Goal: Information Seeking & Learning: Learn about a topic

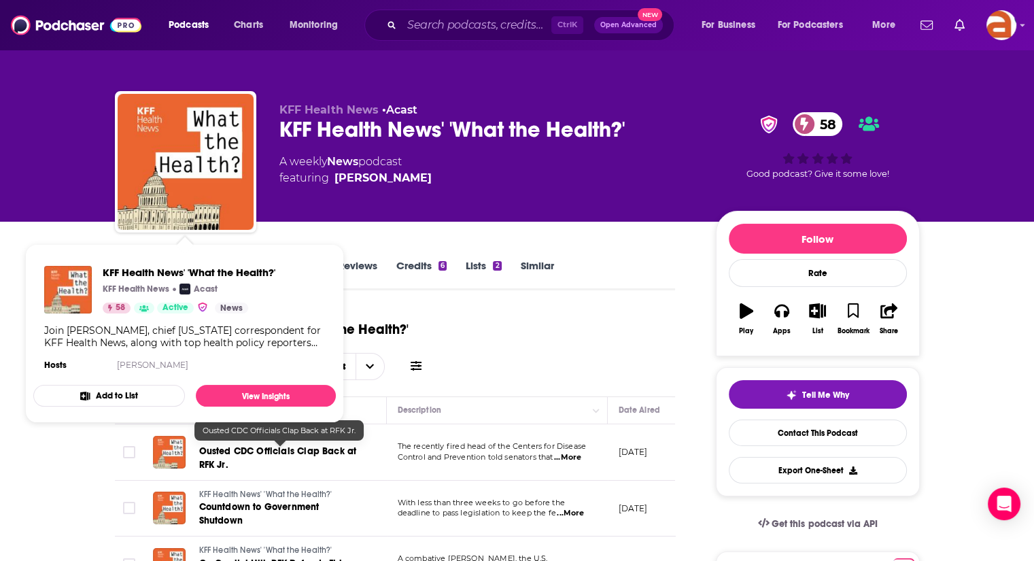
click at [236, 449] on span "Ousted CDC Officials Clap Back at RFK Jr." at bounding box center [278, 457] width 158 height 25
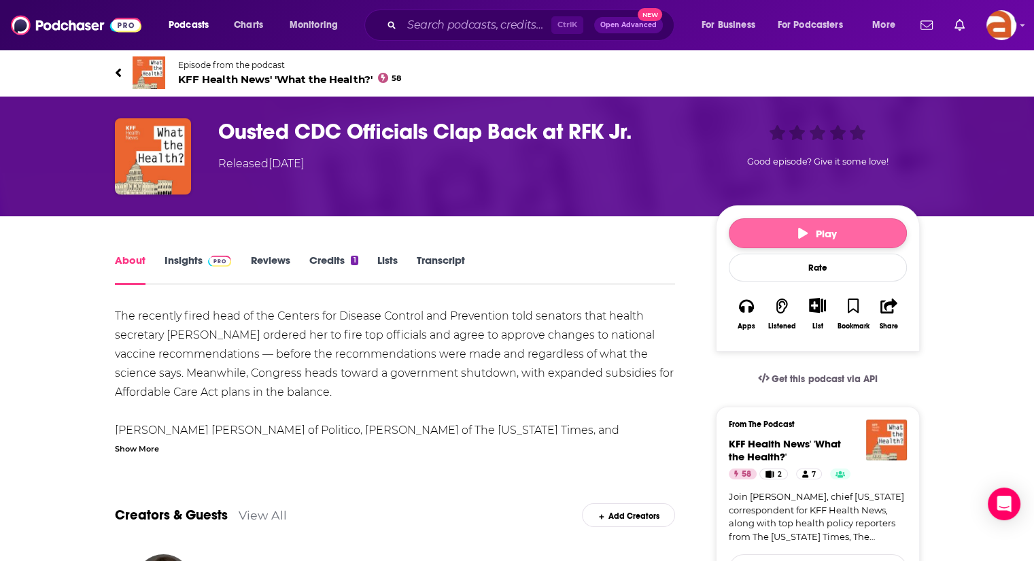
click at [775, 224] on button "Play" at bounding box center [818, 233] width 178 height 30
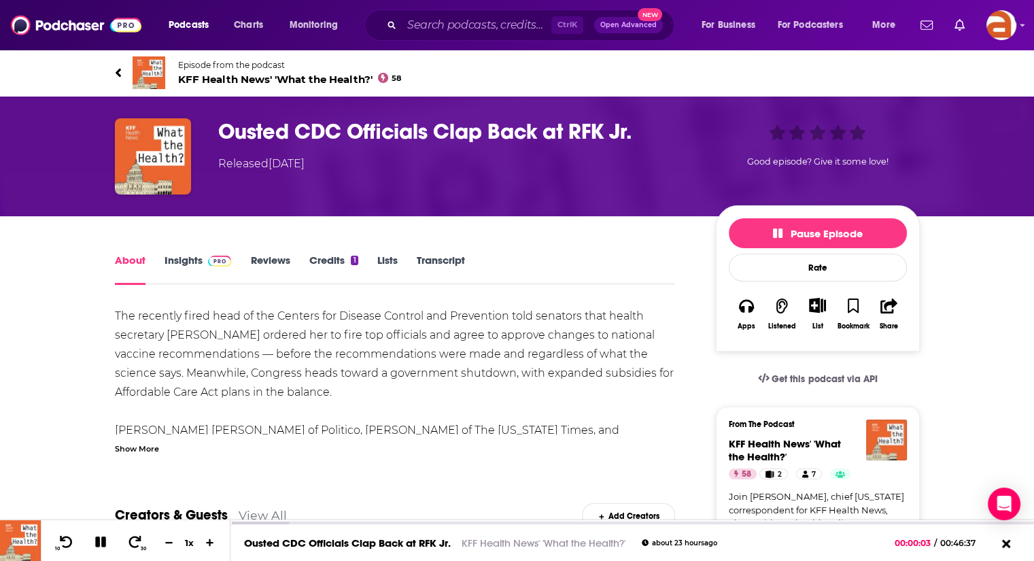
click at [145, 448] on div "Show More" at bounding box center [137, 447] width 44 height 13
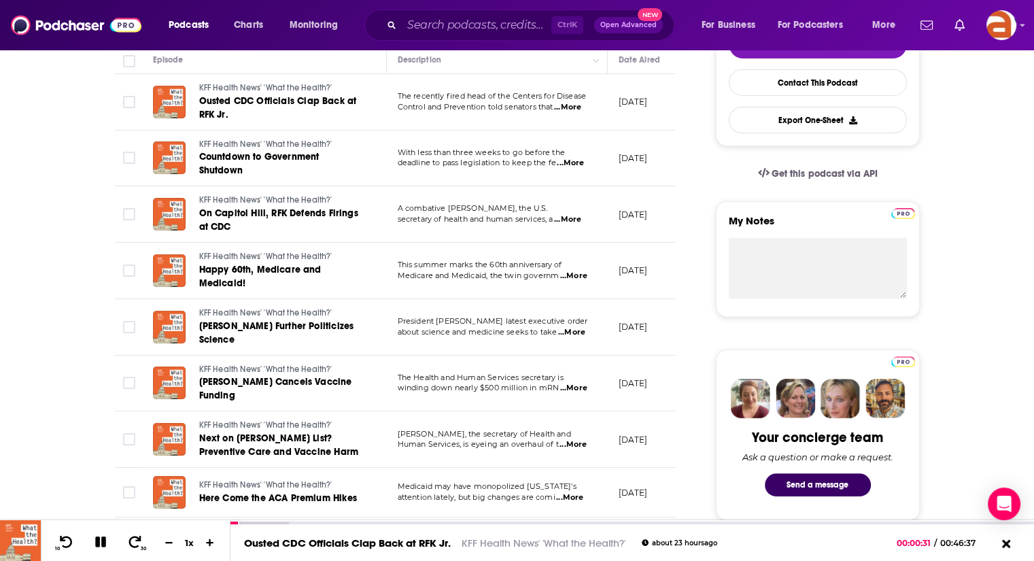
scroll to position [347, 0]
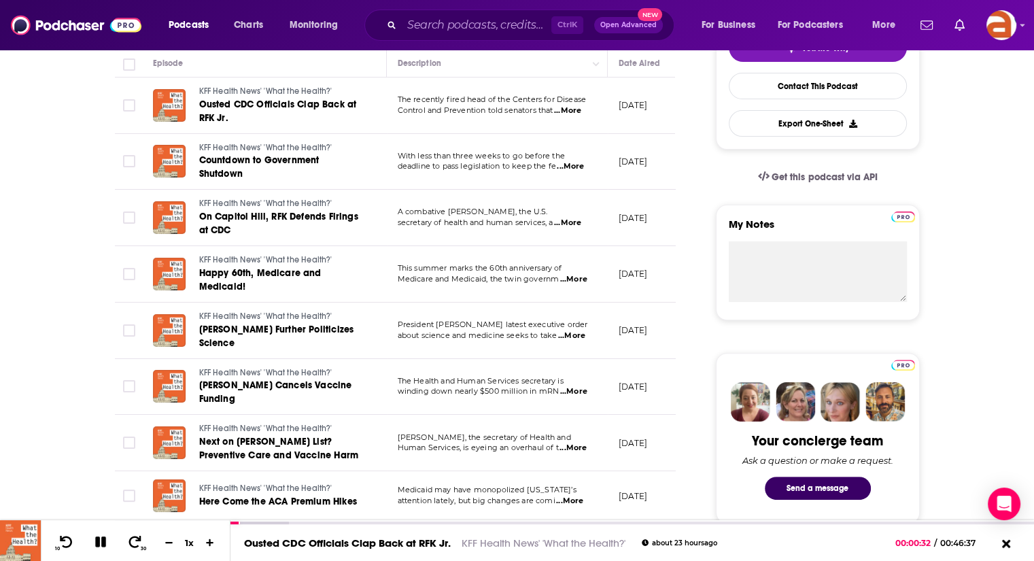
click at [274, 157] on span "Countdown to Government Shutdown" at bounding box center [259, 166] width 120 height 25
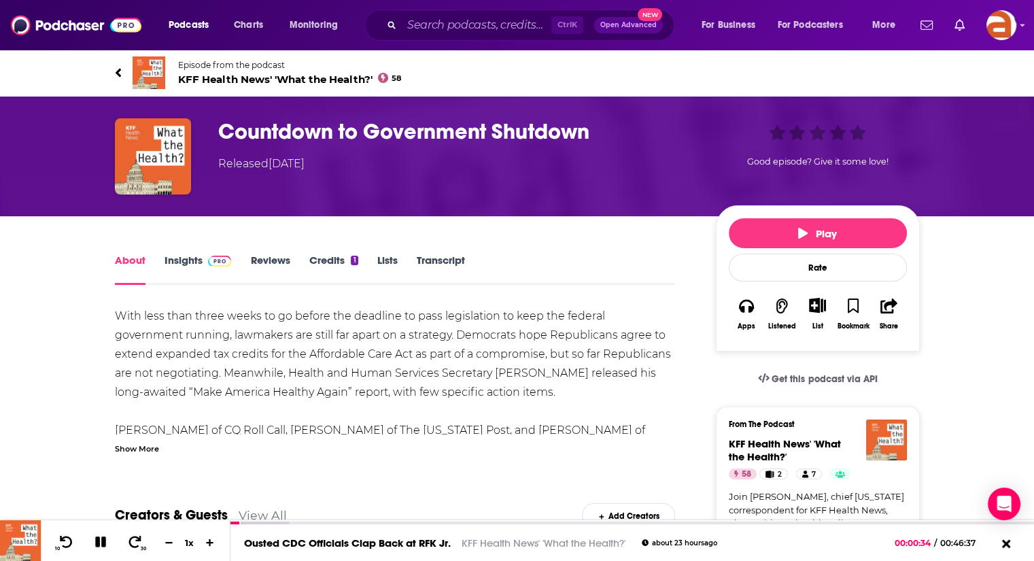
click at [140, 448] on div "Show More" at bounding box center [137, 447] width 44 height 13
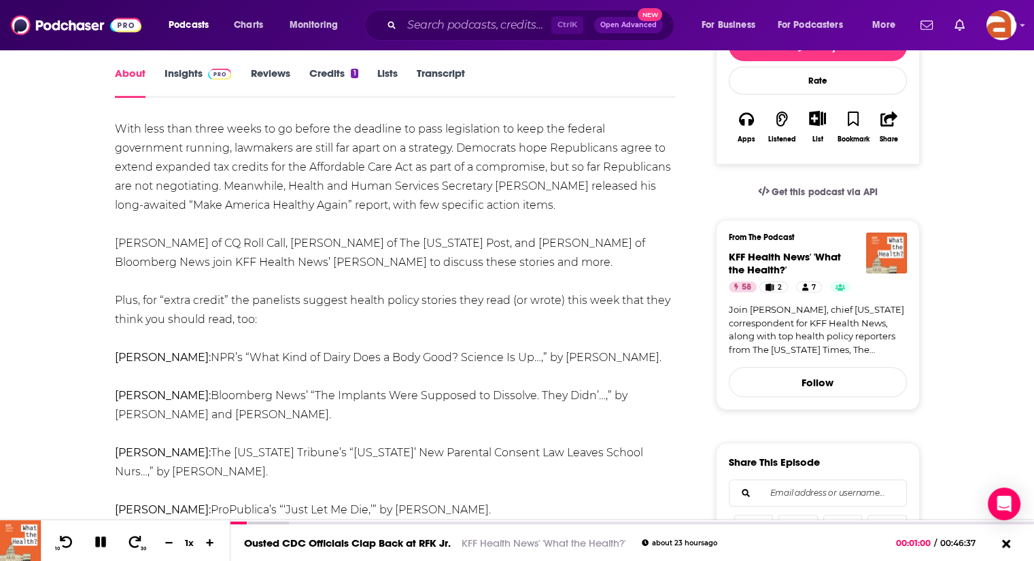
scroll to position [214, 0]
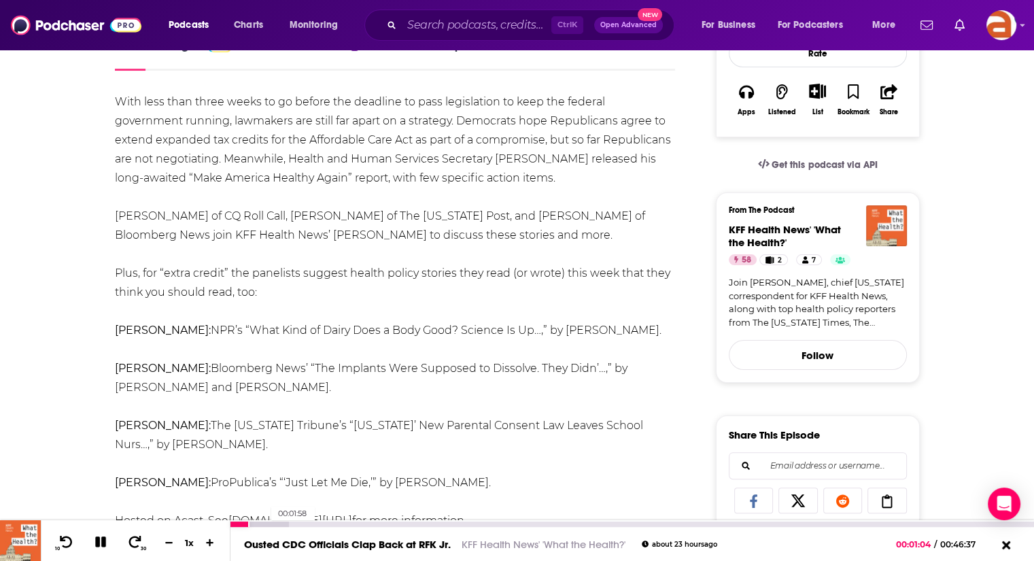
click at [264, 523] on div at bounding box center [259, 523] width 58 height 5
click at [297, 523] on div at bounding box center [278, 523] width 96 height 5
click at [329, 526] on div at bounding box center [297, 523] width 134 height 5
click at [385, 524] on div at bounding box center [315, 523] width 171 height 5
click at [411, 523] on div at bounding box center [337, 523] width 215 height 5
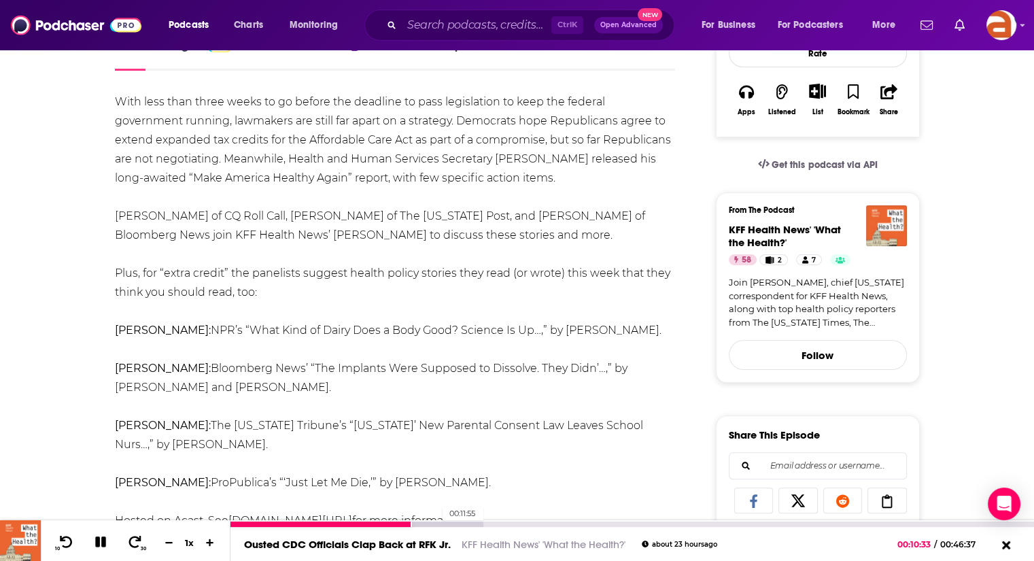
click at [435, 523] on div at bounding box center [356, 523] width 252 height 5
click at [474, 524] on div at bounding box center [356, 523] width 252 height 5
click at [510, 527] on div "Ousted CDC Officials Clap Back at RFK Jr. KFF Health News' 'What the Health?' a…" at bounding box center [631, 544] width 803 height 34
click at [515, 526] on div at bounding box center [381, 523] width 303 height 5
click at [539, 525] on div at bounding box center [403, 523] width 347 height 5
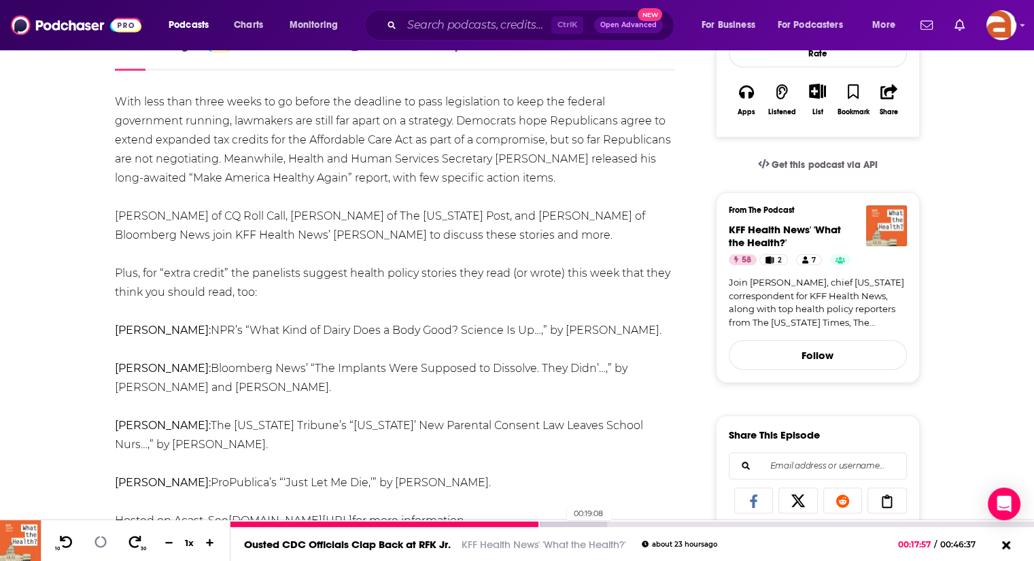
click at [561, 525] on div at bounding box center [418, 523] width 377 height 5
click at [587, 525] on div at bounding box center [418, 523] width 377 height 5
click at [610, 525] on div at bounding box center [440, 523] width 420 height 5
click at [639, 522] on div at bounding box center [455, 523] width 451 height 5
click at [671, 524] on div at bounding box center [474, 523] width 489 height 5
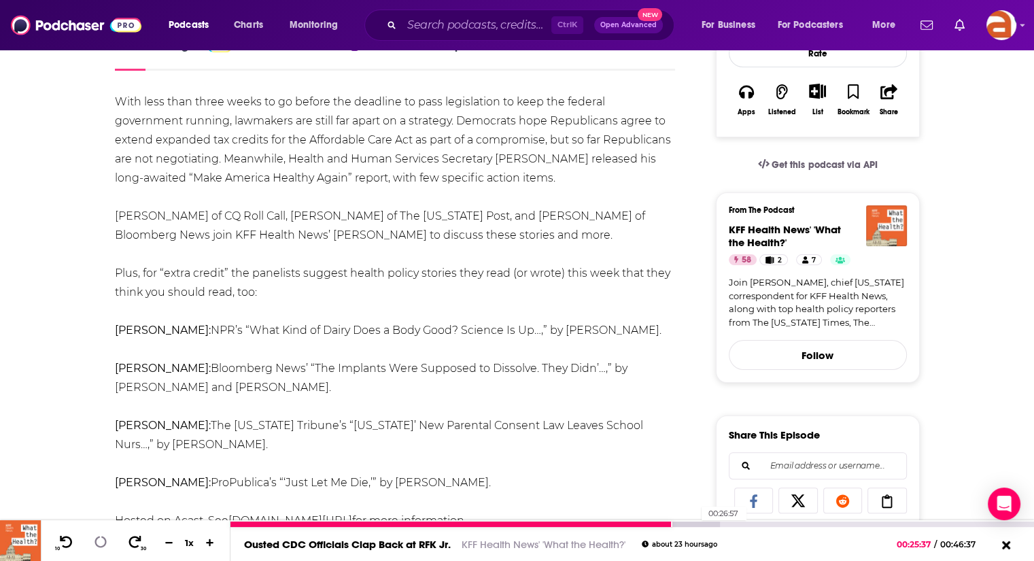
click at [695, 523] on div at bounding box center [474, 523] width 489 height 5
click at [703, 523] on div at bounding box center [493, 523] width 527 height 5
click at [720, 523] on div at bounding box center [493, 523] width 527 height 5
click at [731, 523] on div at bounding box center [512, 523] width 564 height 5
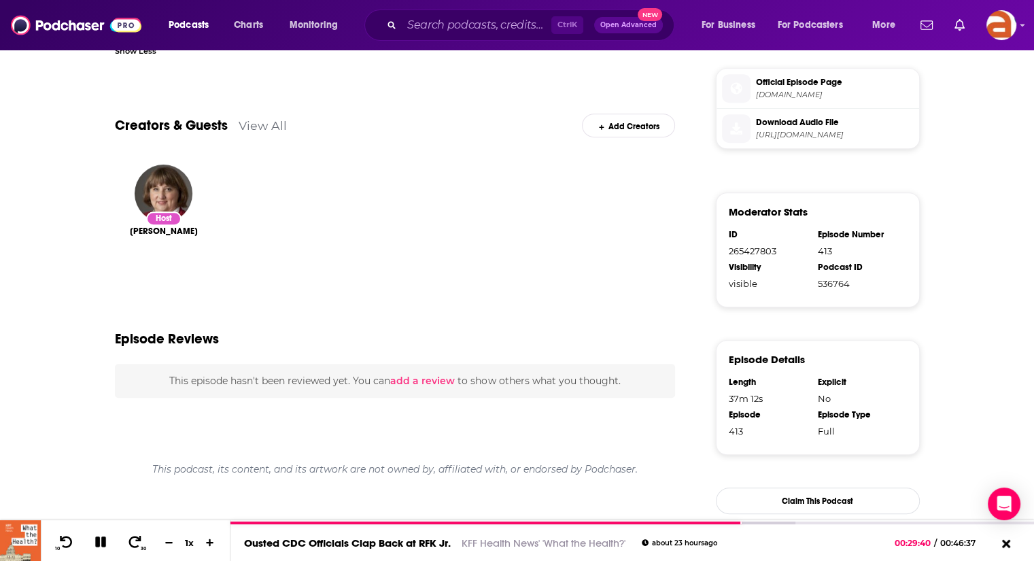
scroll to position [712, 0]
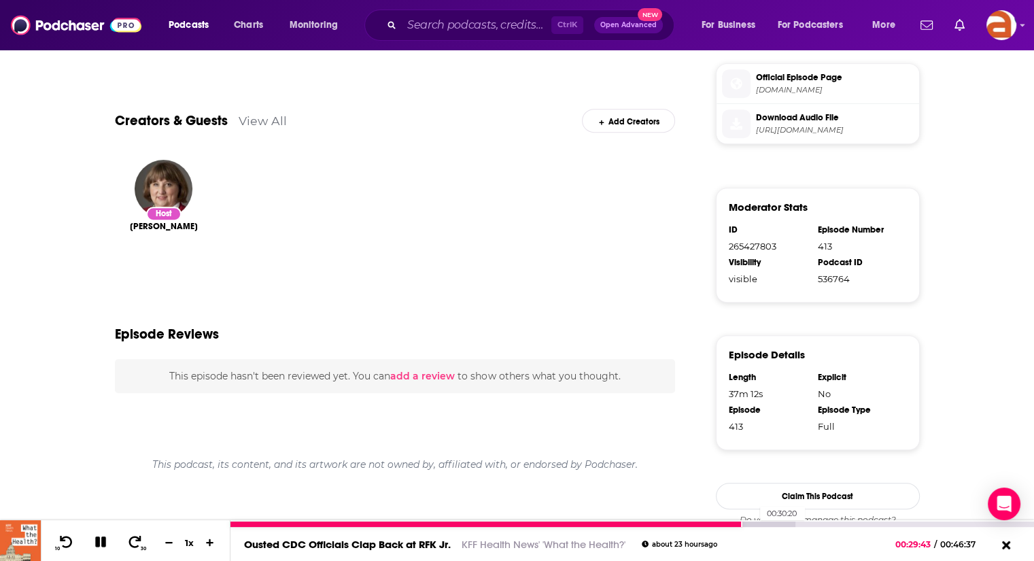
click at [752, 526] on div at bounding box center [512, 523] width 564 height 5
click at [772, 522] on div at bounding box center [531, 523] width 602 height 5
click at [788, 522] on div at bounding box center [531, 523] width 602 height 5
click at [773, 524] on div at bounding box center [509, 523] width 559 height 5
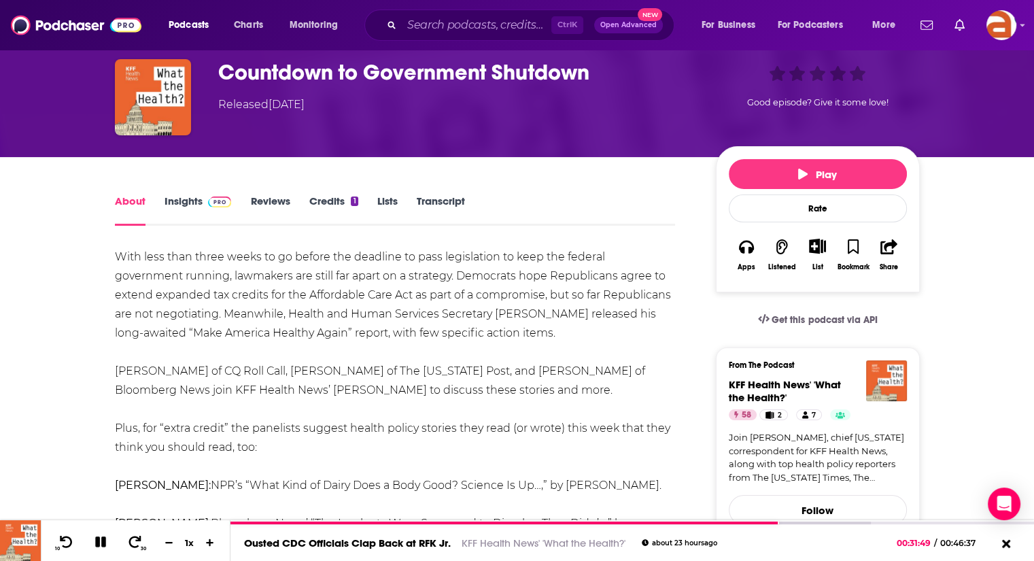
scroll to position [58, 0]
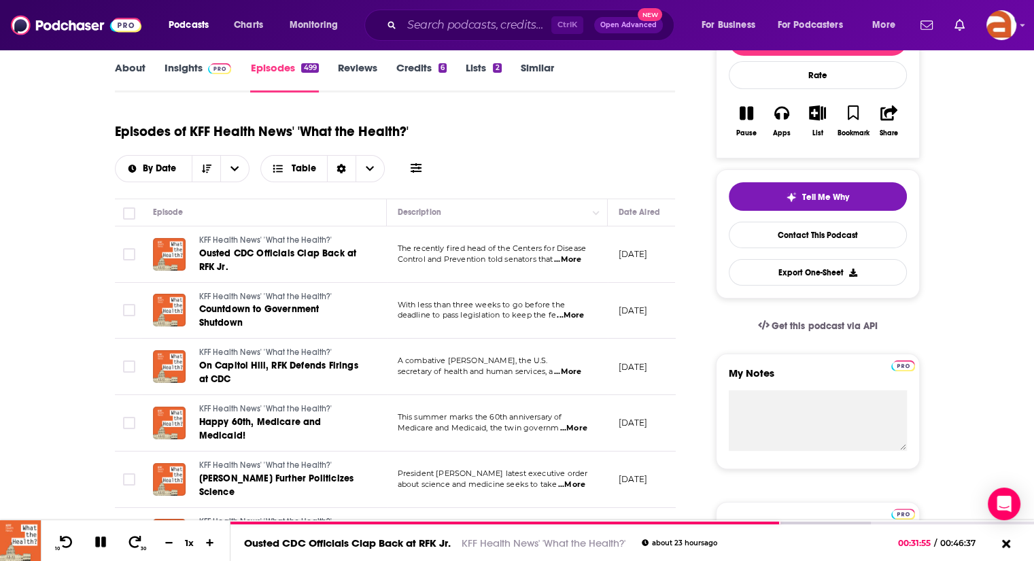
scroll to position [202, 0]
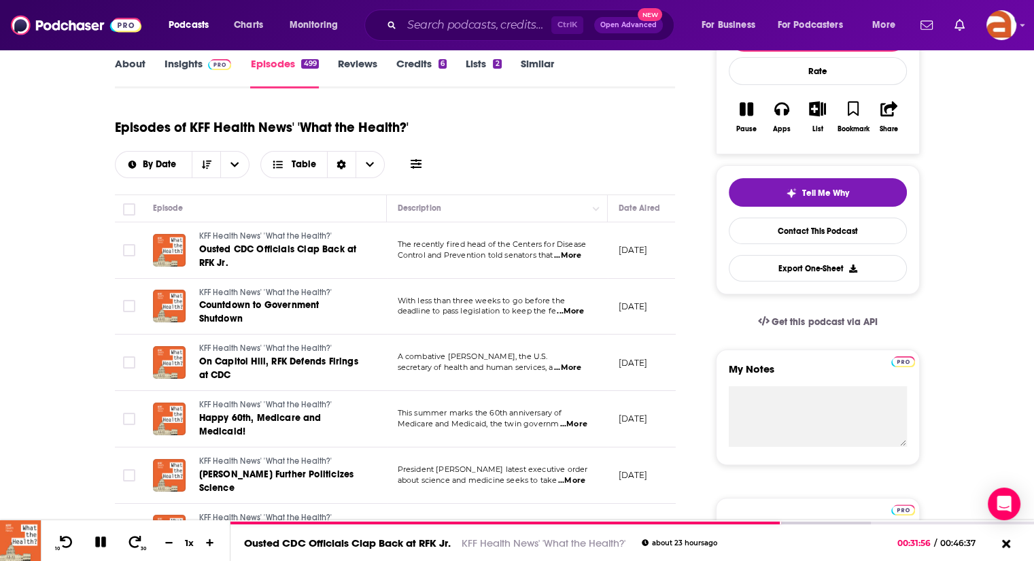
click at [519, 251] on span "Control and Prevention told senators that" at bounding box center [476, 255] width 156 height 10
click at [576, 255] on span "...More" at bounding box center [567, 255] width 27 height 11
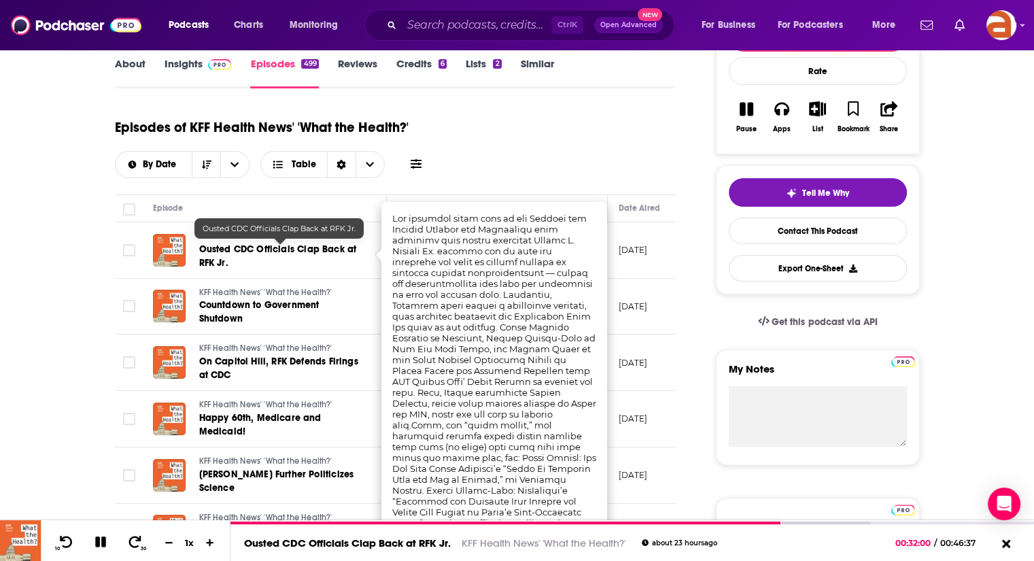
click at [325, 258] on link "Ousted CDC Officials Clap Back at RFK Jr." at bounding box center [280, 256] width 163 height 27
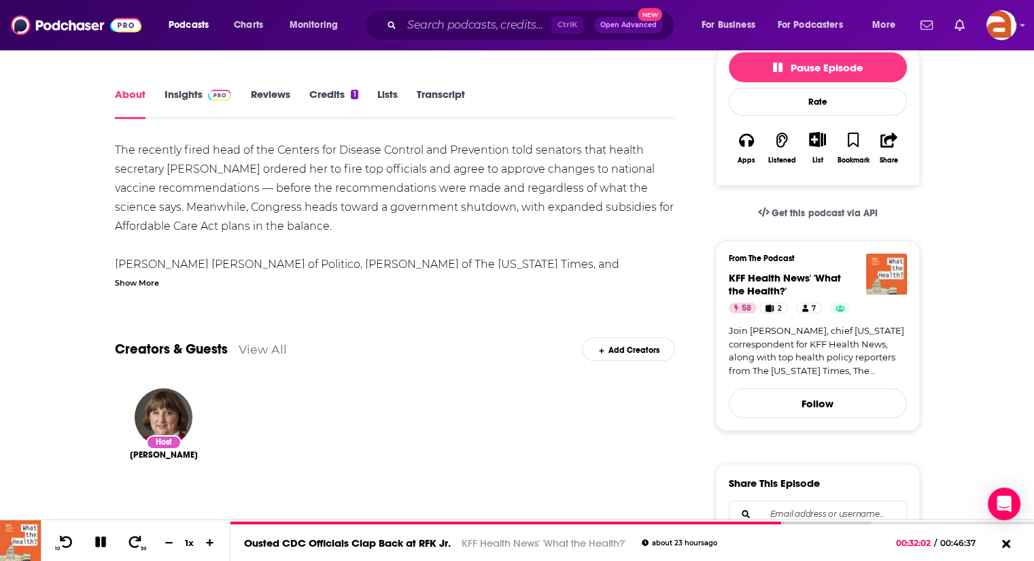
scroll to position [171, 0]
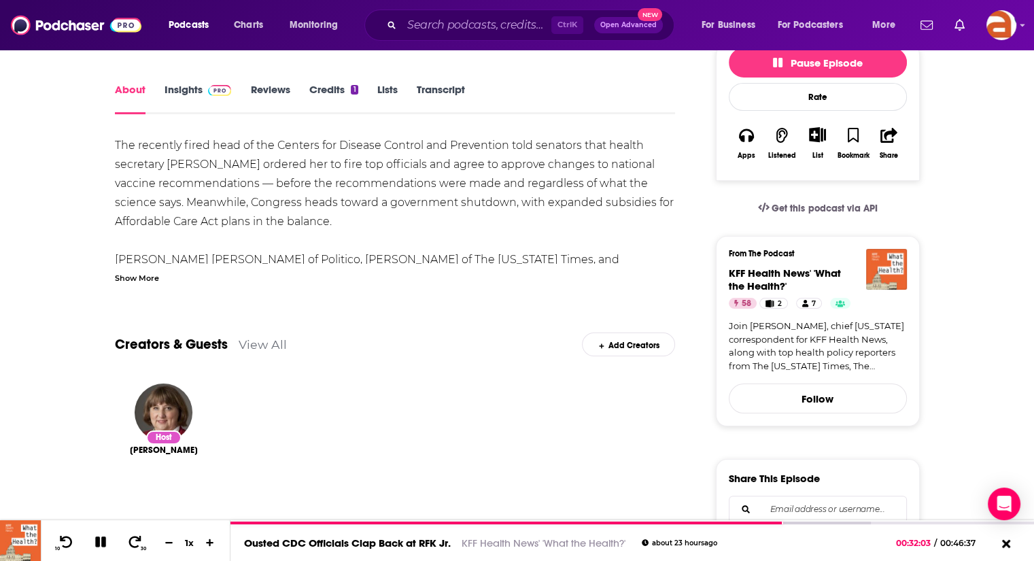
click at [137, 273] on div "Show More" at bounding box center [137, 276] width 44 height 13
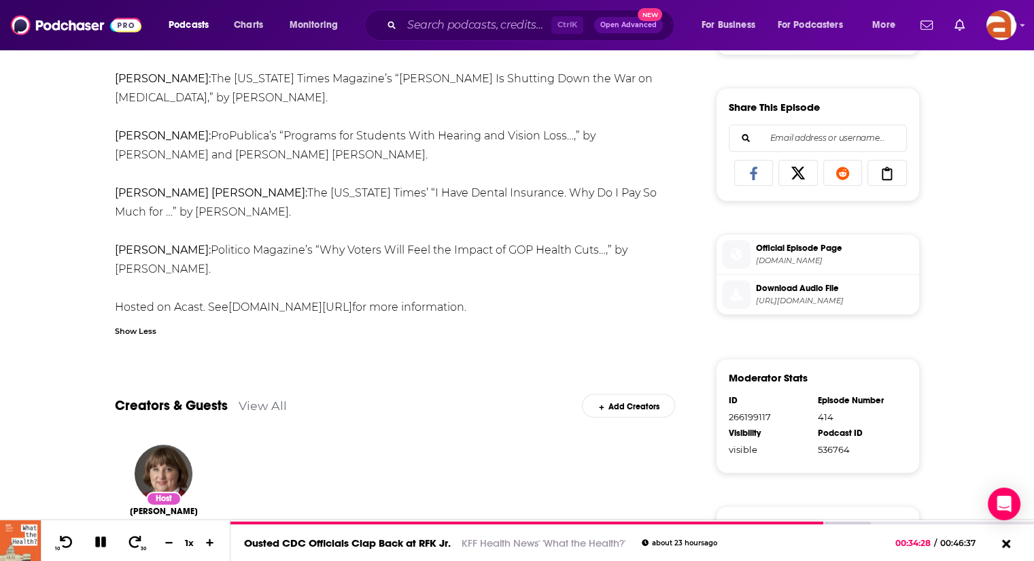
scroll to position [51, 0]
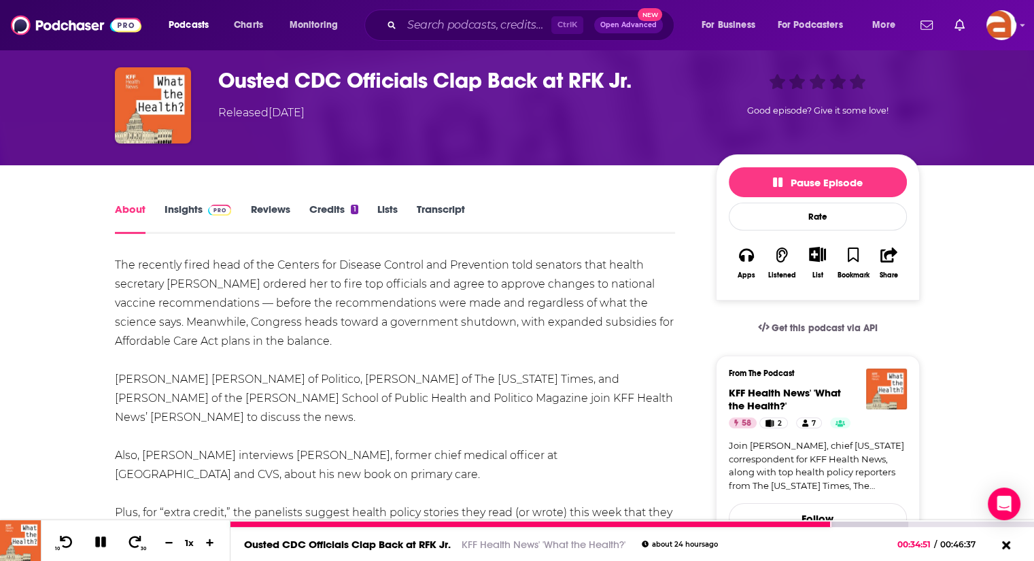
click at [101, 546] on icon at bounding box center [101, 542] width 16 height 12
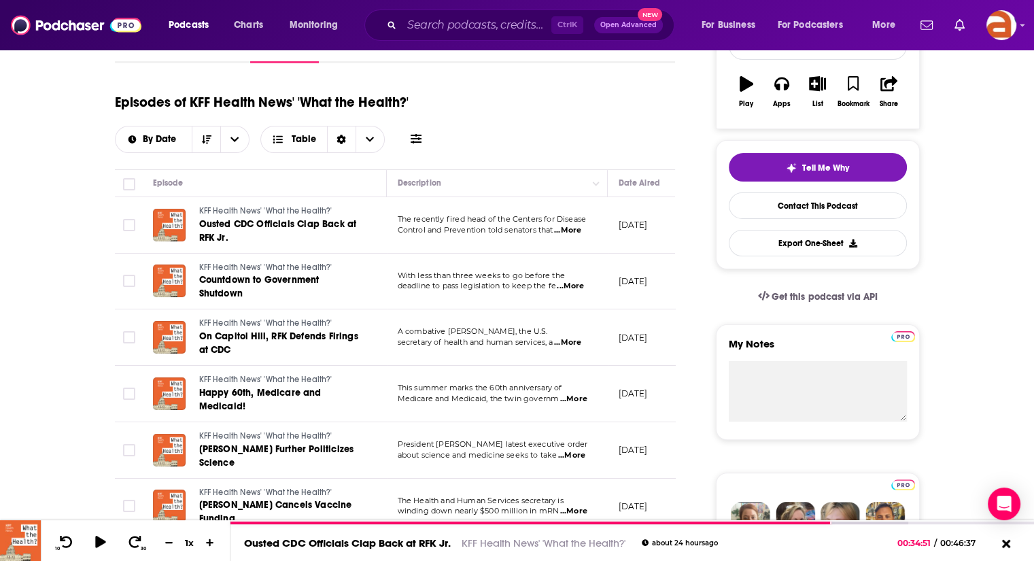
scroll to position [271, 0]
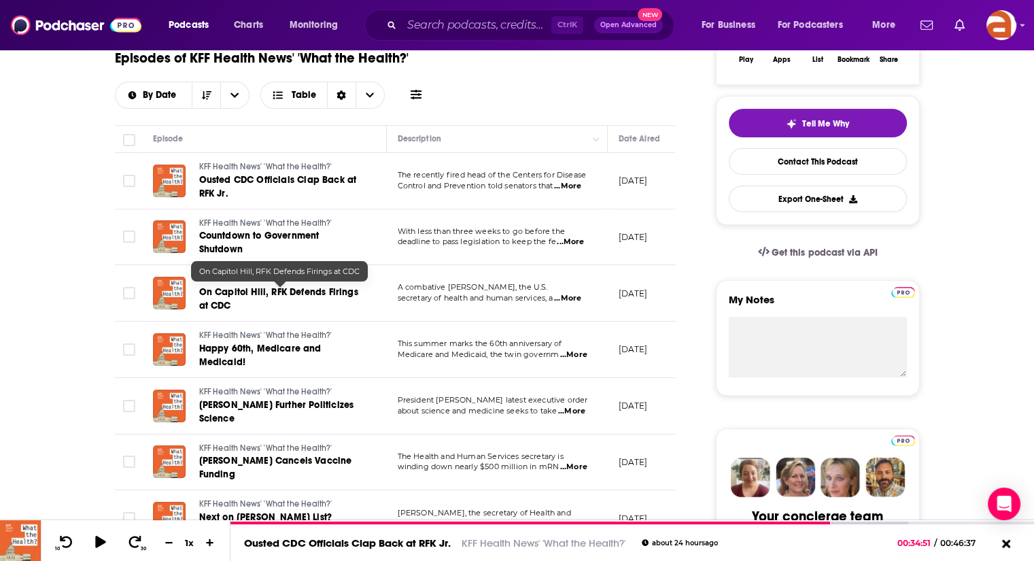
click at [272, 291] on span "On Capitol Hill, RFK Defends Firings at CDC" at bounding box center [278, 298] width 159 height 25
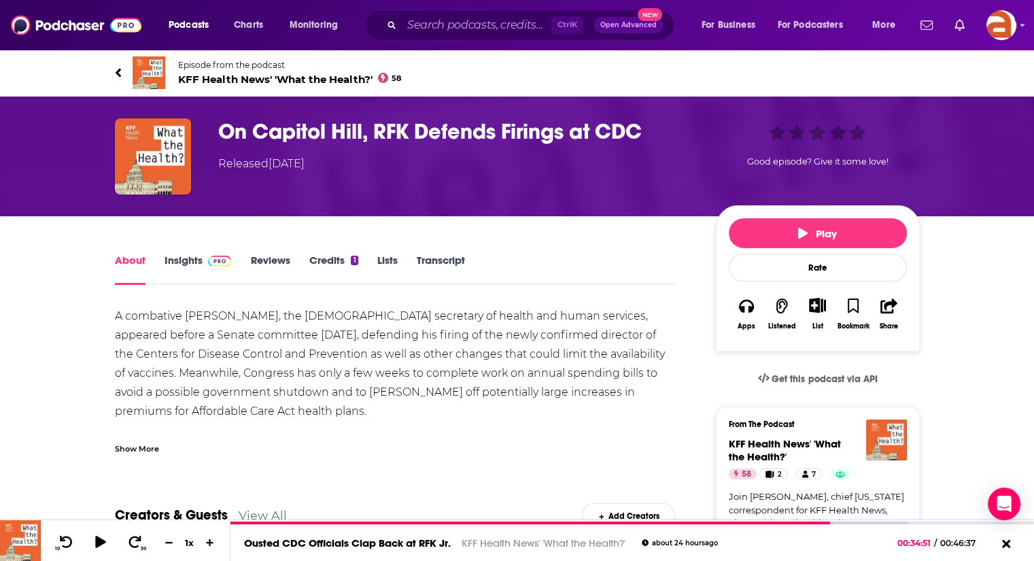
click at [140, 442] on div "Show More" at bounding box center [137, 447] width 44 height 13
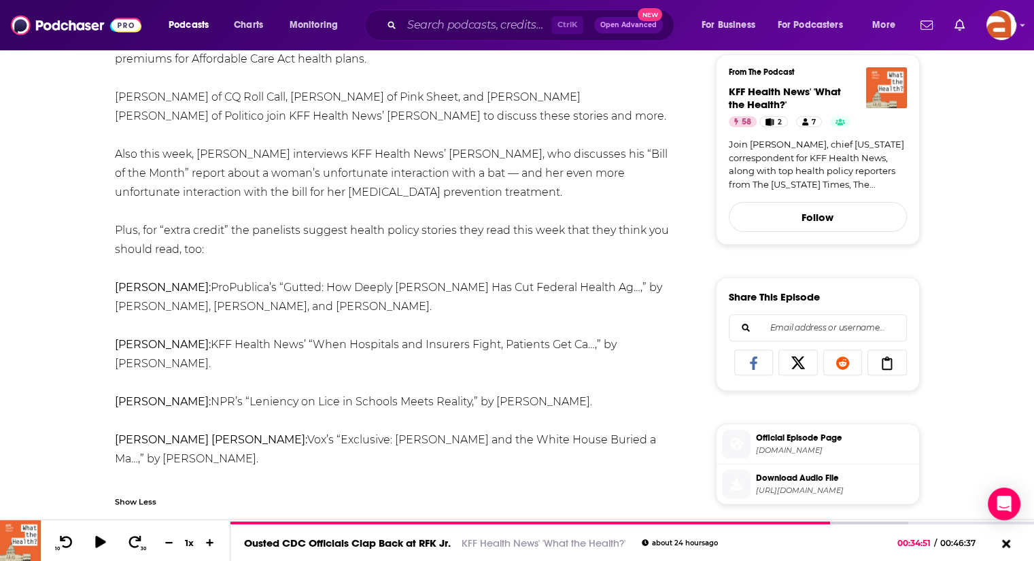
scroll to position [354, 0]
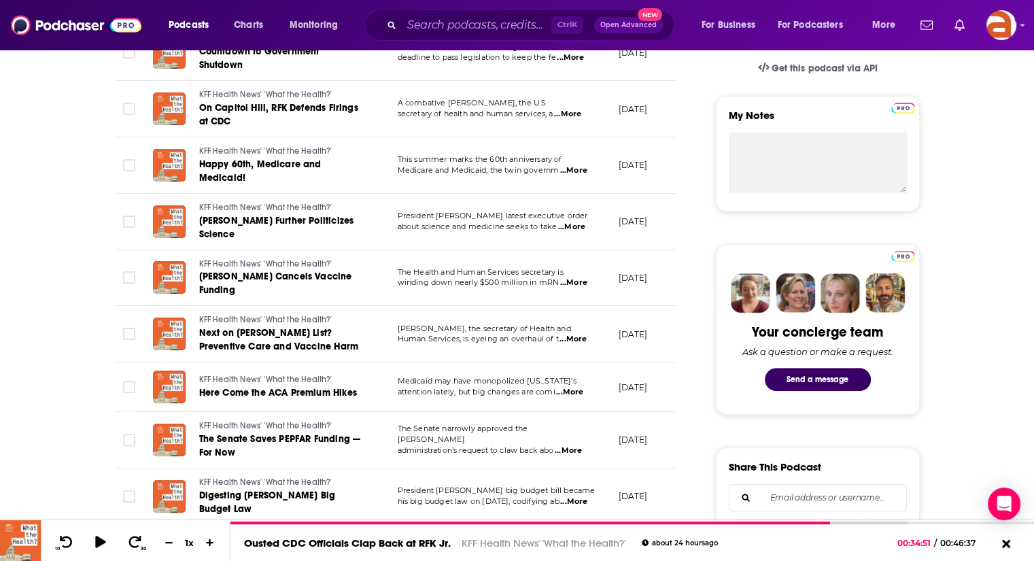
scroll to position [449, 0]
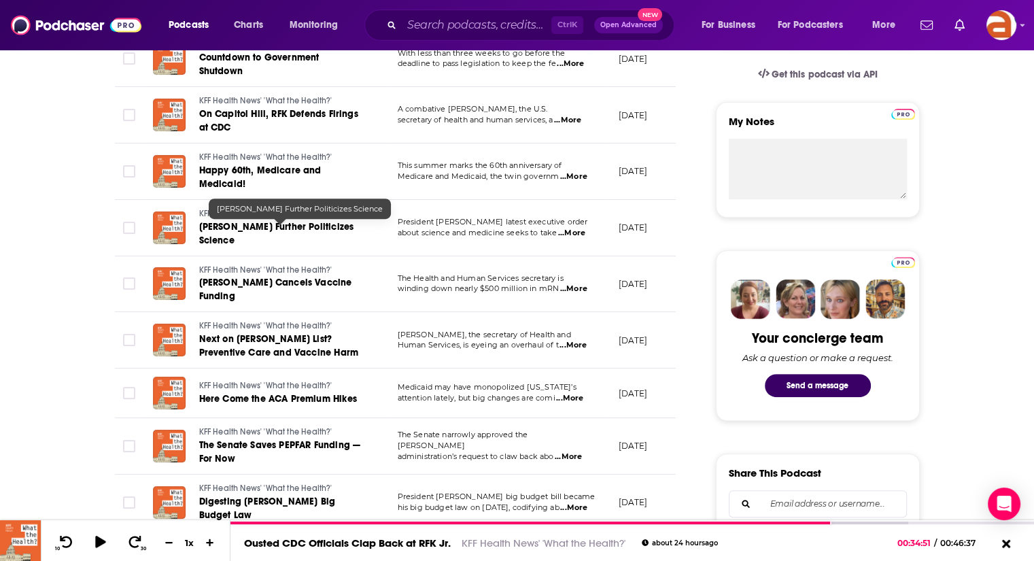
click at [313, 218] on span "KFF Health News' 'What the Health?'" at bounding box center [265, 214] width 133 height 10
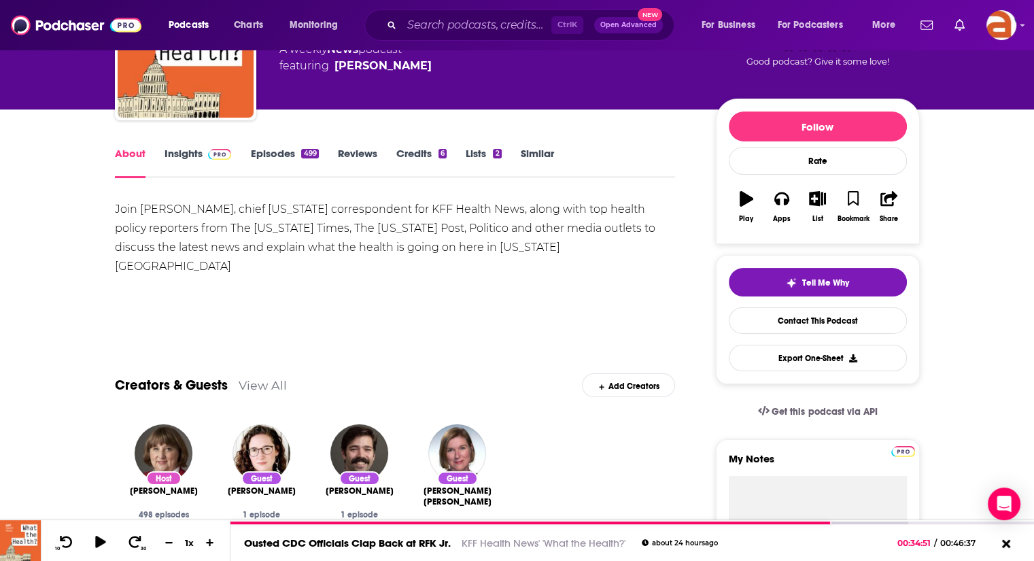
scroll to position [114, 0]
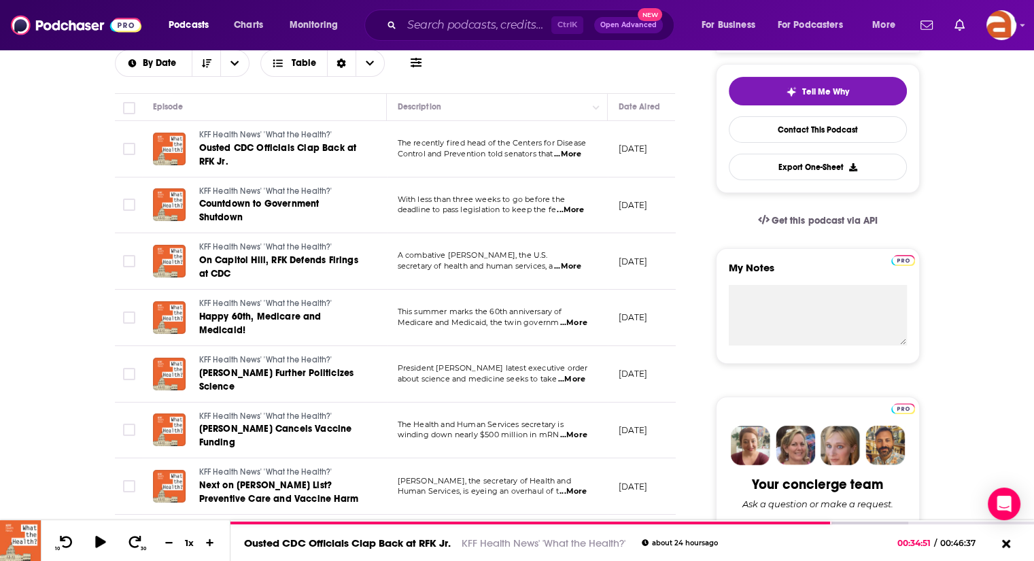
scroll to position [343, 0]
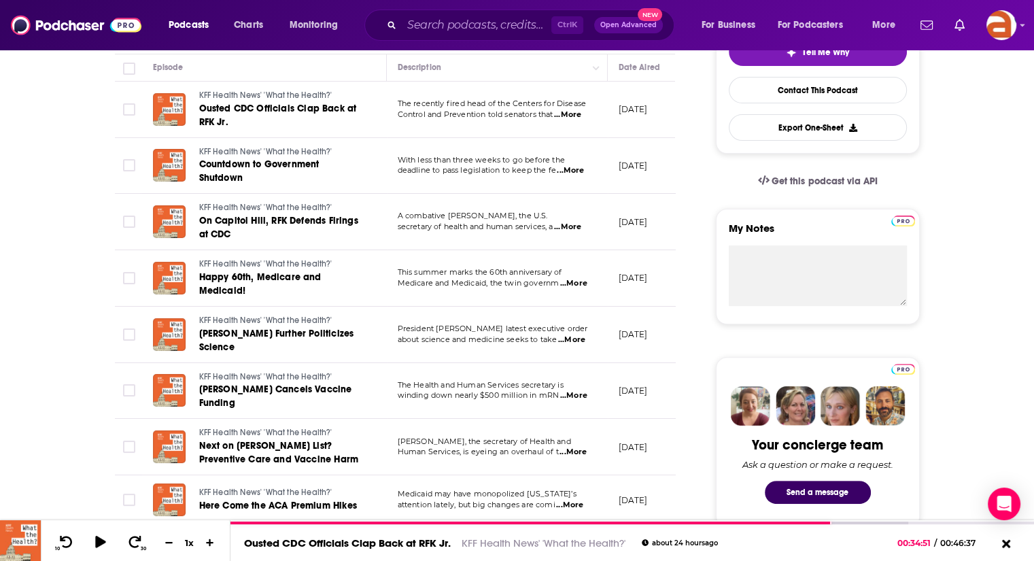
click at [577, 334] on span "...More" at bounding box center [571, 339] width 27 height 11
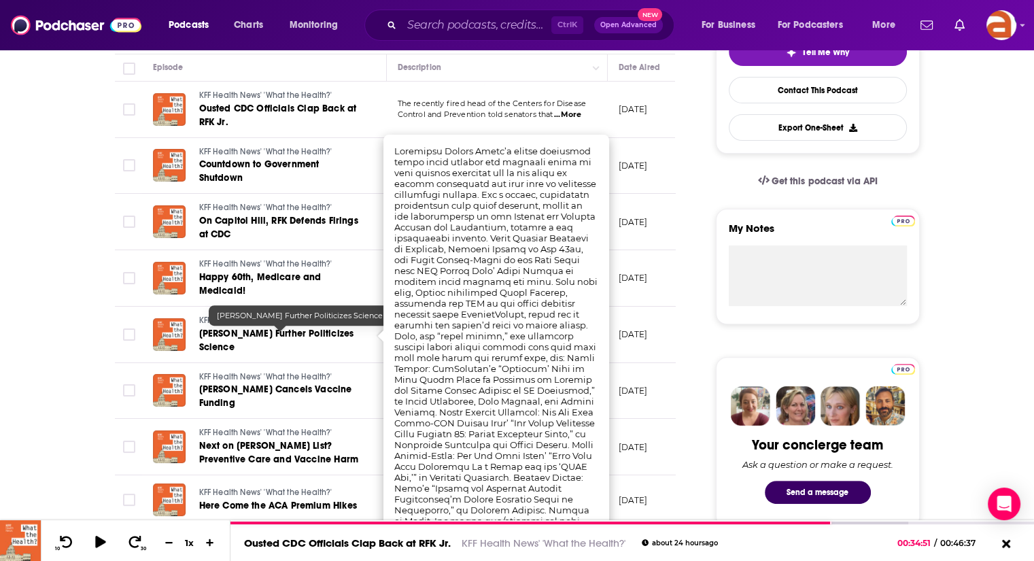
click at [262, 331] on span "Trump Further Politicizes Science" at bounding box center [276, 340] width 155 height 25
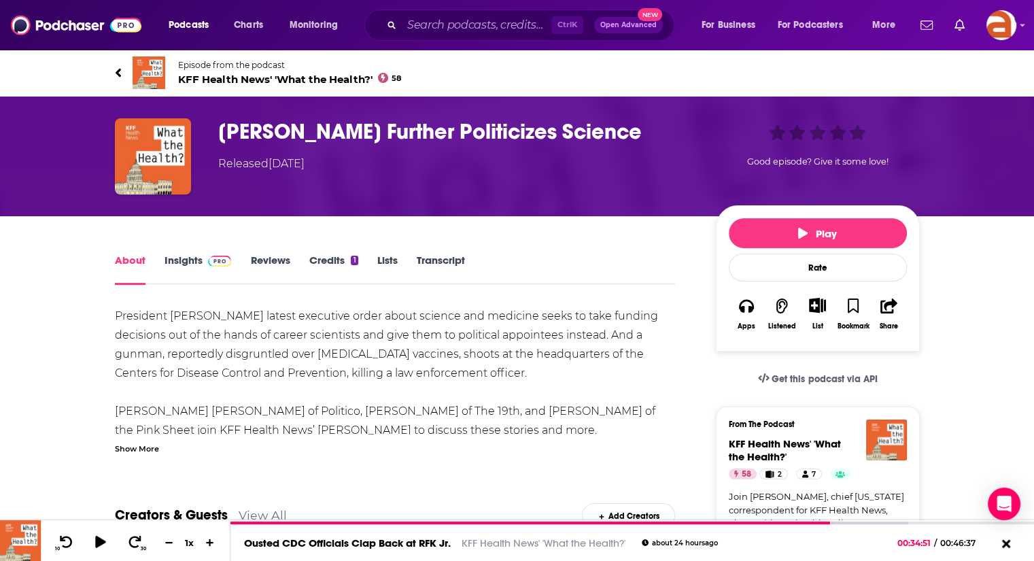
click at [145, 448] on div "Show More" at bounding box center [137, 447] width 44 height 13
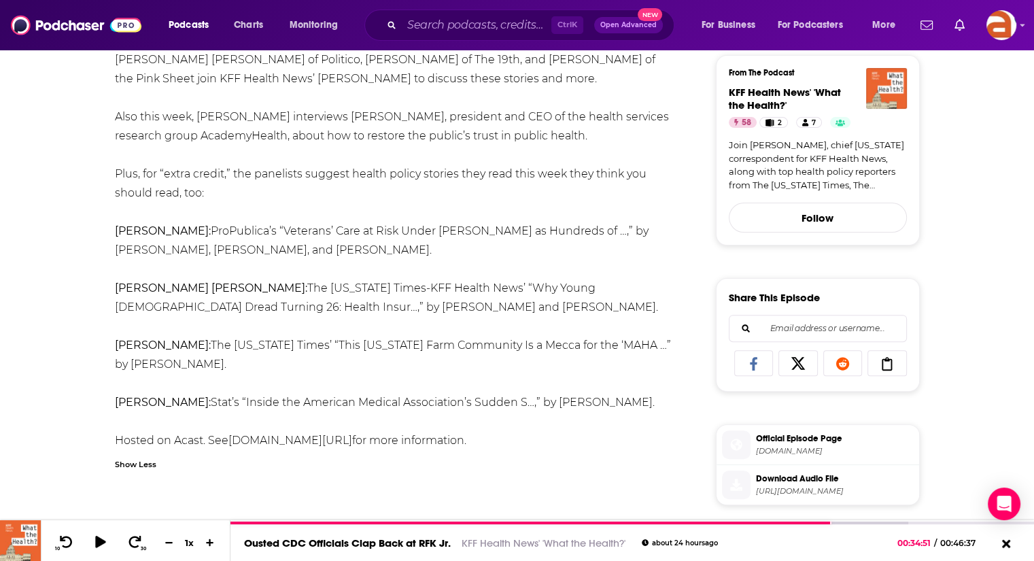
scroll to position [398, 0]
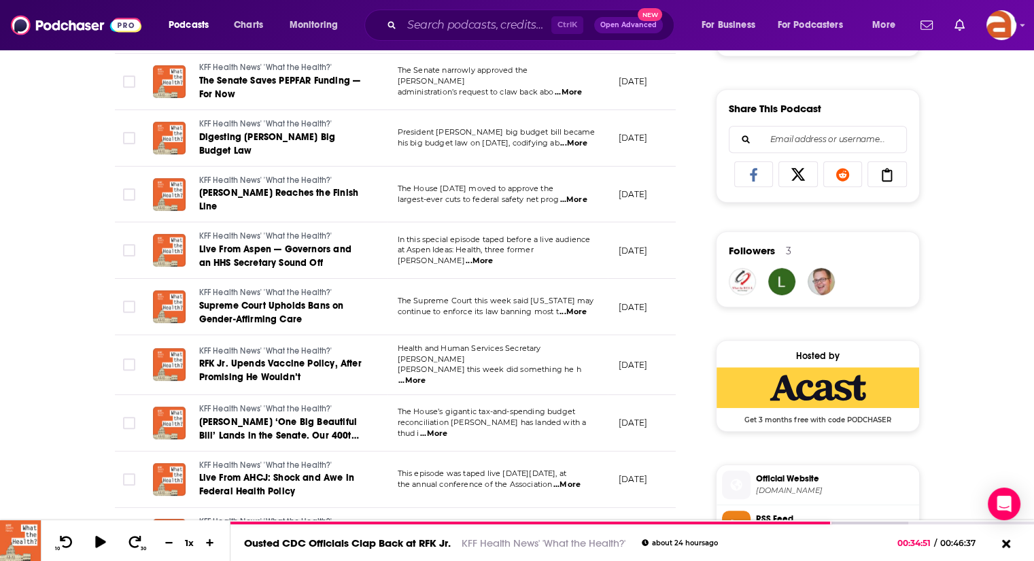
scroll to position [818, 0]
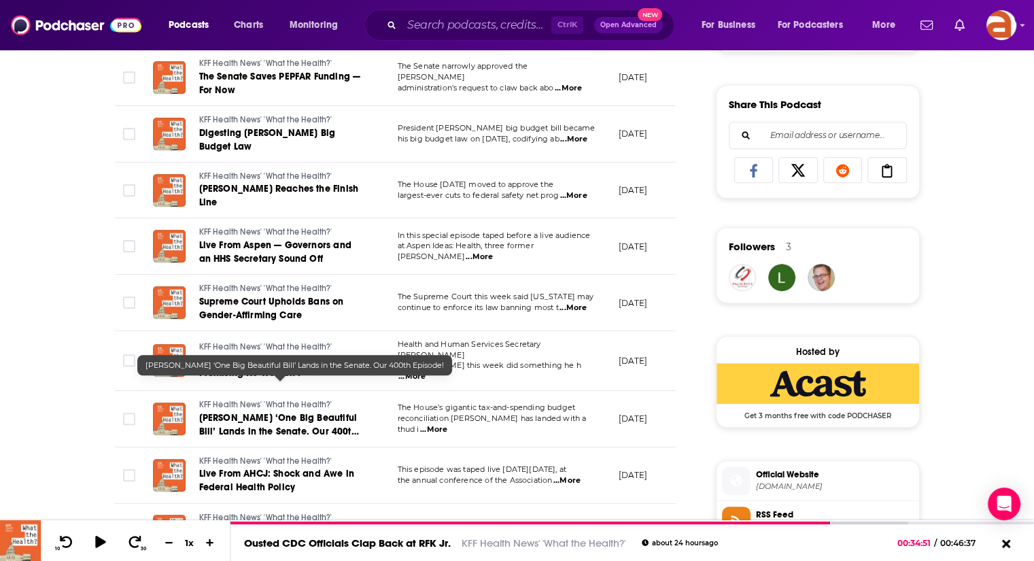
click at [309, 412] on span "Trump’s ‘One Big Beautiful Bill’ Lands in the Senate. Our 400th Episode!" at bounding box center [279, 431] width 160 height 39
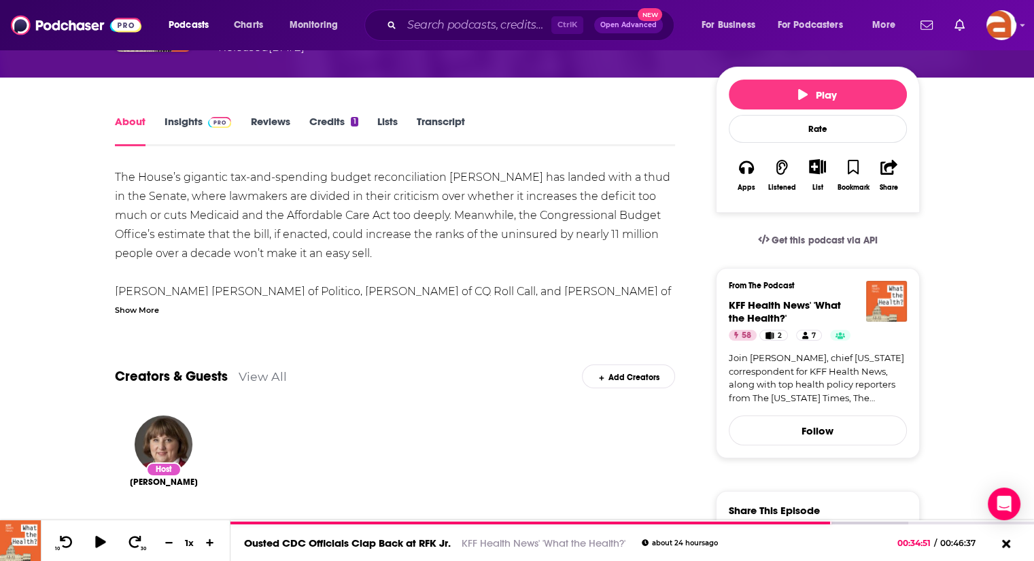
scroll to position [156, 0]
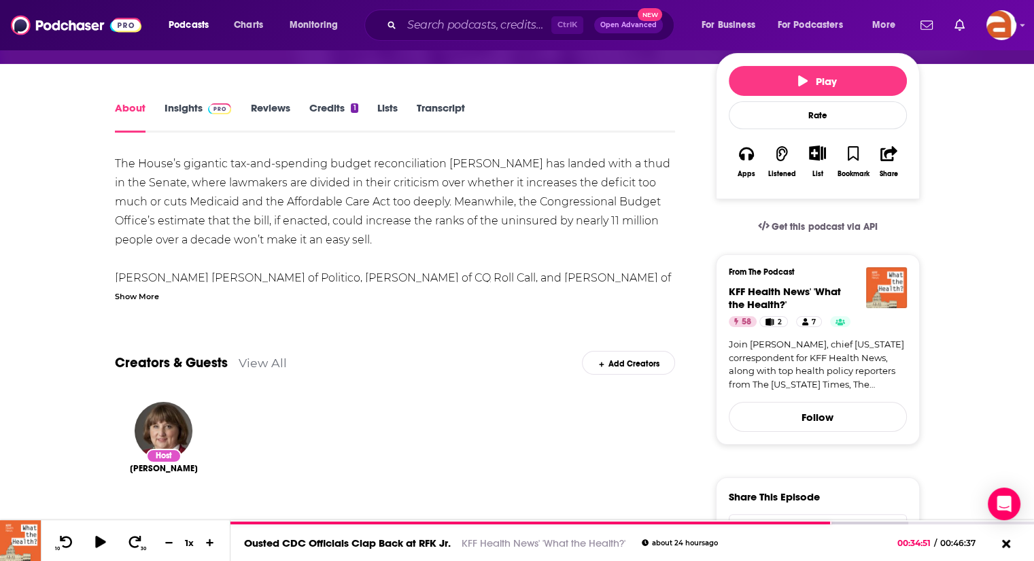
click at [139, 290] on div "Show More" at bounding box center [137, 295] width 44 height 13
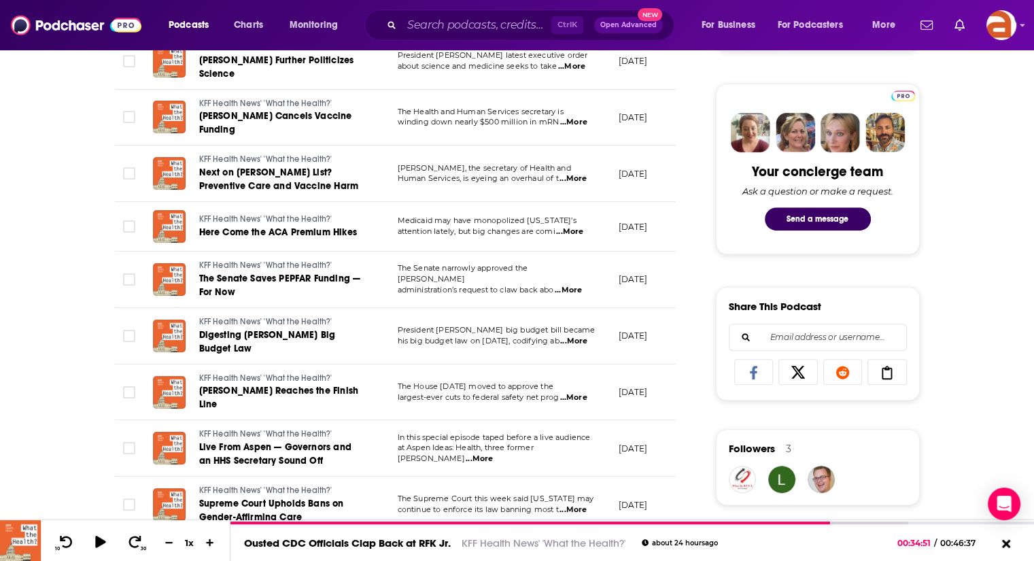
scroll to position [699, 0]
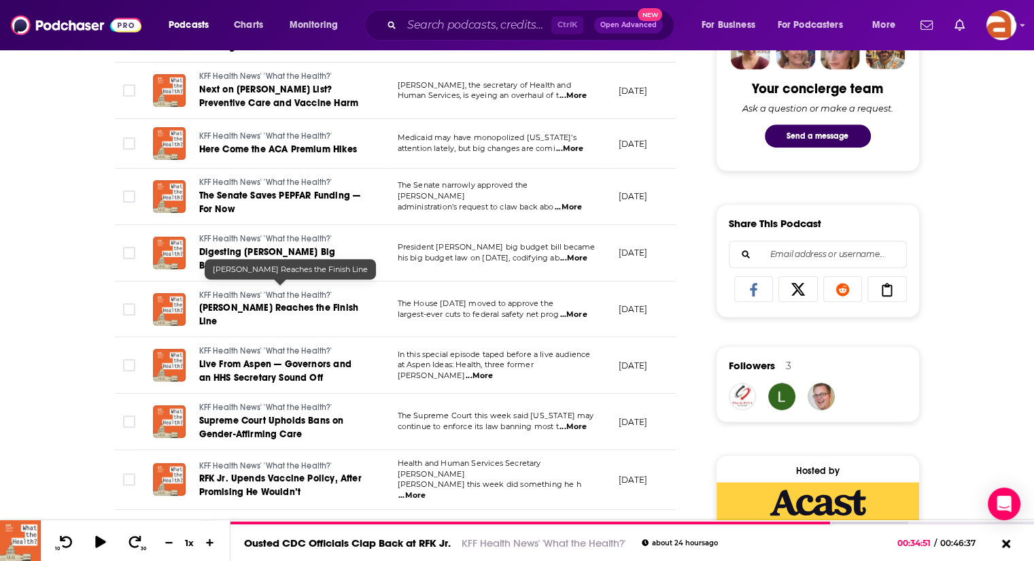
click at [291, 302] on span "Trump’s Bill Reaches the Finish Line" at bounding box center [278, 314] width 159 height 25
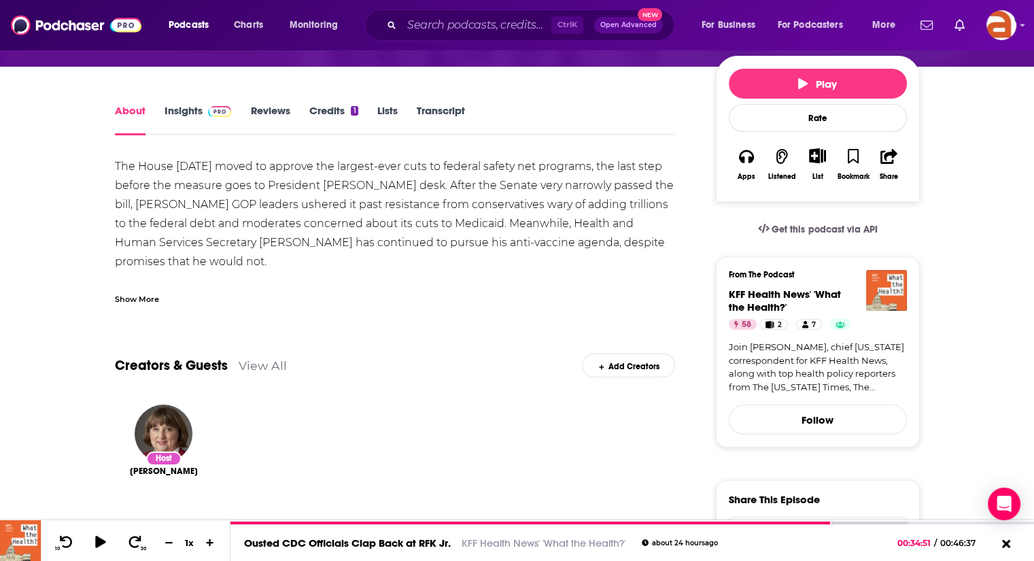
scroll to position [194, 0]
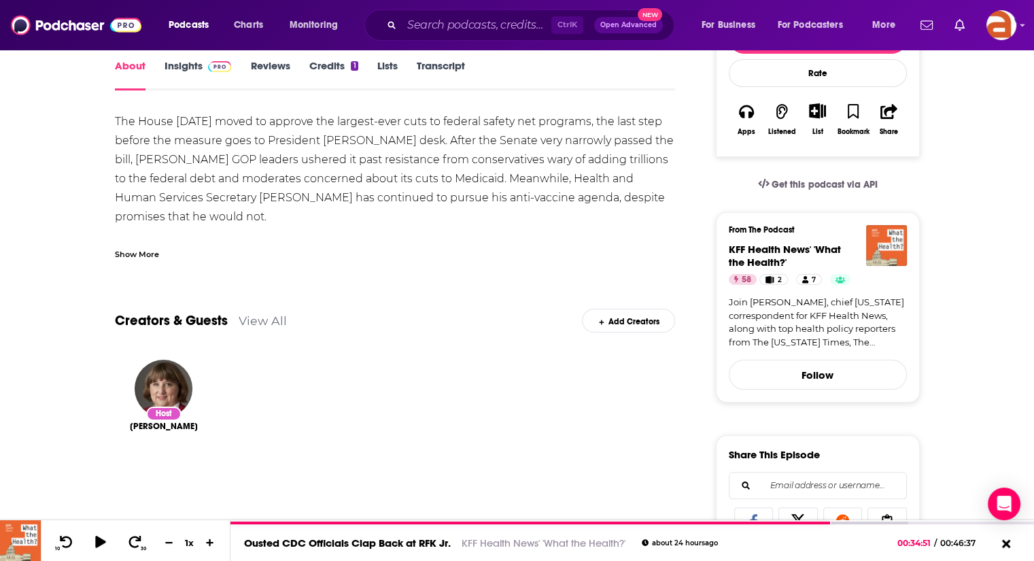
click at [125, 255] on div "Show More" at bounding box center [137, 253] width 44 height 13
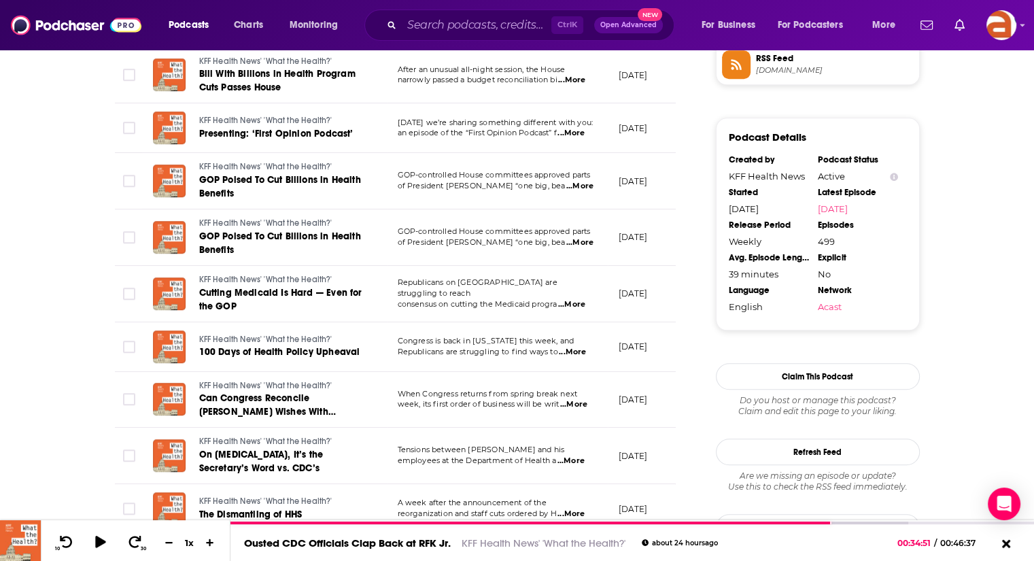
scroll to position [1272, 0]
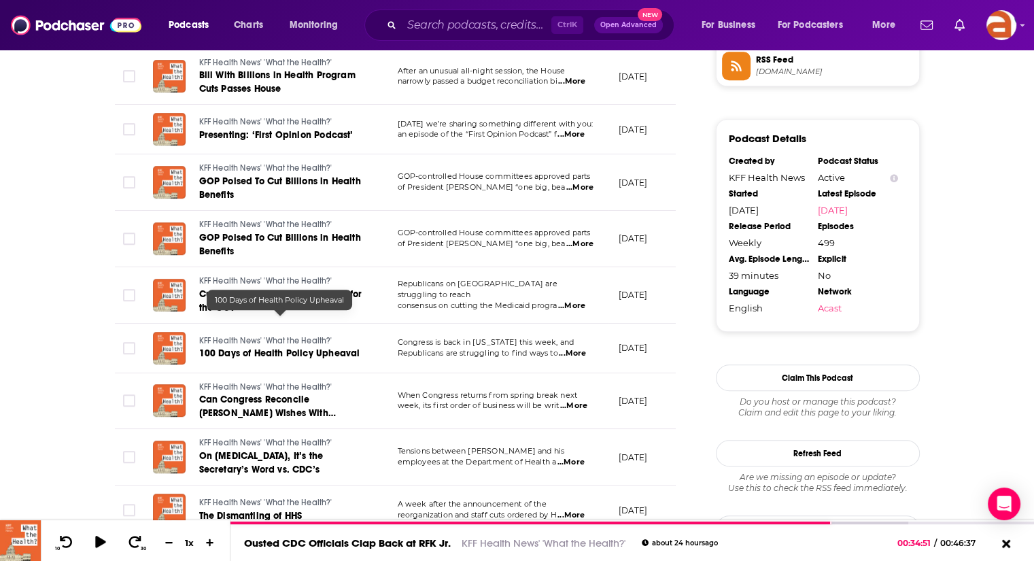
click at [319, 347] on span "100 Days of Health Policy Upheaval" at bounding box center [279, 353] width 161 height 12
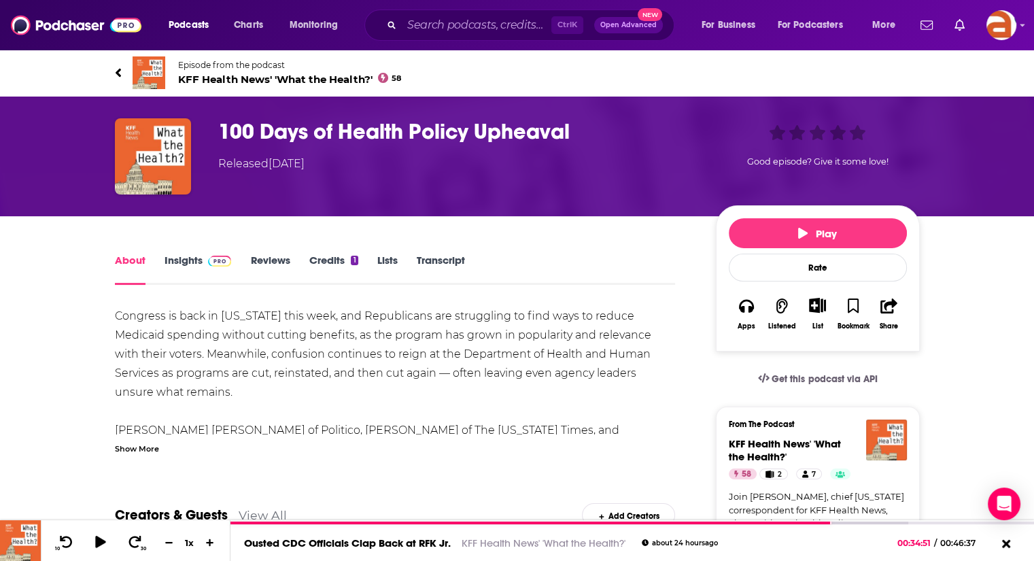
scroll to position [156, 0]
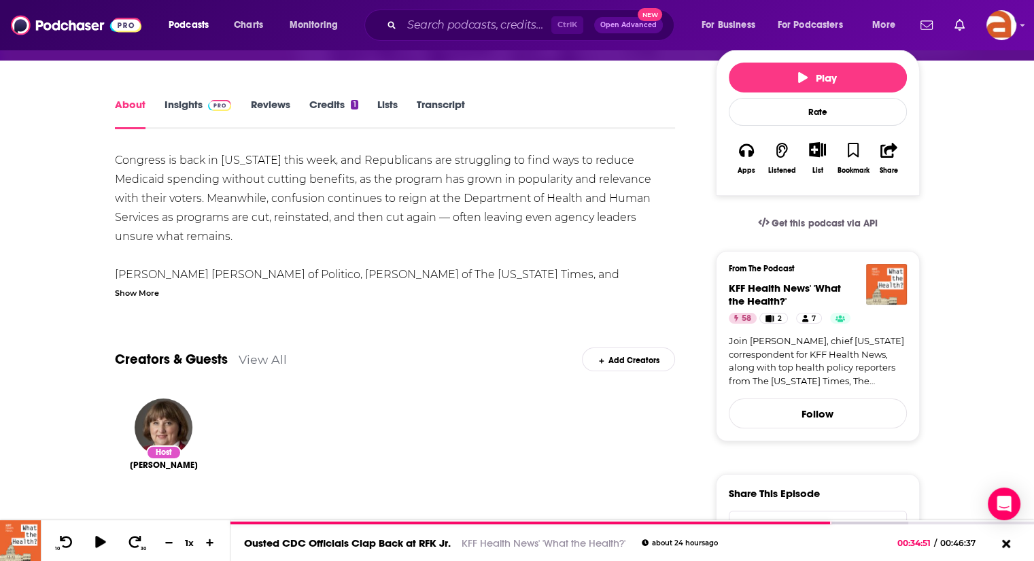
click at [130, 290] on div "Show More" at bounding box center [137, 291] width 44 height 13
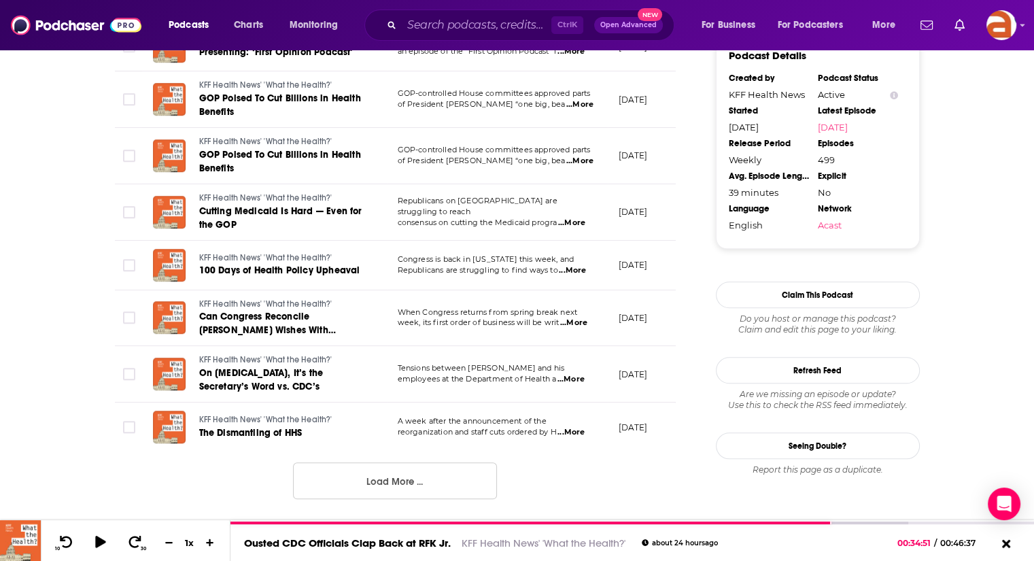
scroll to position [1353, 0]
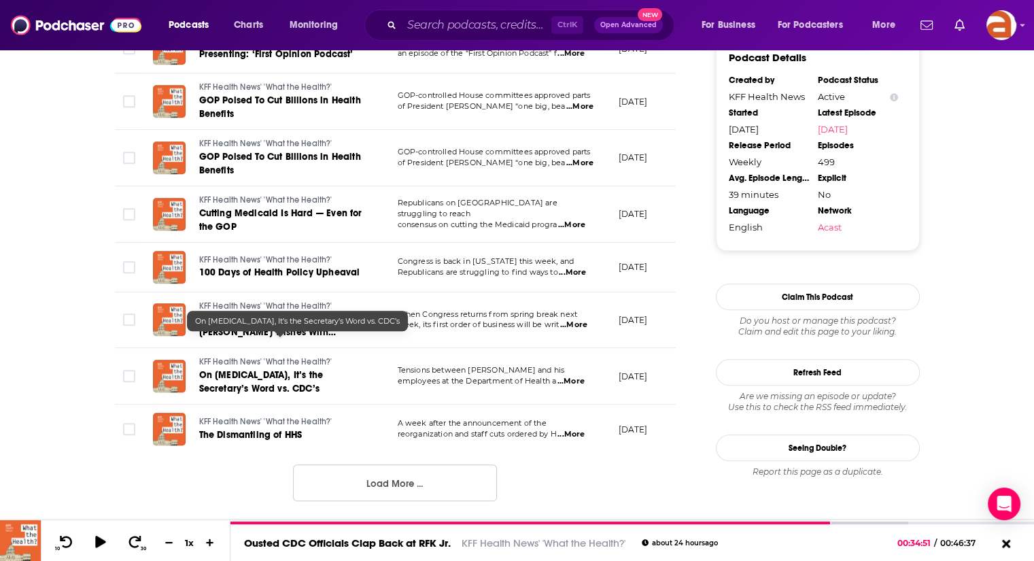
click at [296, 369] on span "On Autism, It’s the Secretary’s Word vs. CDC’s" at bounding box center [261, 381] width 124 height 25
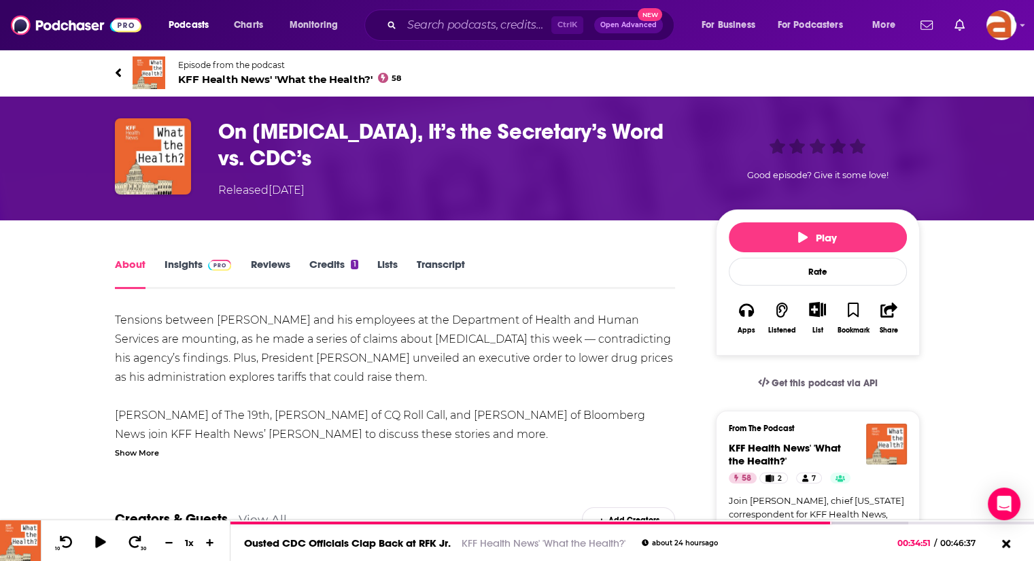
click at [139, 445] on div "Show More" at bounding box center [137, 451] width 44 height 13
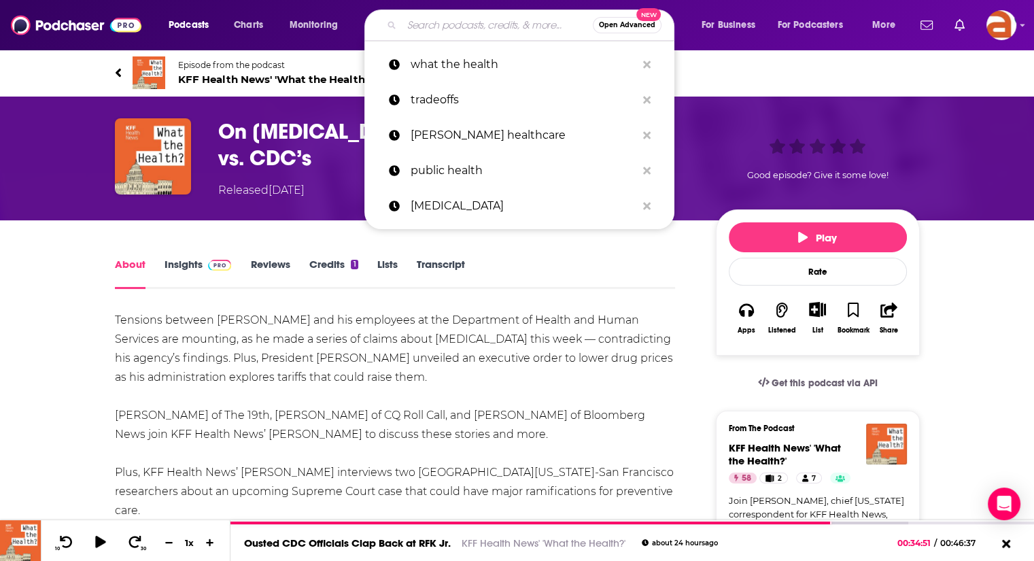
click at [505, 27] on input "Search podcasts, credits, & more..." at bounding box center [497, 25] width 191 height 22
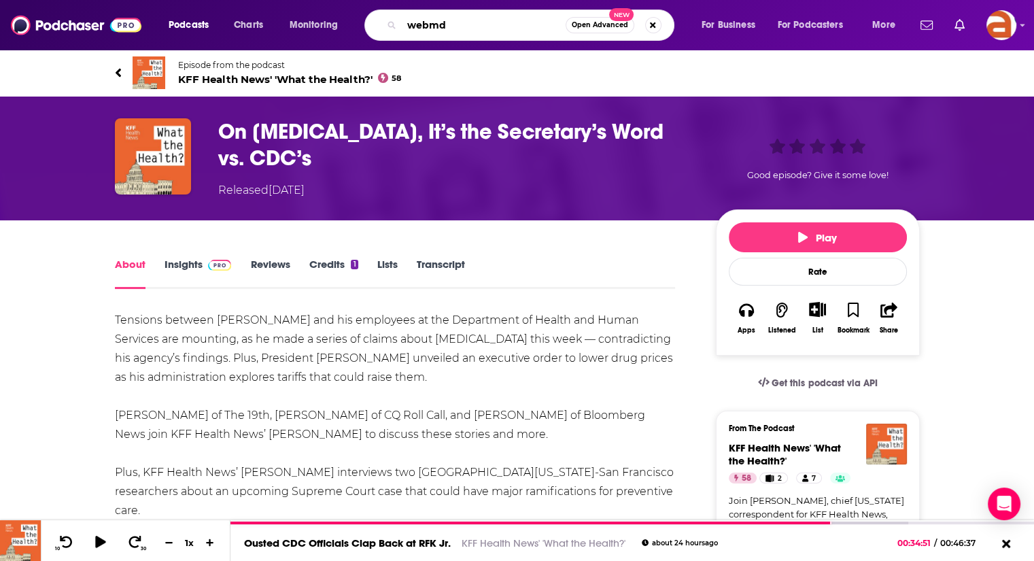
type input "webmd"
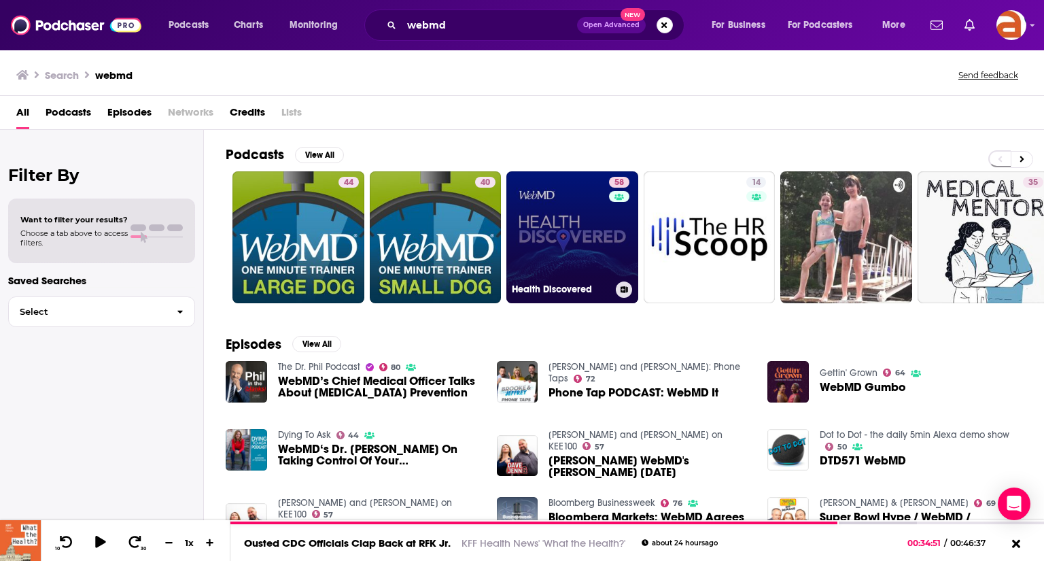
click at [563, 262] on link "58 Health Discovered" at bounding box center [572, 237] width 132 height 132
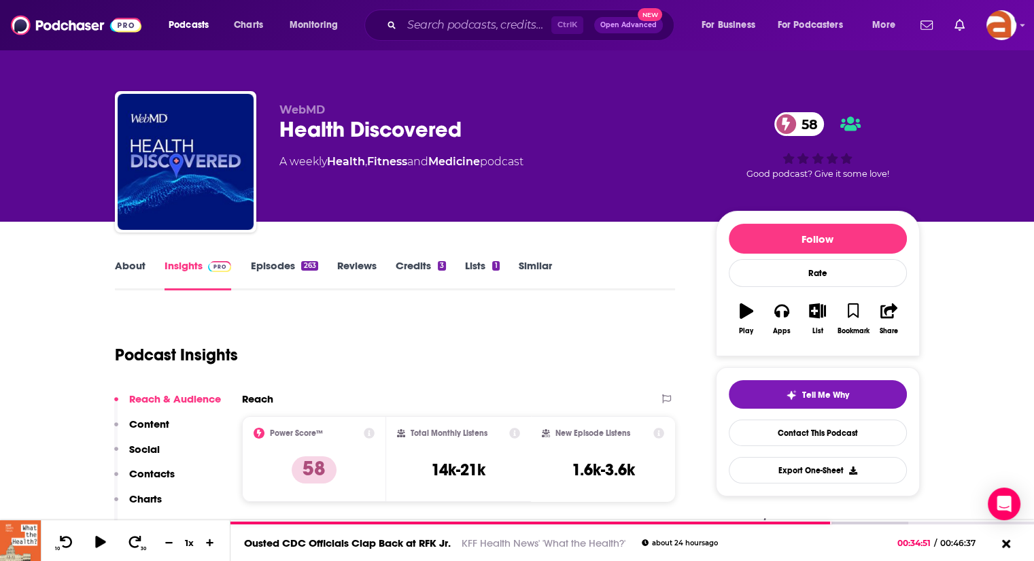
click at [133, 263] on link "About" at bounding box center [130, 274] width 31 height 31
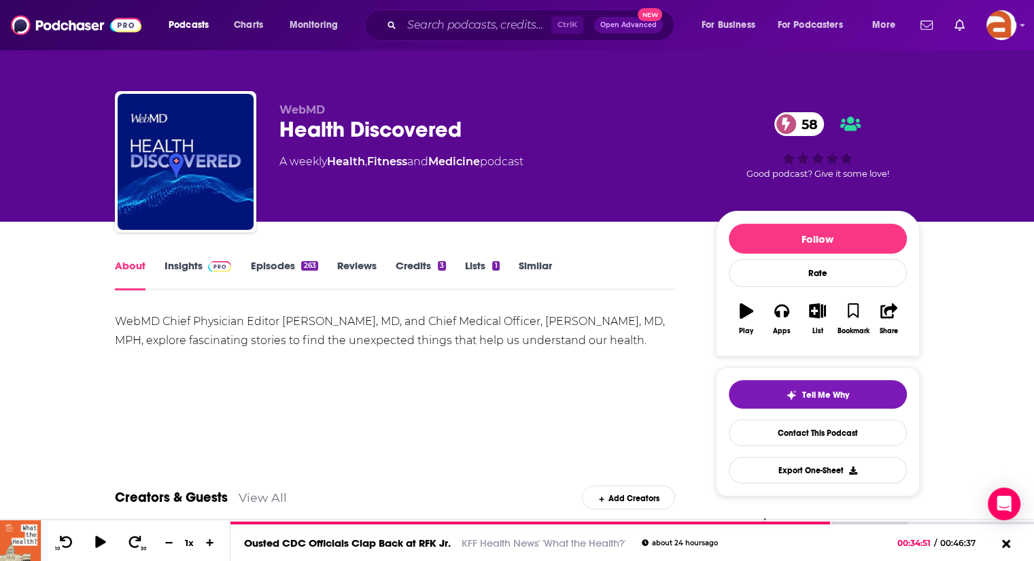
click at [275, 268] on link "Episodes 263" at bounding box center [283, 274] width 67 height 31
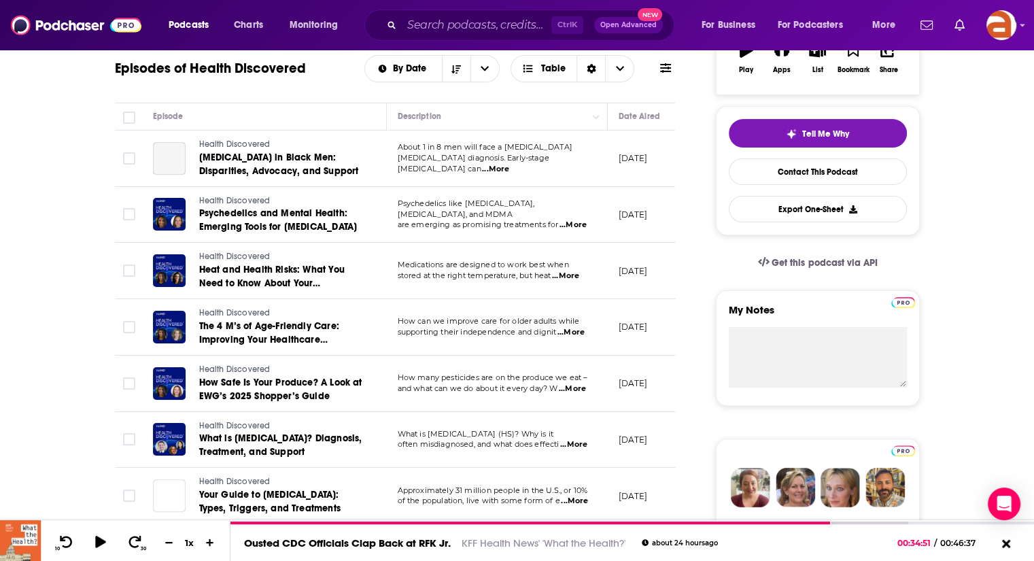
scroll to position [268, 0]
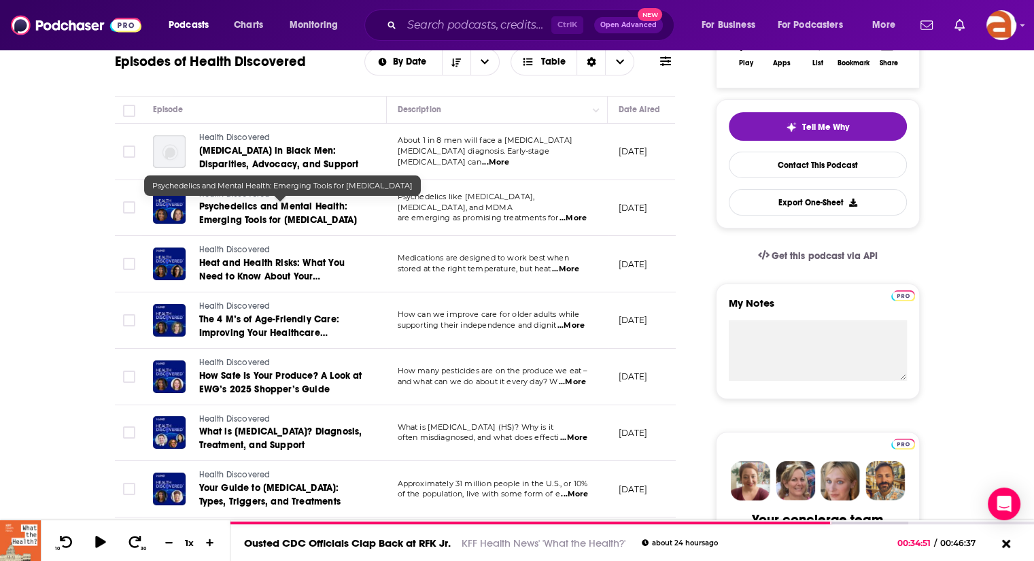
click at [258, 209] on span "Psychedelics and Mental Health: Emerging Tools for Mood Disorders" at bounding box center [278, 212] width 158 height 25
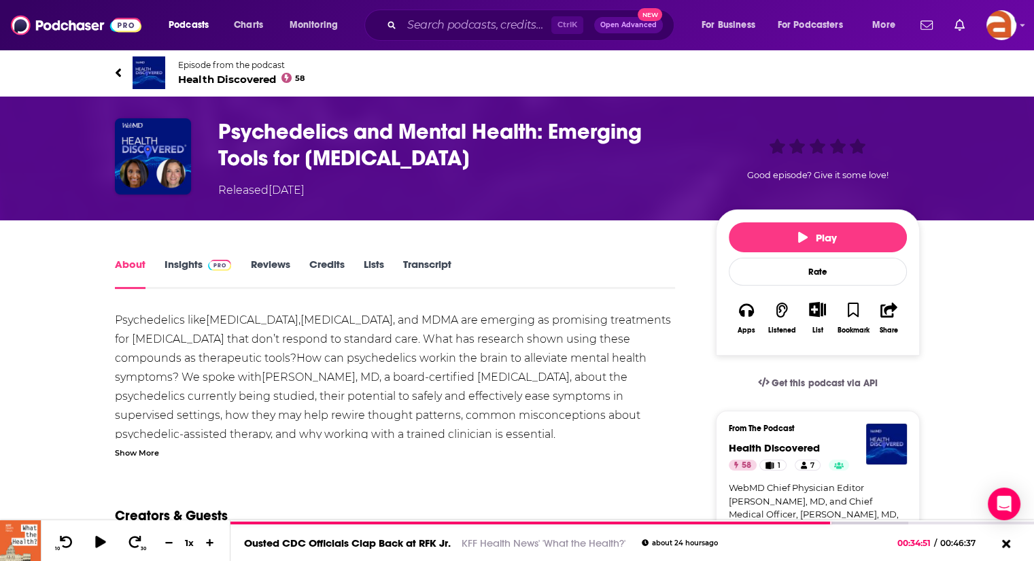
click at [136, 453] on div "Show More" at bounding box center [137, 451] width 44 height 13
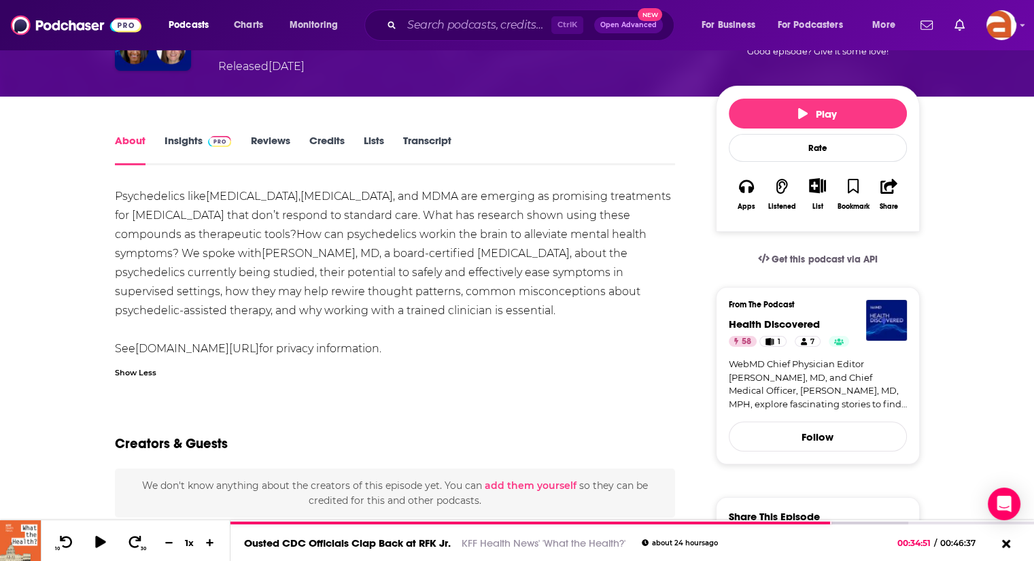
scroll to position [125, 0]
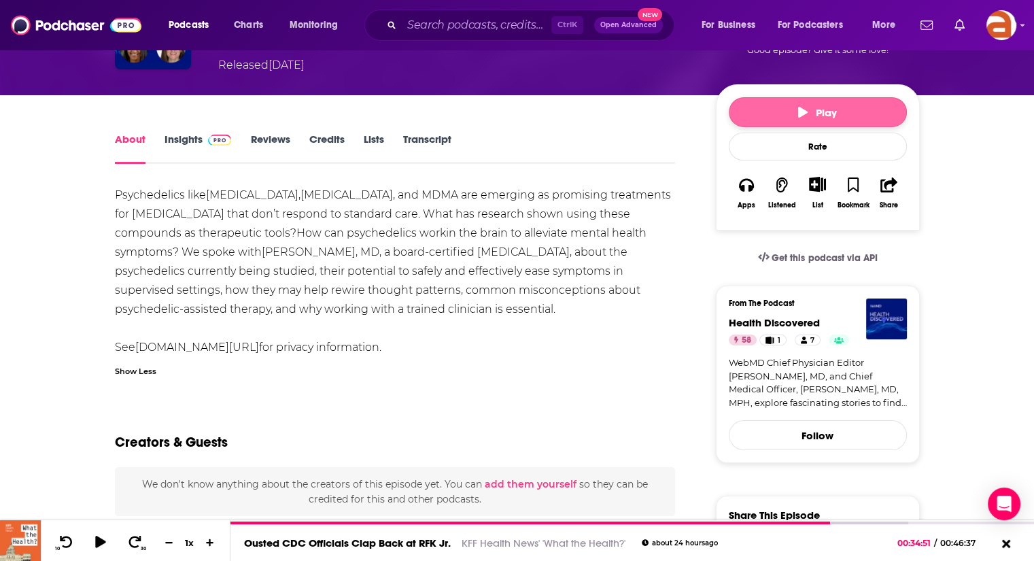
click at [845, 116] on button "Play" at bounding box center [818, 112] width 178 height 30
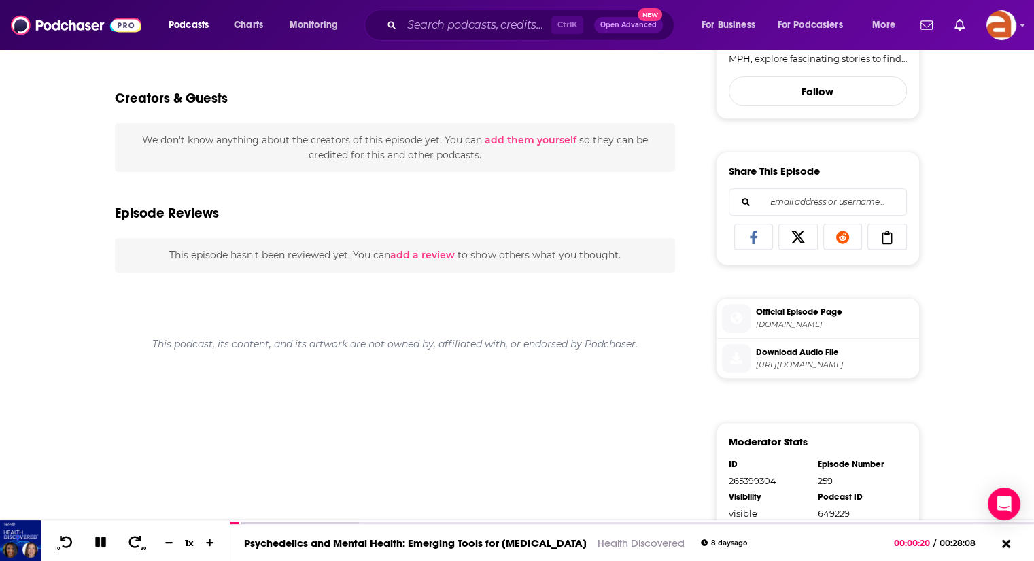
scroll to position [0, 0]
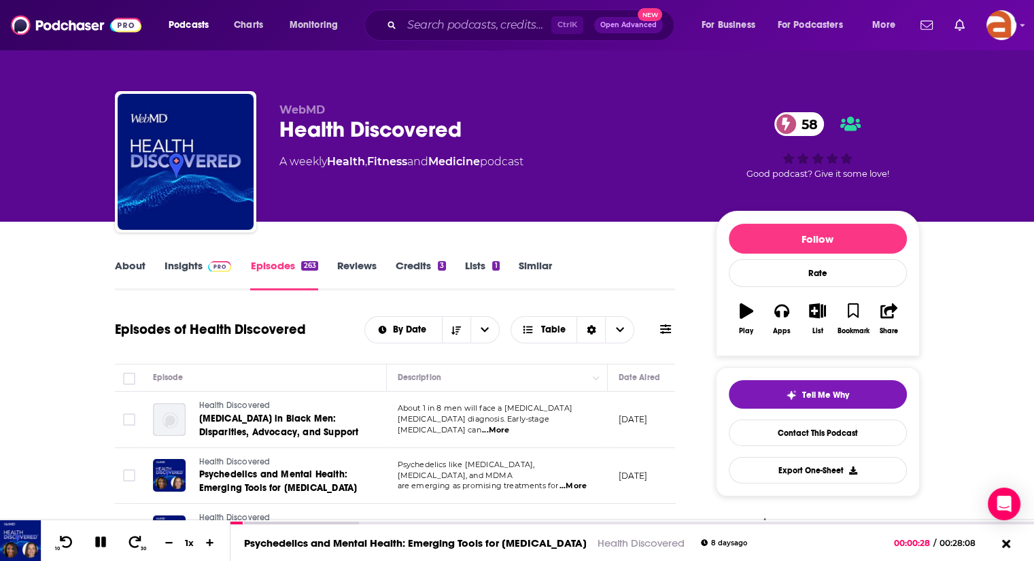
click at [125, 266] on link "About" at bounding box center [130, 274] width 31 height 31
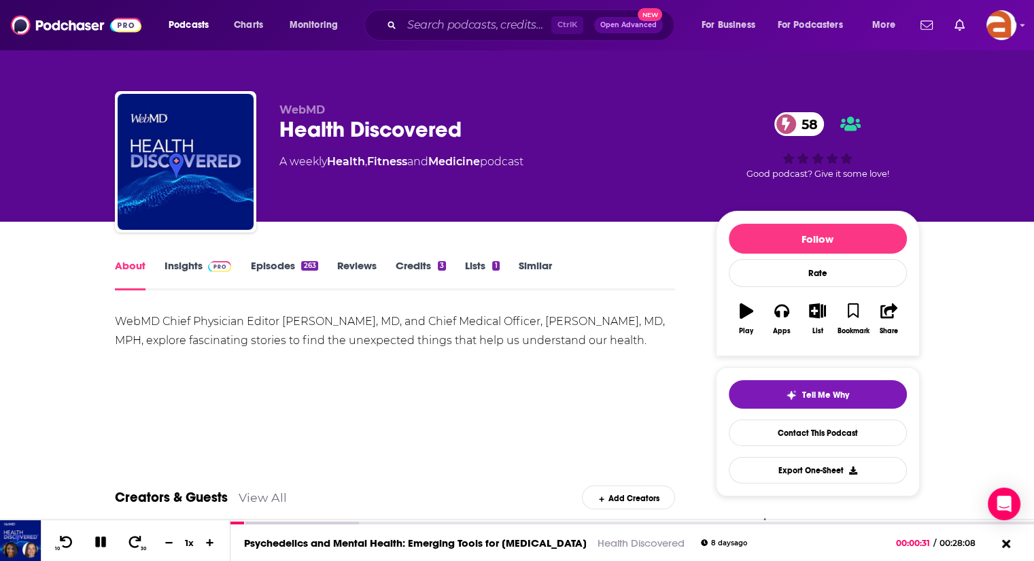
click at [272, 264] on link "Episodes 263" at bounding box center [283, 274] width 67 height 31
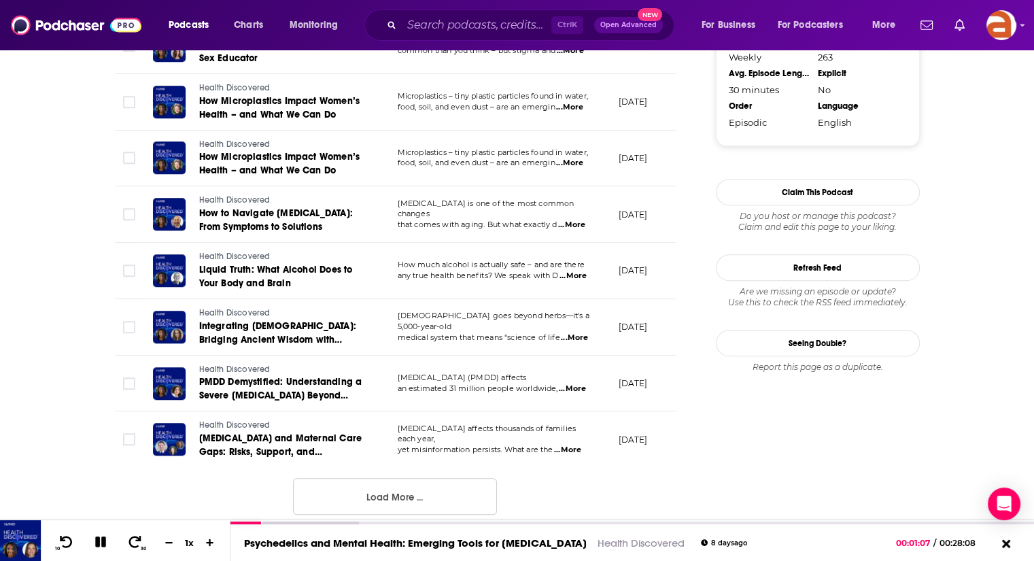
scroll to position [1388, 0]
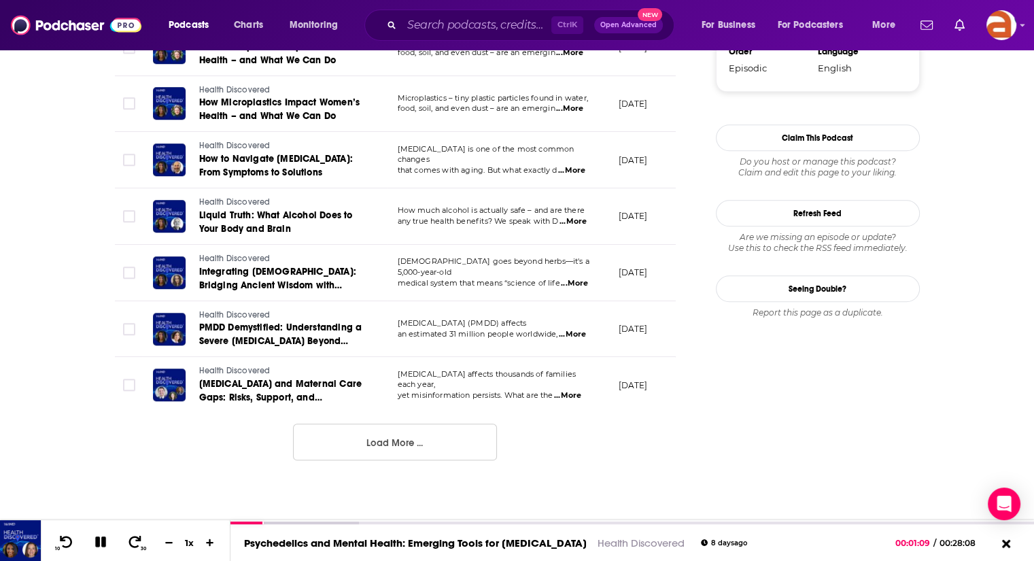
click at [421, 451] on button "Load More ..." at bounding box center [395, 441] width 204 height 37
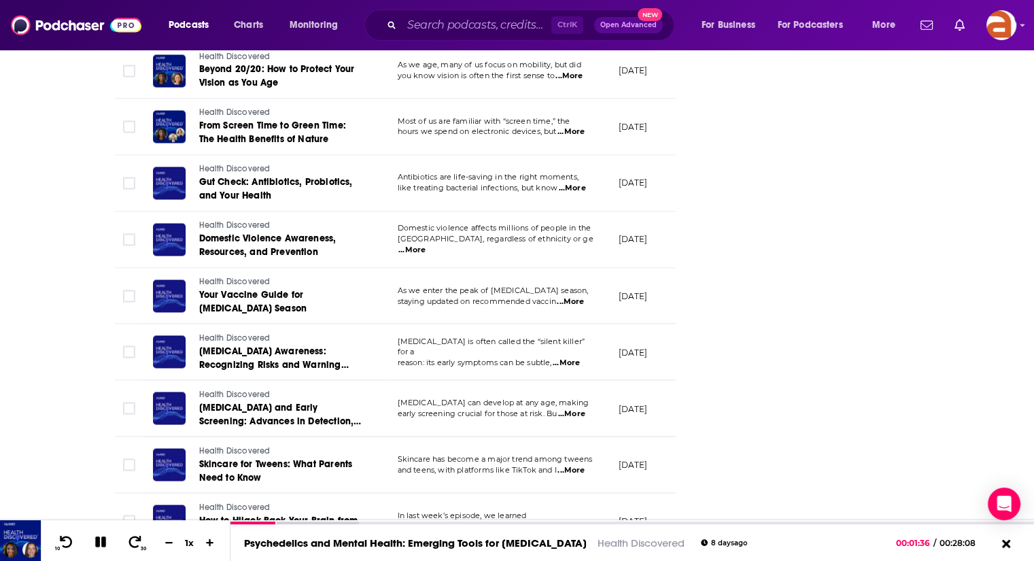
scroll to position [2716, 0]
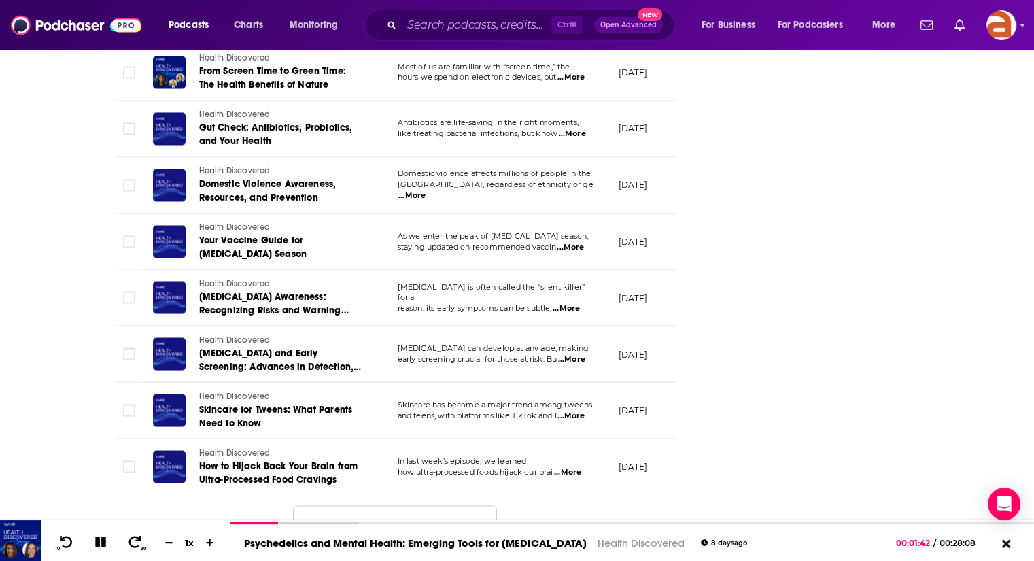
click at [409, 508] on button "Load More ..." at bounding box center [395, 524] width 204 height 37
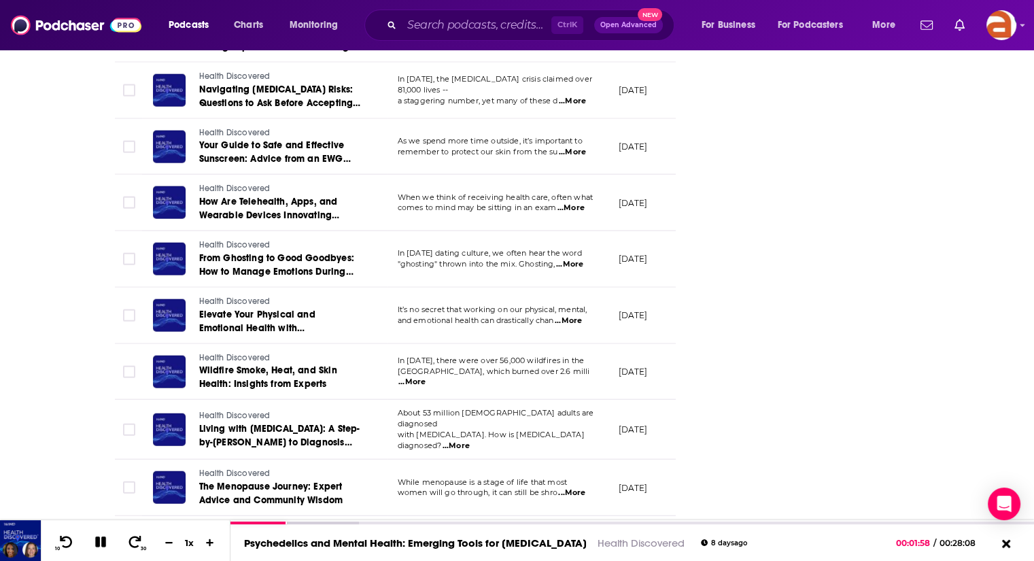
scroll to position [3684, 0]
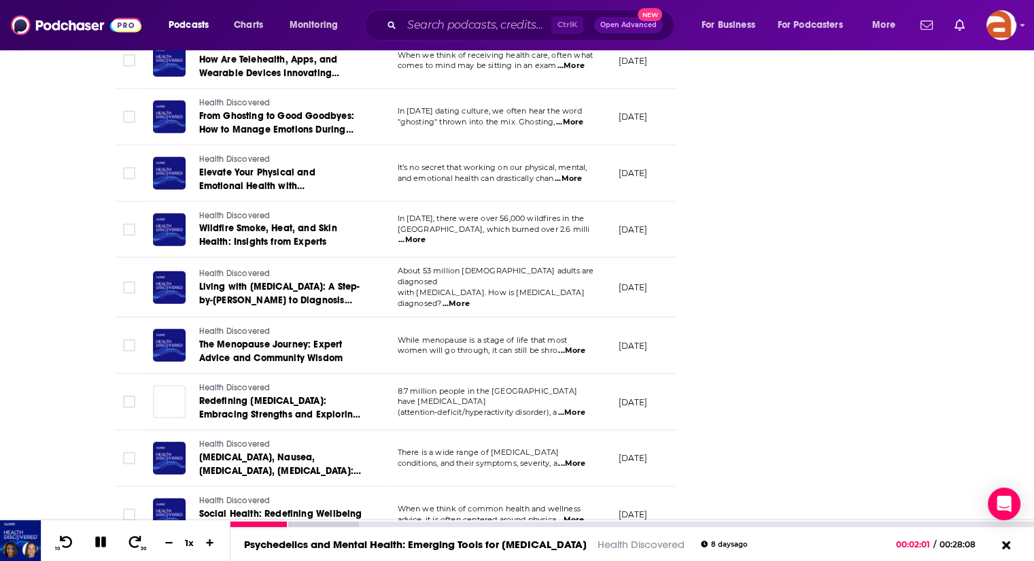
click at [99, 538] on icon at bounding box center [101, 542] width 16 height 12
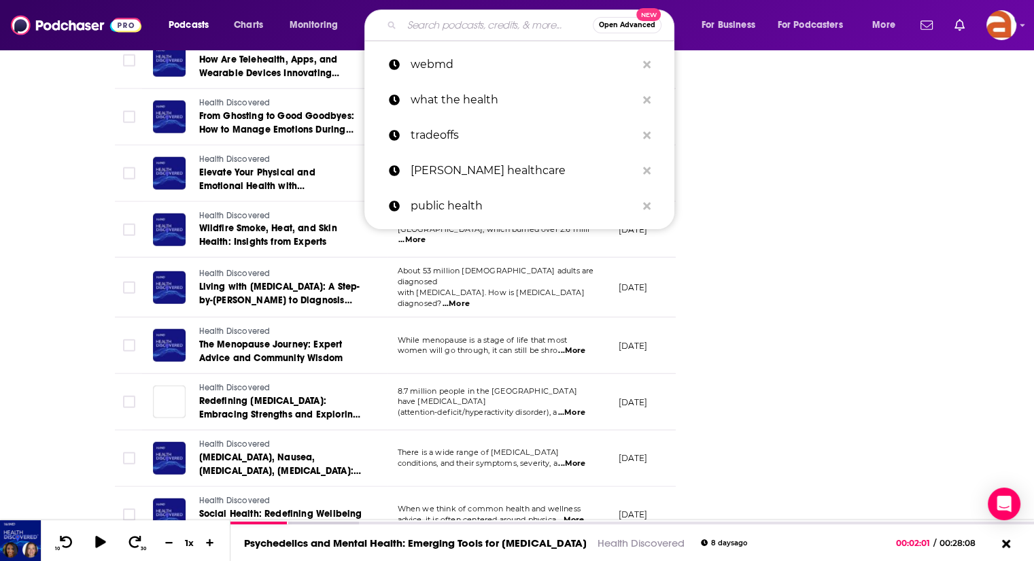
click at [502, 18] on input "Search podcasts, credits, & more..." at bounding box center [497, 25] width 191 height 22
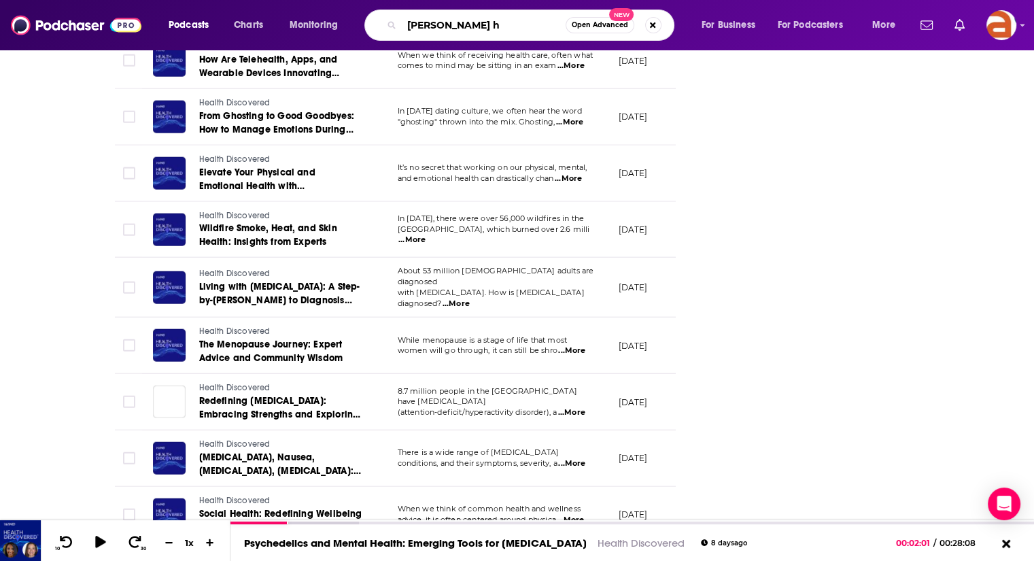
type input "[PERSON_NAME]"
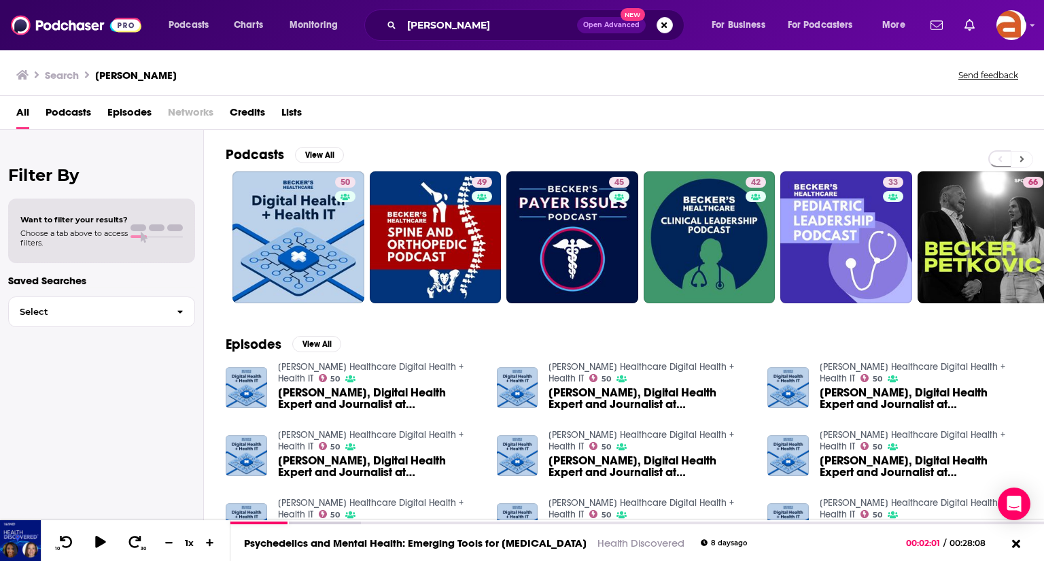
click at [1023, 158] on icon at bounding box center [1021, 159] width 5 height 10
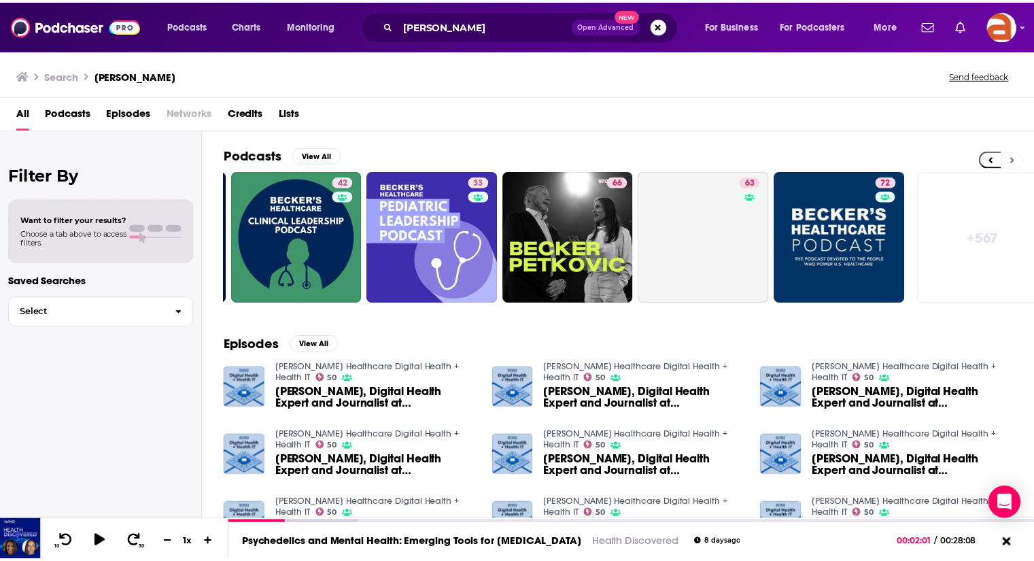
scroll to position [0, 430]
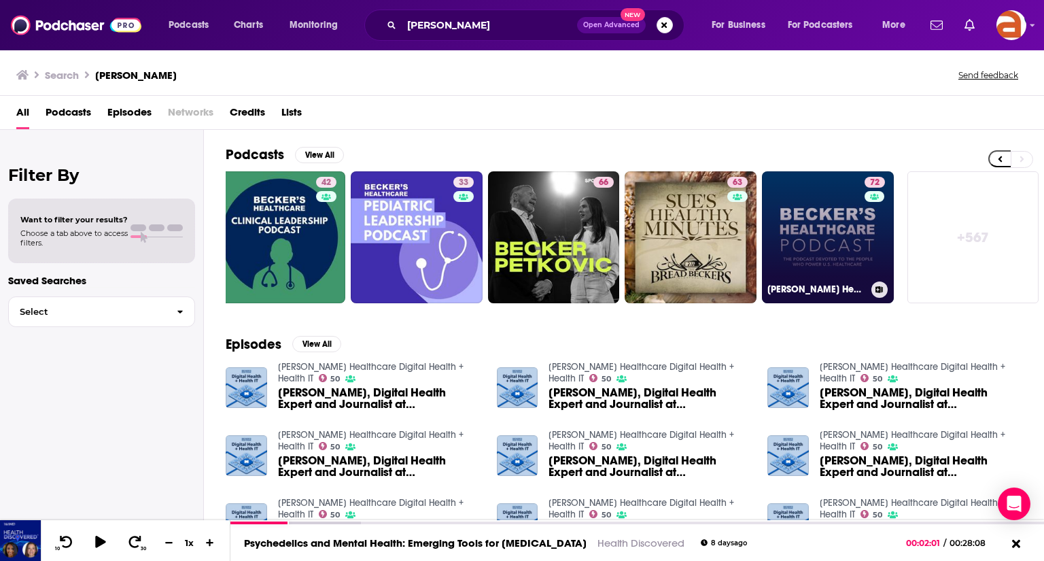
click at [823, 248] on link "72 Becker’s Healthcare Podcast" at bounding box center [828, 237] width 132 height 132
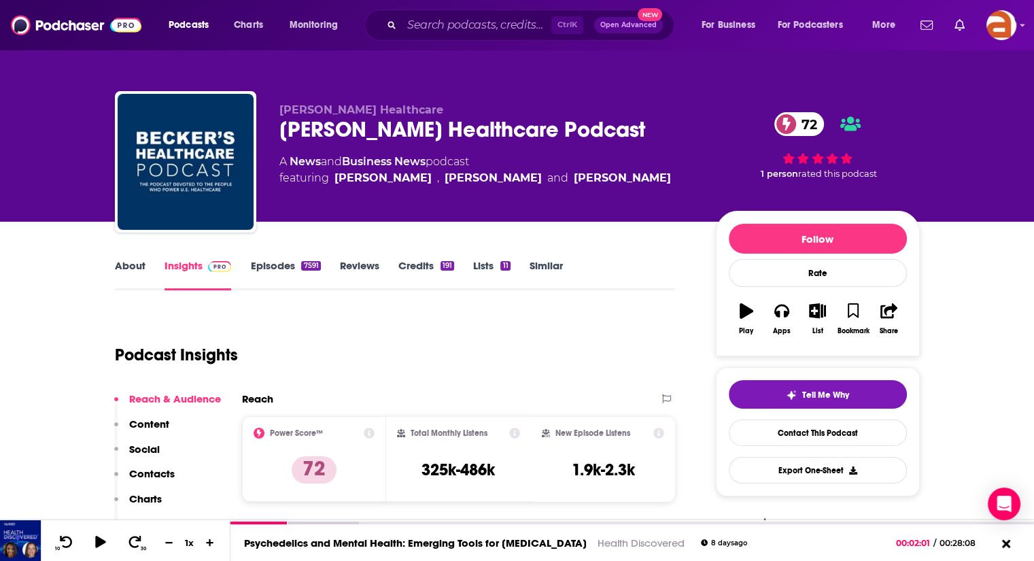
click at [128, 267] on link "About" at bounding box center [130, 274] width 31 height 31
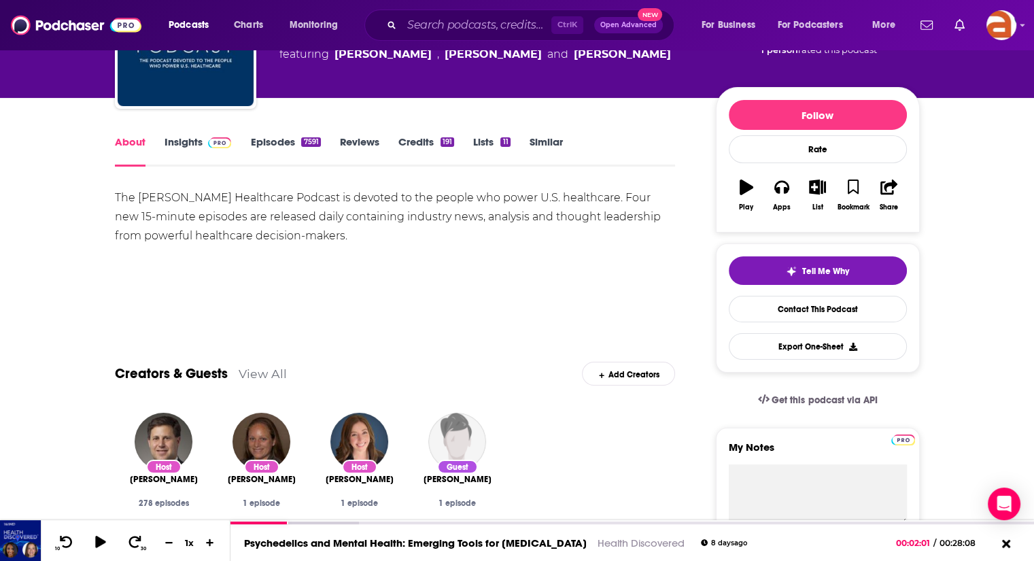
scroll to position [130, 0]
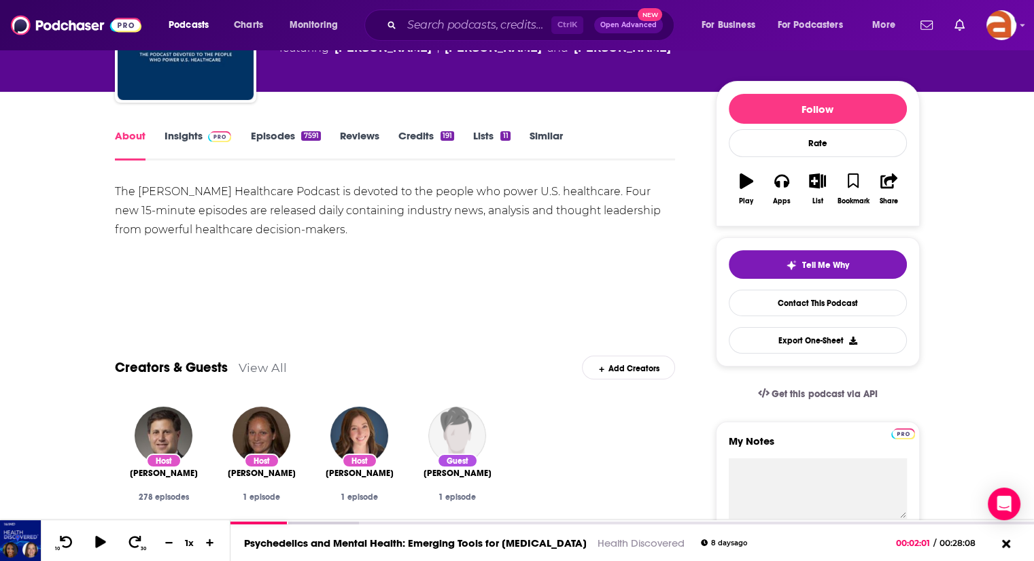
click at [276, 134] on link "Episodes 7591" at bounding box center [285, 144] width 70 height 31
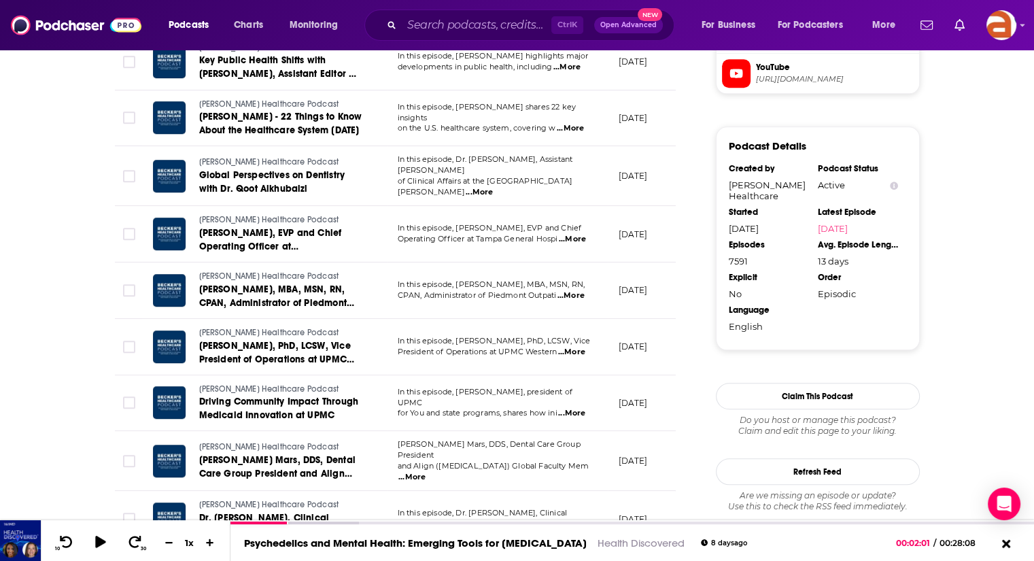
scroll to position [1393, 0]
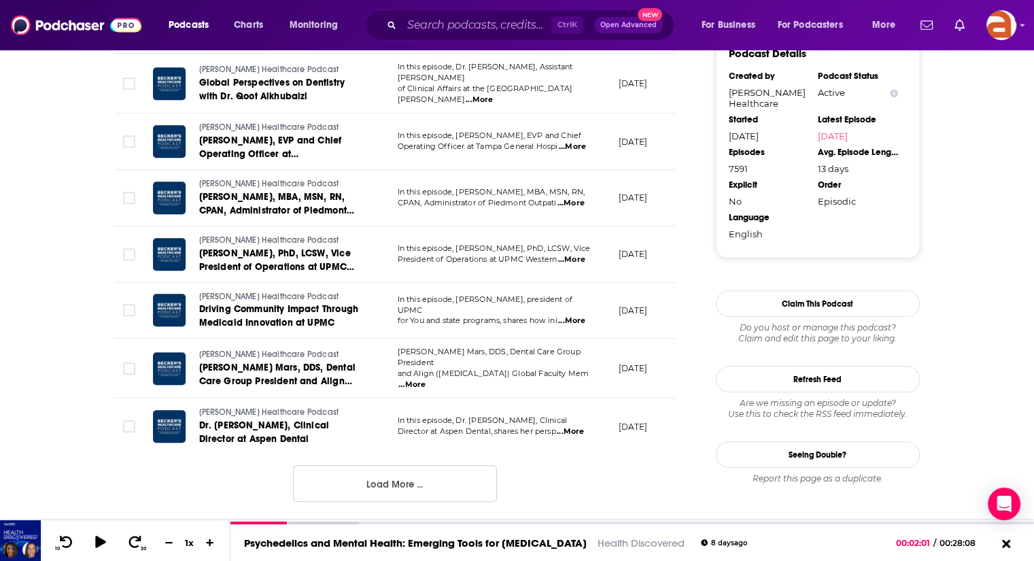
click at [403, 479] on button "Load More ..." at bounding box center [395, 483] width 204 height 37
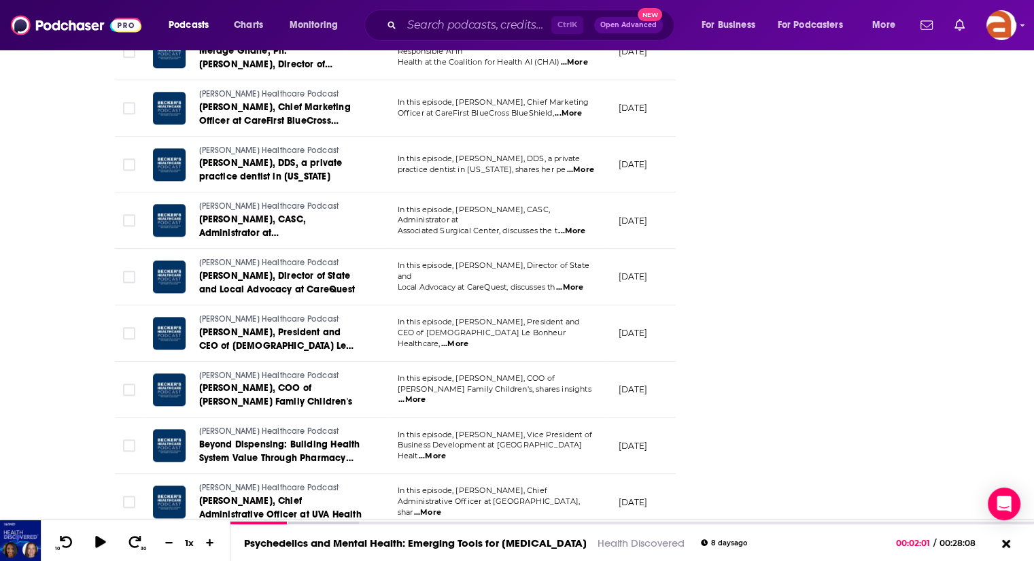
scroll to position [1885, 0]
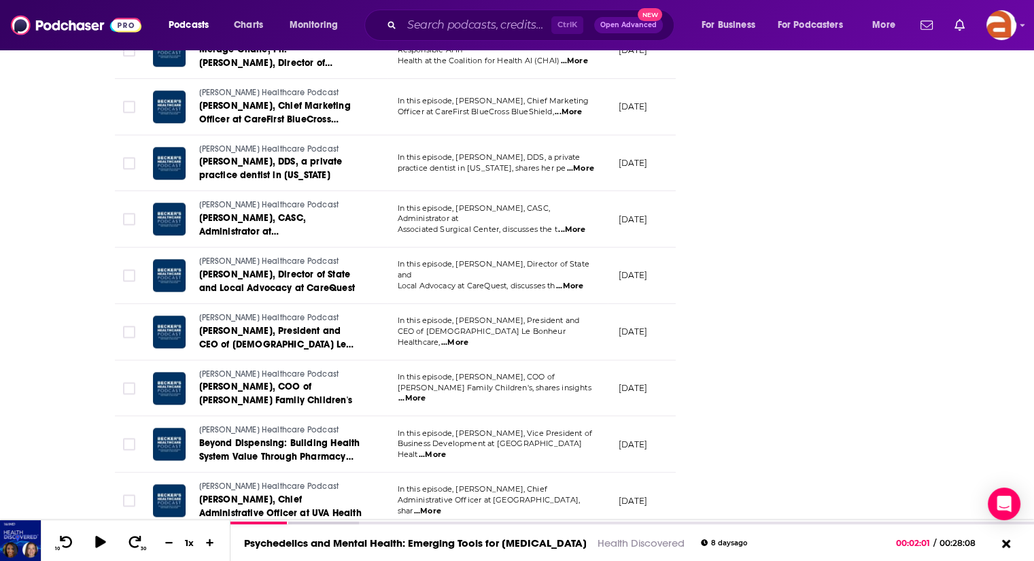
click at [579, 281] on span "...More" at bounding box center [569, 286] width 27 height 11
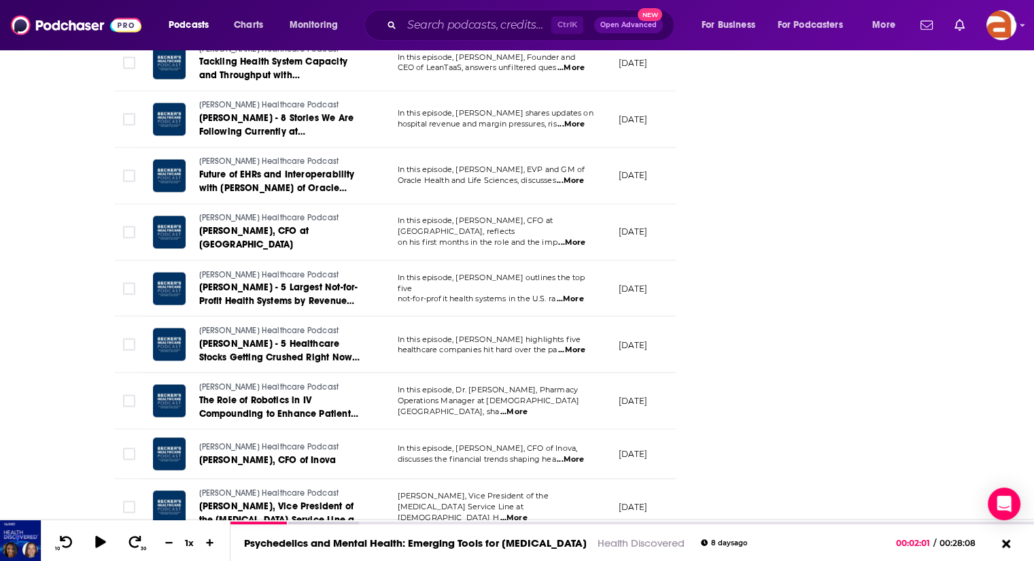
scroll to position [2735, 0]
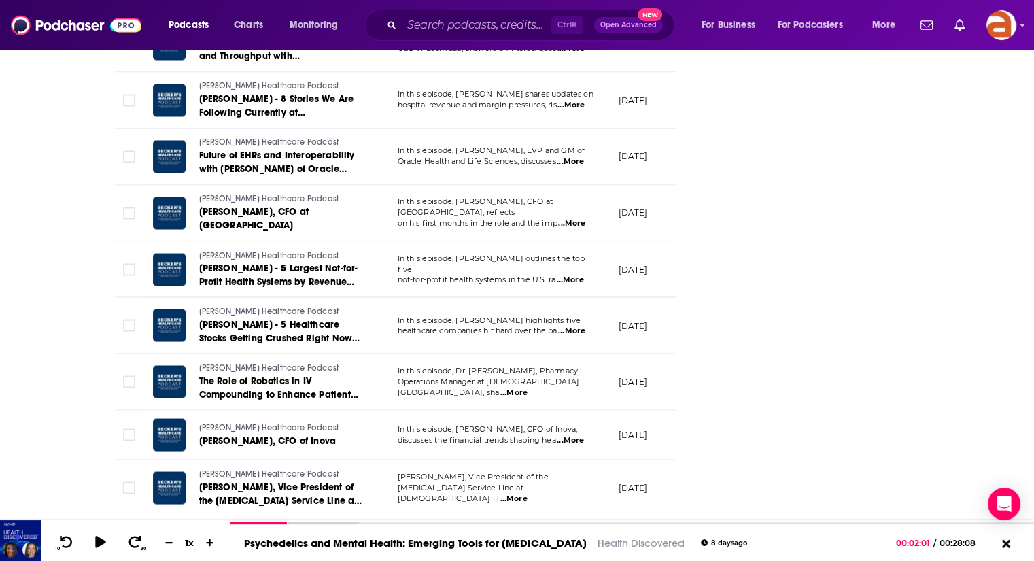
click at [416, 527] on button "Load More ..." at bounding box center [395, 545] width 204 height 37
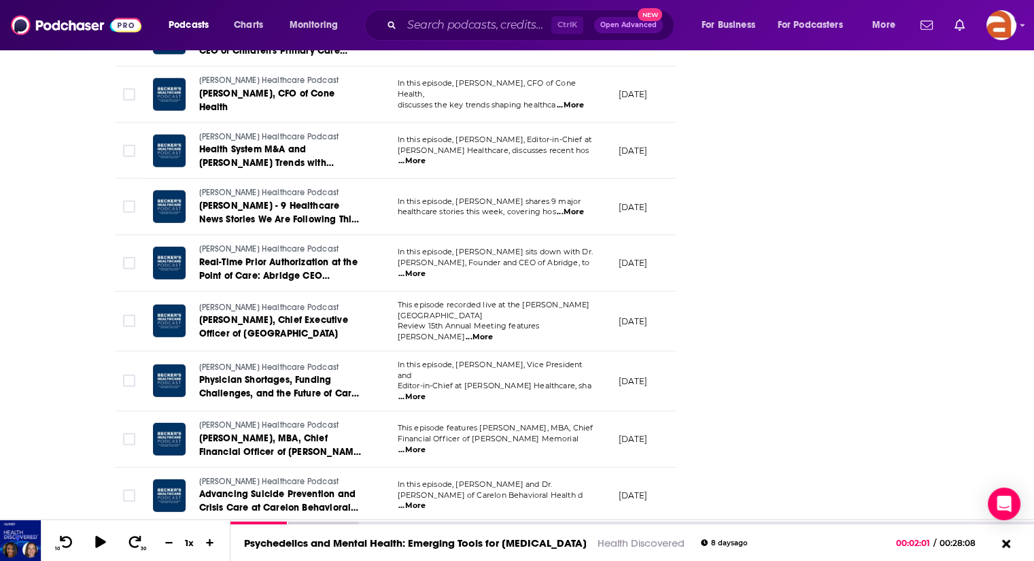
scroll to position [4125, 0]
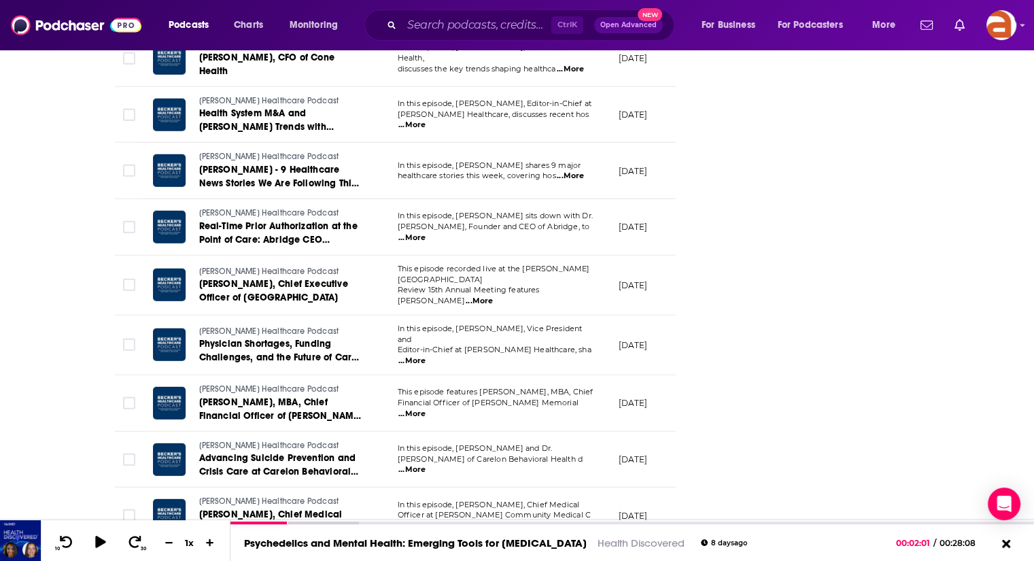
click at [431, 554] on button "Load More ..." at bounding box center [395, 572] width 204 height 37
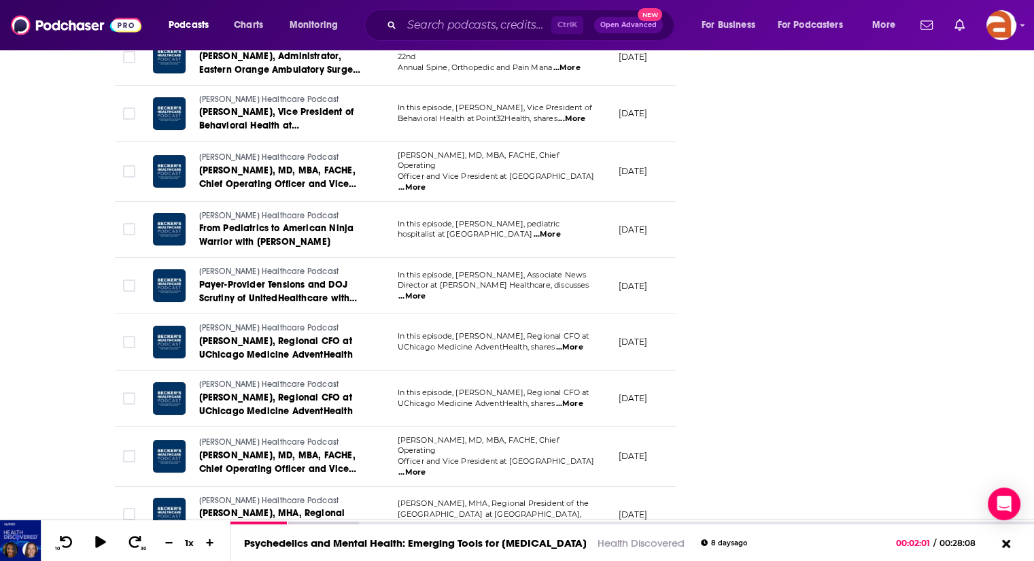
scroll to position [5528, 0]
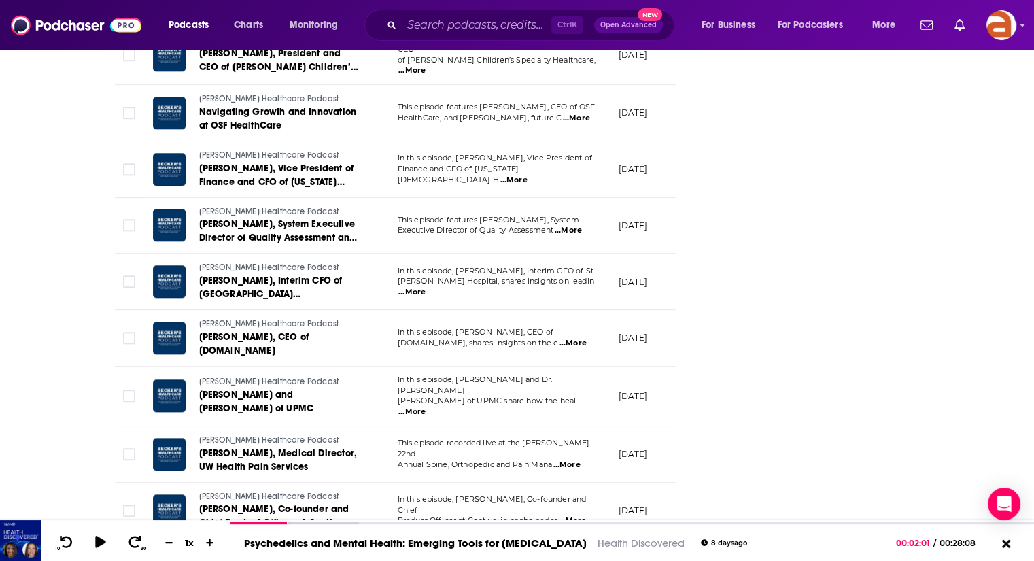
scroll to position [6924, 0]
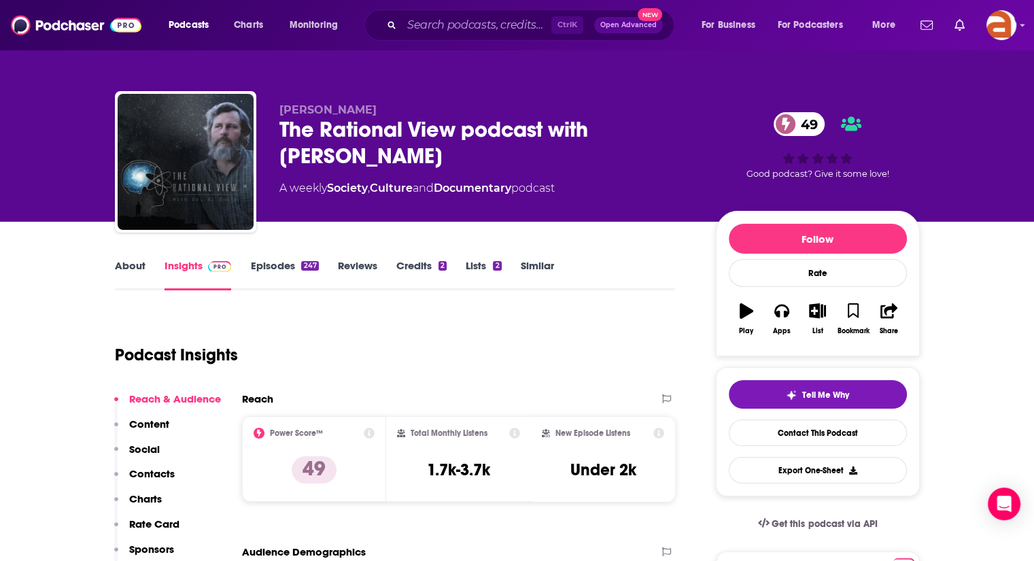
click at [130, 265] on link "About" at bounding box center [130, 274] width 31 height 31
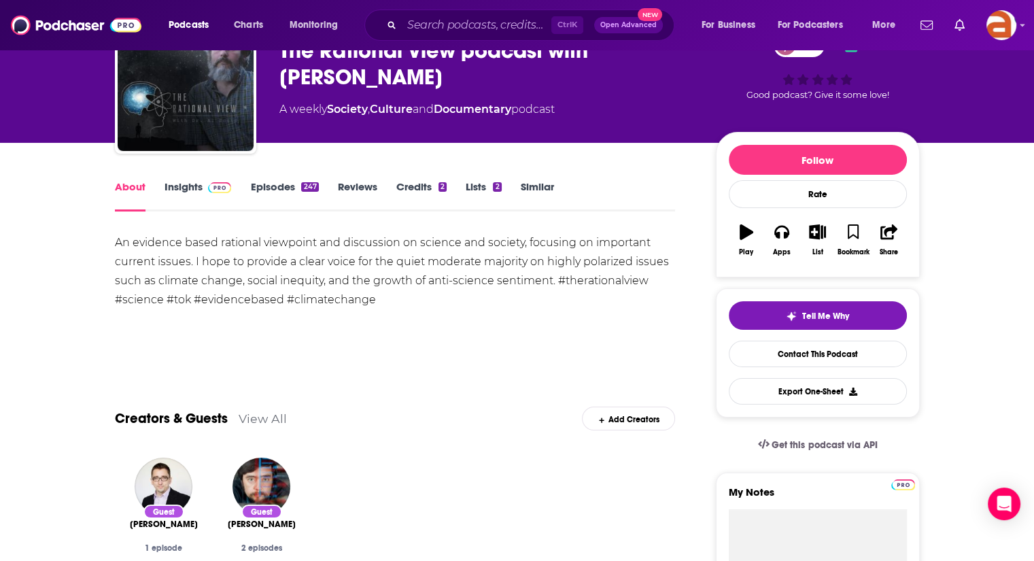
scroll to position [80, 0]
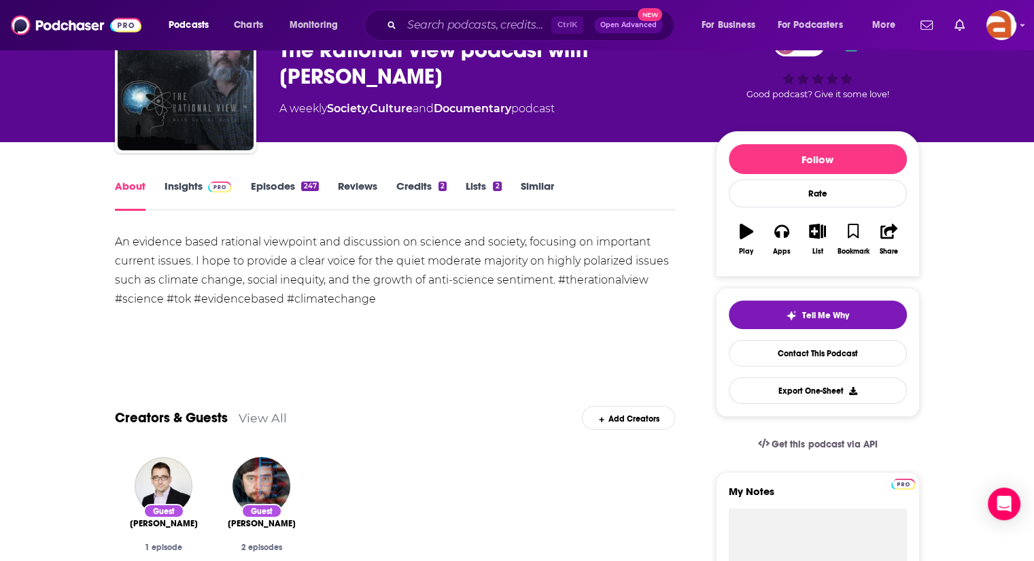
click at [251, 186] on link "Episodes 247" at bounding box center [284, 194] width 68 height 31
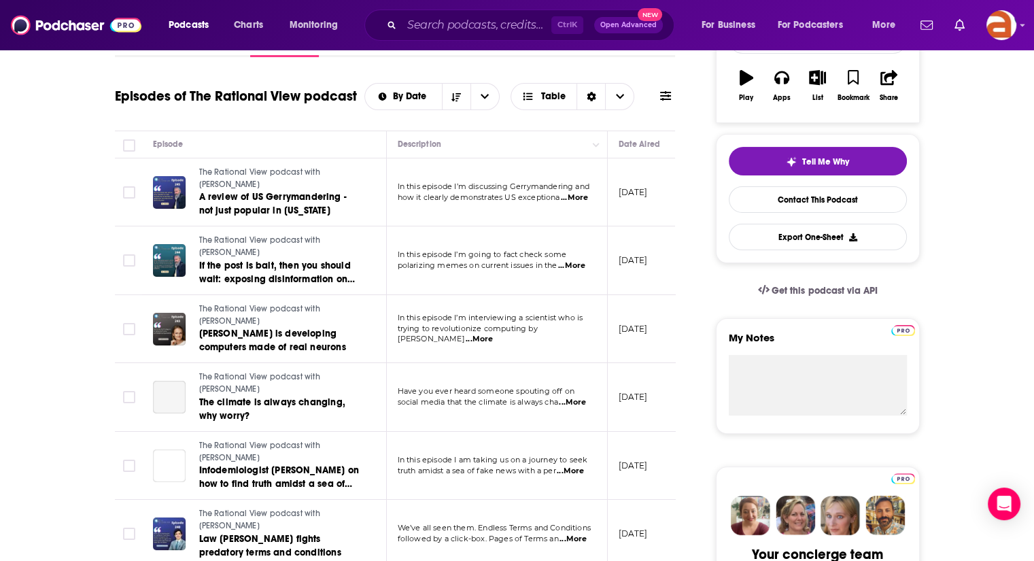
scroll to position [235, 0]
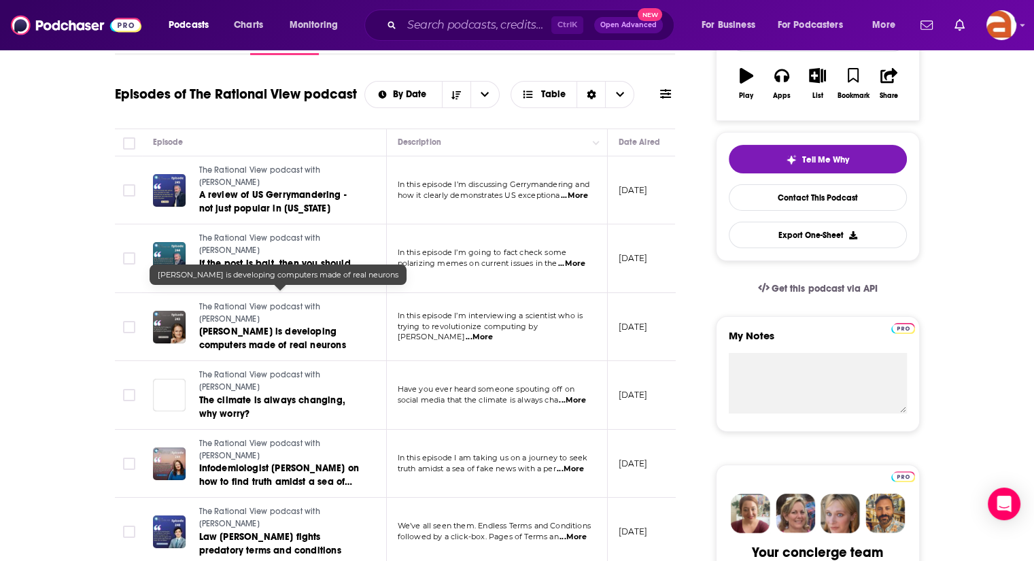
click at [257, 326] on span "[PERSON_NAME] is developing computers made of real neurons" at bounding box center [272, 338] width 147 height 25
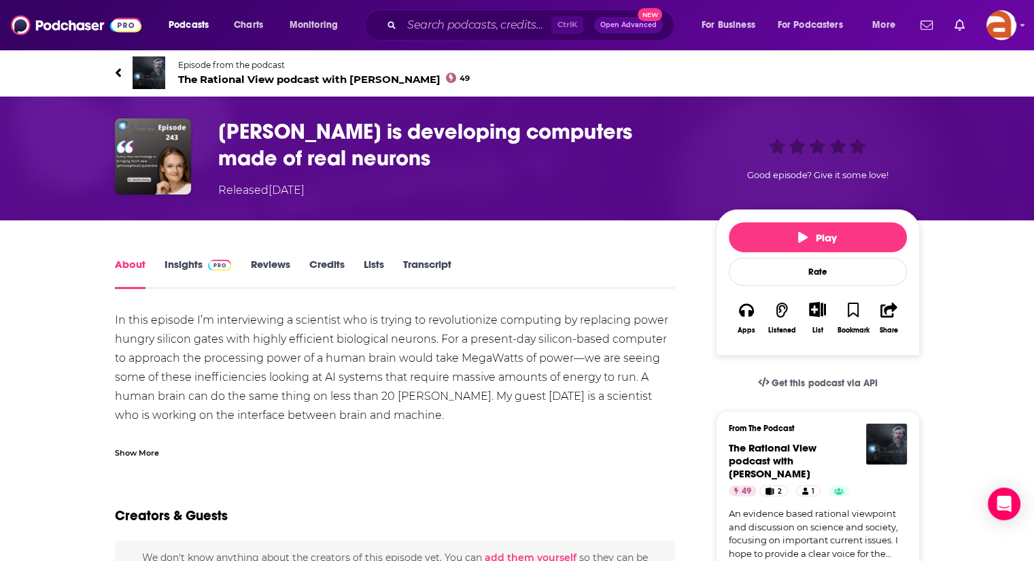
click at [142, 451] on div "Show More" at bounding box center [137, 451] width 44 height 13
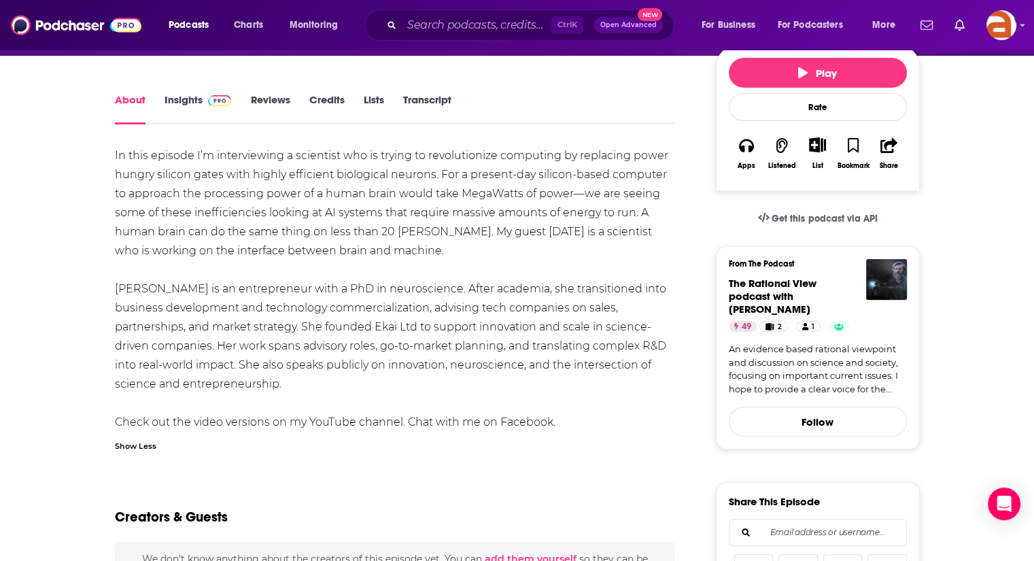
scroll to position [189, 0]
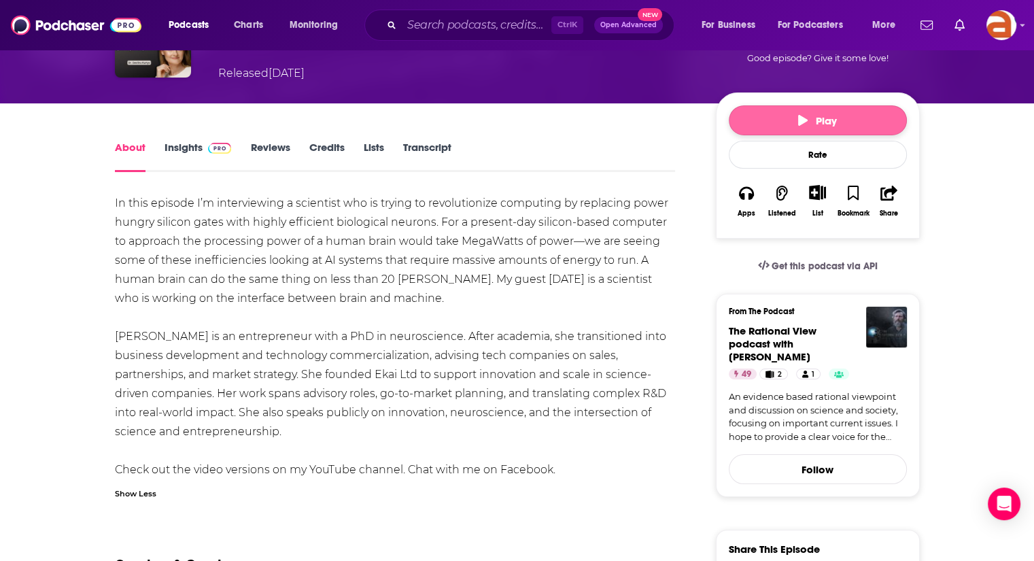
click at [786, 111] on button "Play" at bounding box center [818, 120] width 178 height 30
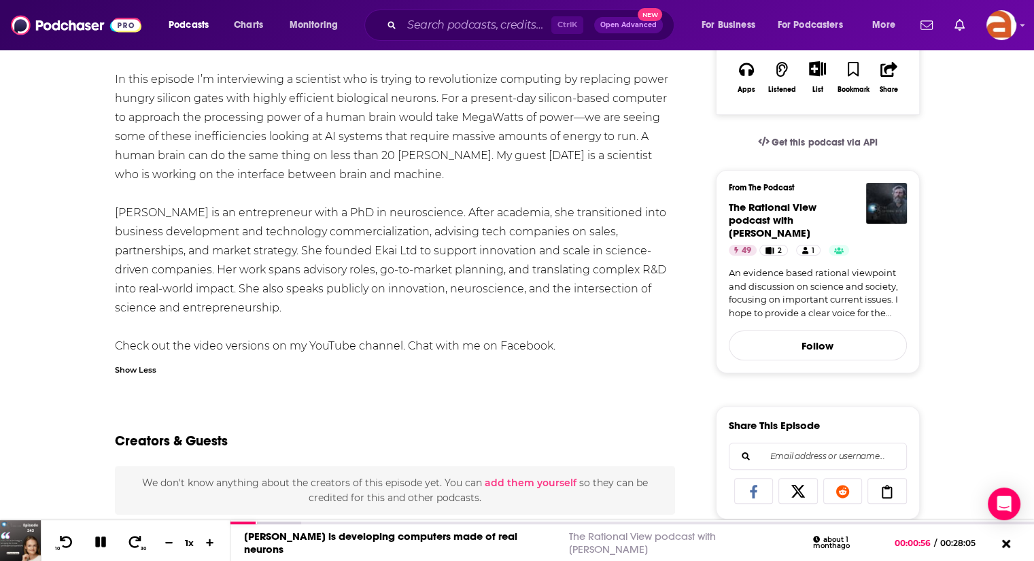
scroll to position [247, 0]
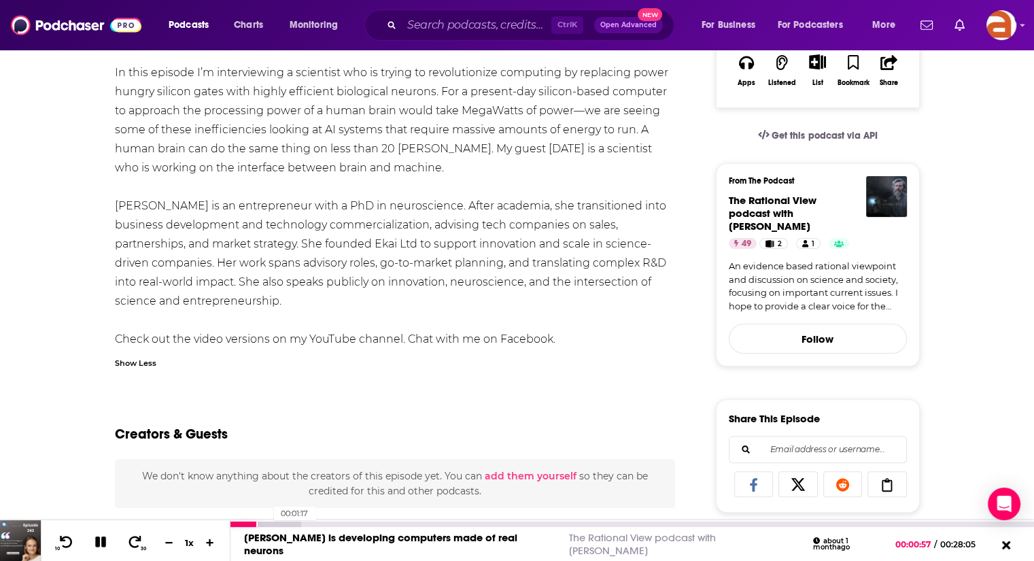
click at [266, 524] on div at bounding box center [265, 523] width 70 height 5
click at [272, 524] on div at bounding box center [265, 523] width 70 height 5
click at [281, 524] on div at bounding box center [277, 523] width 95 height 5
click at [290, 524] on div at bounding box center [277, 523] width 95 height 5
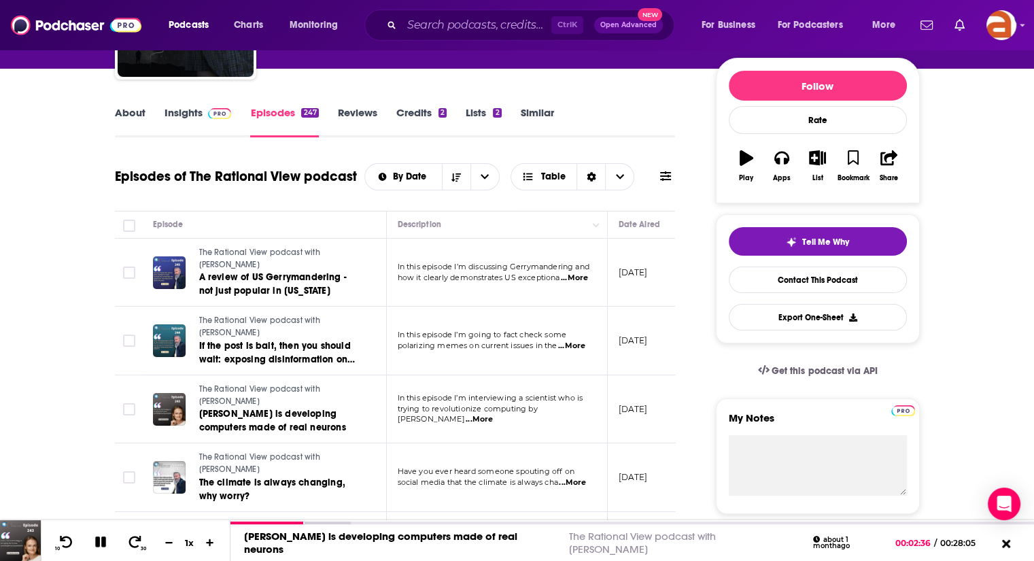
scroll to position [36, 0]
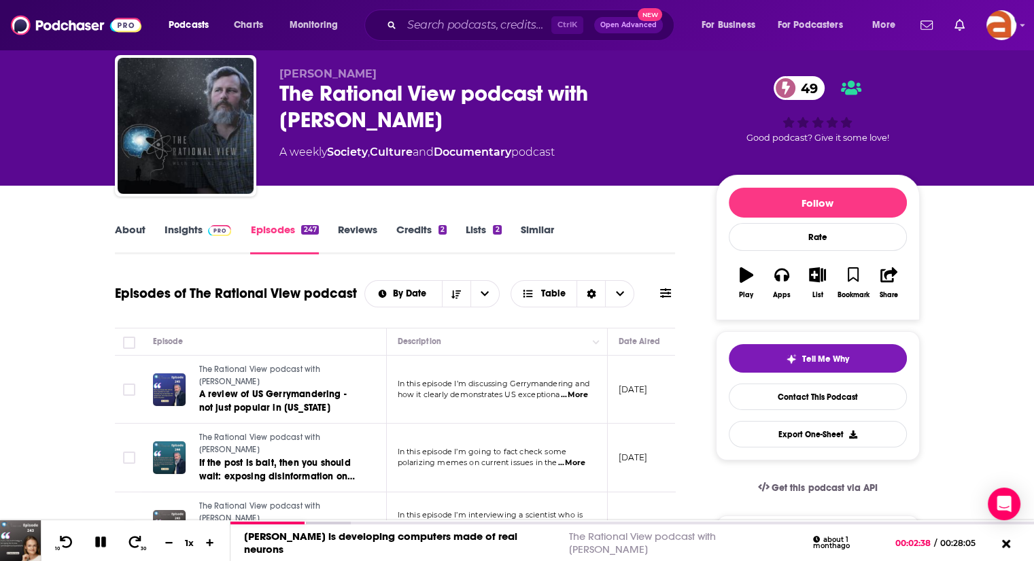
click at [126, 225] on link "About" at bounding box center [130, 238] width 31 height 31
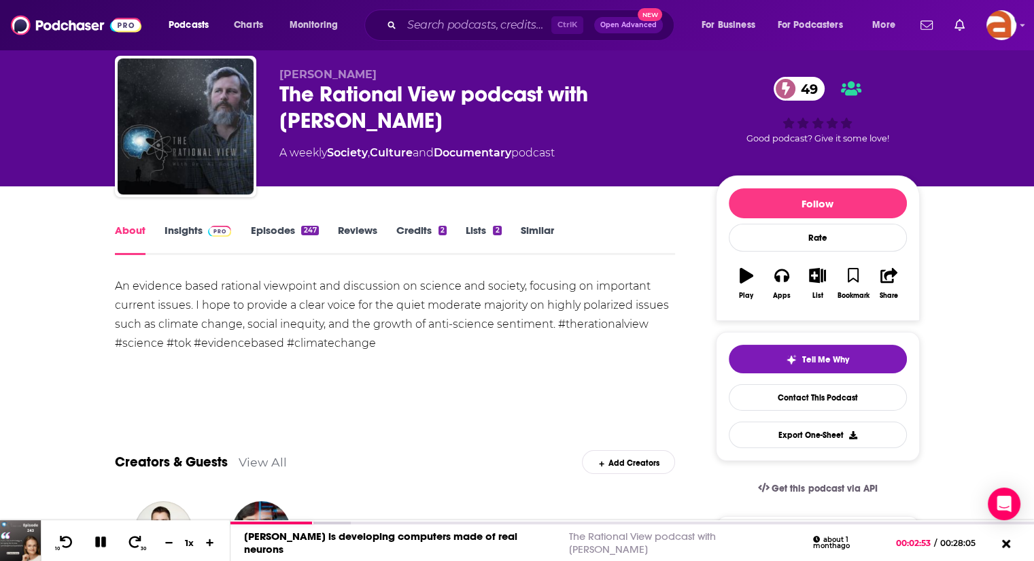
scroll to position [28, 0]
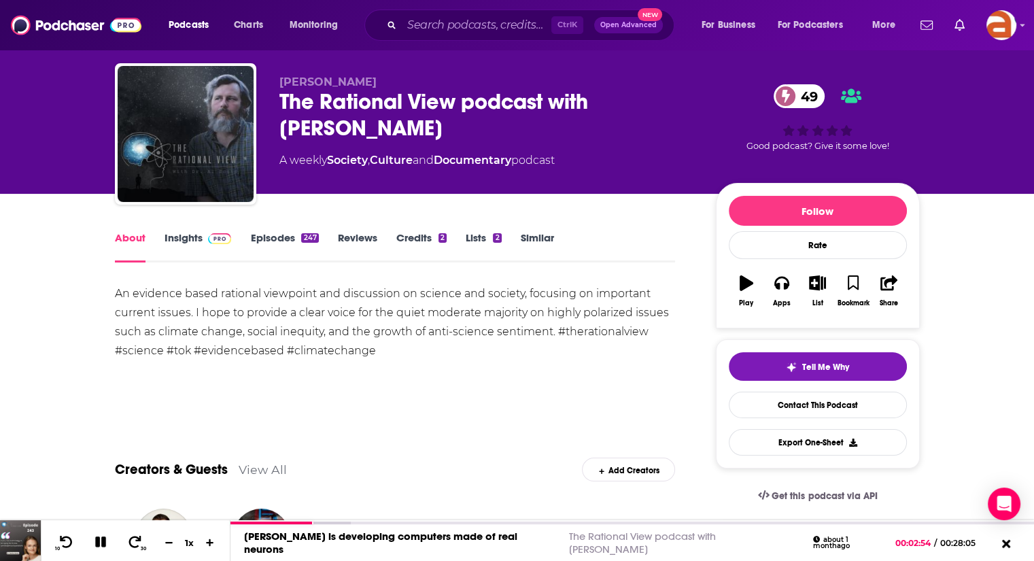
click at [185, 244] on link "Insights" at bounding box center [197, 246] width 67 height 31
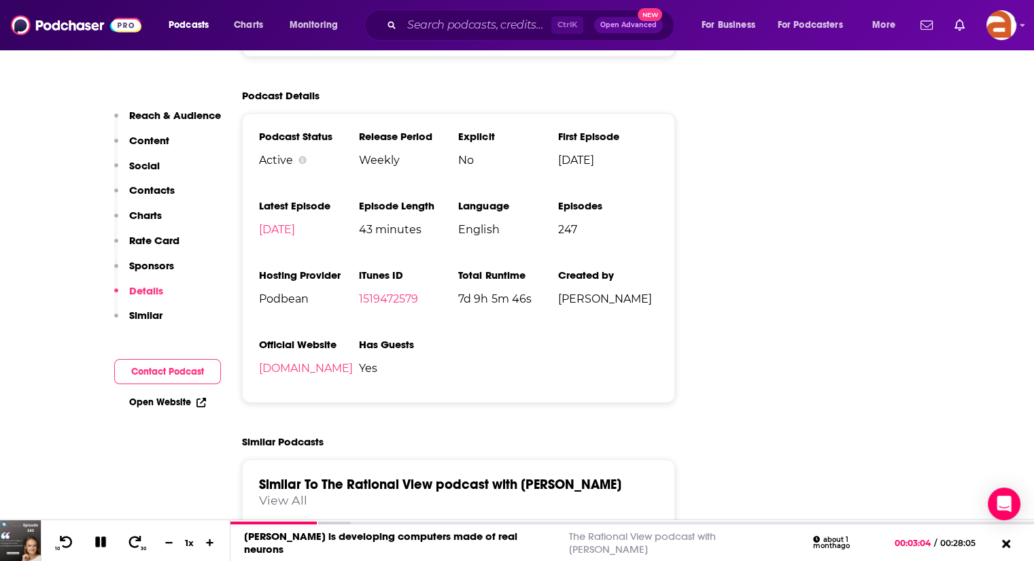
scroll to position [2343, 0]
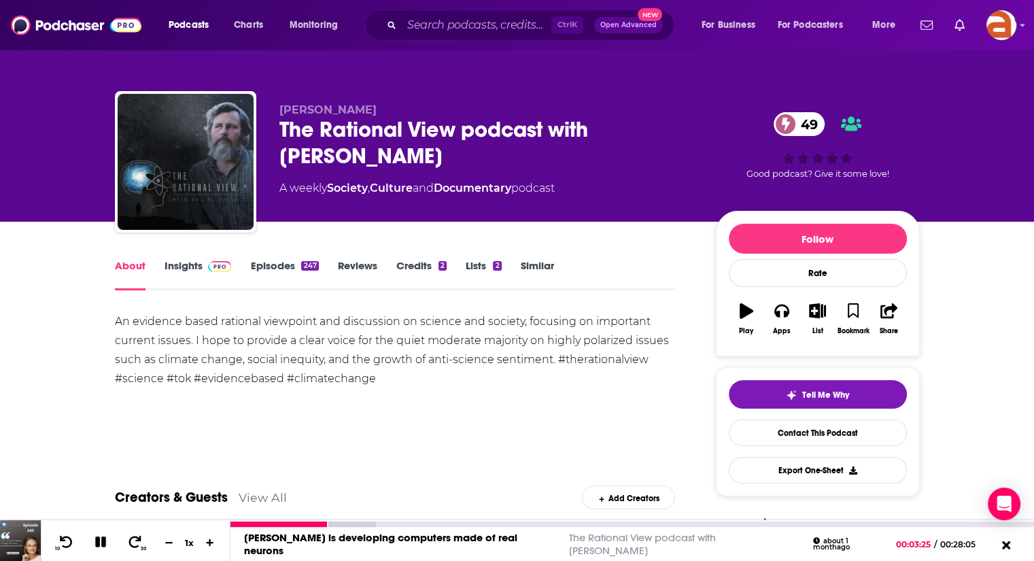
click at [93, 543] on icon at bounding box center [101, 542] width 16 height 12
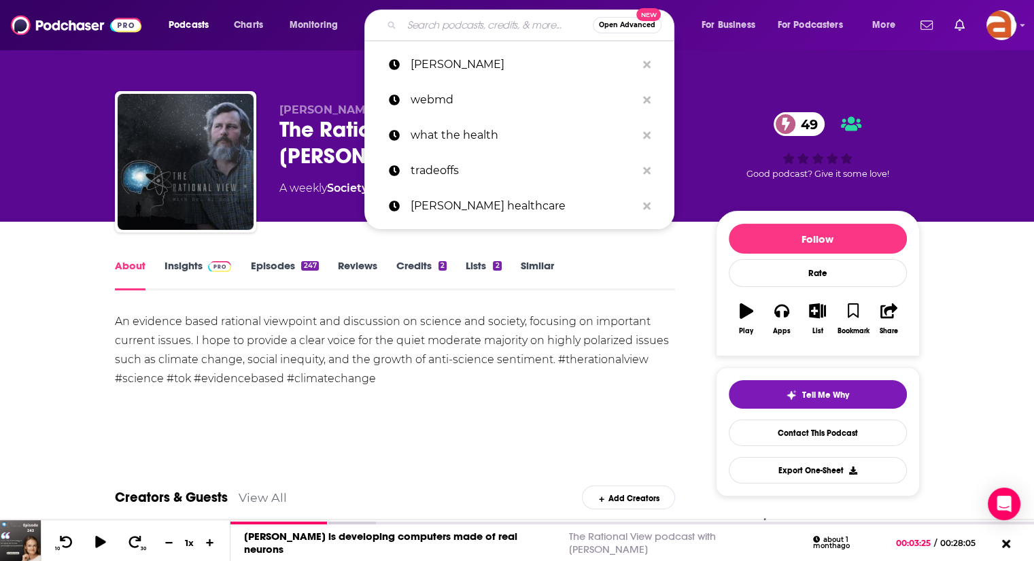
click at [439, 16] on input "Search podcasts, credits, & more..." at bounding box center [497, 25] width 191 height 22
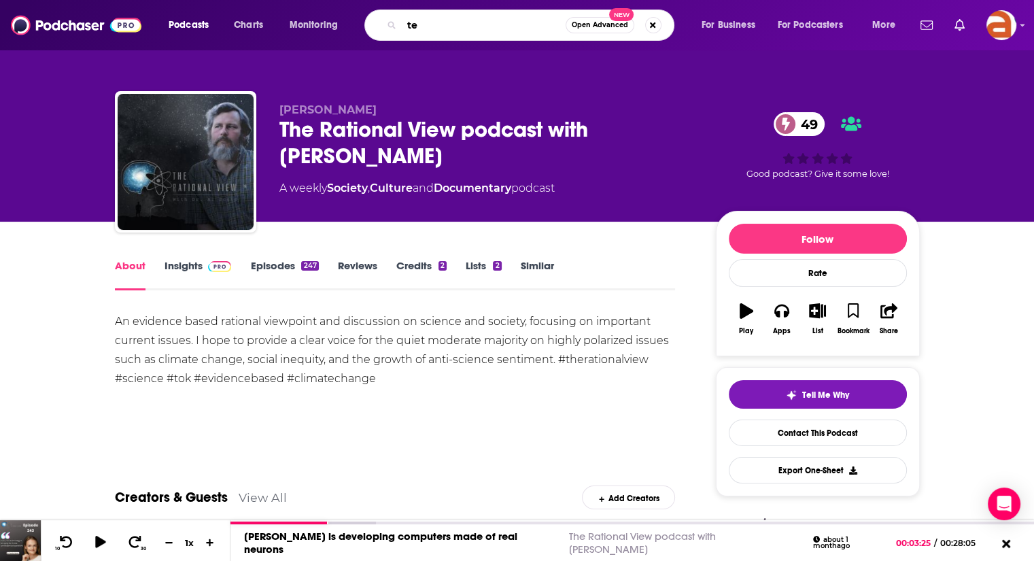
type input "t"
type input "the [PERSON_NAME]"
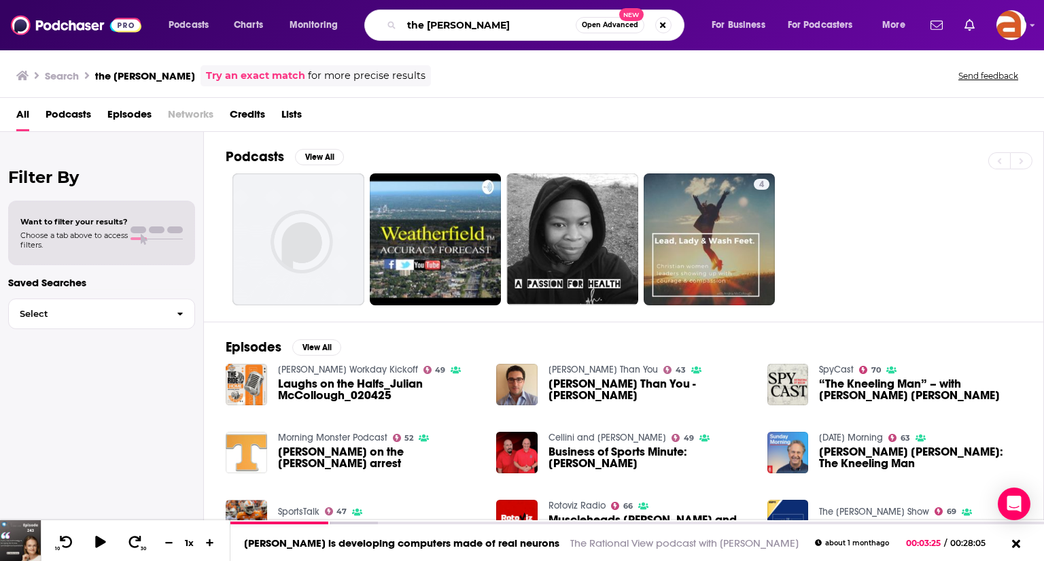
drag, startPoint x: 502, startPoint y: 26, endPoint x: 355, endPoint y: 39, distance: 147.4
click at [355, 39] on div "Podcasts Charts Monitoring the [PERSON_NAME] Open Advanced New For Business For…" at bounding box center [538, 25] width 759 height 31
paste input "THE [PERSON_NAME] REPORT"
type input "THE [PERSON_NAME] REPORT"
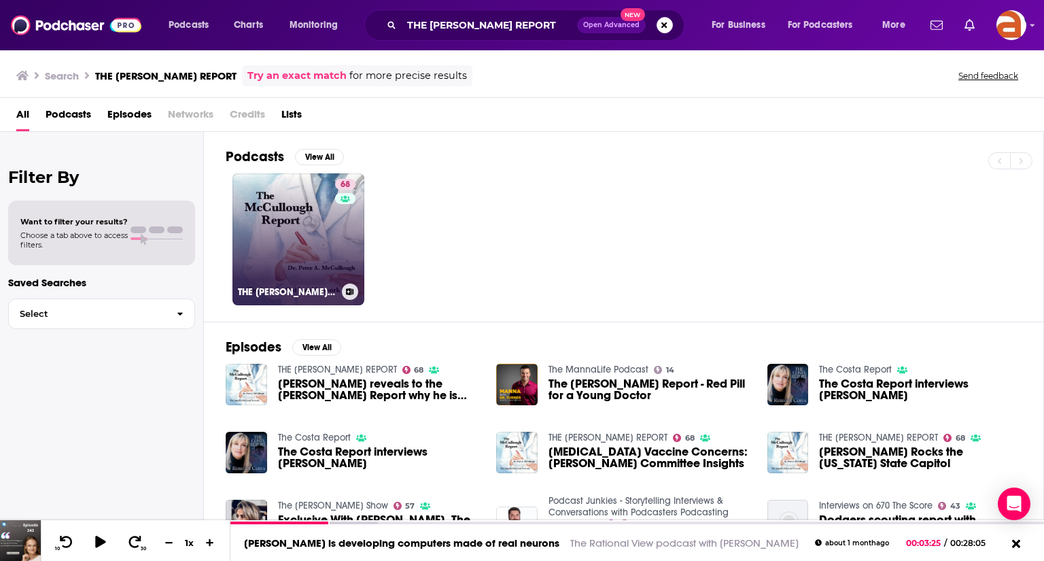
click at [296, 225] on link "68 THE [PERSON_NAME] REPORT" at bounding box center [298, 239] width 132 height 132
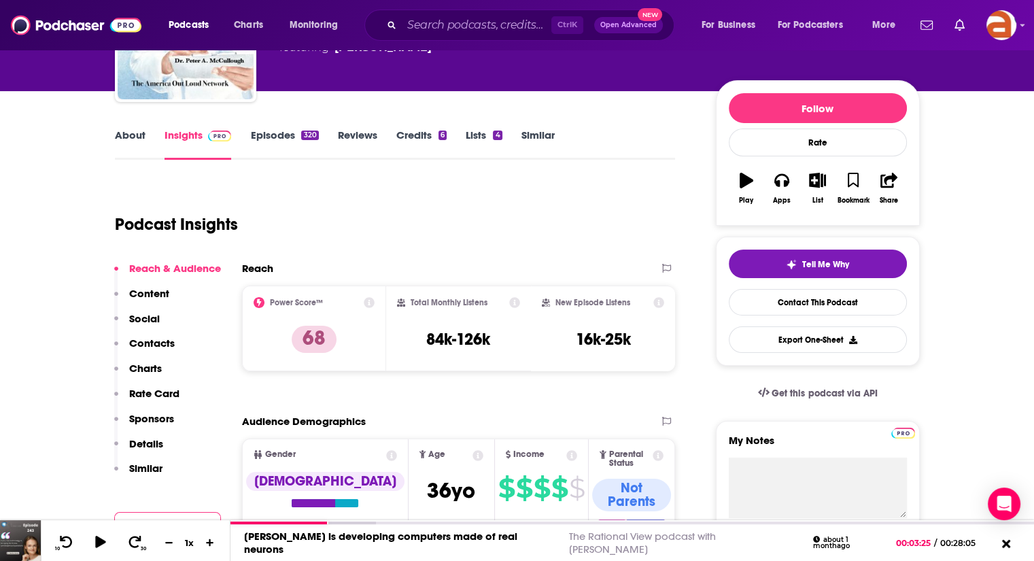
scroll to position [115, 0]
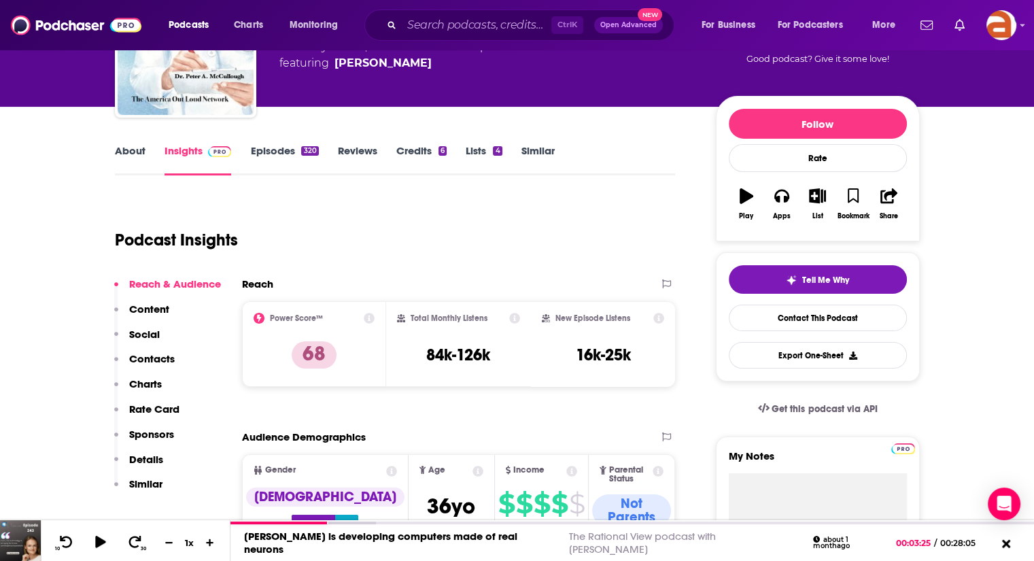
click at [264, 153] on link "Episodes 320" at bounding box center [284, 159] width 68 height 31
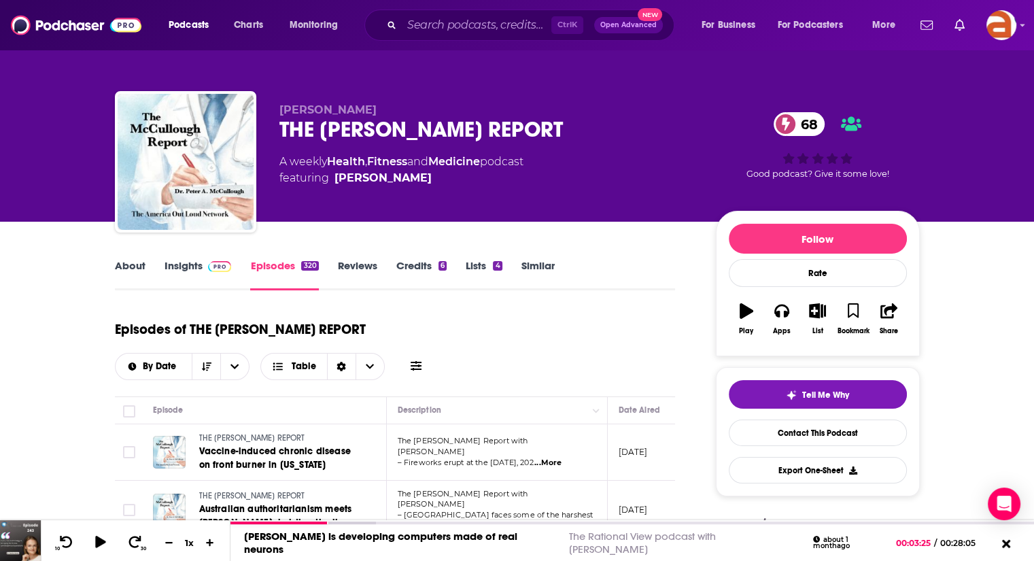
click at [124, 264] on link "About" at bounding box center [130, 274] width 31 height 31
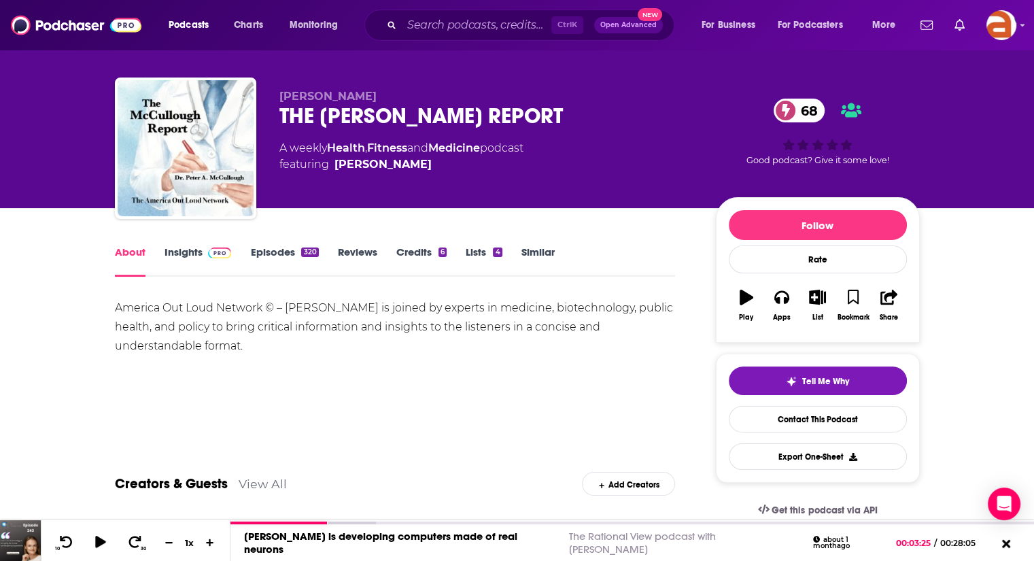
scroll to position [12, 0]
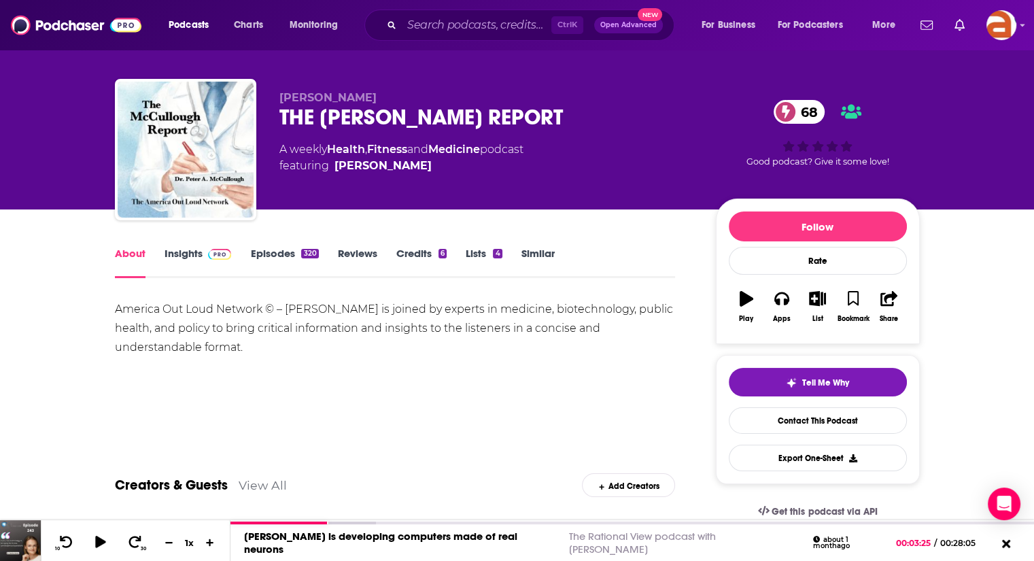
click at [273, 259] on link "Episodes 320" at bounding box center [284, 262] width 68 height 31
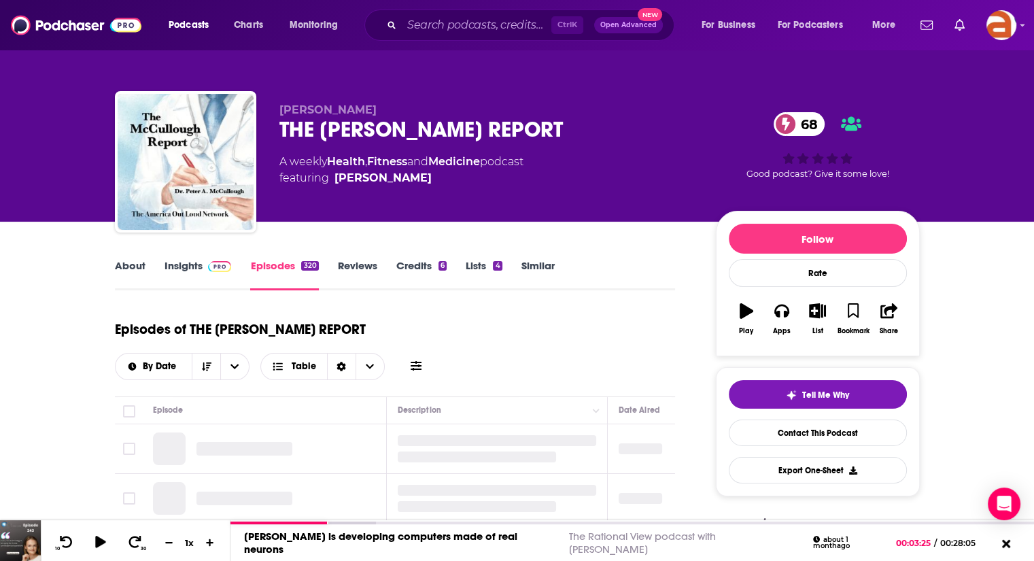
click at [273, 259] on link "Episodes 320" at bounding box center [284, 274] width 68 height 31
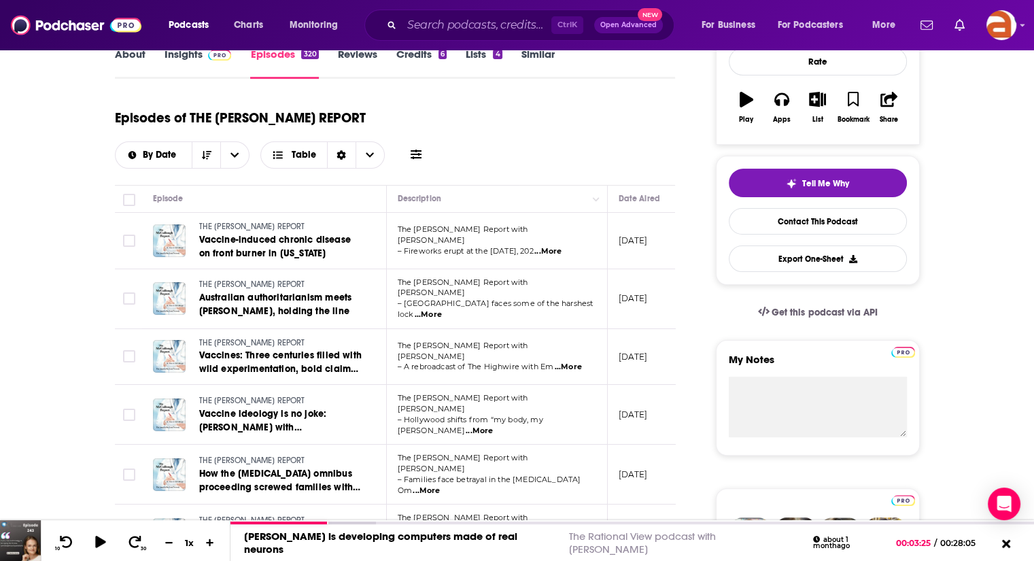
scroll to position [220, 0]
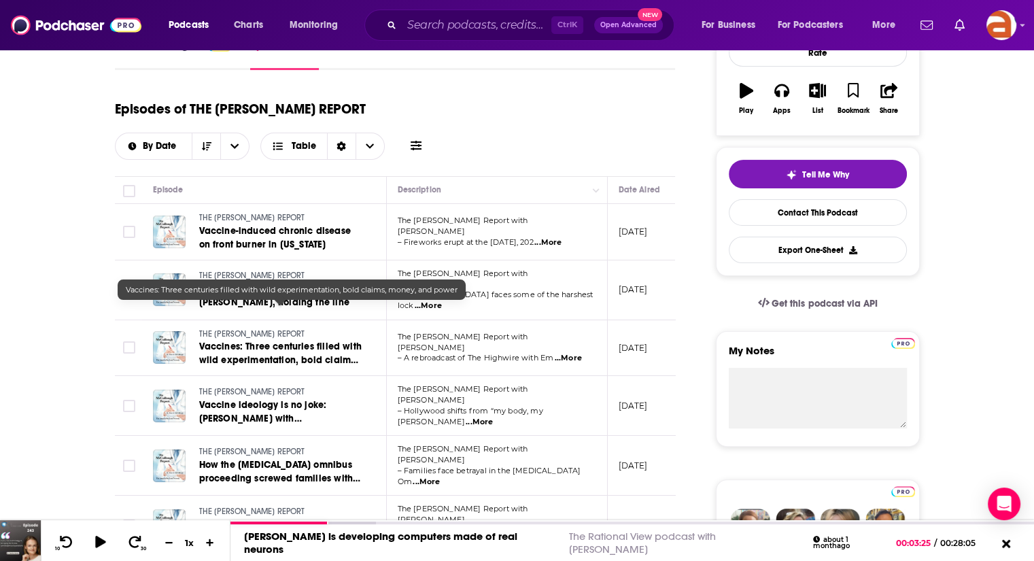
click at [300, 340] on span "Vaccines: Three centuries filled with wild experimentation, bold claims, money,…" at bounding box center [280, 359] width 162 height 39
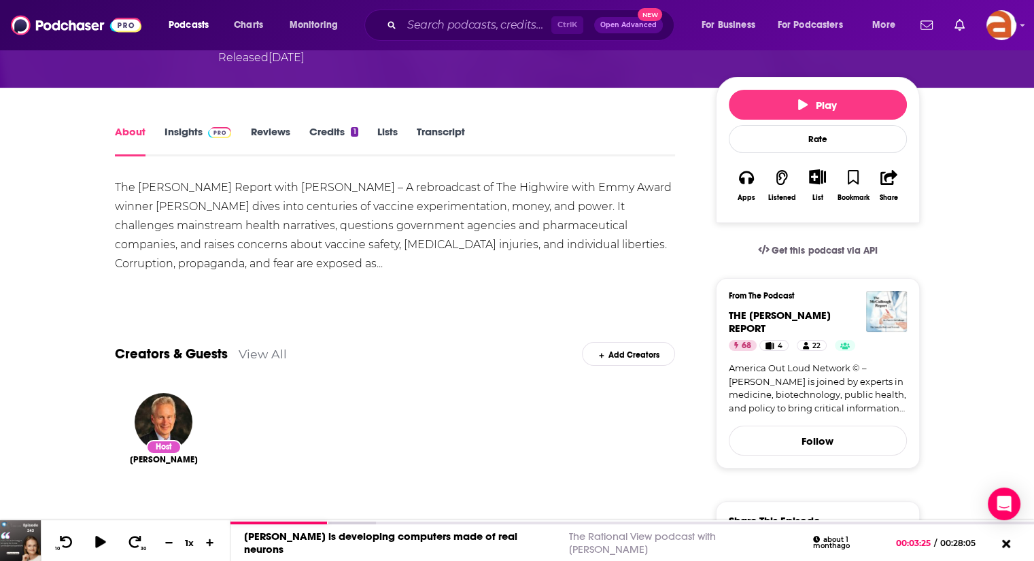
scroll to position [160, 0]
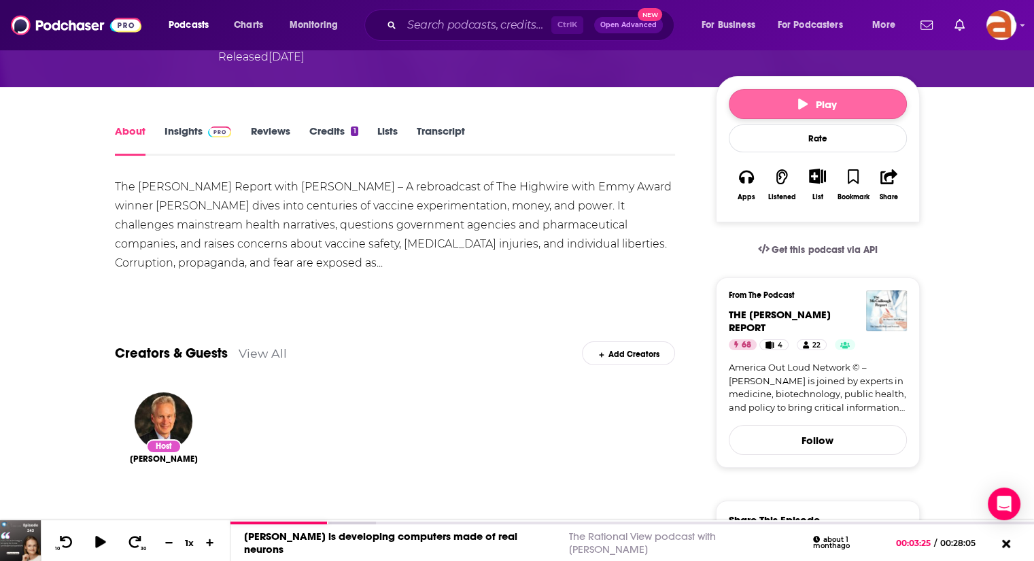
click at [769, 101] on button "Play" at bounding box center [818, 104] width 178 height 30
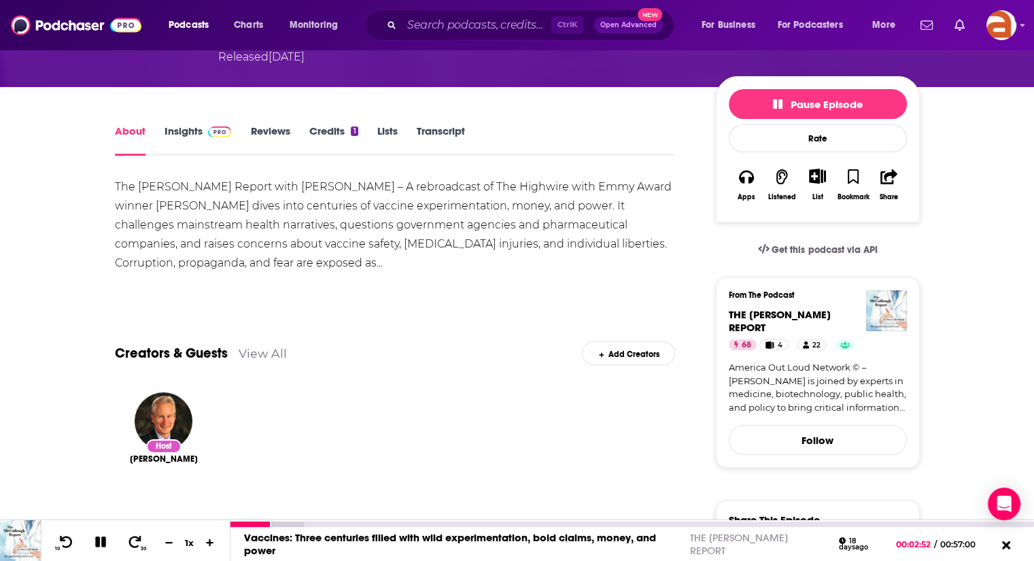
click at [103, 534] on button at bounding box center [101, 542] width 24 height 17
click at [467, 37] on div "Ctrl K Open Advanced New" at bounding box center [519, 25] width 310 height 31
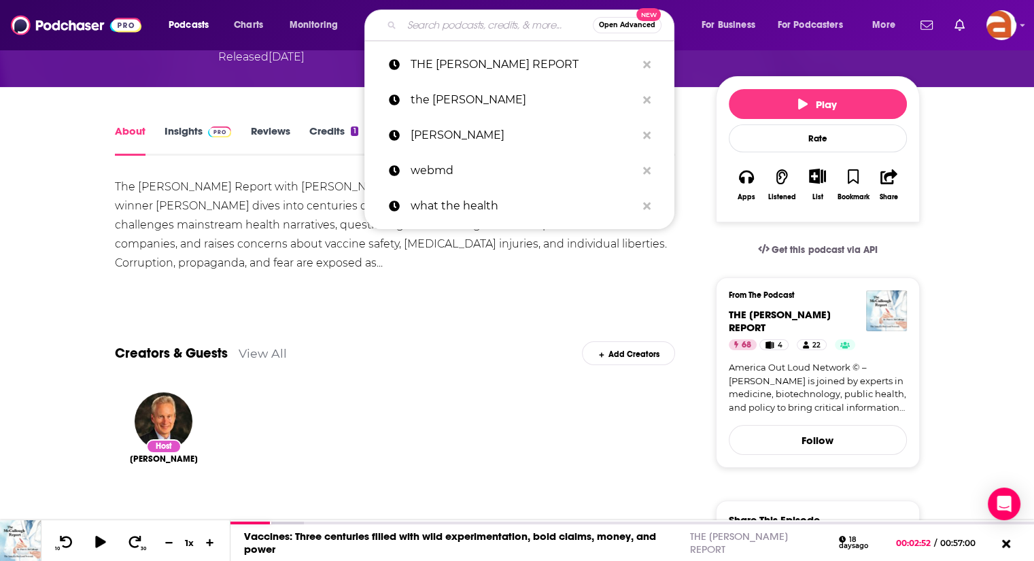
click at [457, 20] on input "Search podcasts, credits, & more..." at bounding box center [497, 25] width 191 height 22
paste input "The Bridge with [PERSON_NAME]"
type input "The Bridge with [PERSON_NAME]"
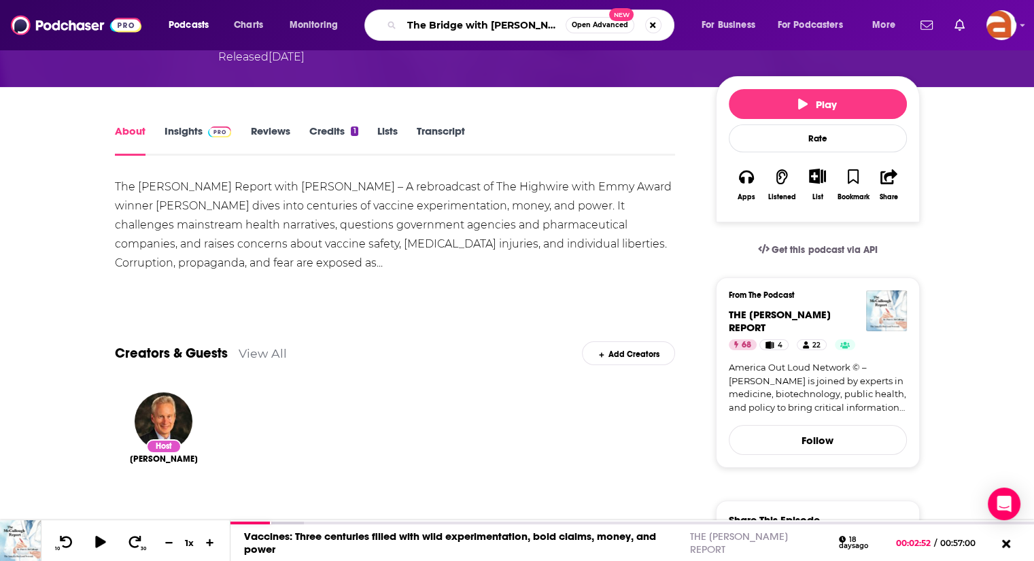
scroll to position [0, 20]
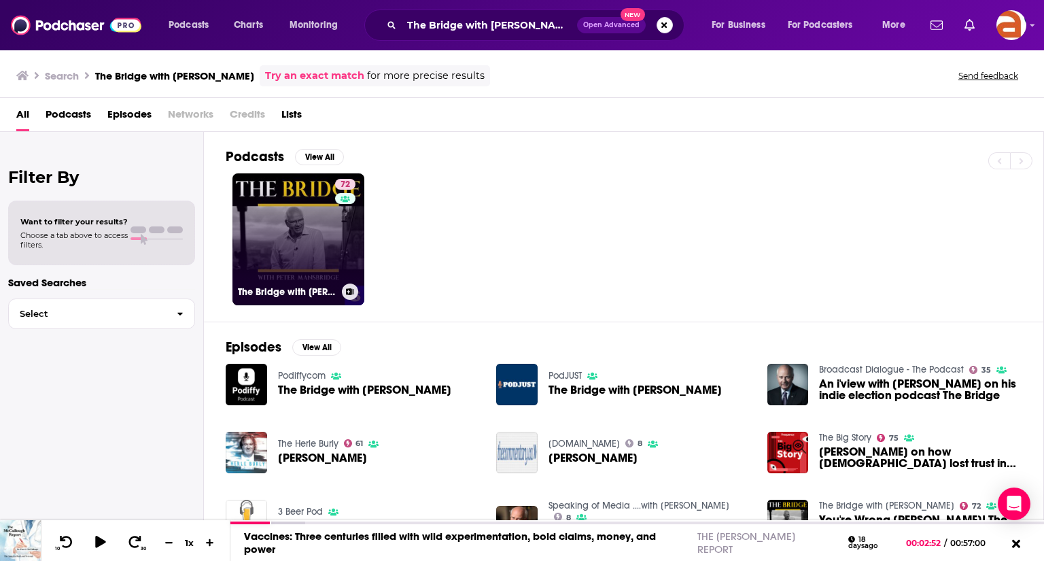
click at [276, 225] on link "72 The Bridge with [PERSON_NAME]" at bounding box center [298, 239] width 132 height 132
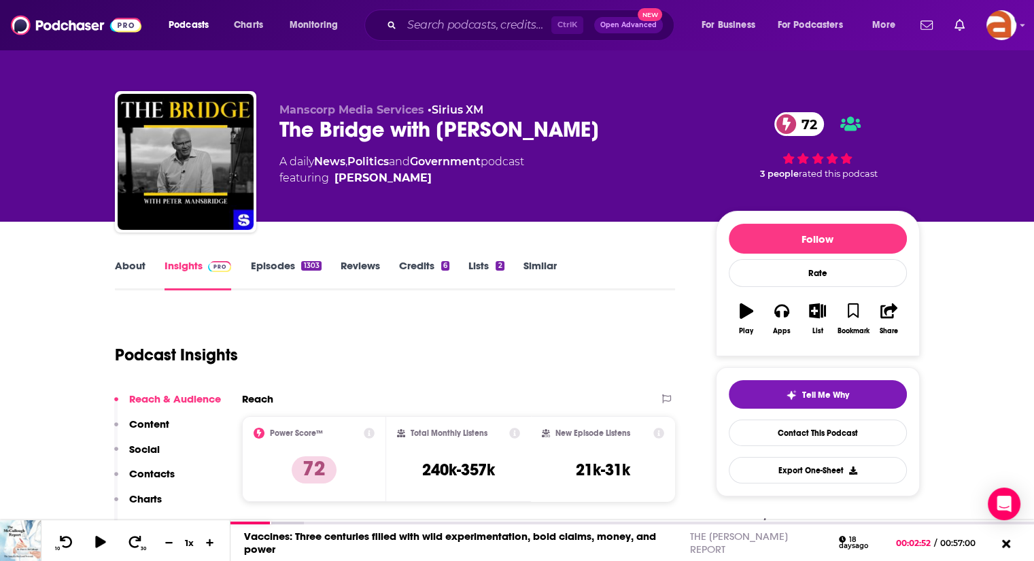
click at [503, 220] on div "Manscorp Media Services • Sirius XM The Bridge with [PERSON_NAME] 72 A daily Ne…" at bounding box center [599, 164] width 640 height 122
click at [125, 270] on link "About" at bounding box center [130, 274] width 31 height 31
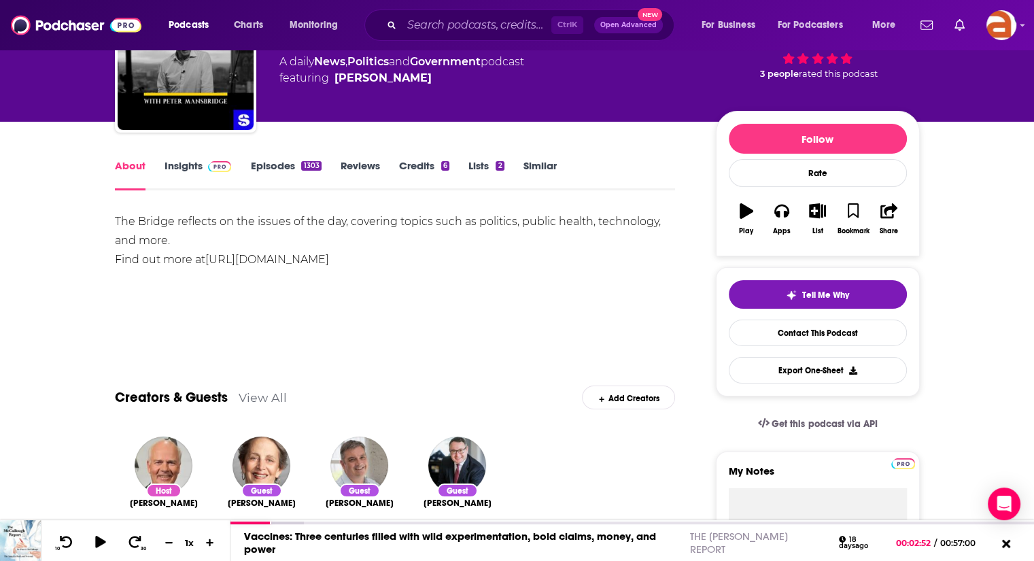
scroll to position [94, 0]
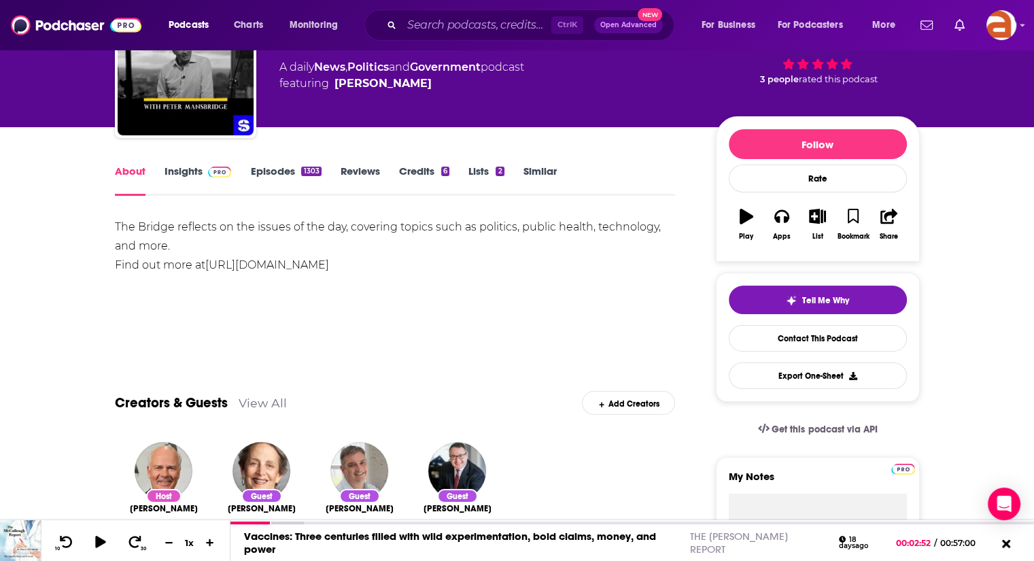
click at [277, 167] on link "Episodes 1303" at bounding box center [285, 179] width 71 height 31
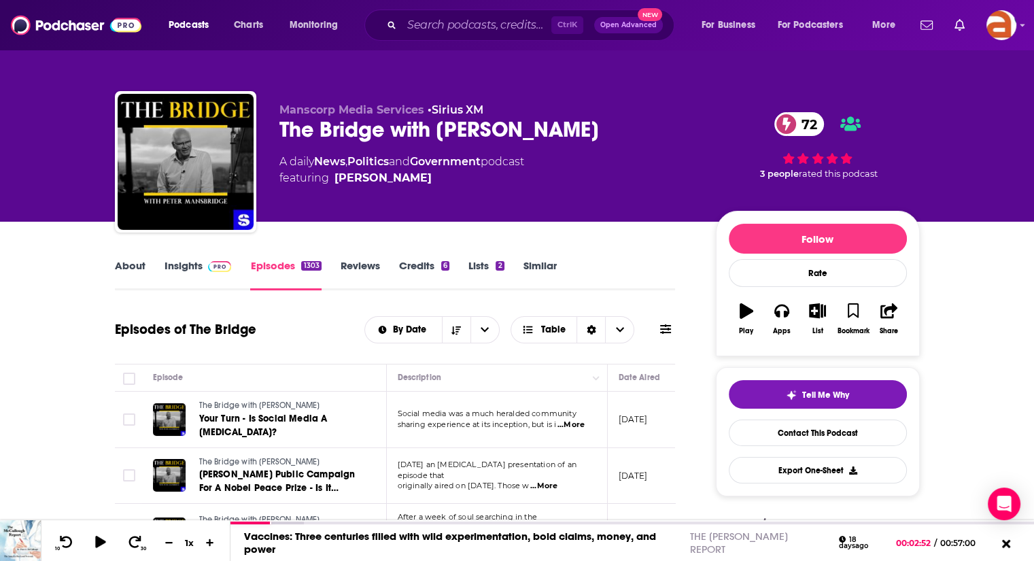
click at [179, 262] on link "Insights" at bounding box center [197, 274] width 67 height 31
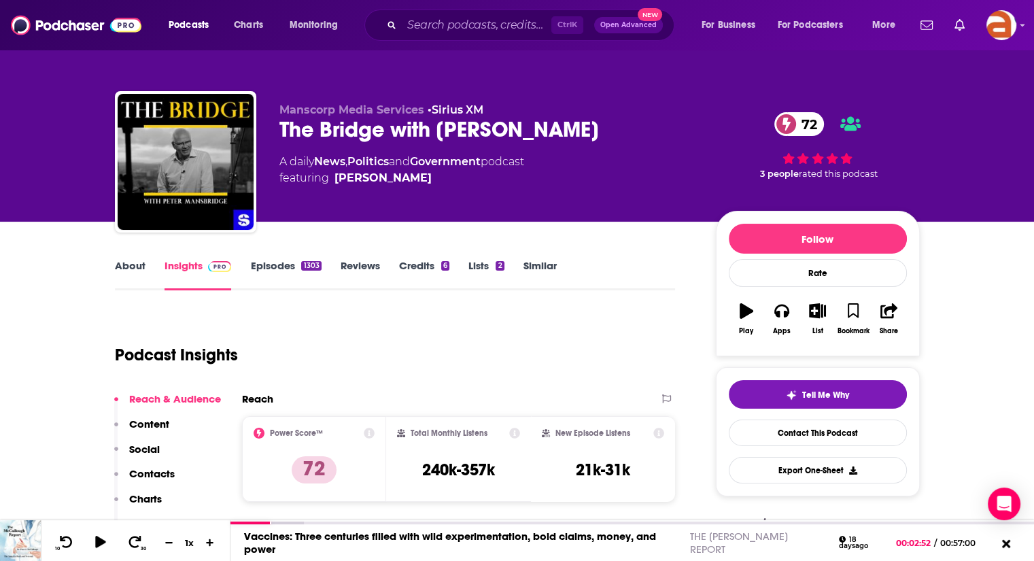
click at [277, 262] on link "Episodes 1303" at bounding box center [285, 274] width 71 height 31
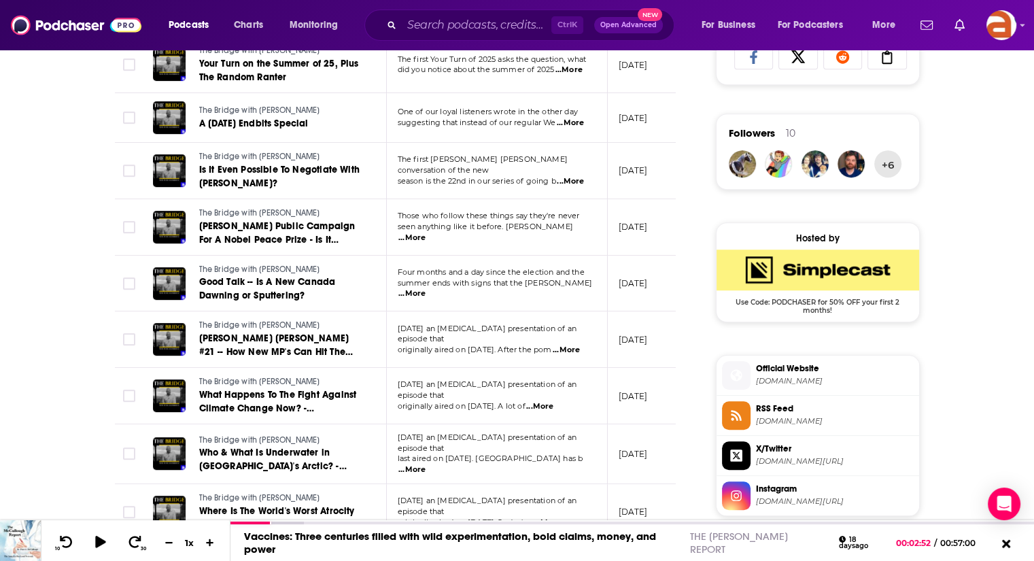
scroll to position [947, 0]
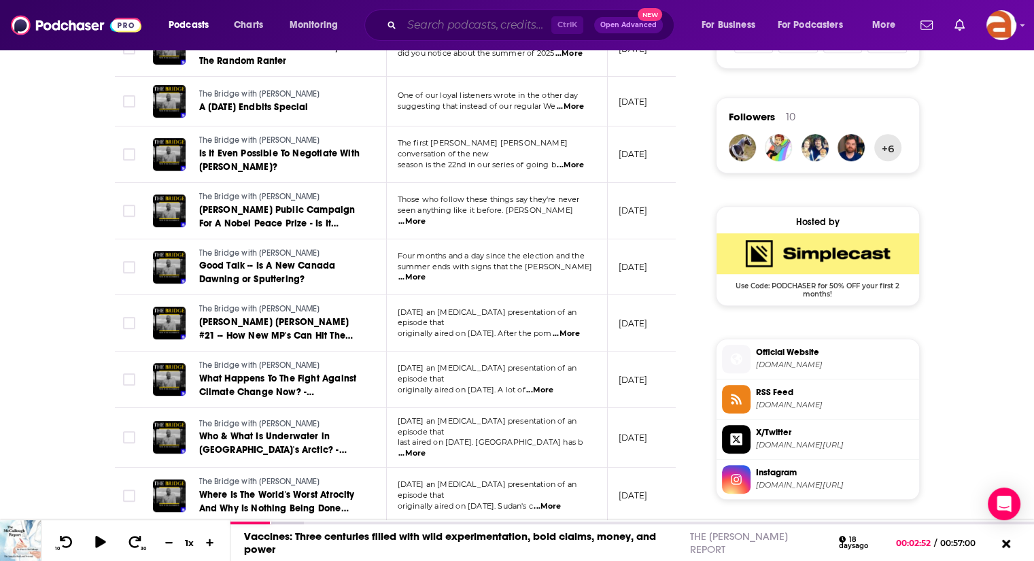
click at [466, 15] on input "Search podcasts, credits, & more..." at bounding box center [477, 25] width 150 height 22
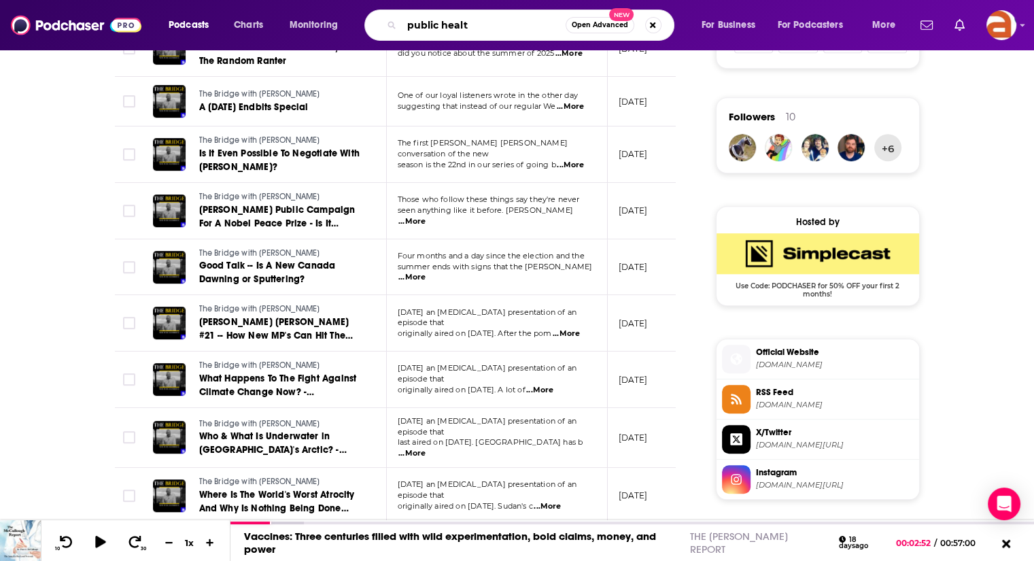
type input "public health"
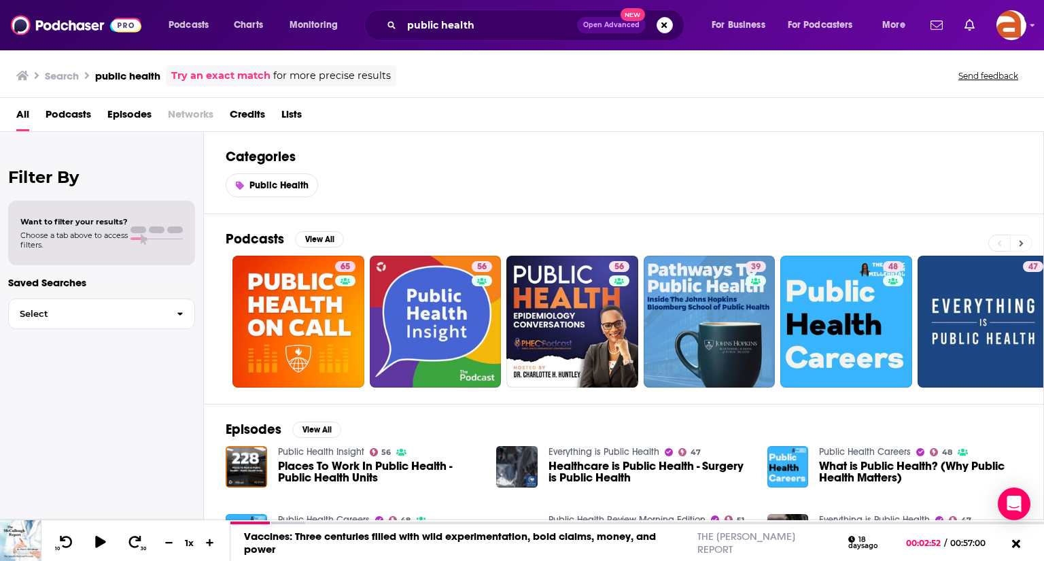
click at [1024, 239] on button at bounding box center [1021, 242] width 22 height 17
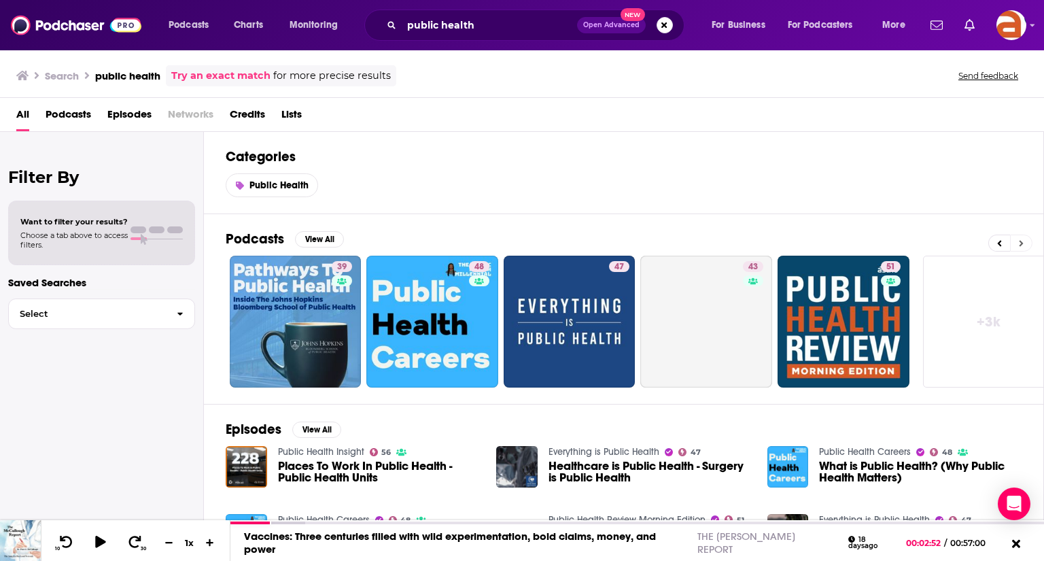
scroll to position [0, 430]
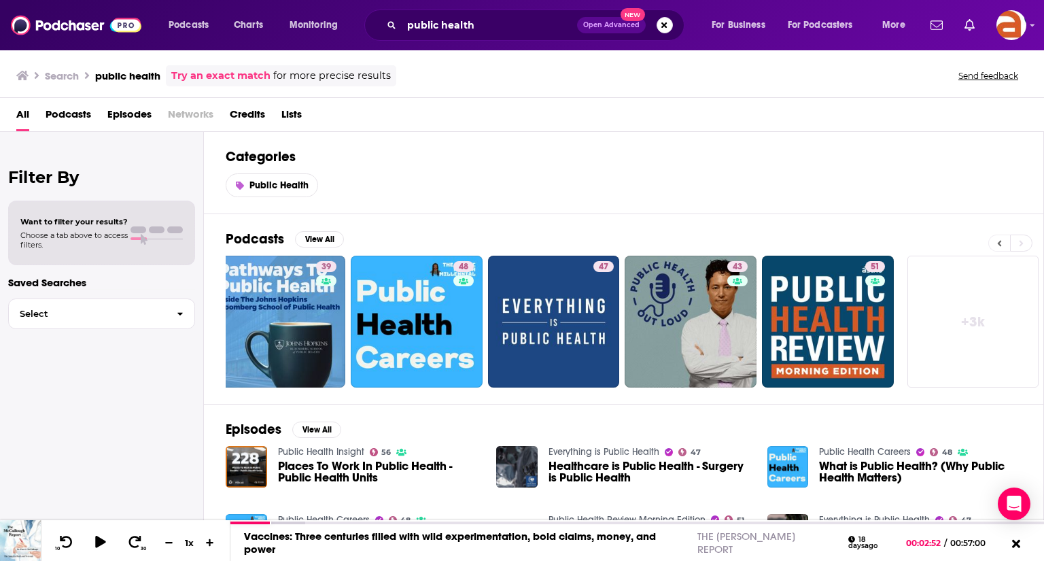
click at [998, 242] on icon at bounding box center [1000, 243] width 4 height 6
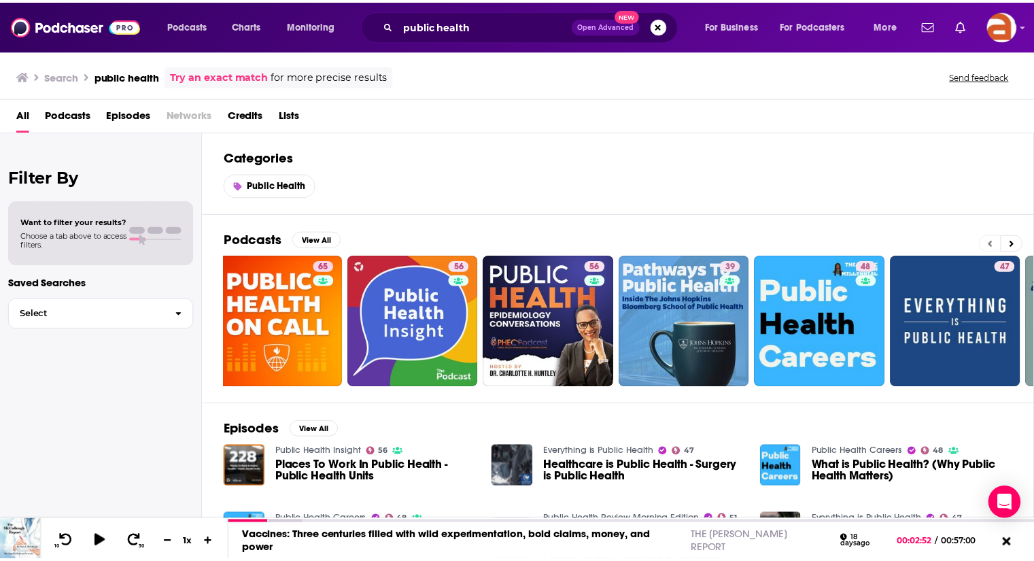
scroll to position [0, 0]
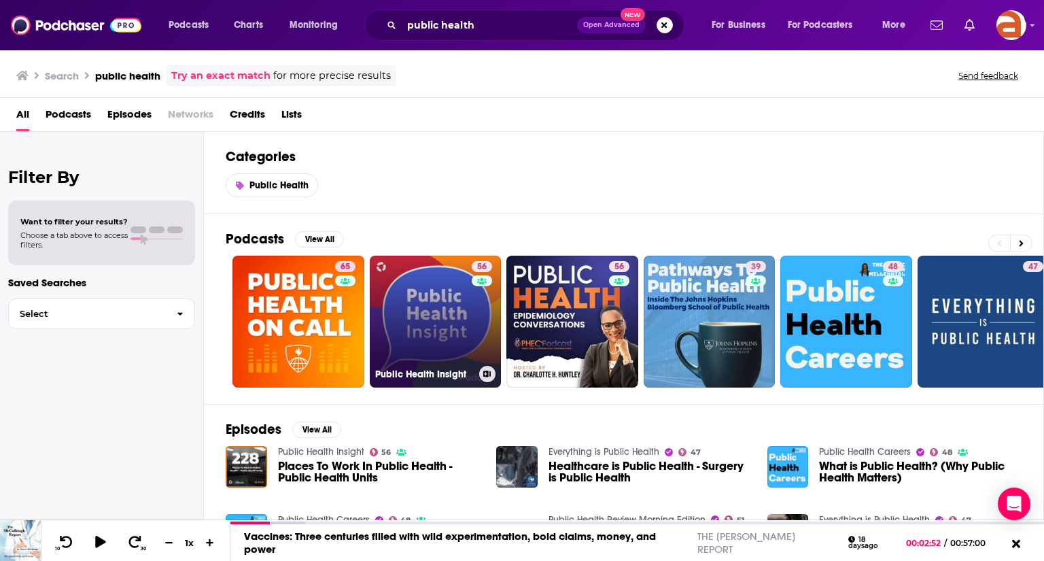
click at [421, 315] on link "56 Public Health Insight" at bounding box center [436, 322] width 132 height 132
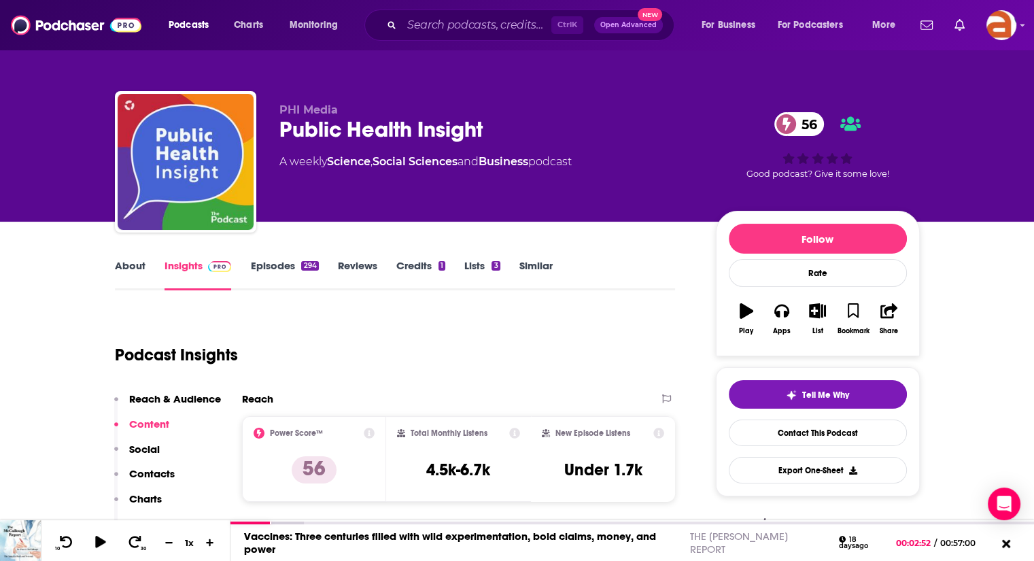
click at [130, 264] on link "About" at bounding box center [130, 274] width 31 height 31
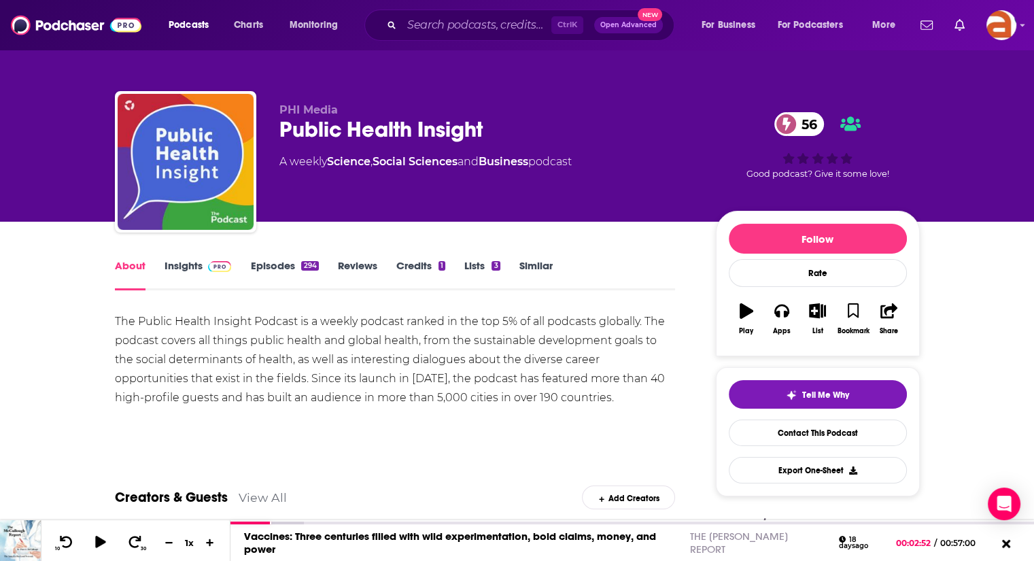
click at [270, 268] on link "Episodes 294" at bounding box center [284, 274] width 68 height 31
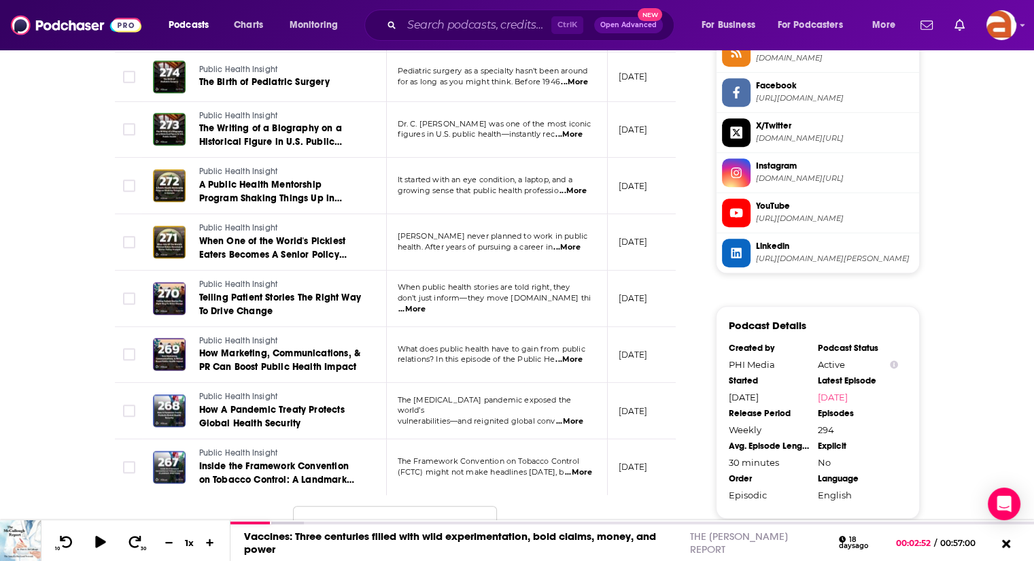
scroll to position [1318, 0]
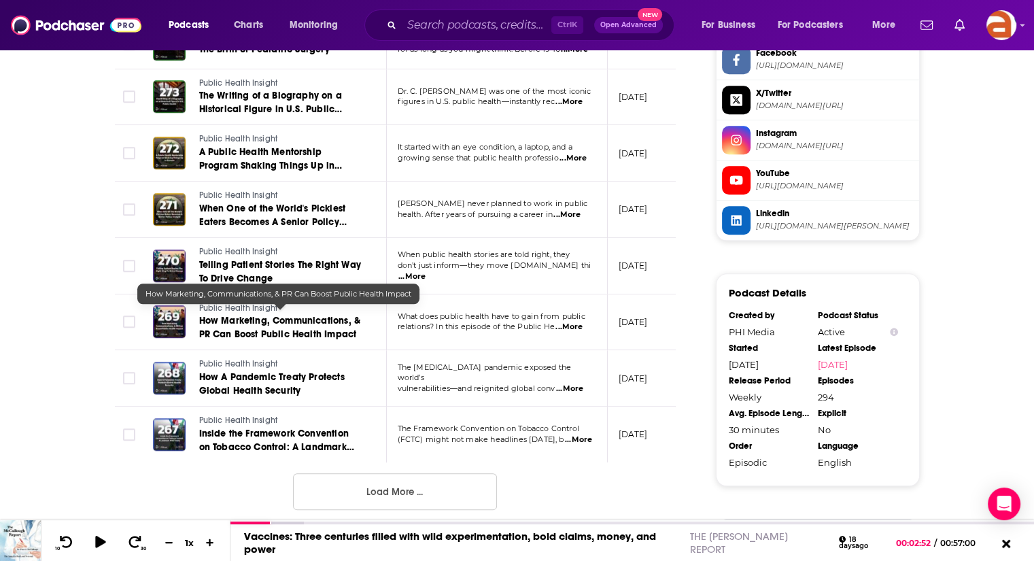
click at [295, 324] on span "How Marketing, Communications, & PR Can Boost Public Health Impact" at bounding box center [279, 327] width 161 height 25
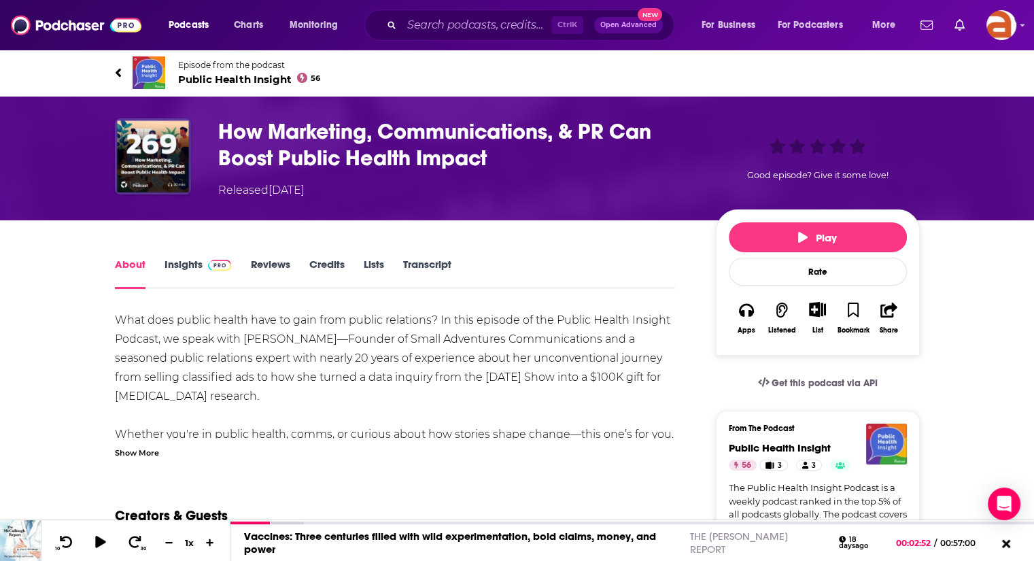
click at [129, 449] on div "Show More" at bounding box center [137, 451] width 44 height 13
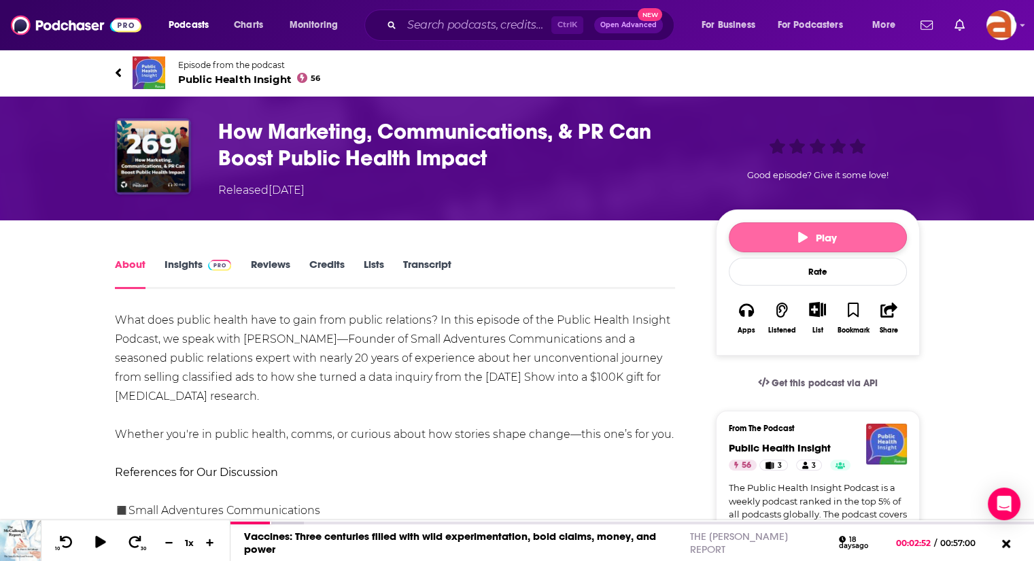
click at [855, 223] on button "Play" at bounding box center [818, 237] width 178 height 30
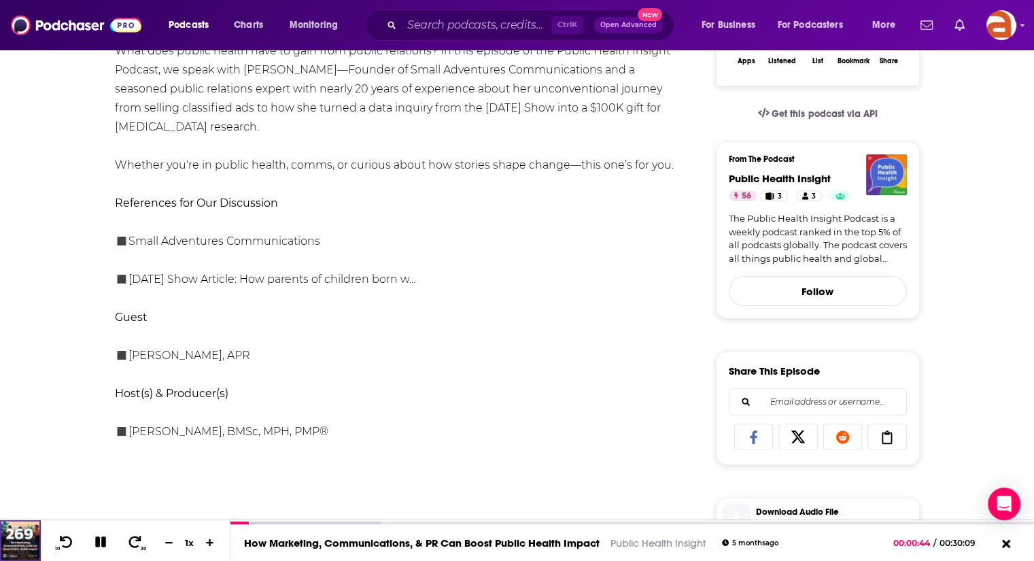
scroll to position [270, 0]
click at [95, 540] on icon at bounding box center [100, 541] width 11 height 11
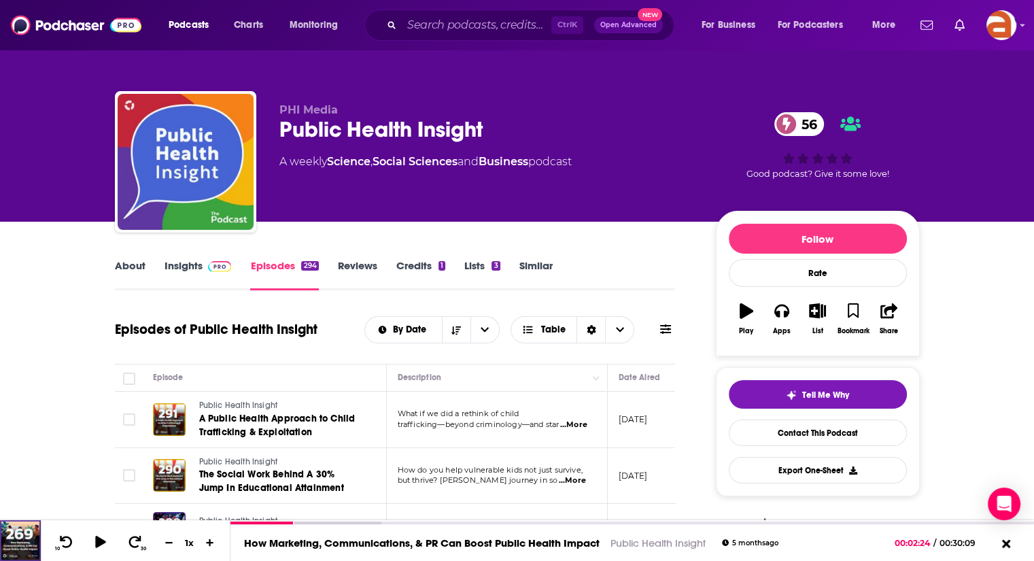
scroll to position [227, 0]
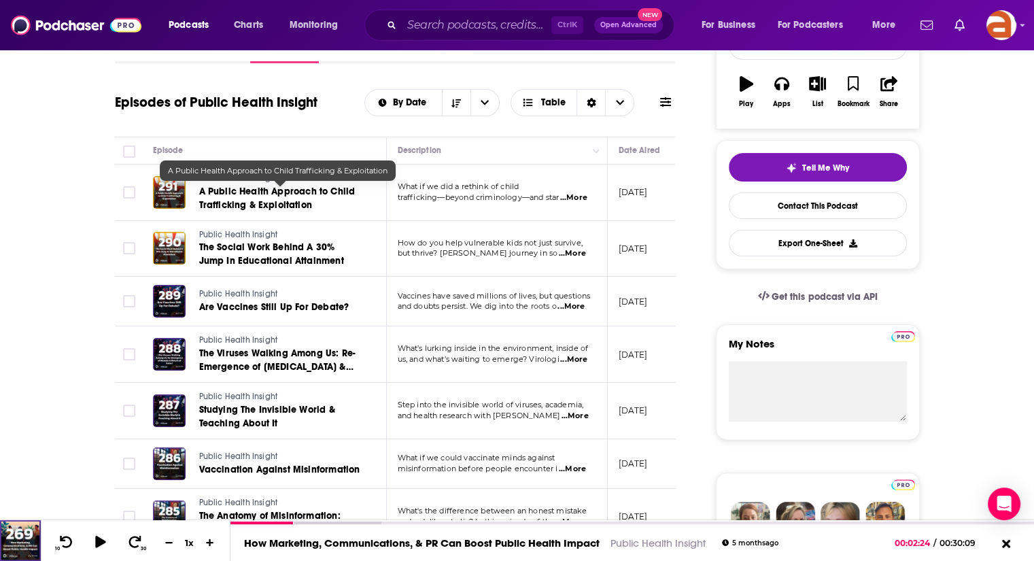
click at [277, 193] on span "A Public Health Approach to Child Trafficking & Exploitation" at bounding box center [277, 198] width 156 height 25
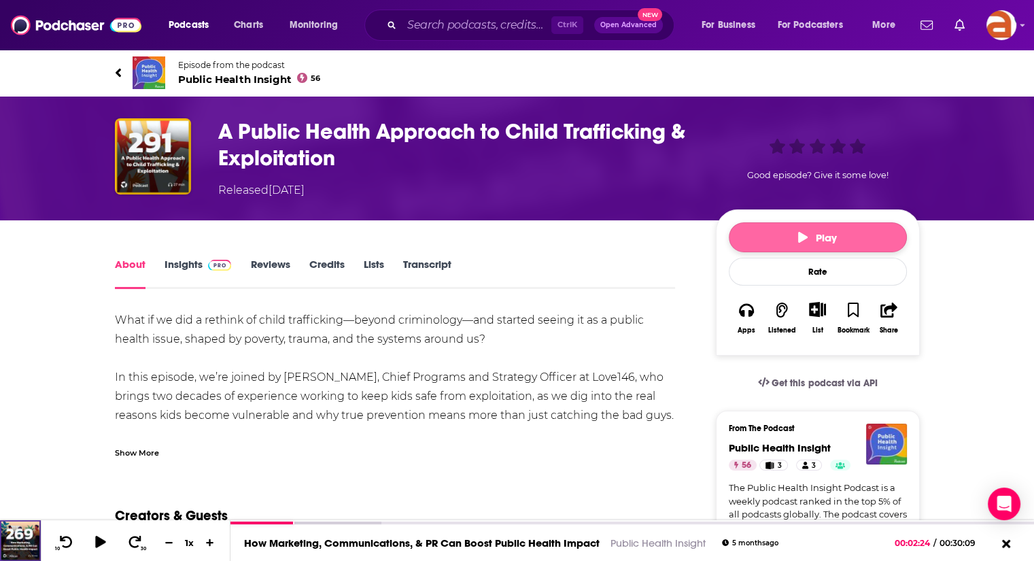
click at [803, 240] on icon "button" at bounding box center [803, 237] width 10 height 11
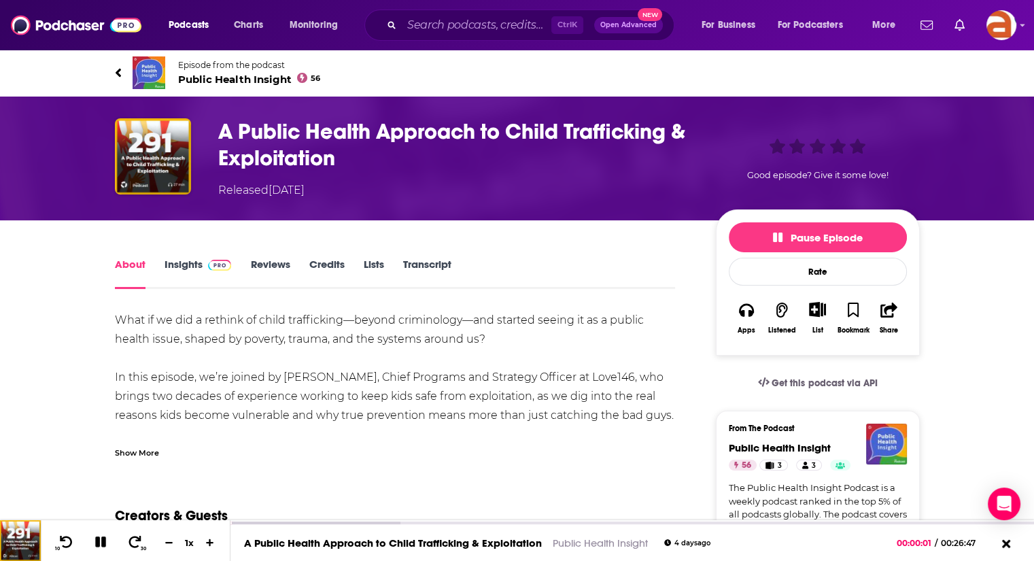
click at [133, 454] on div "Show More" at bounding box center [137, 451] width 44 height 13
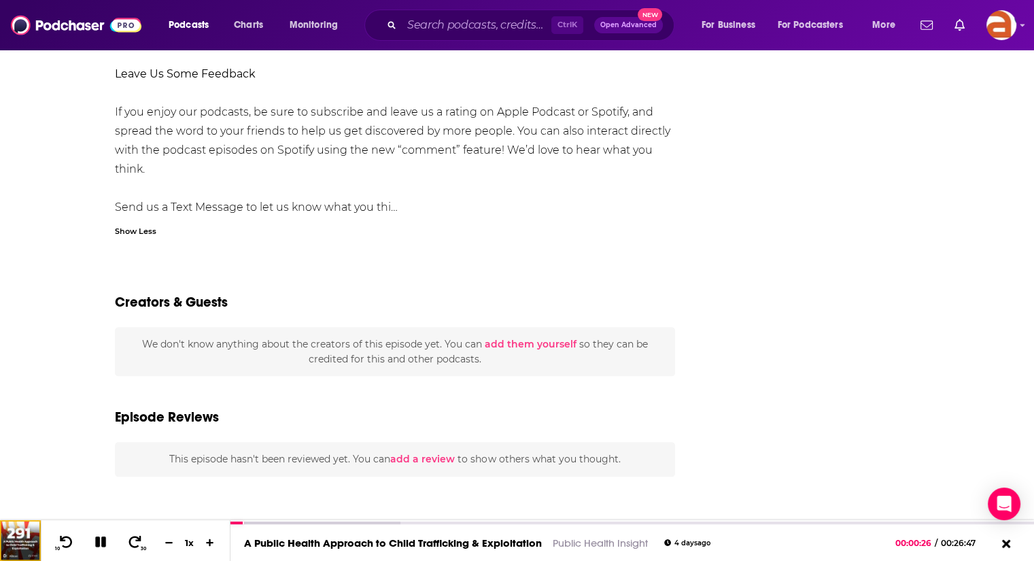
scroll to position [258, 0]
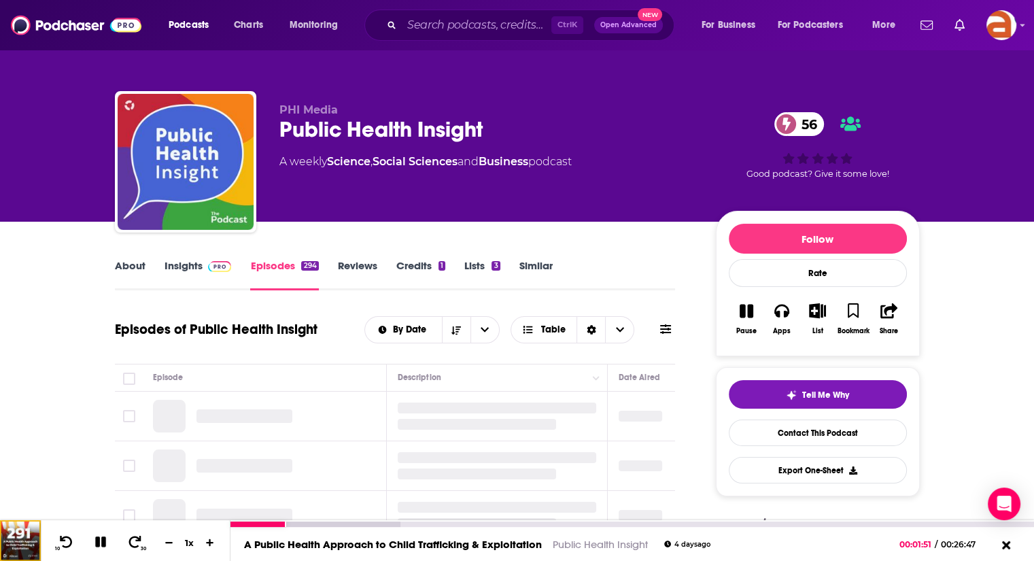
click at [99, 539] on icon at bounding box center [101, 542] width 16 height 12
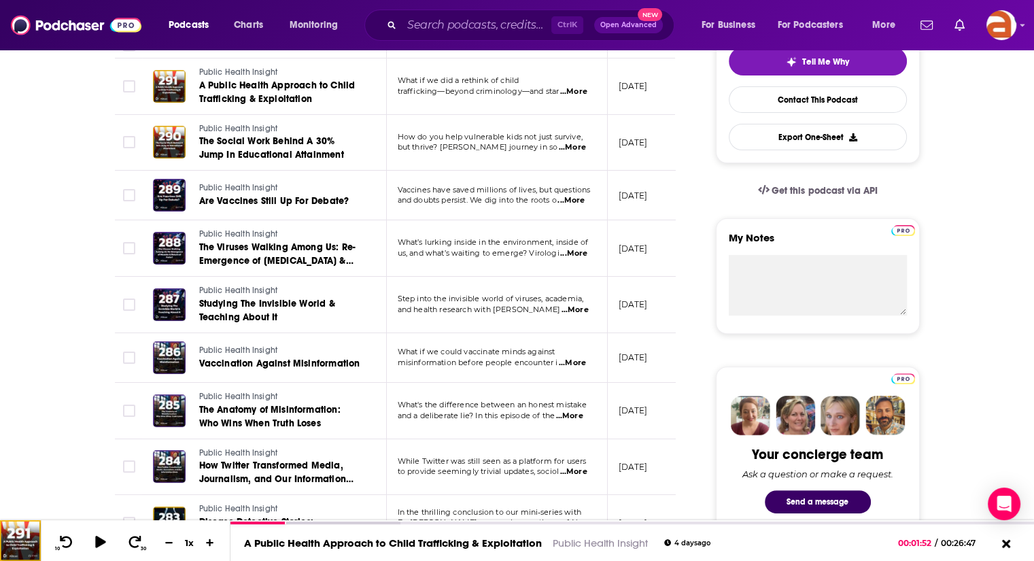
scroll to position [336, 0]
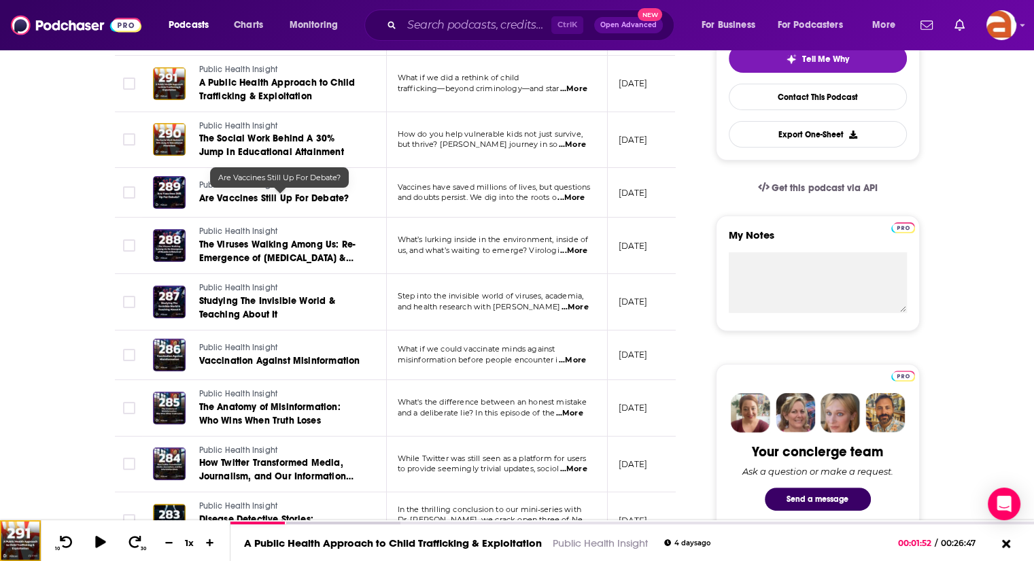
click at [291, 196] on span "Are Vaccines Still Up For Debate?" at bounding box center [274, 198] width 150 height 12
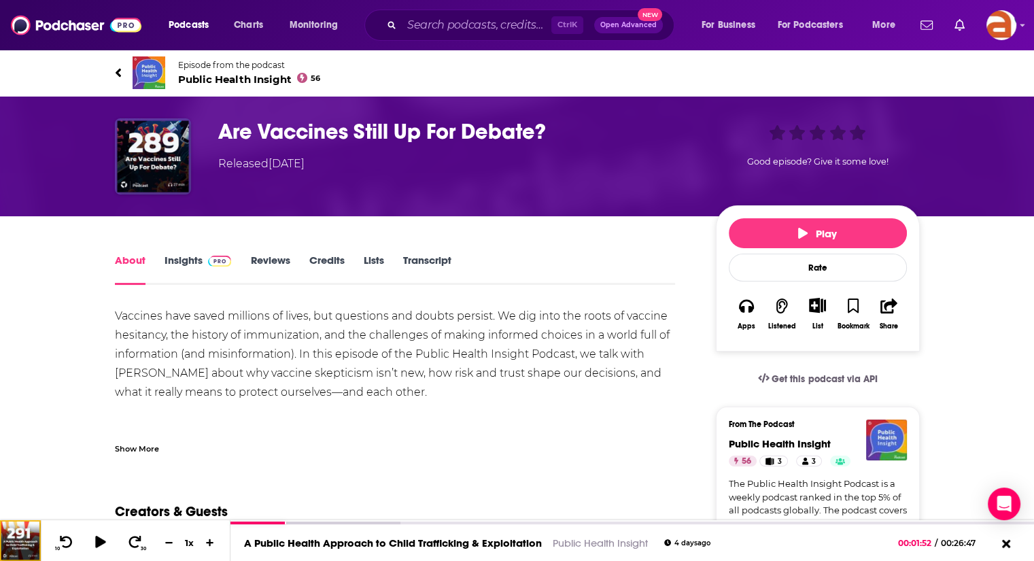
click at [144, 450] on div "Show More" at bounding box center [137, 447] width 44 height 13
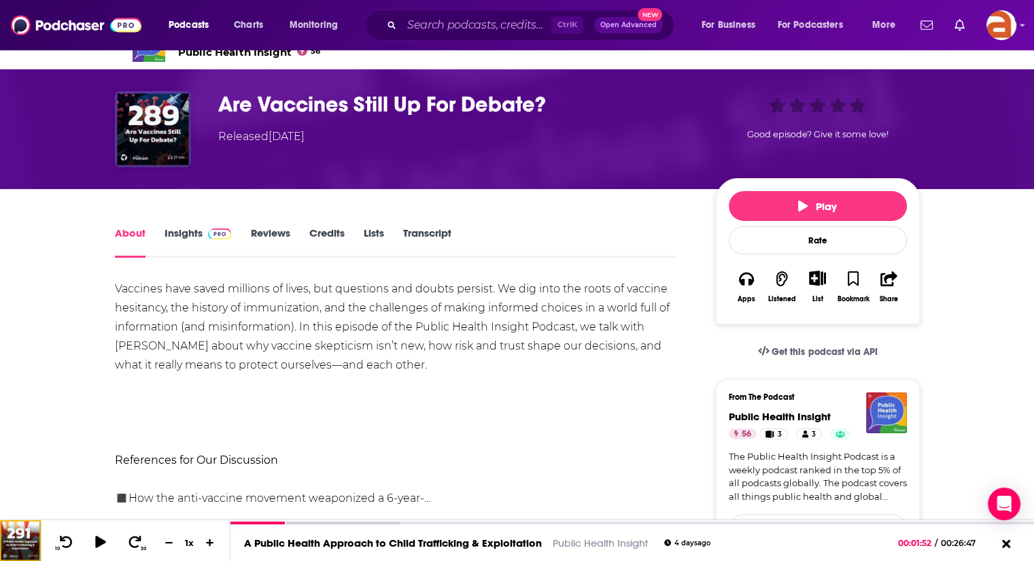
scroll to position [11, 0]
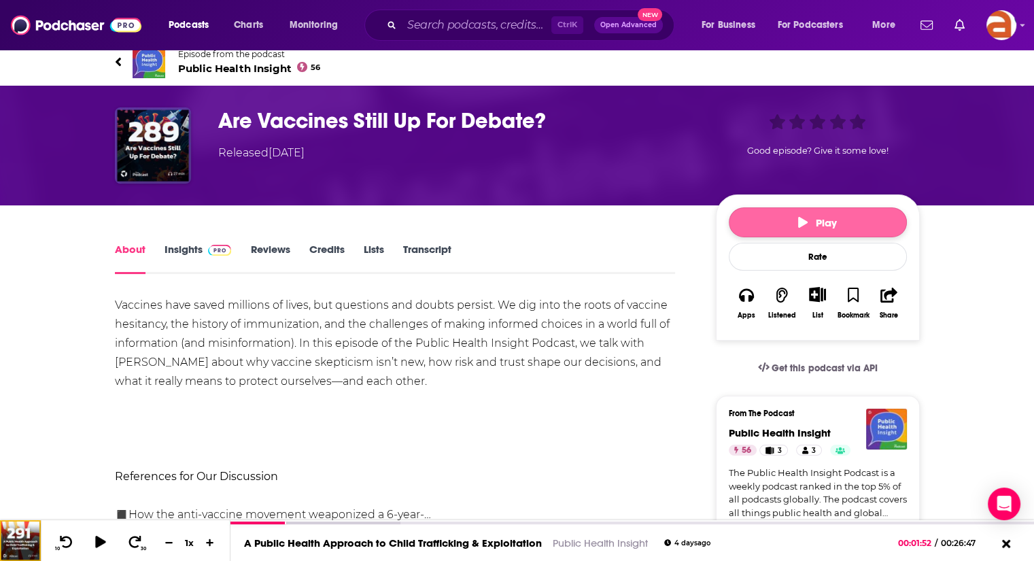
click at [792, 235] on button "Play" at bounding box center [818, 222] width 178 height 30
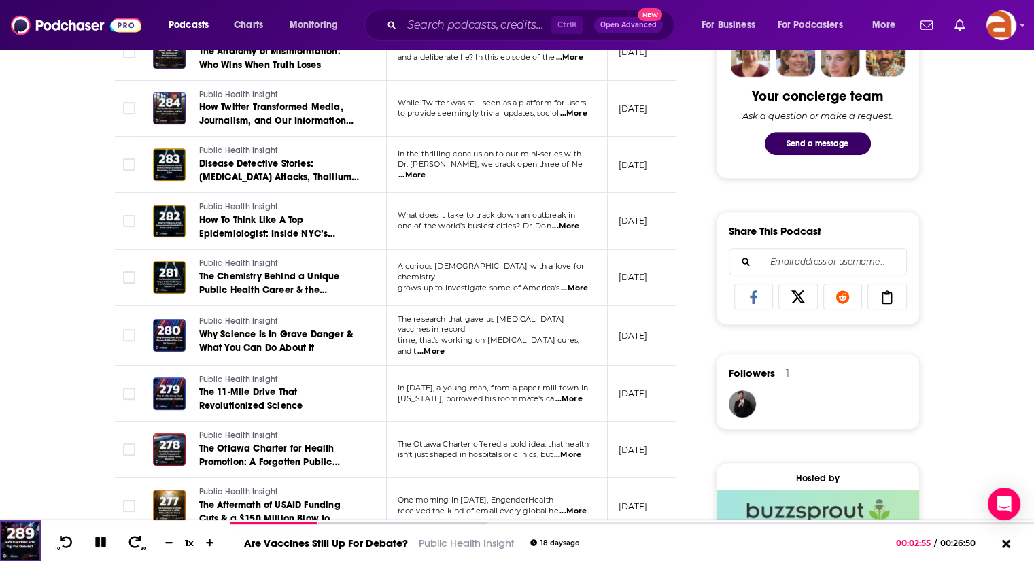
scroll to position [767, 0]
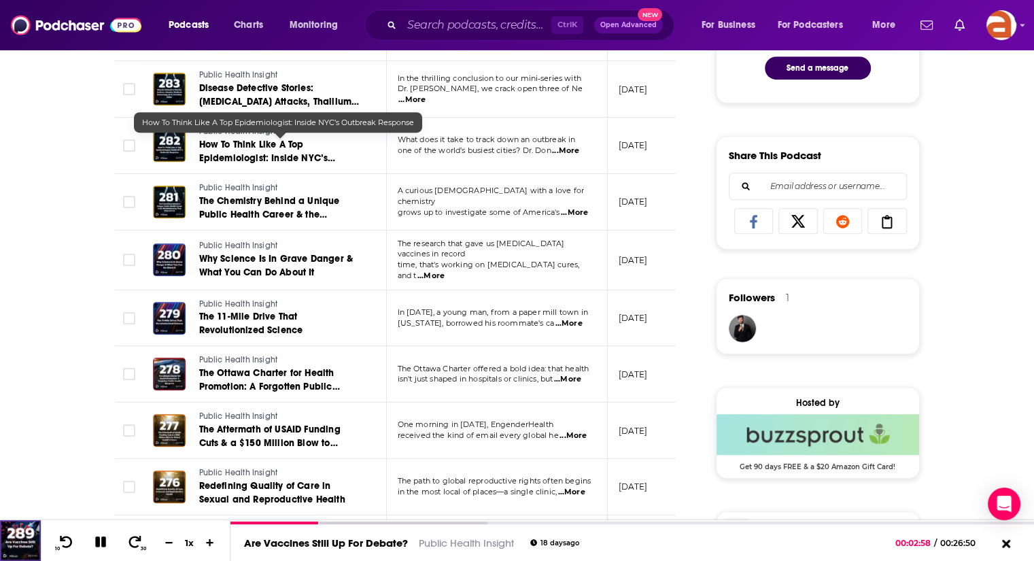
click at [273, 153] on span "How To Think Like A Top Epidemiologist: Inside NYC’s Outbreak Response" at bounding box center [267, 158] width 137 height 39
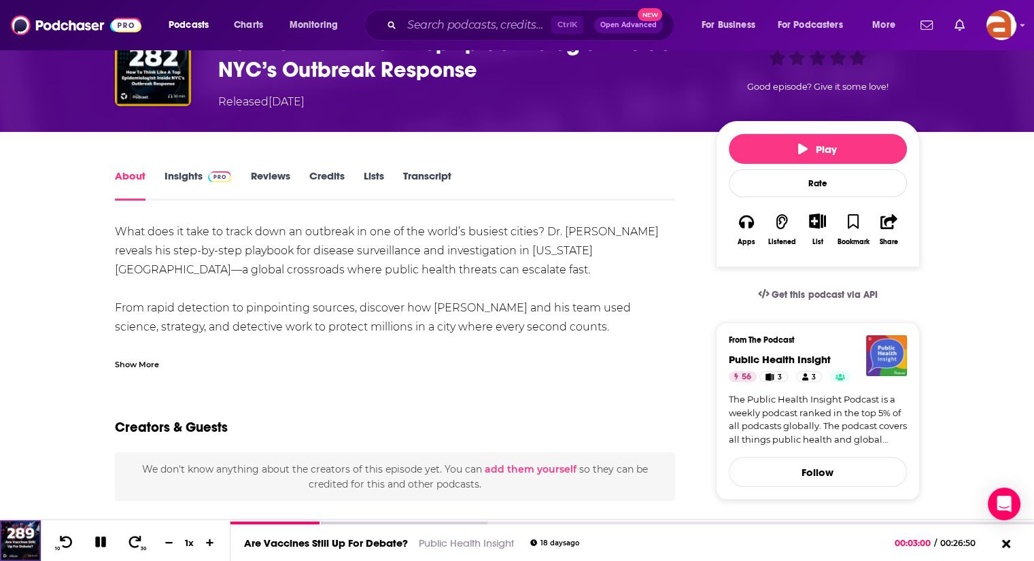
scroll to position [94, 0]
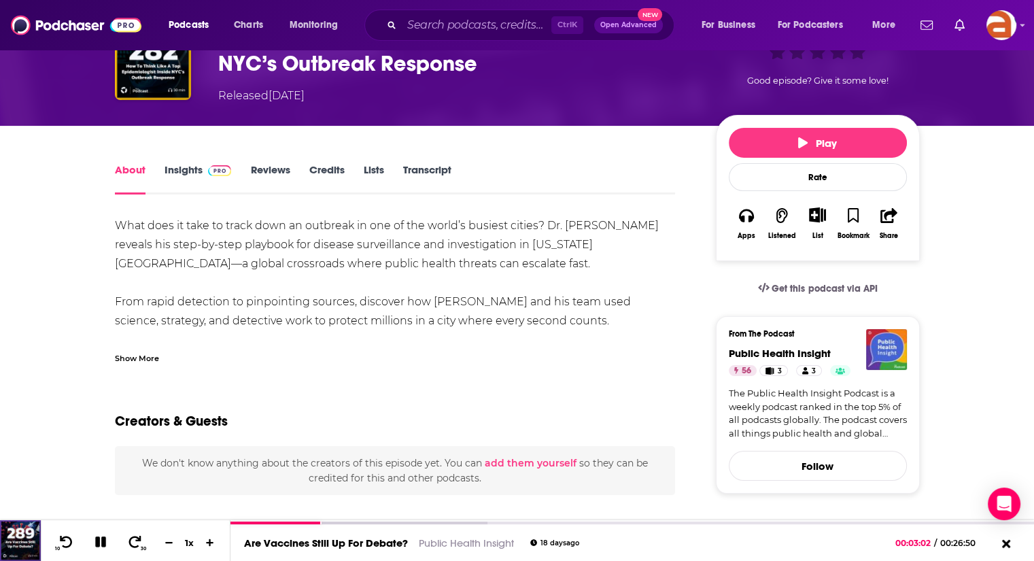
click at [133, 353] on div "Show More" at bounding box center [137, 357] width 44 height 13
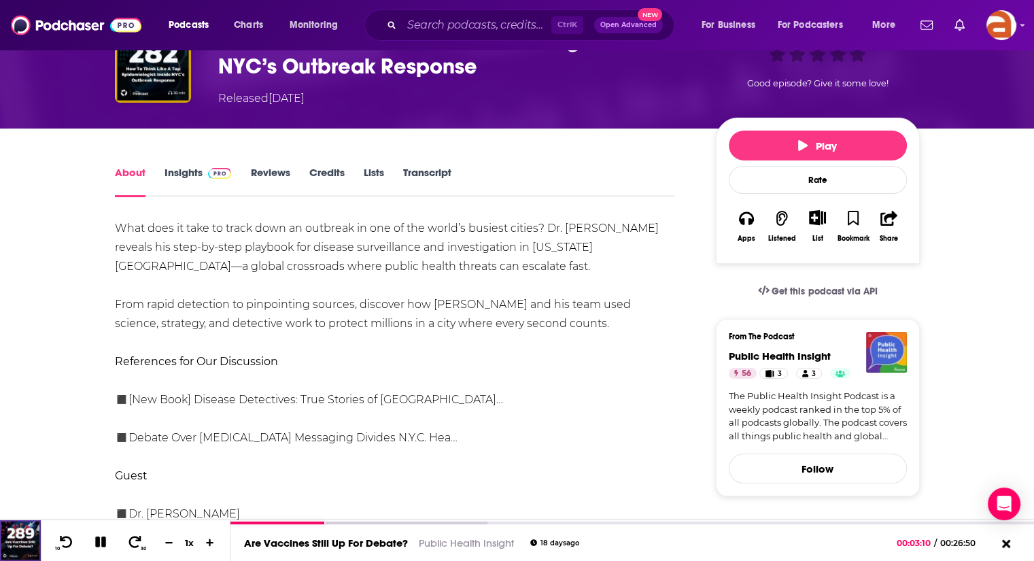
scroll to position [87, 0]
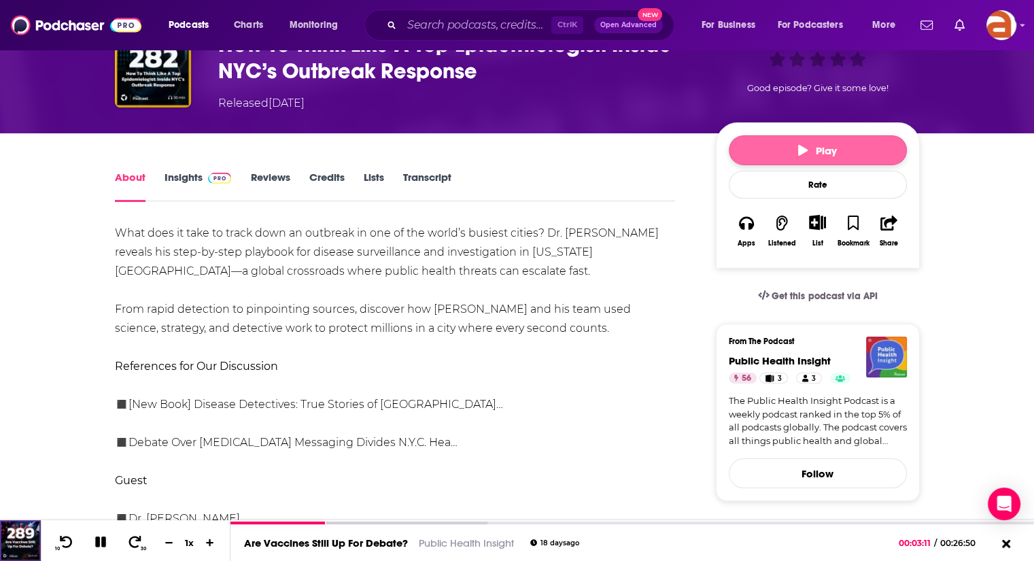
click at [796, 154] on button "Play" at bounding box center [818, 150] width 178 height 30
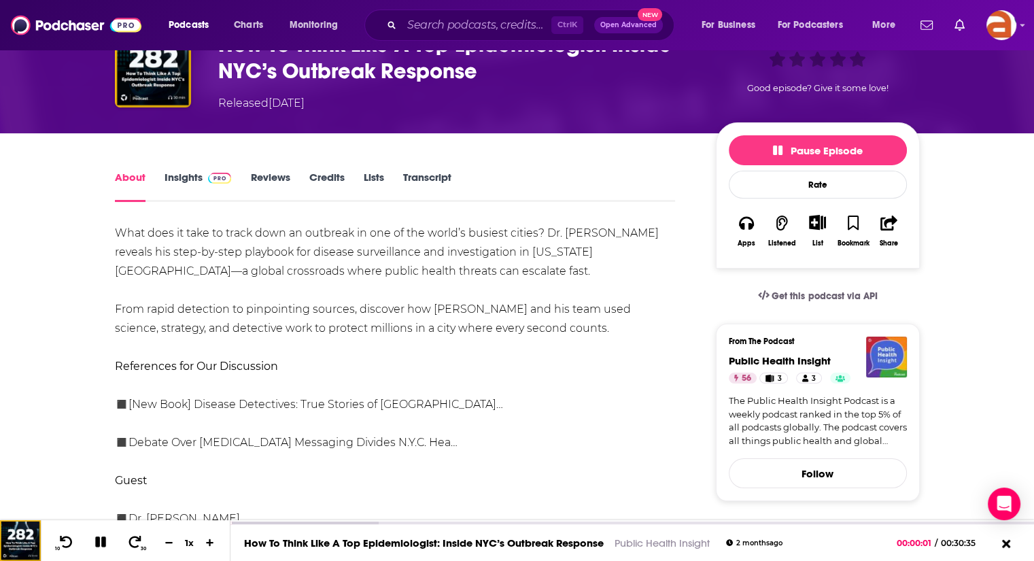
click at [190, 177] on link "Insights" at bounding box center [197, 186] width 67 height 31
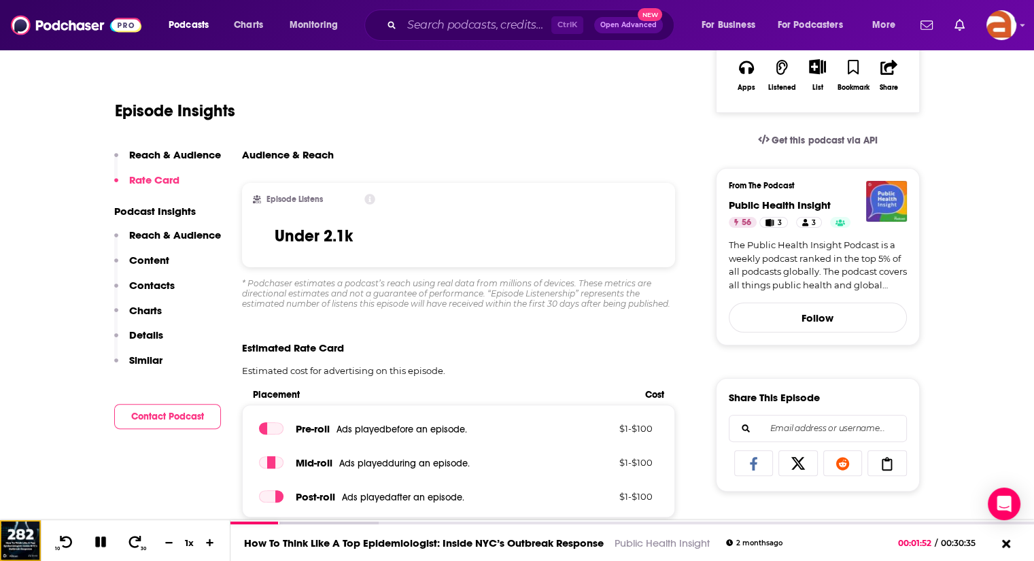
scroll to position [92, 0]
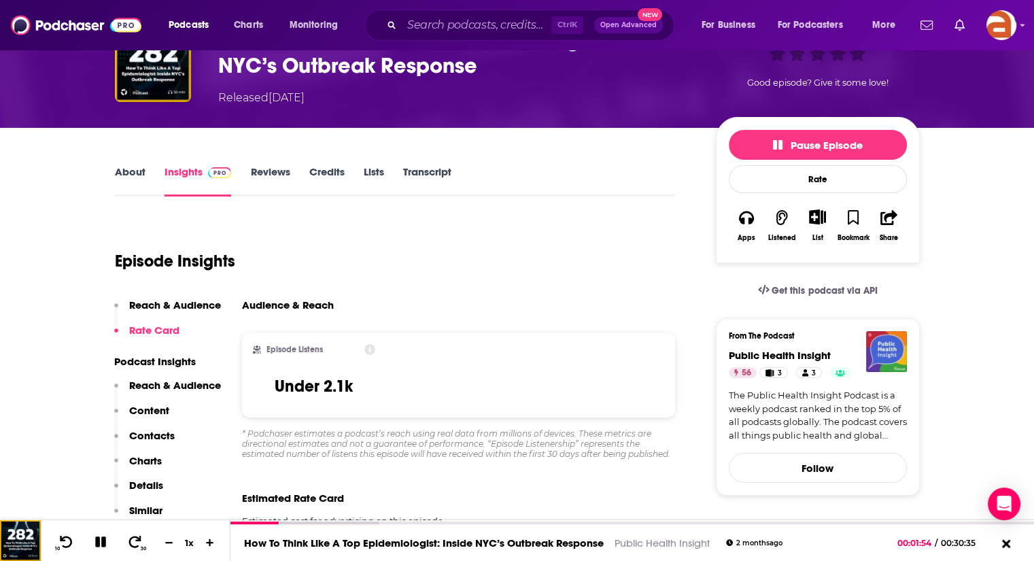
click at [124, 175] on link "About" at bounding box center [130, 180] width 31 height 31
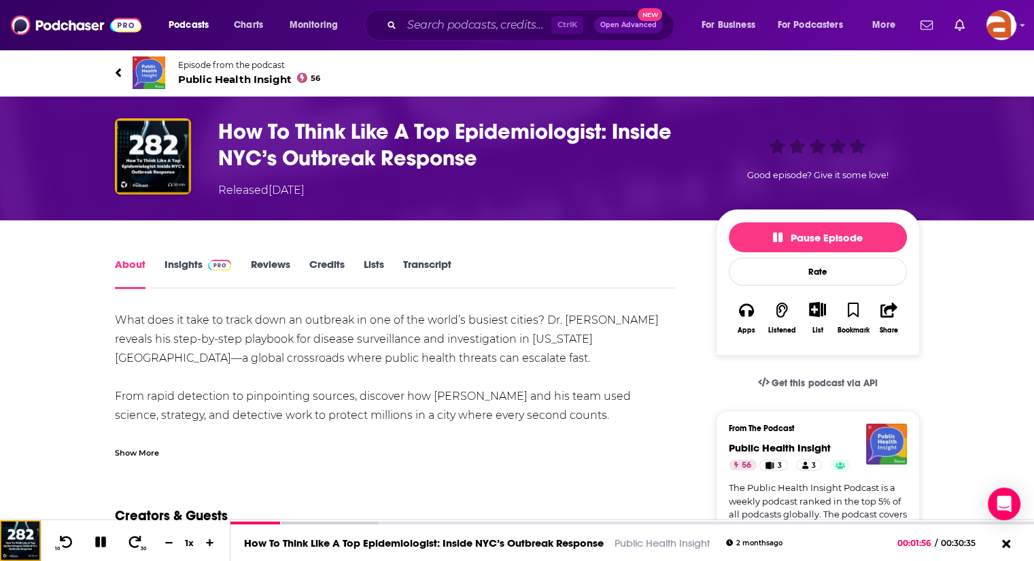
click at [130, 450] on div "Show More" at bounding box center [137, 451] width 44 height 13
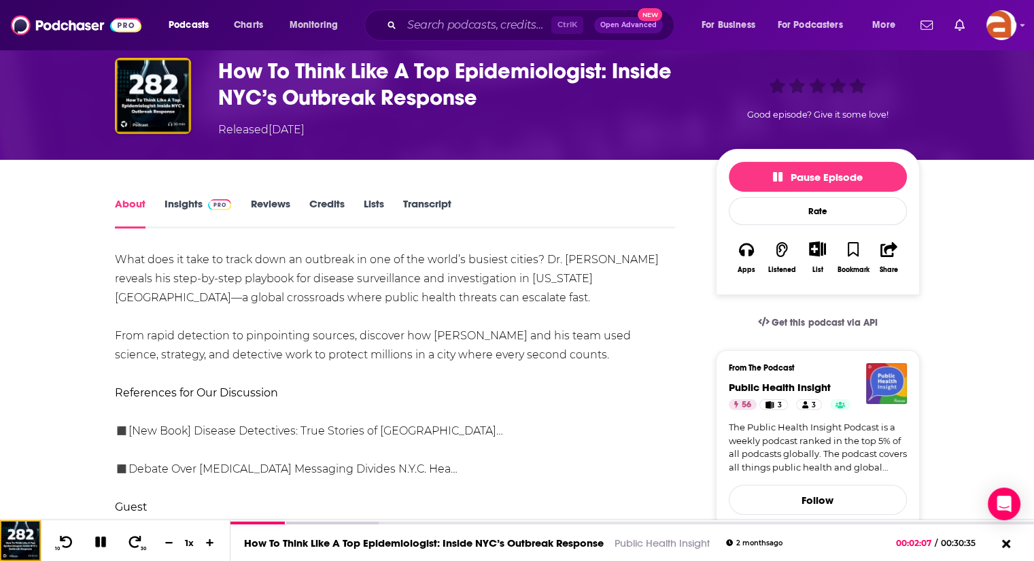
scroll to position [63, 0]
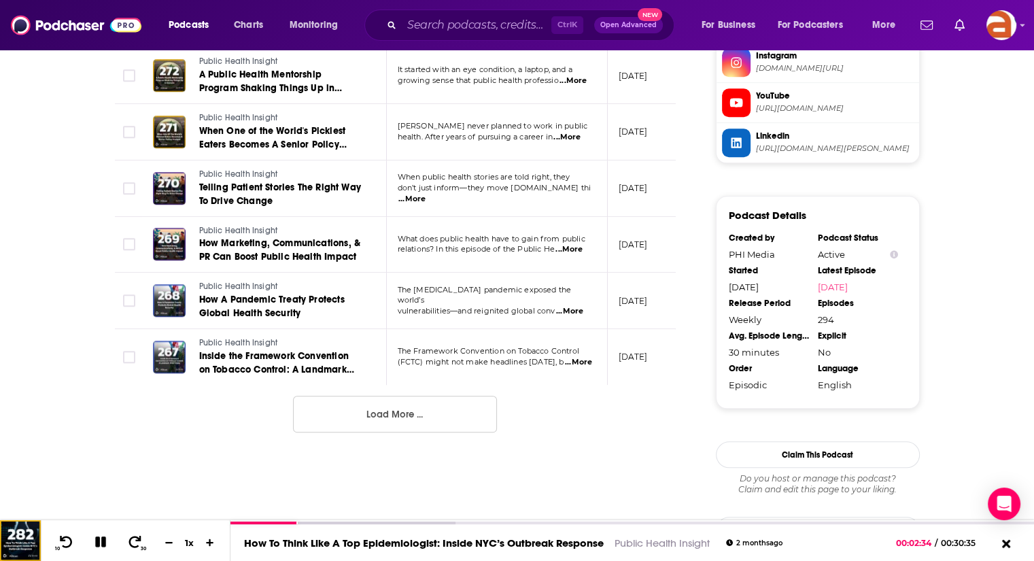
scroll to position [1391, 0]
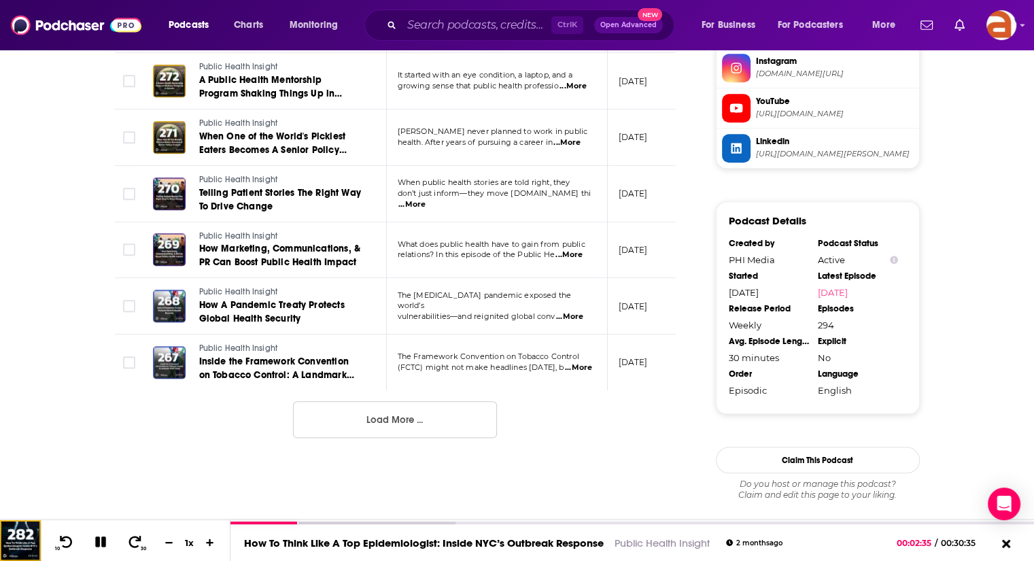
click at [335, 425] on button "Load More ..." at bounding box center [395, 419] width 204 height 37
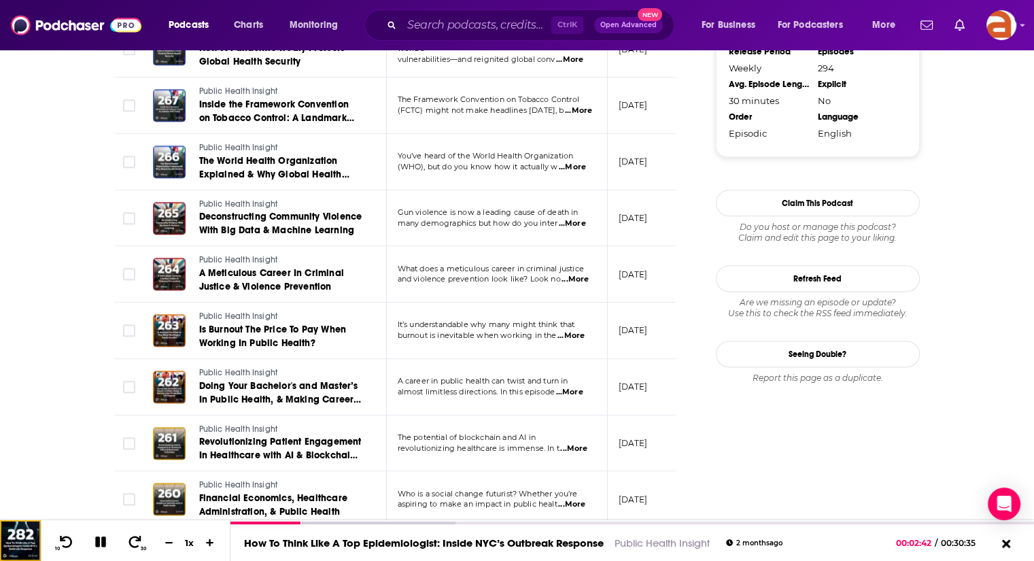
scroll to position [1707, 0]
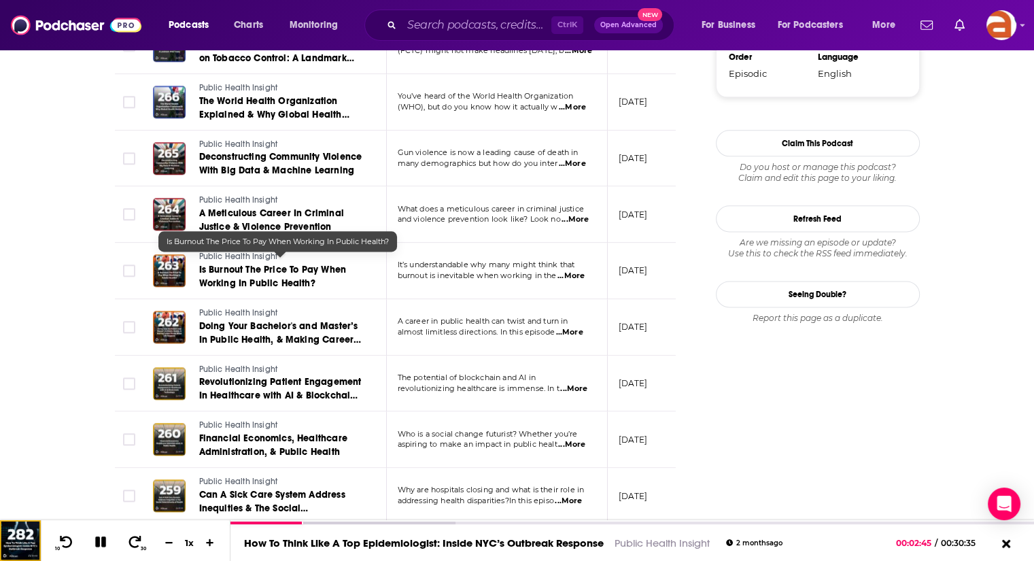
click at [252, 274] on span "Is Burnout The Price To Pay When Working In Public Health?" at bounding box center [272, 276] width 147 height 25
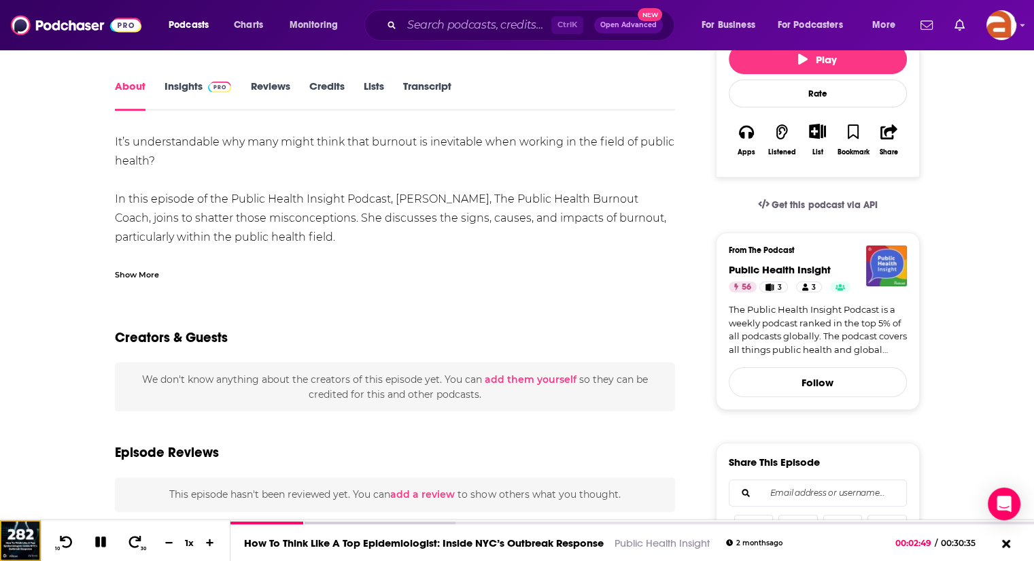
scroll to position [94, 0]
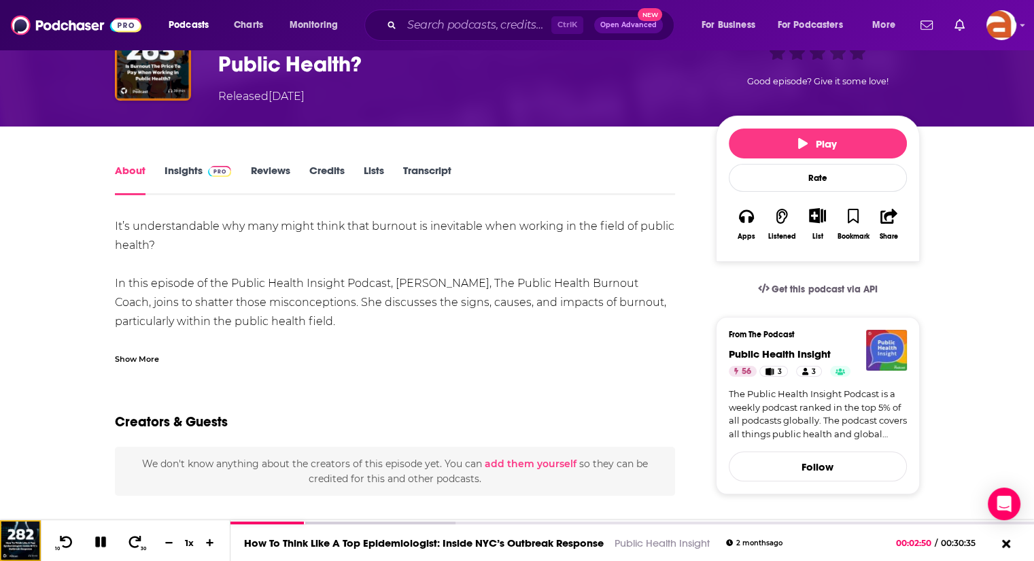
click at [133, 358] on div "Show More" at bounding box center [137, 357] width 44 height 13
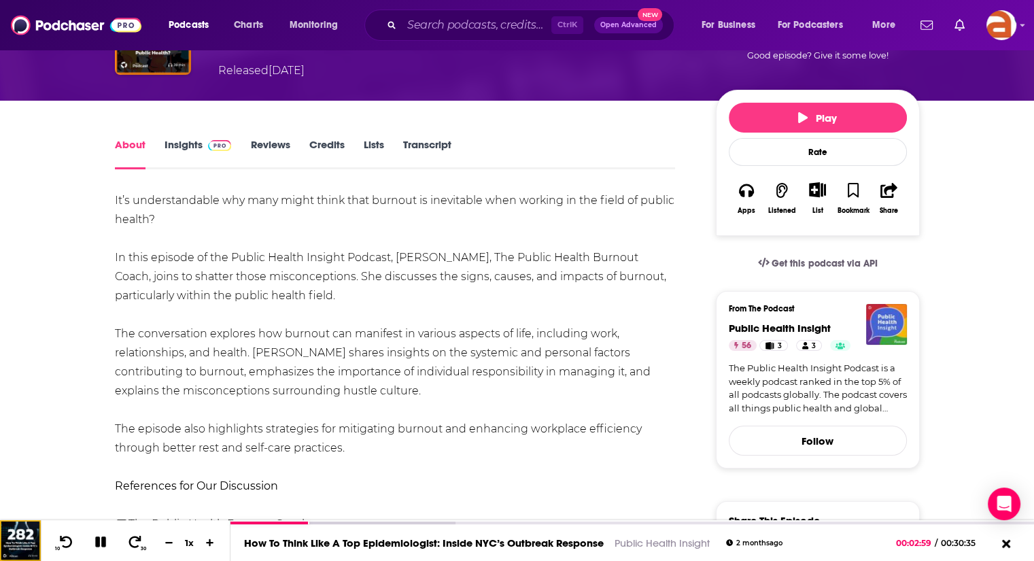
scroll to position [119, 0]
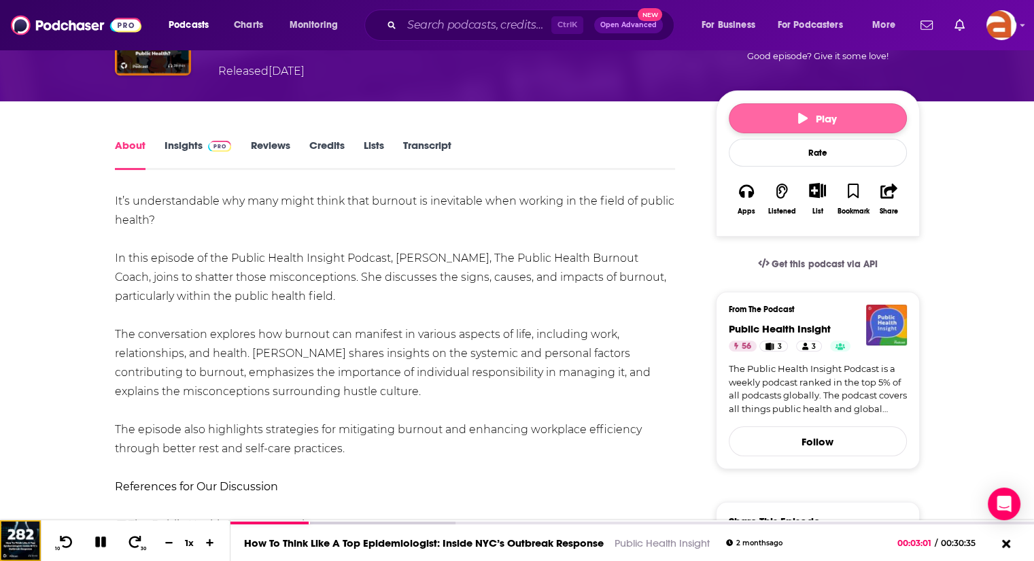
click at [768, 119] on button "Play" at bounding box center [818, 118] width 178 height 30
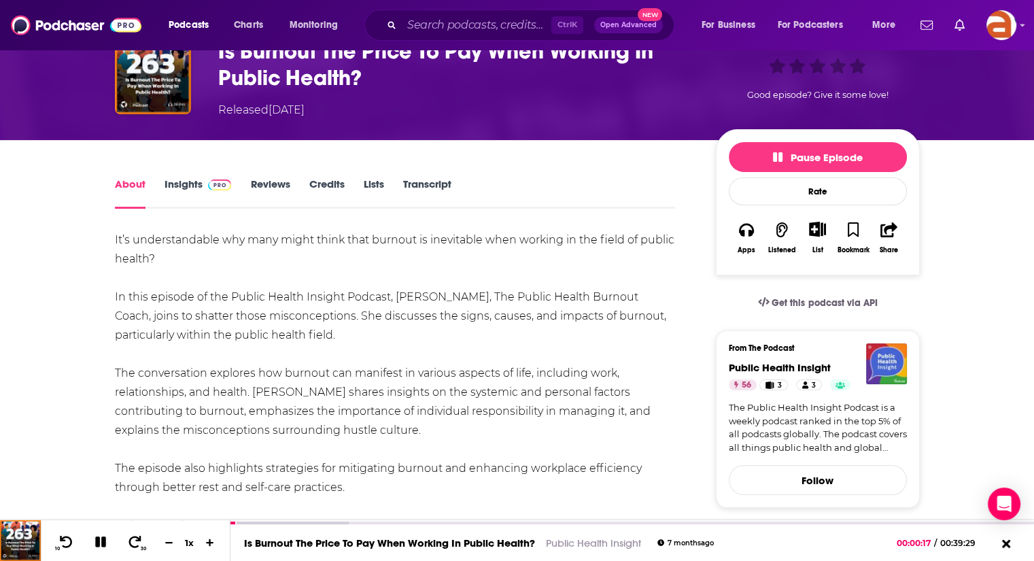
scroll to position [78, 0]
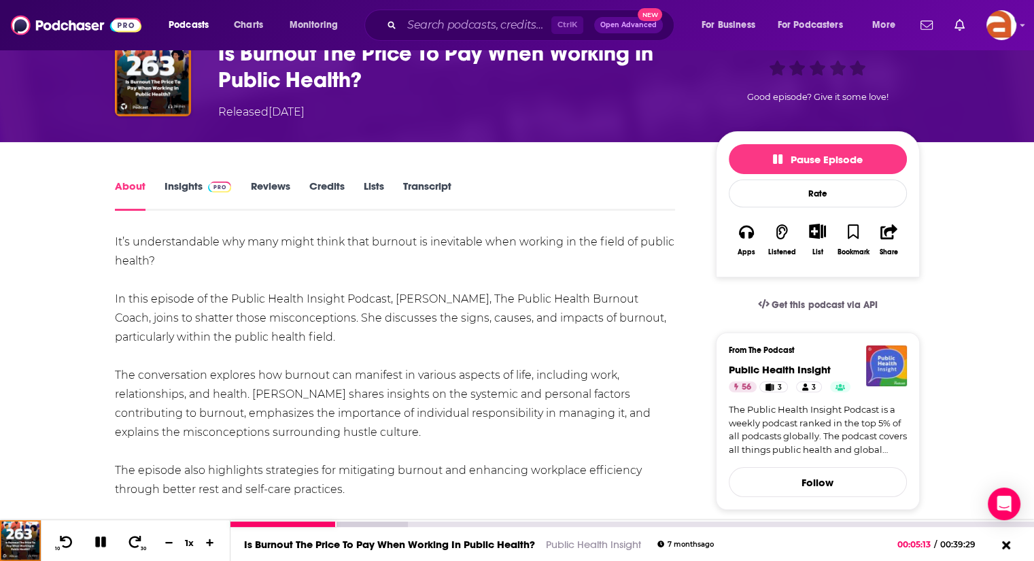
click at [98, 545] on icon at bounding box center [100, 541] width 11 height 11
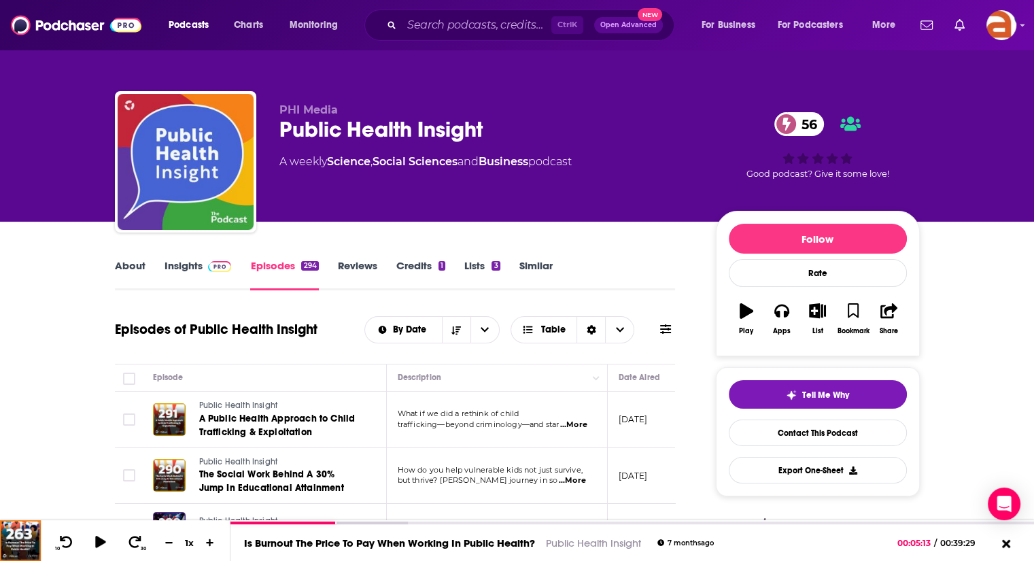
scroll to position [196, 0]
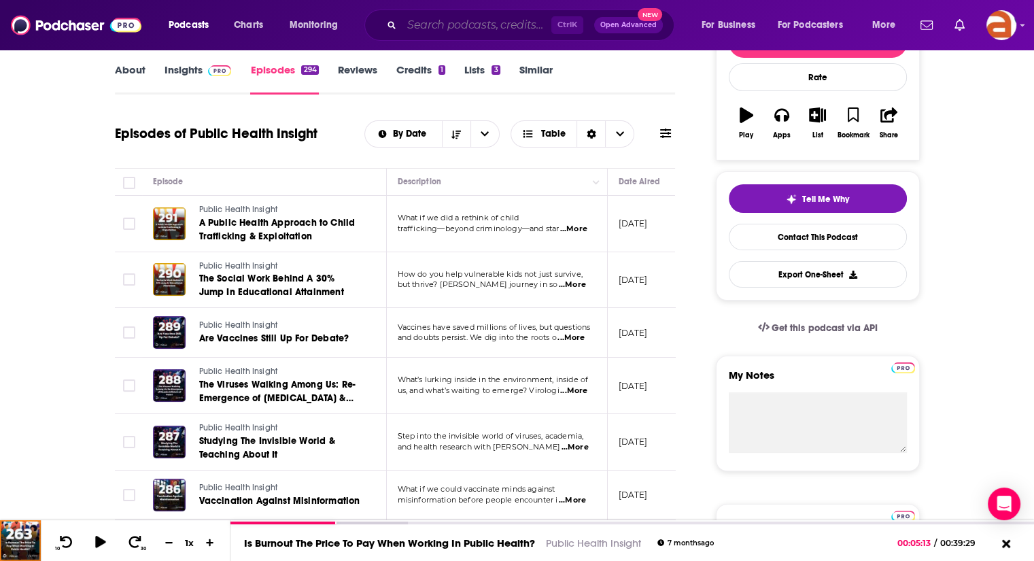
click at [483, 31] on input "Search podcasts, credits, & more..." at bounding box center [477, 25] width 150 height 22
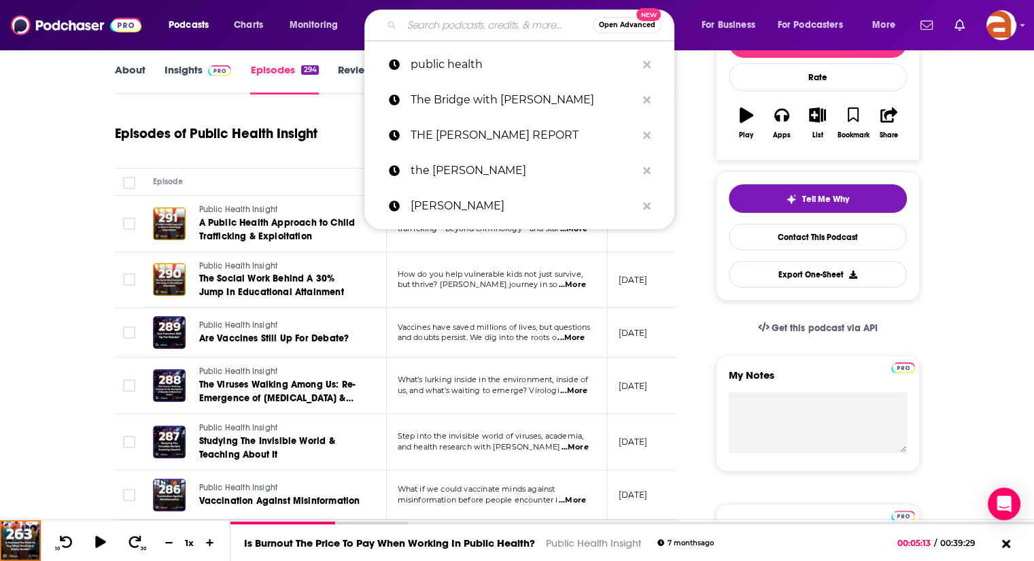
paste input "Public Health is Dead"
type input "Public Health is Dead"
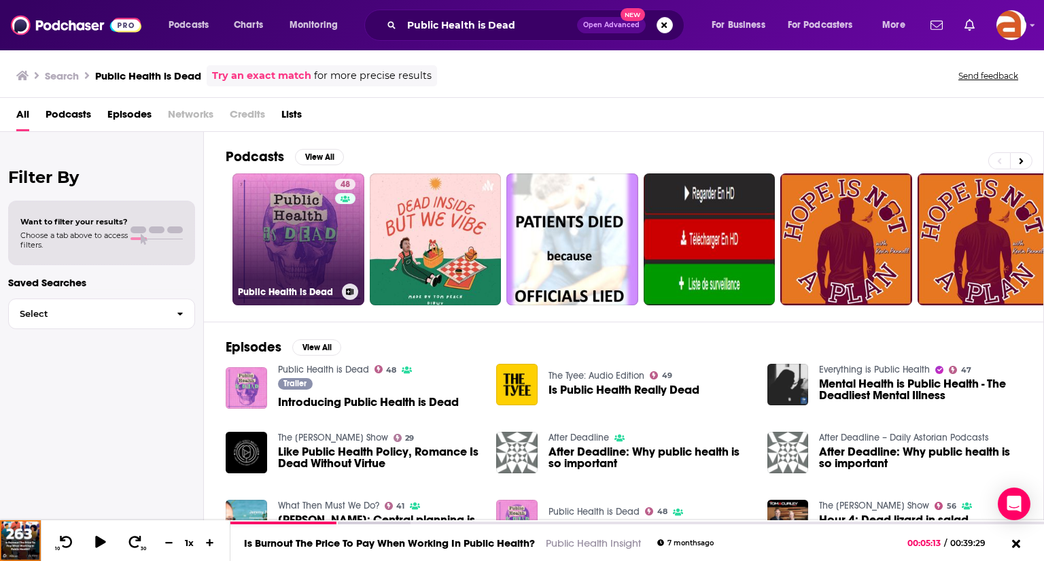
click at [292, 245] on link "48 Public Health is Dead" at bounding box center [298, 239] width 132 height 132
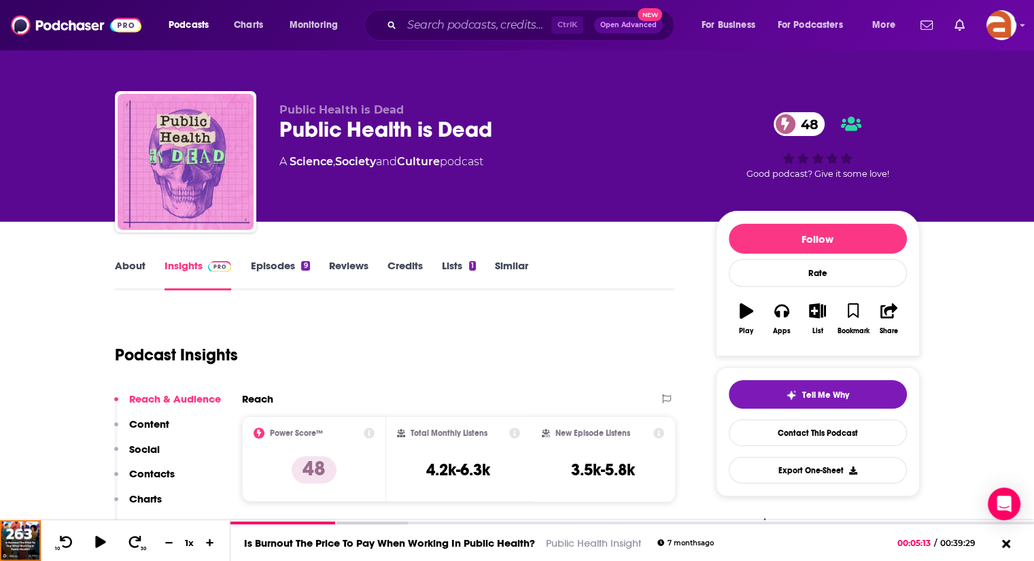
click at [275, 268] on link "Episodes 9" at bounding box center [279, 274] width 59 height 31
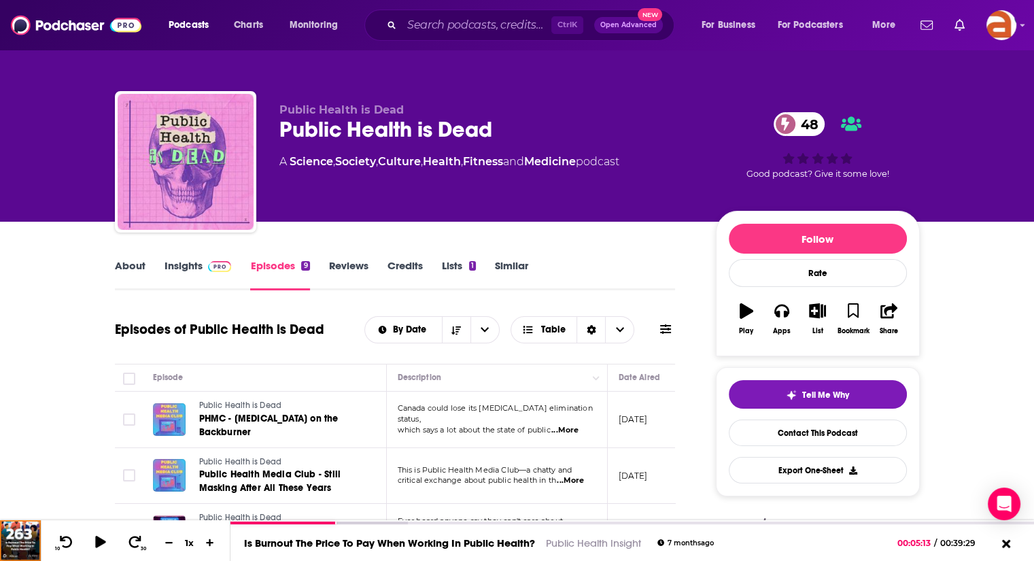
click at [195, 267] on link "Insights" at bounding box center [197, 274] width 67 height 31
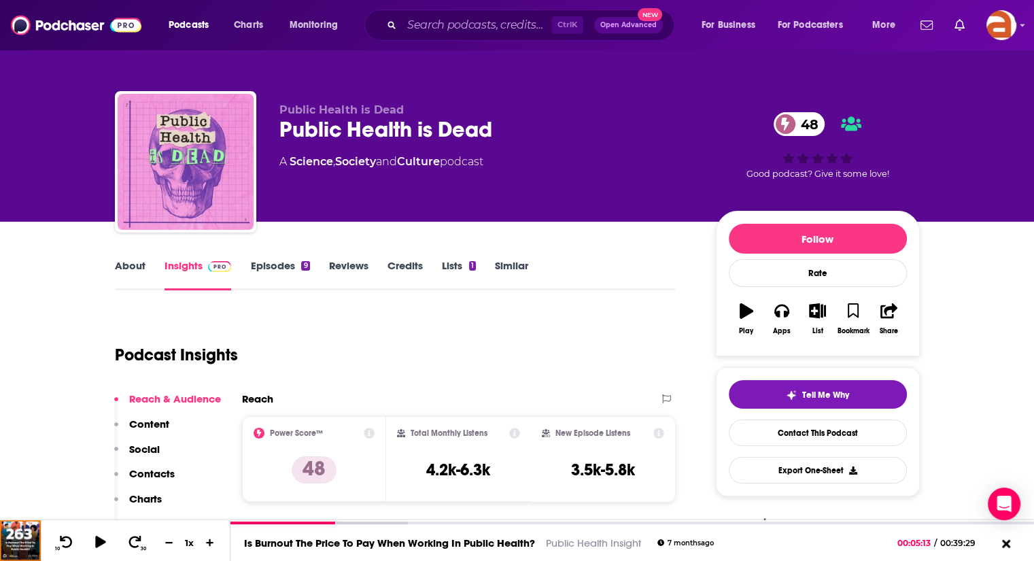
click at [129, 268] on link "About" at bounding box center [130, 274] width 31 height 31
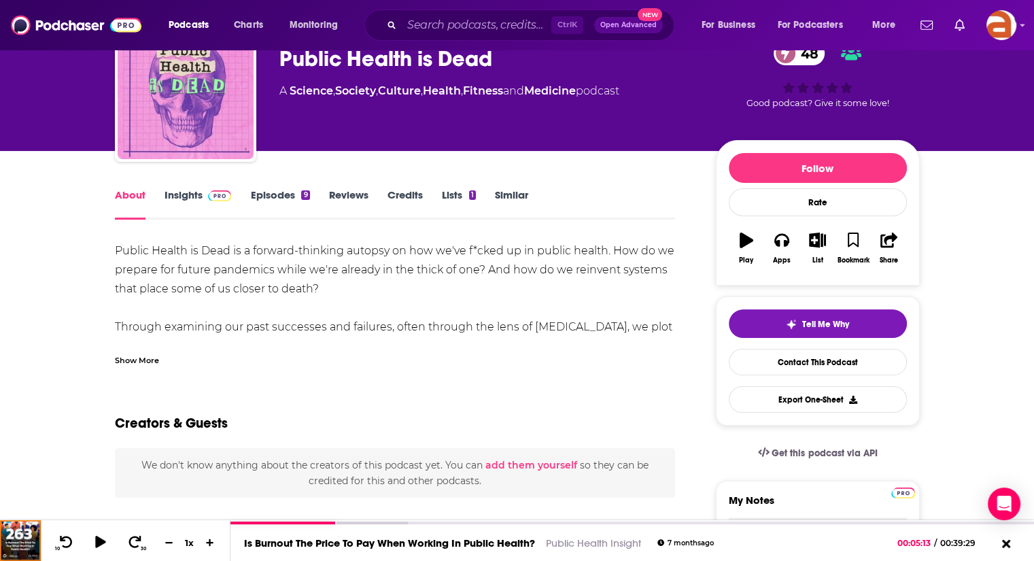
scroll to position [77, 0]
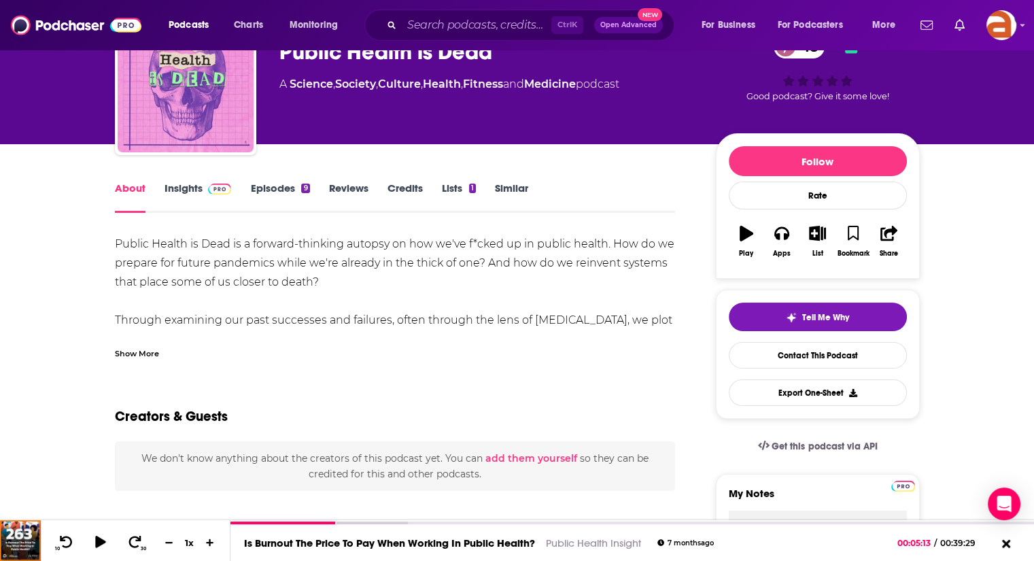
click at [143, 351] on div "Show More" at bounding box center [137, 352] width 44 height 13
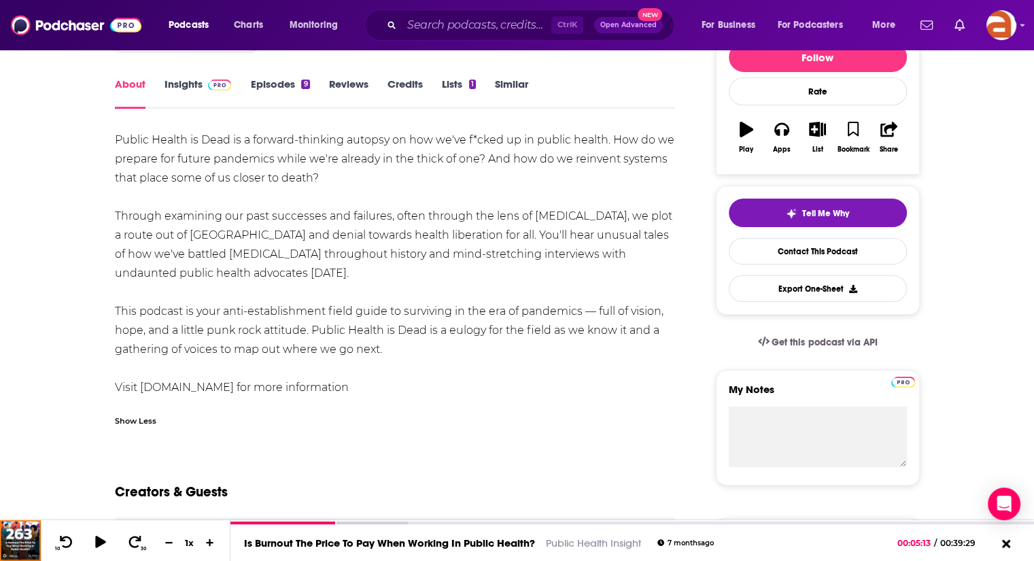
scroll to position [179, 0]
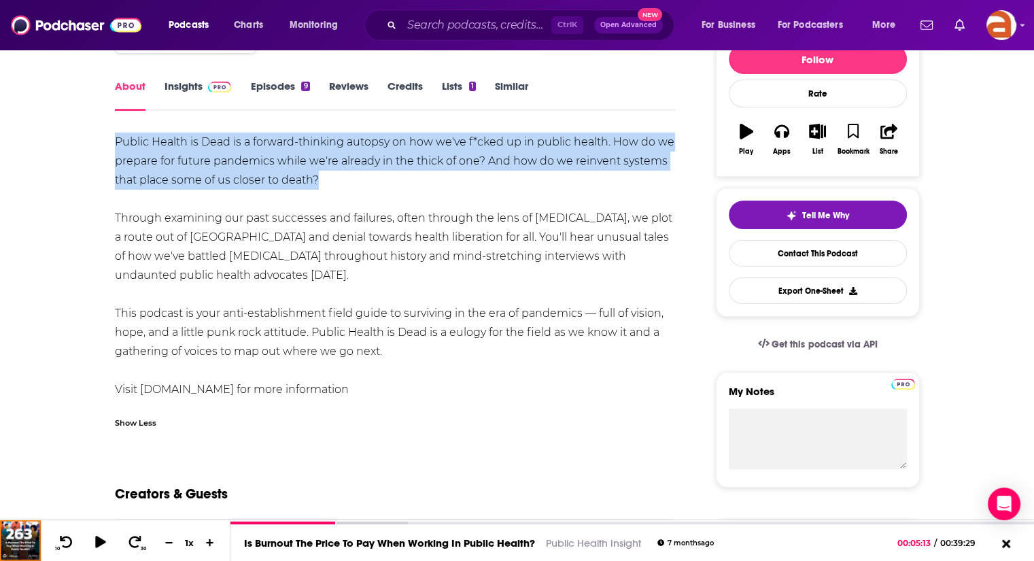
drag, startPoint x: 115, startPoint y: 136, endPoint x: 328, endPoint y: 177, distance: 217.4
click at [328, 177] on div "Public Health is Dead is a forward-thinking autopsy on how we've f*cked up in p…" at bounding box center [395, 266] width 561 height 266
copy div "Public Health is Dead is a forward-thinking autopsy on how we've f*cked up in p…"
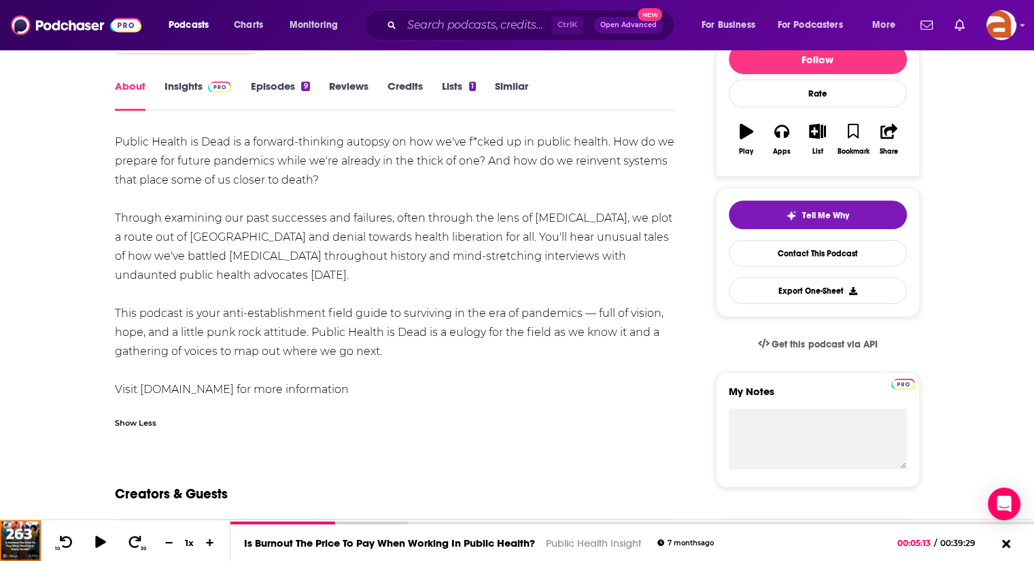
click at [274, 81] on link "Episodes 9" at bounding box center [279, 95] width 59 height 31
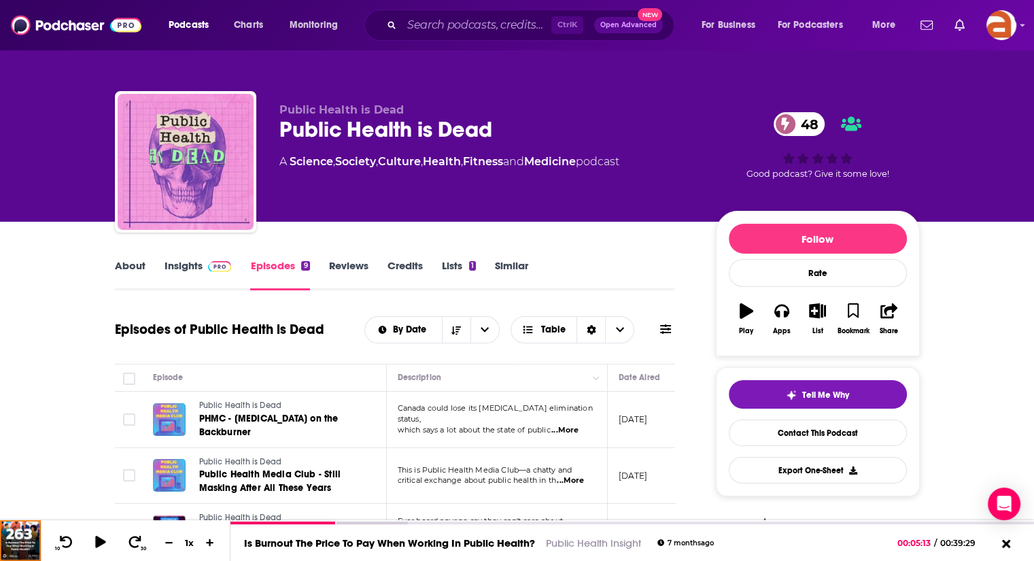
scroll to position [156, 0]
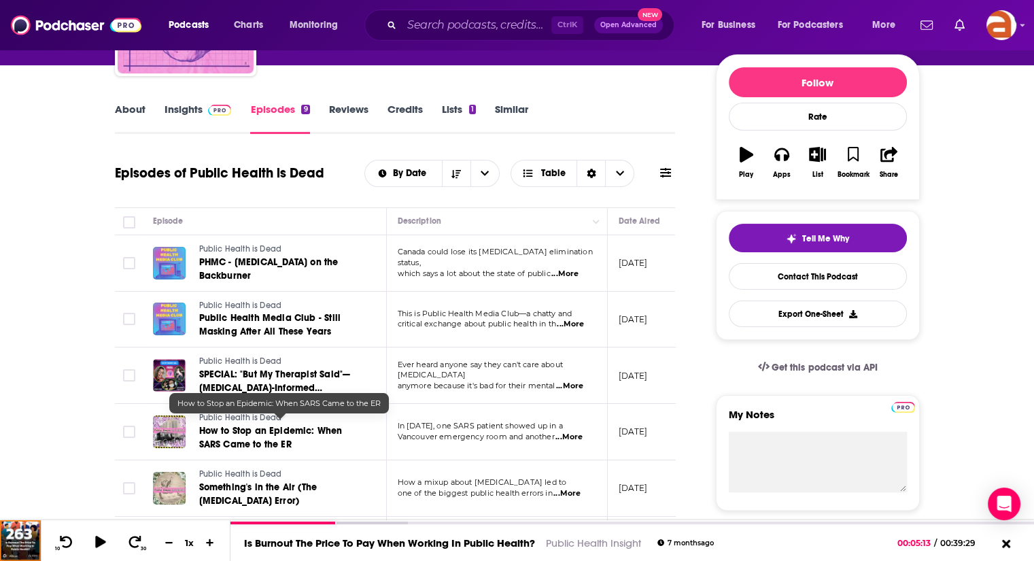
click at [261, 432] on span "How to Stop an Epidemic: When SARS Came to the ER" at bounding box center [270, 437] width 143 height 25
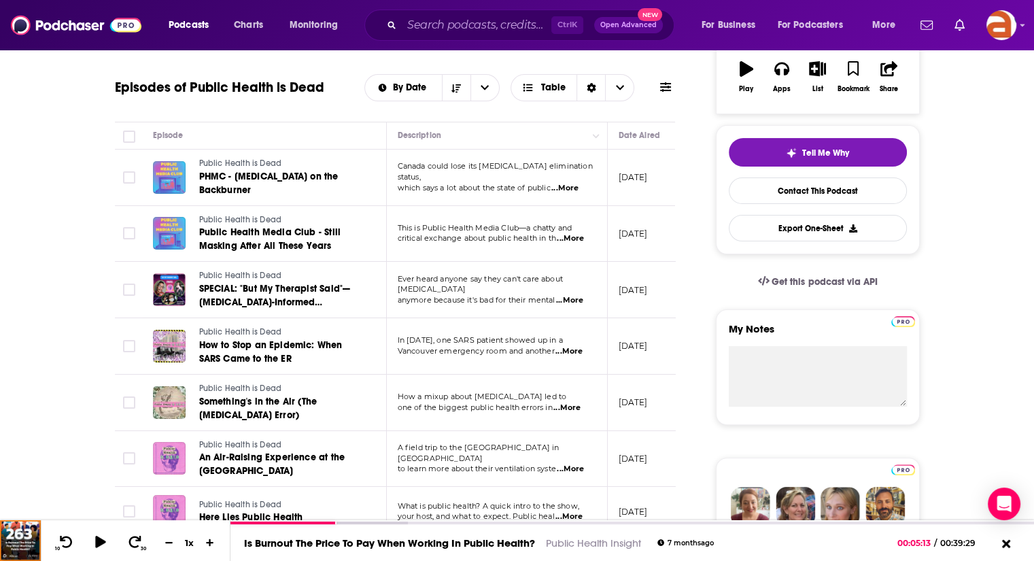
scroll to position [239, 0]
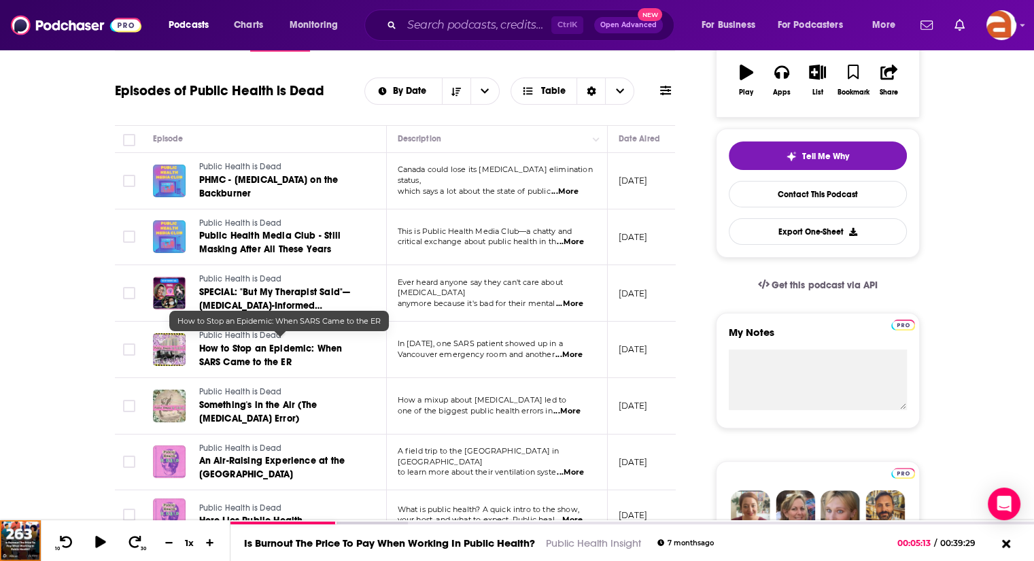
click at [240, 352] on span "How to Stop an Epidemic: When SARS Came to the ER" at bounding box center [270, 355] width 143 height 25
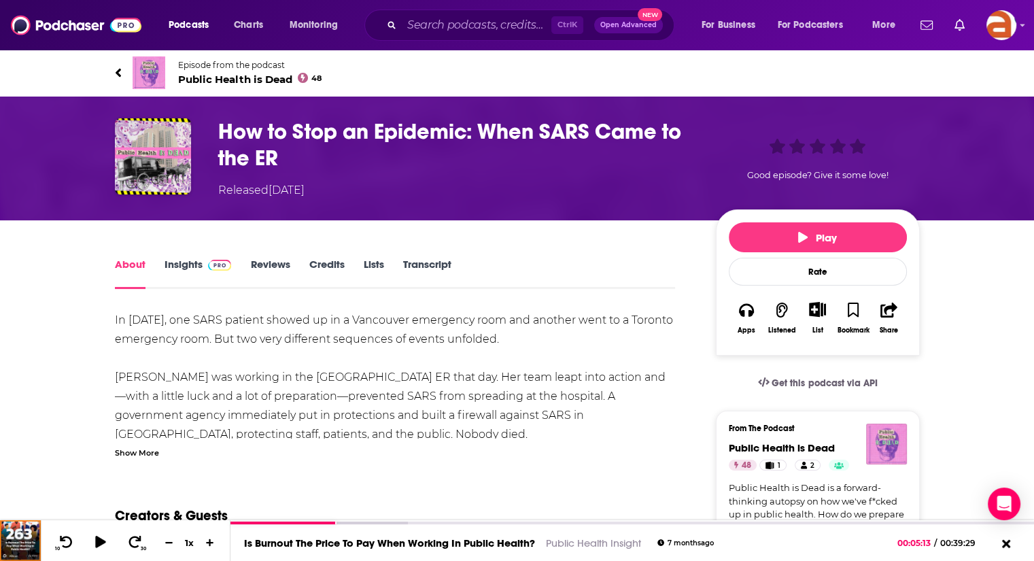
click at [144, 452] on div "Show More" at bounding box center [137, 451] width 44 height 13
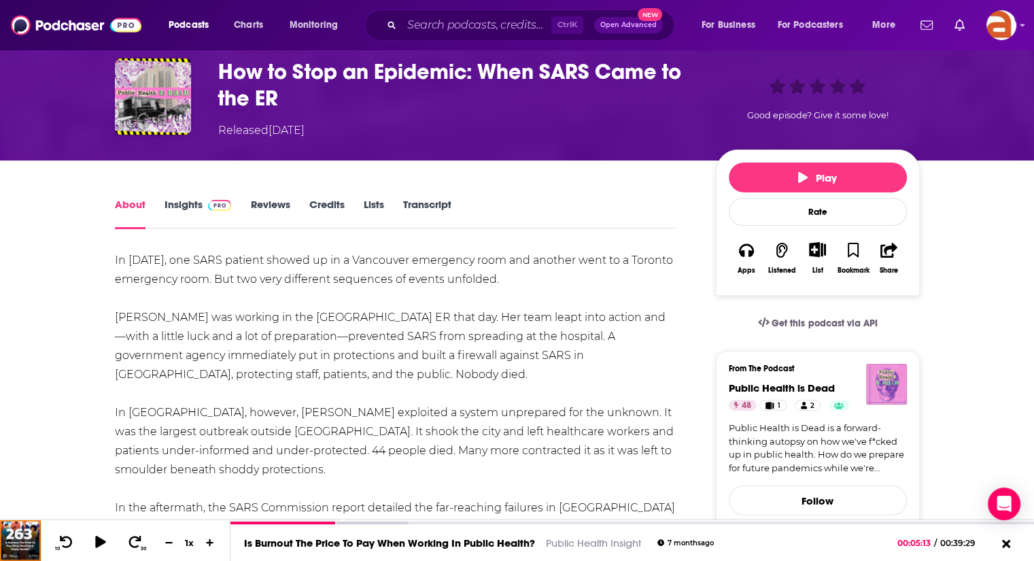
scroll to position [18, 0]
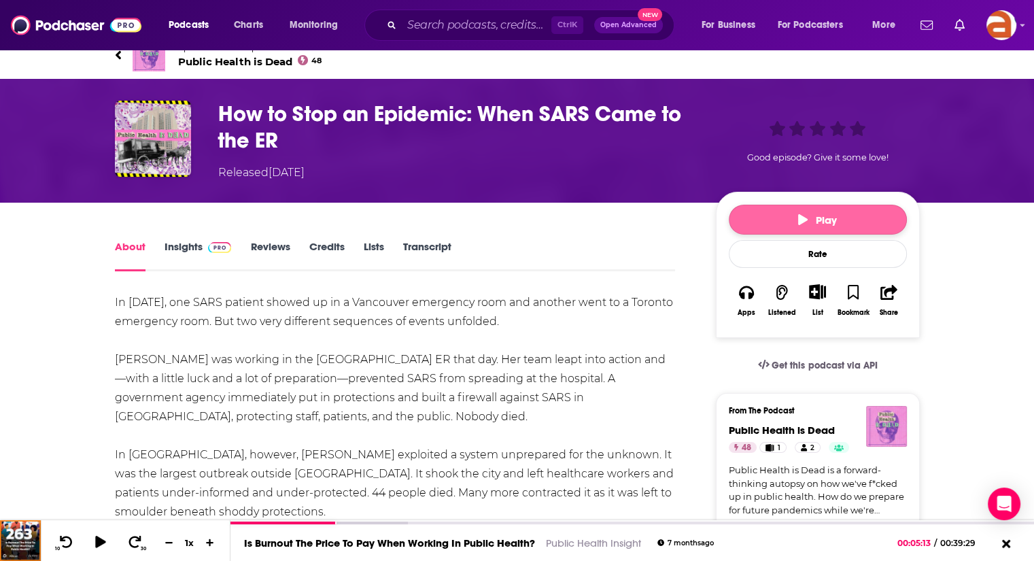
click at [815, 205] on button "Play" at bounding box center [818, 220] width 178 height 30
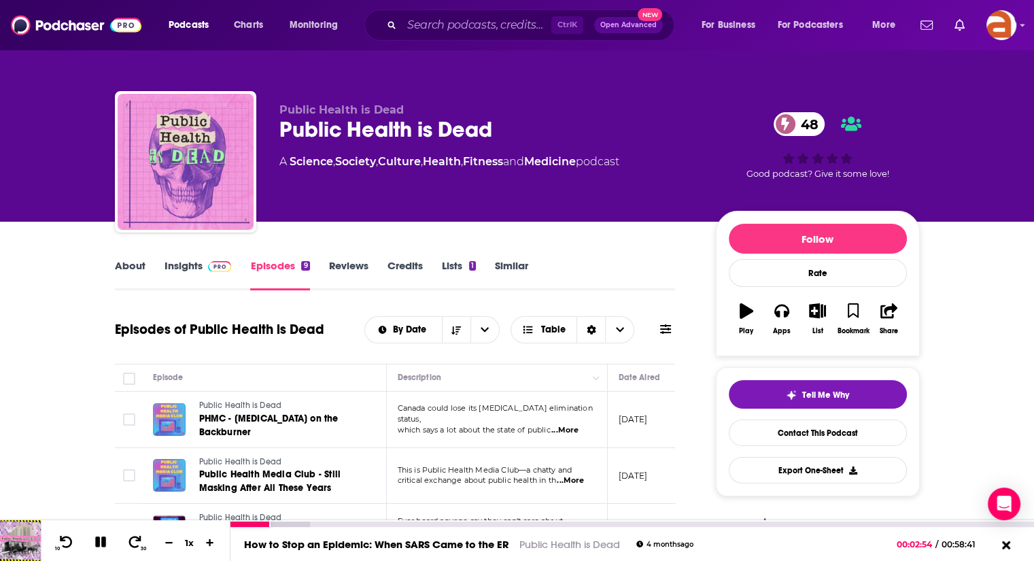
click at [101, 541] on icon at bounding box center [101, 542] width 16 height 12
click at [281, 417] on span "PHMC - [MEDICAL_DATA] on the Backburner" at bounding box center [268, 425] width 139 height 25
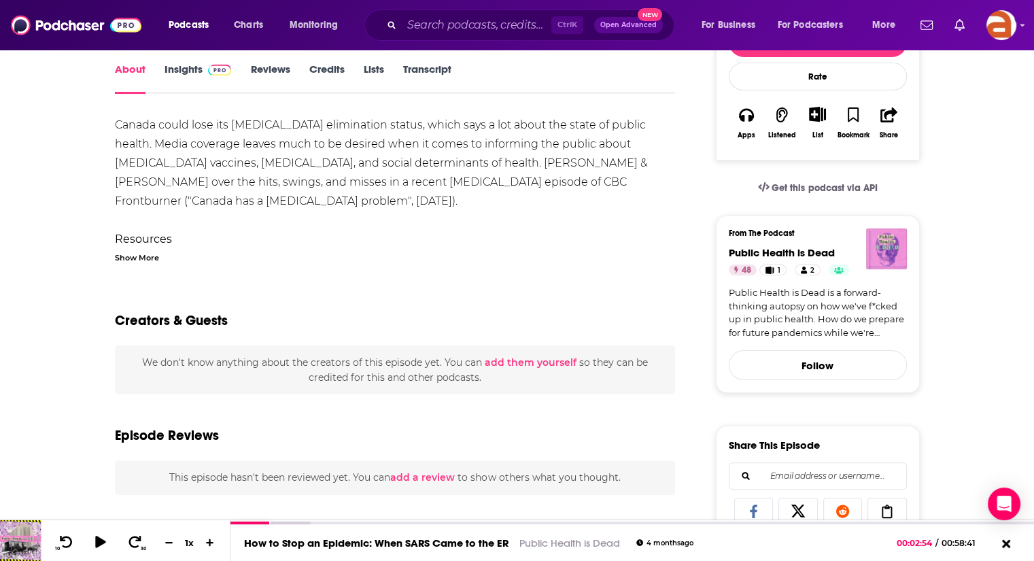
scroll to position [135, 0]
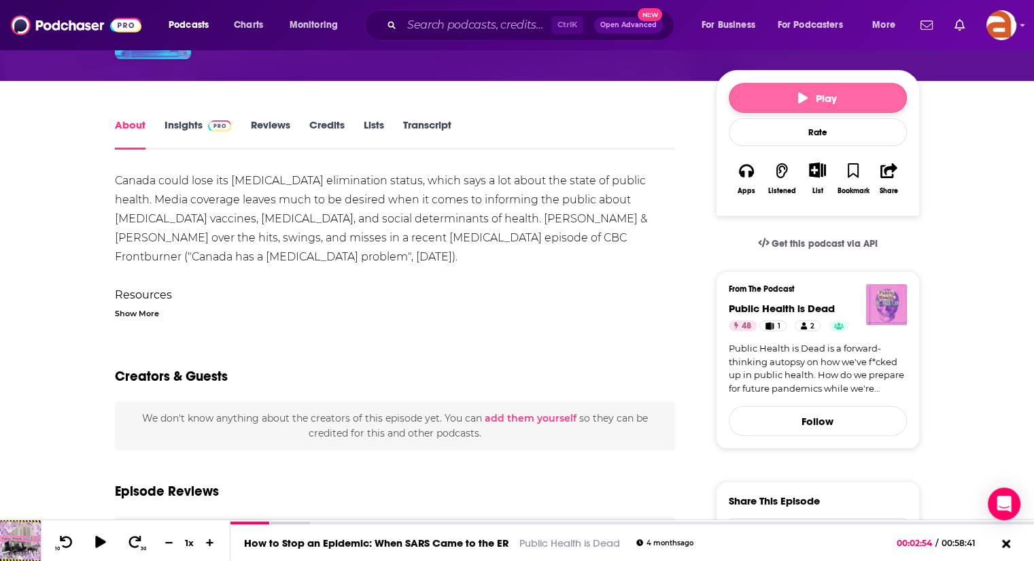
click at [807, 92] on span "Play" at bounding box center [817, 98] width 39 height 13
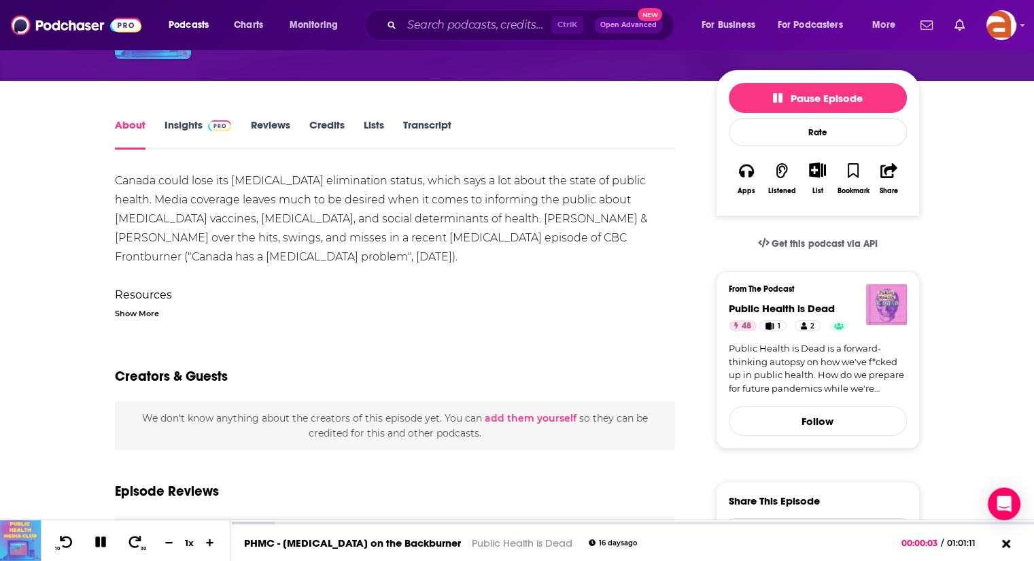
click at [143, 313] on div "Show More" at bounding box center [137, 312] width 44 height 13
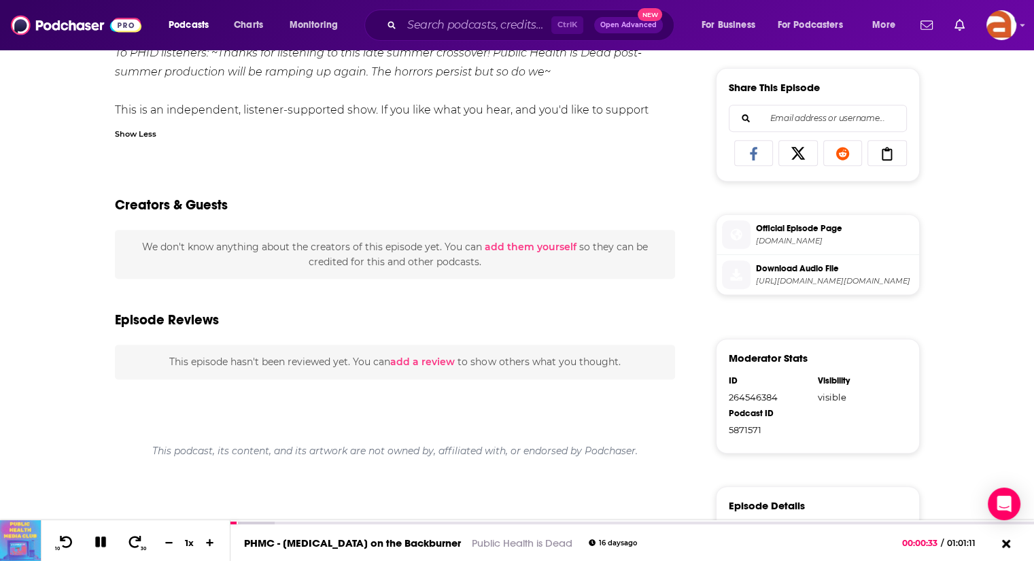
scroll to position [0, 0]
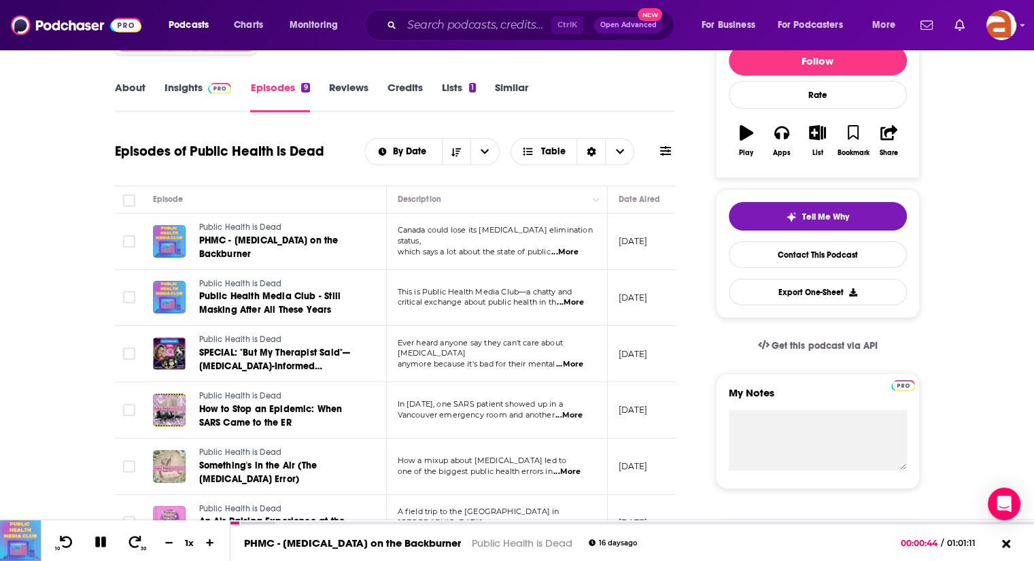
scroll to position [160, 0]
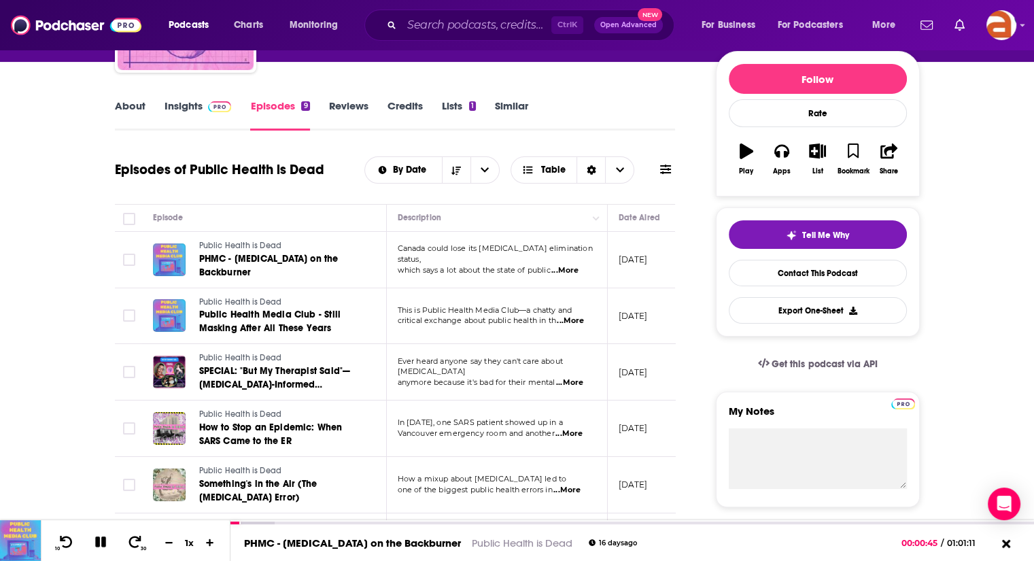
click at [510, 111] on link "Similar" at bounding box center [511, 114] width 33 height 31
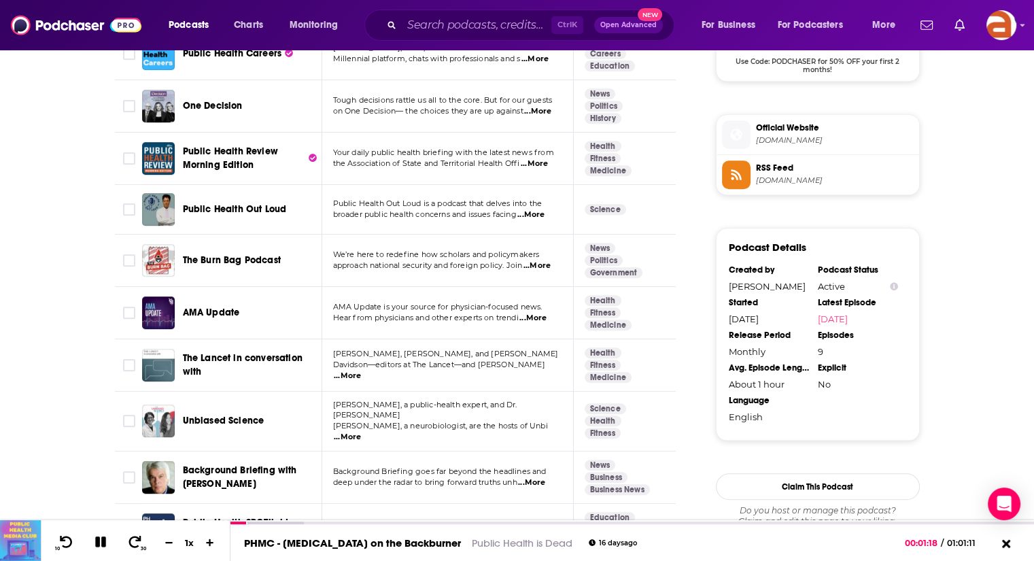
scroll to position [1108, 0]
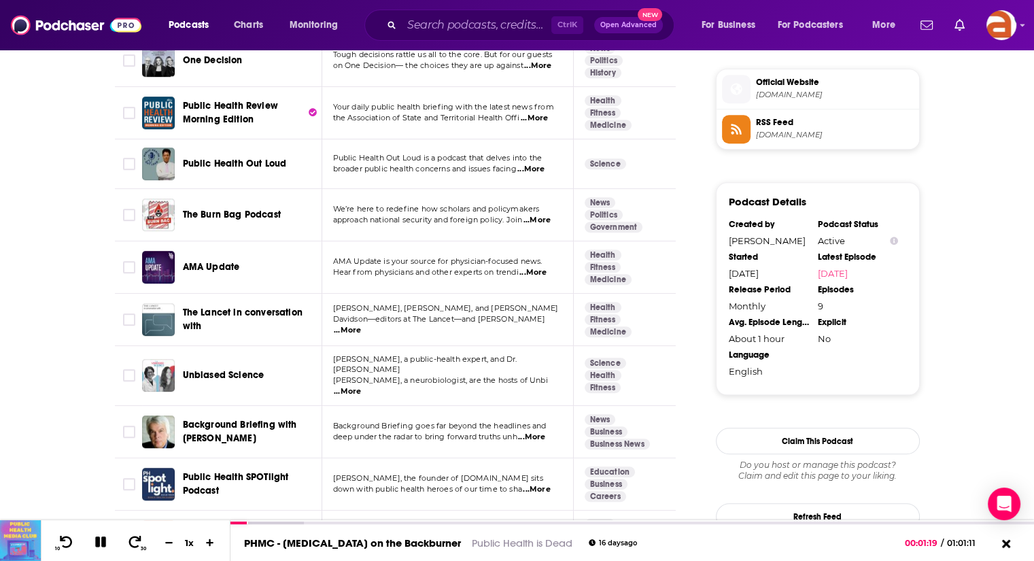
click at [540, 175] on span "...More" at bounding box center [530, 169] width 27 height 11
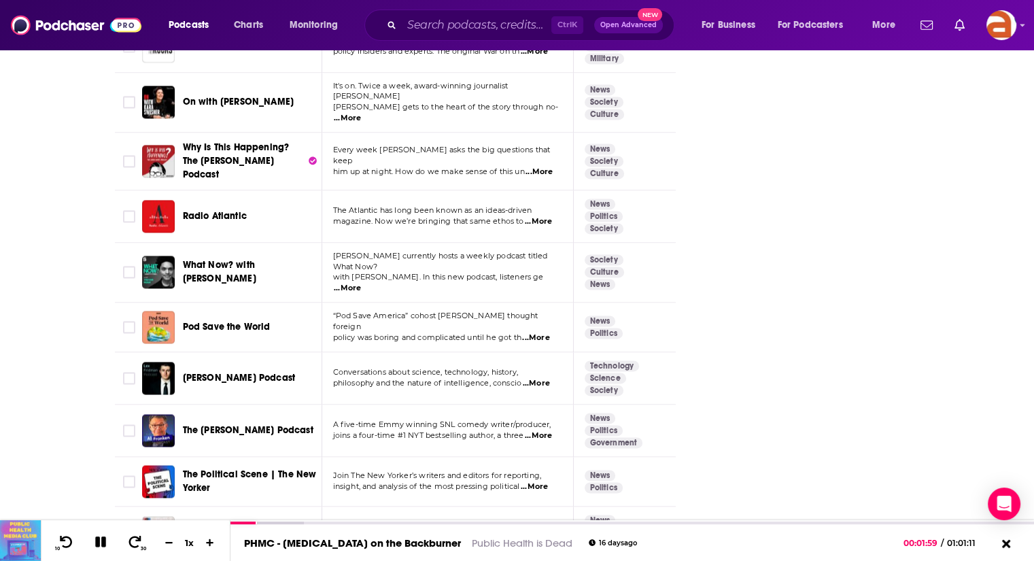
scroll to position [2452, 0]
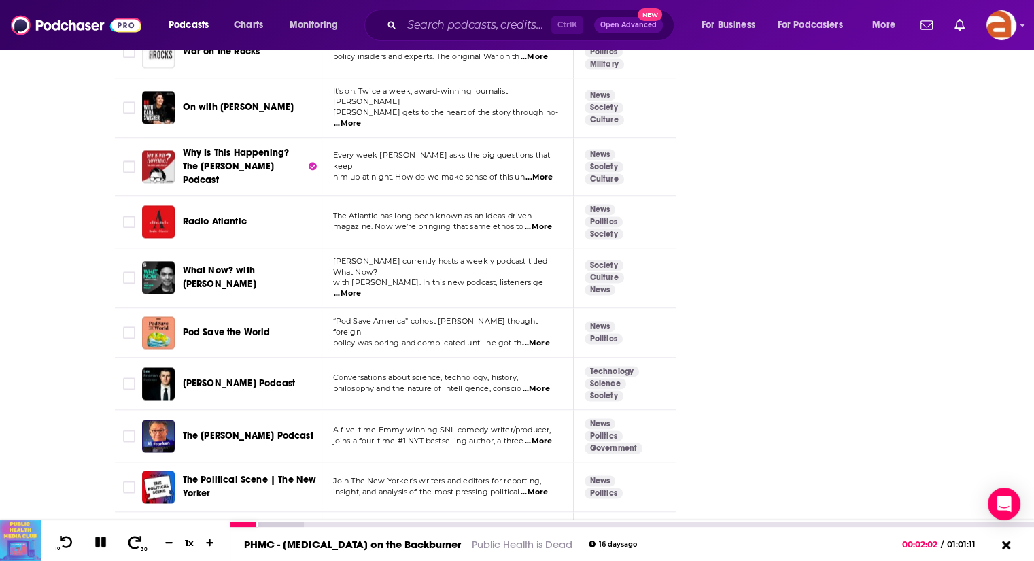
click at [142, 546] on span "30" at bounding box center [144, 549] width 6 height 6
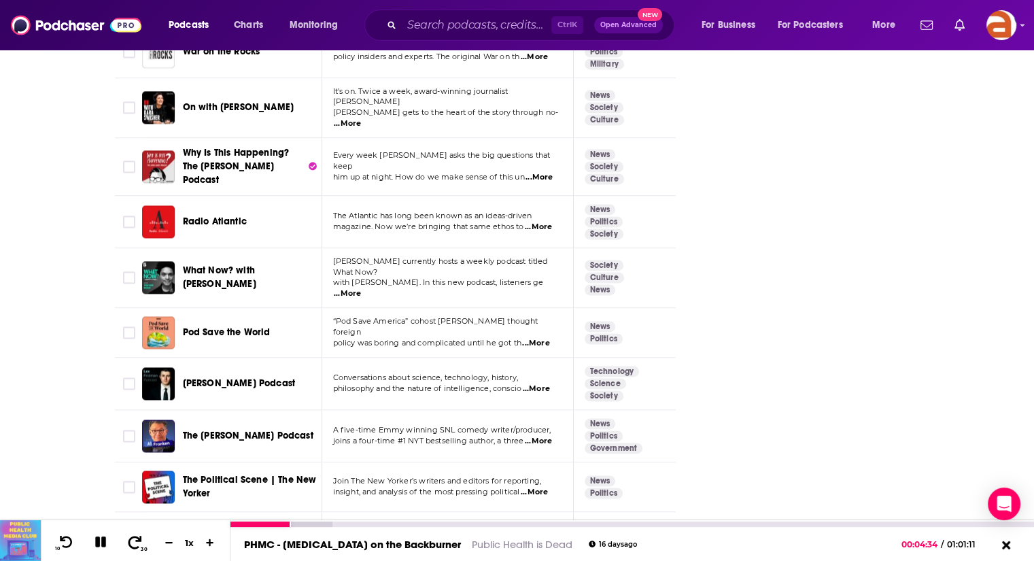
click at [142, 546] on span "30" at bounding box center [144, 549] width 6 height 6
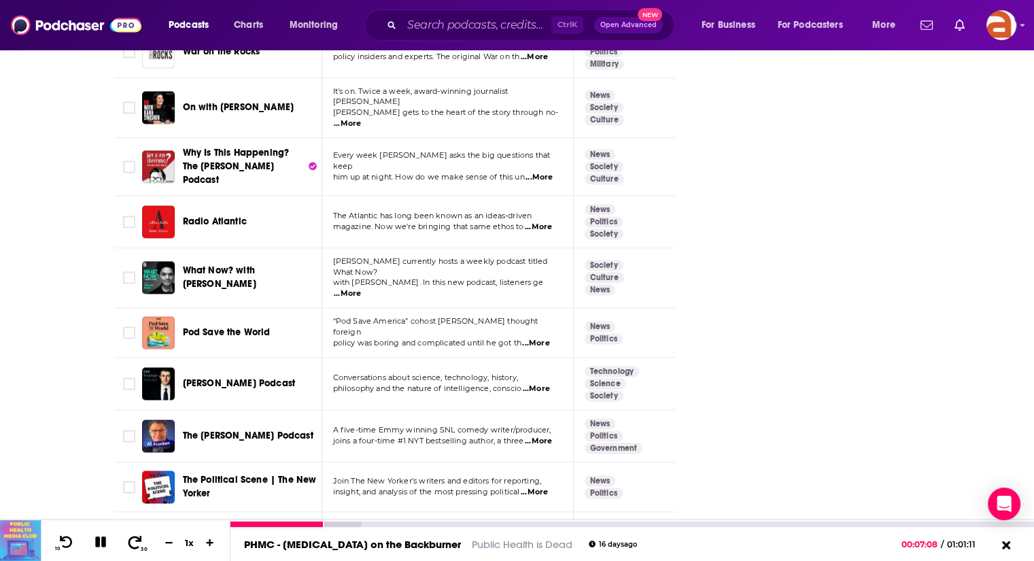
click at [142, 546] on span "30" at bounding box center [144, 549] width 6 height 6
click at [102, 547] on icon at bounding box center [101, 542] width 14 height 14
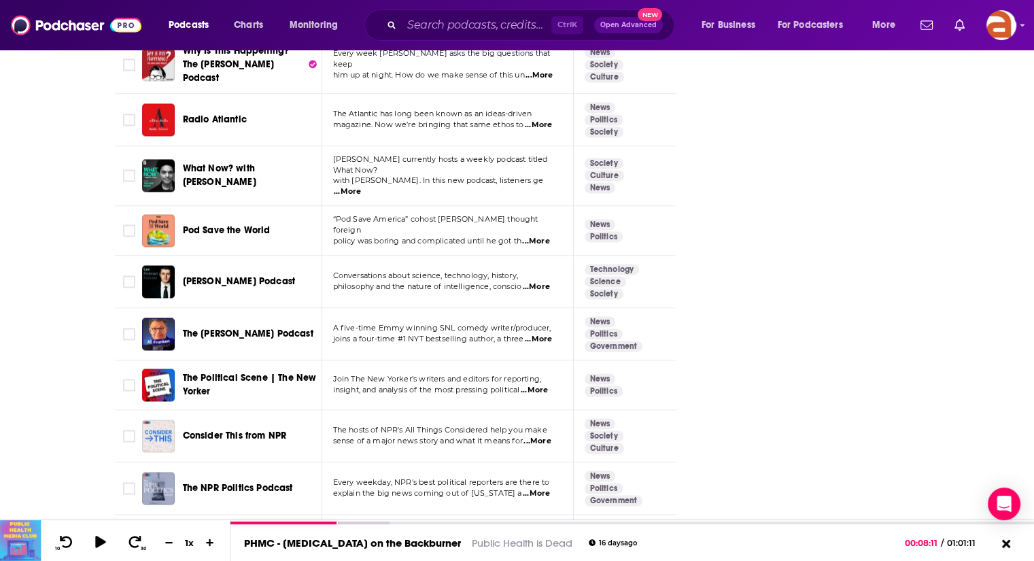
scroll to position [2577, 0]
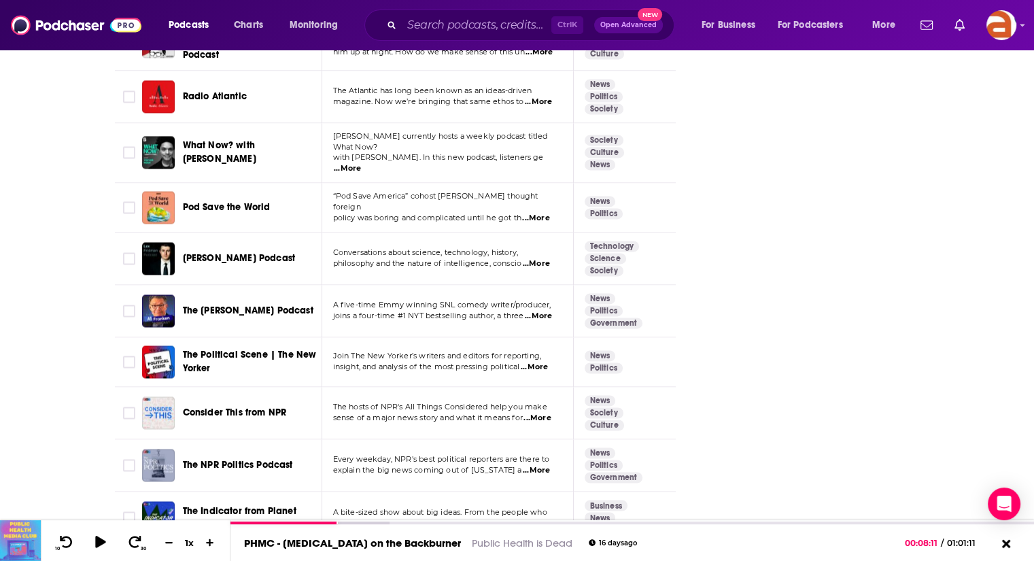
click at [542, 97] on span "...More" at bounding box center [538, 102] width 27 height 11
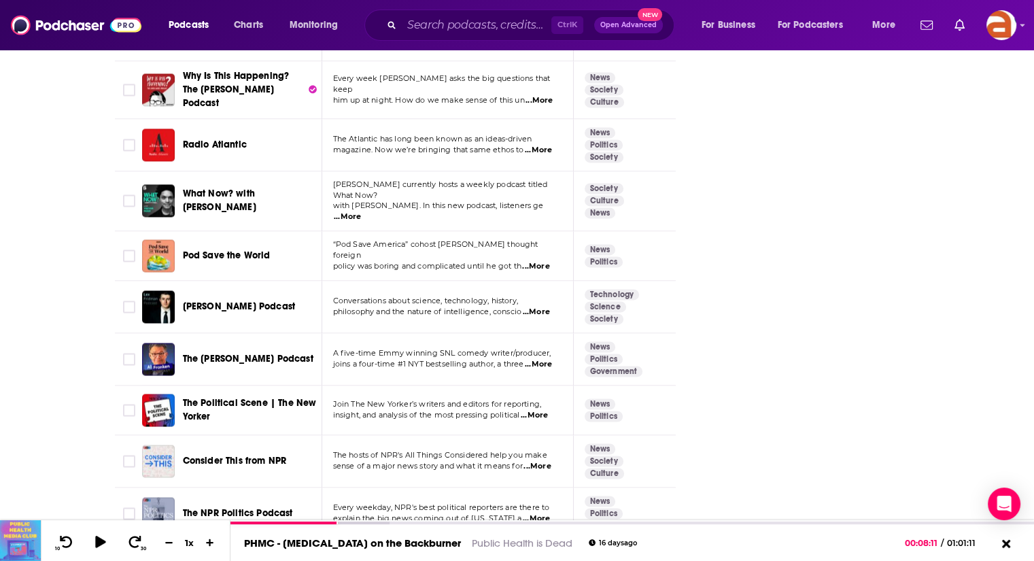
scroll to position [2509, 0]
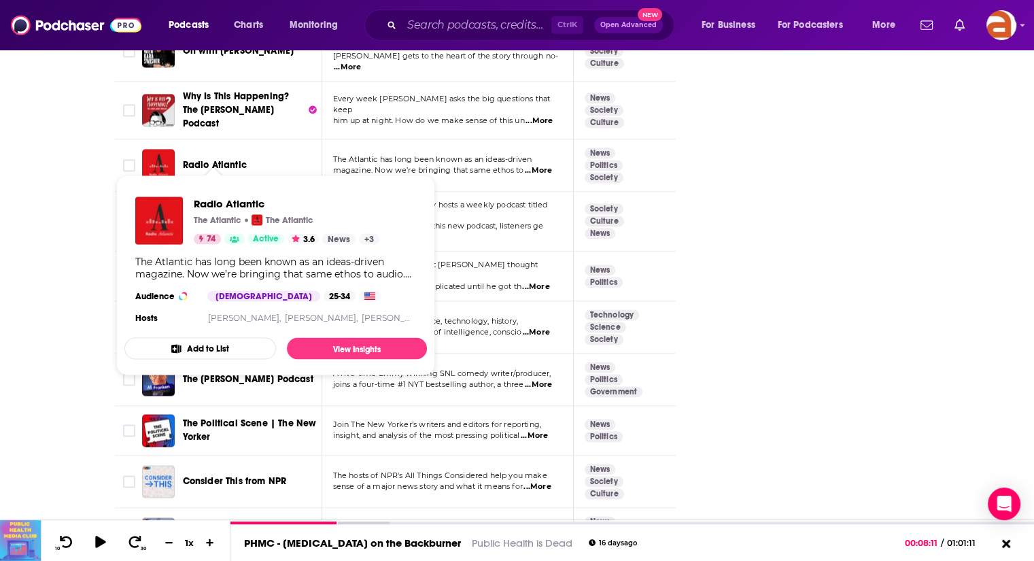
click at [203, 159] on span "Radio Atlantic" at bounding box center [215, 165] width 64 height 12
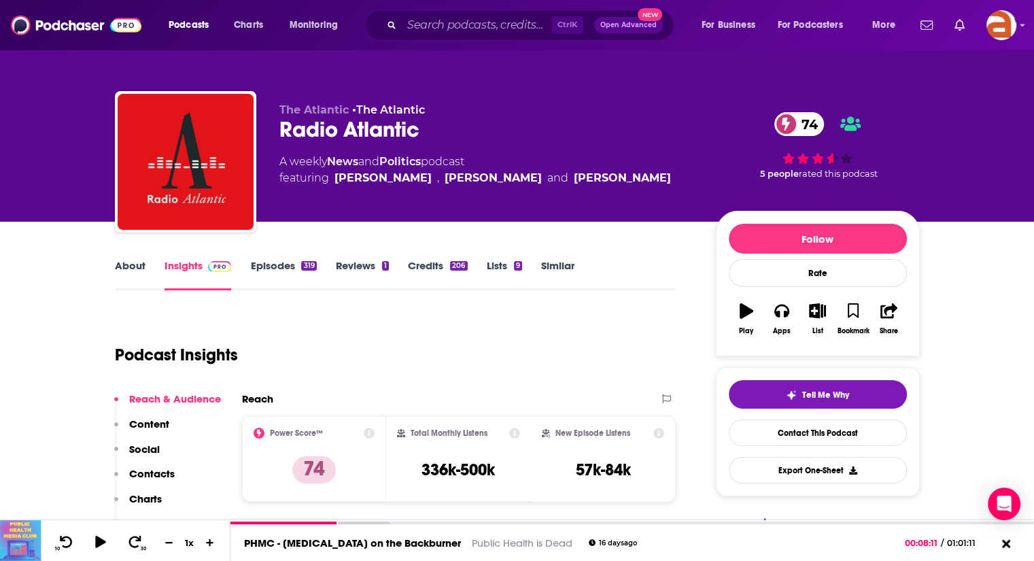
click at [272, 268] on link "Episodes 319" at bounding box center [283, 274] width 66 height 31
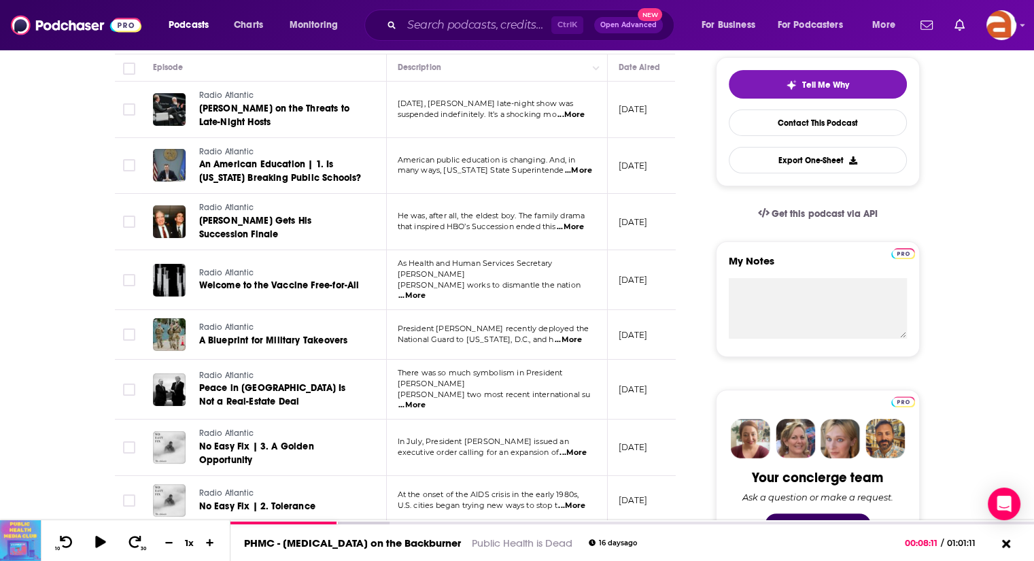
scroll to position [319, 0]
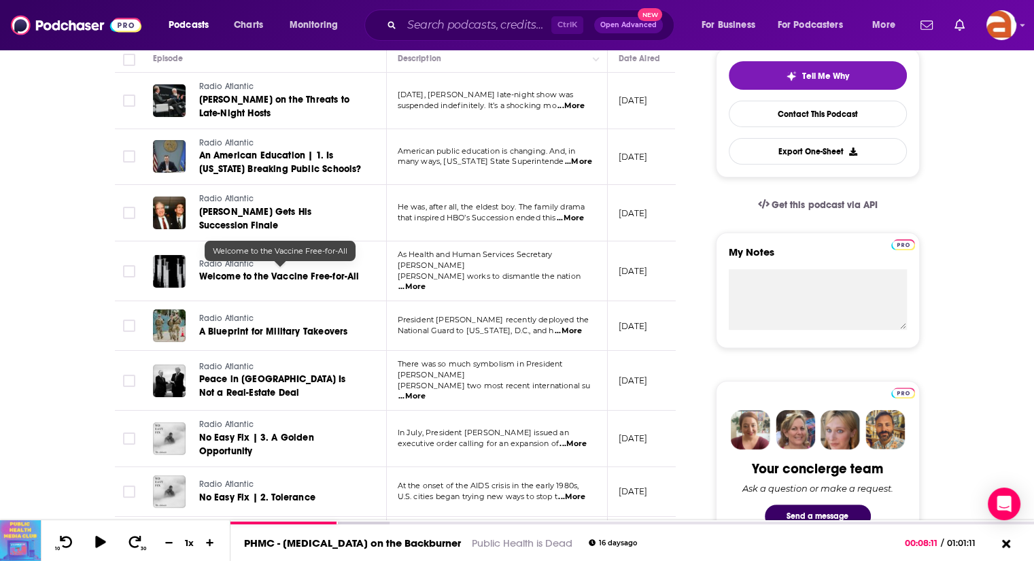
click at [328, 270] on span "Welcome to the Vaccine Free-for-All" at bounding box center [279, 276] width 160 height 12
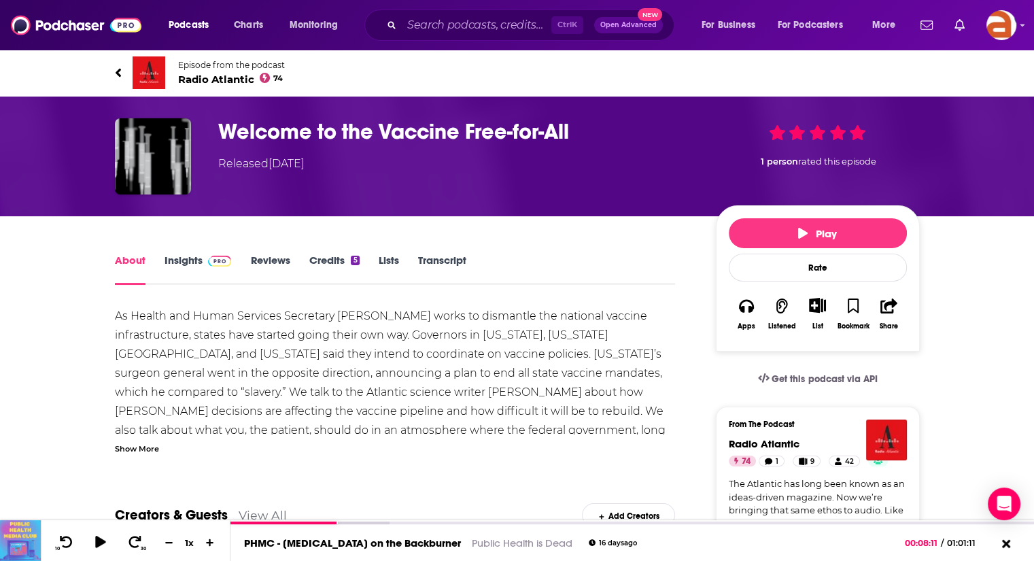
scroll to position [99, 0]
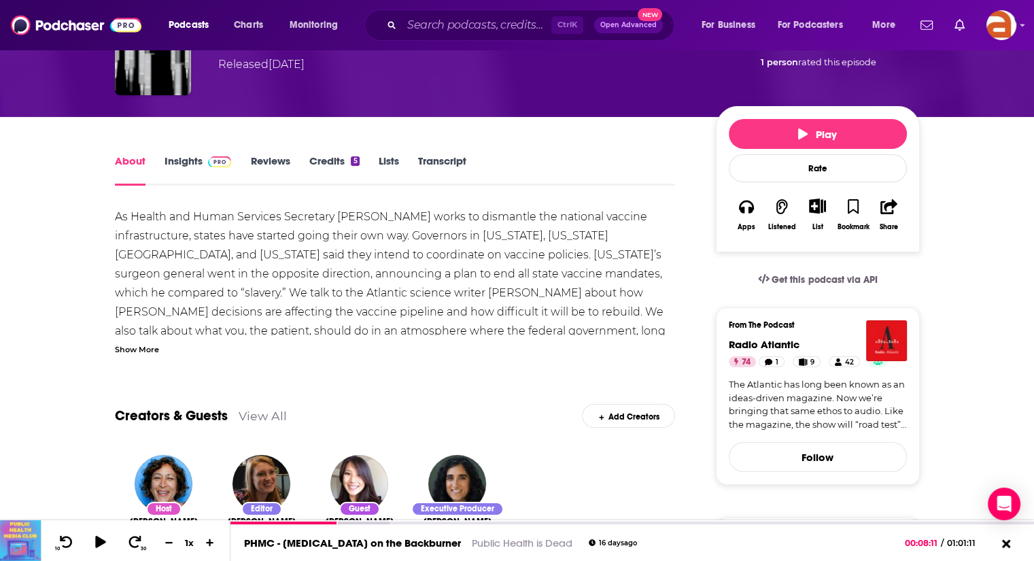
click at [128, 345] on div "Show More" at bounding box center [137, 348] width 44 height 13
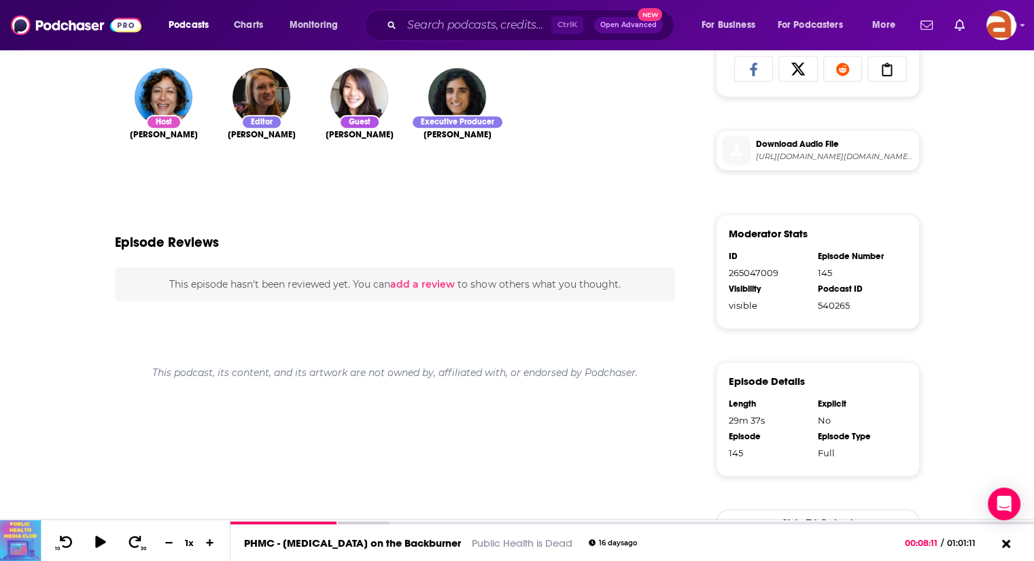
scroll to position [372, 0]
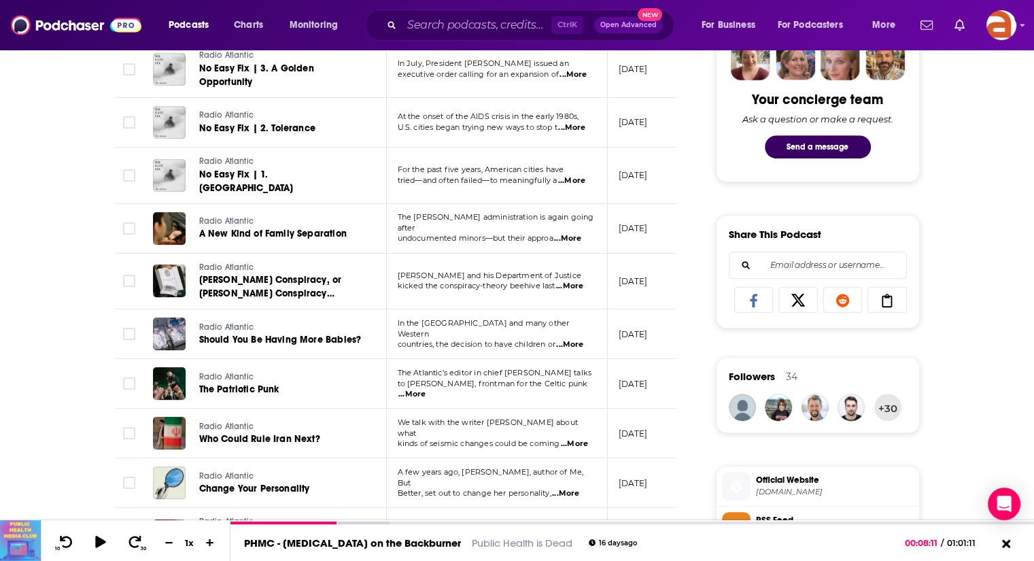
scroll to position [716, 0]
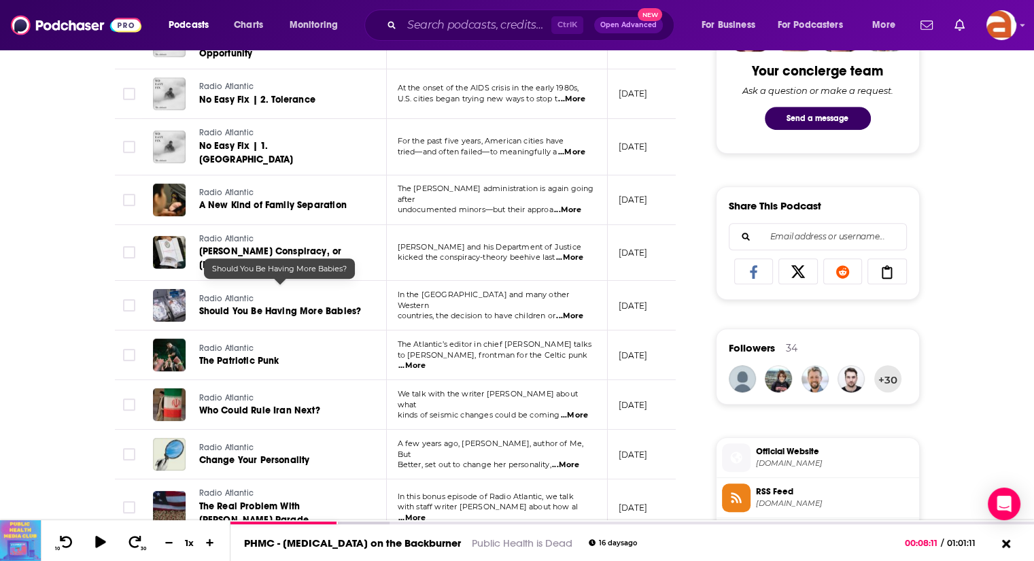
click at [336, 305] on span "Should You Be Having More Babies?" at bounding box center [280, 311] width 162 height 12
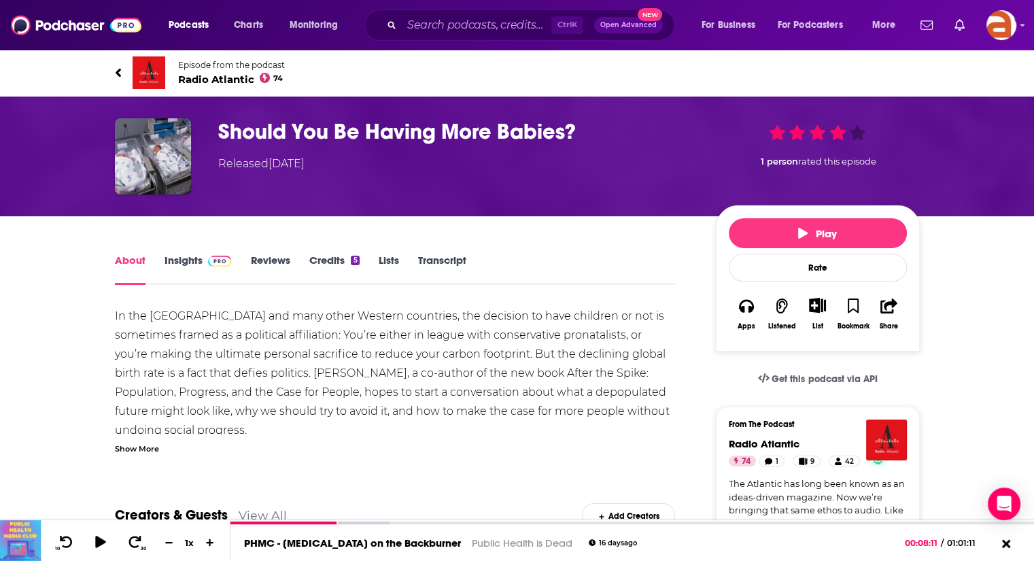
scroll to position [97, 0]
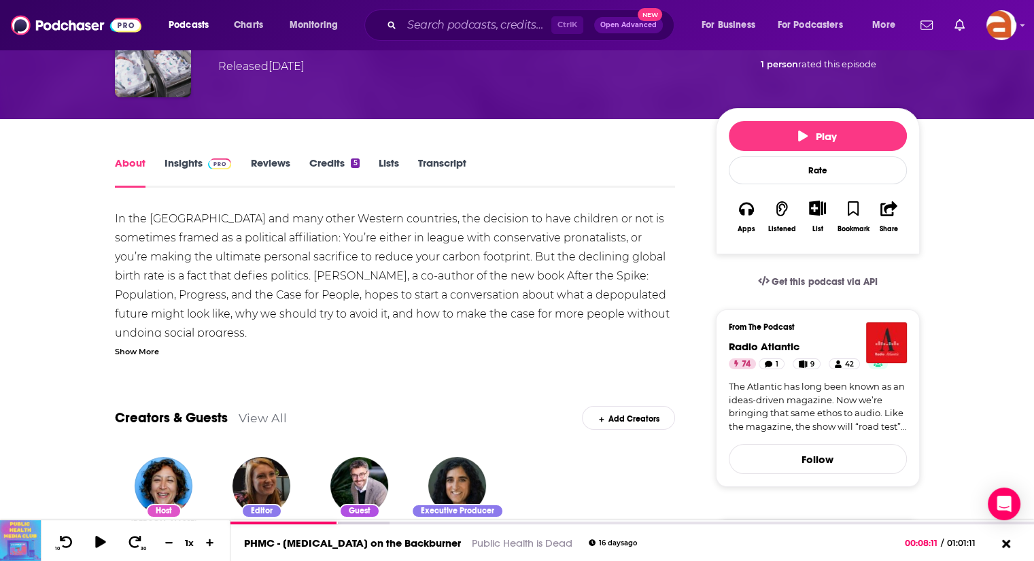
click at [131, 344] on div "Show More" at bounding box center [137, 350] width 44 height 13
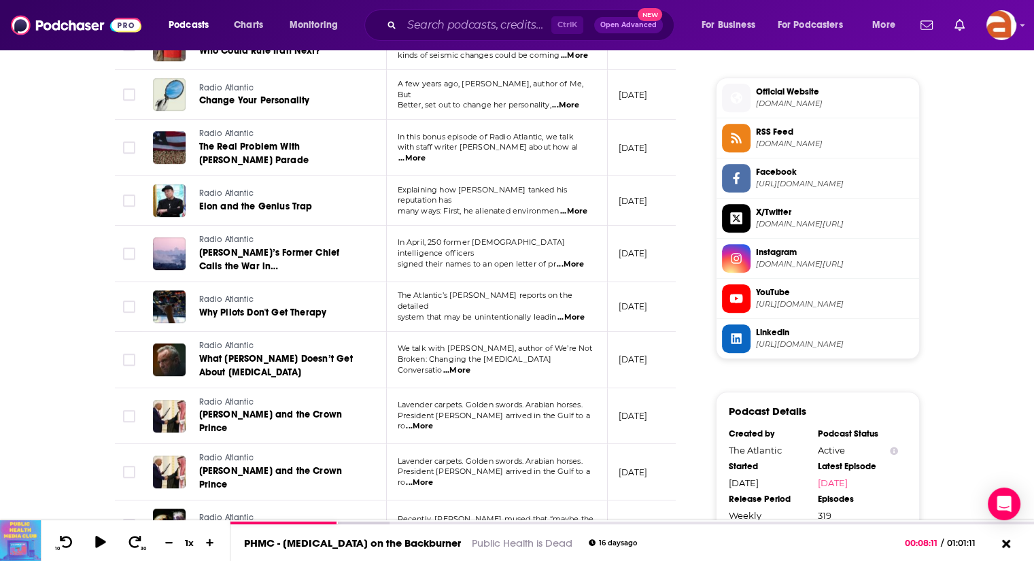
scroll to position [1246, 0]
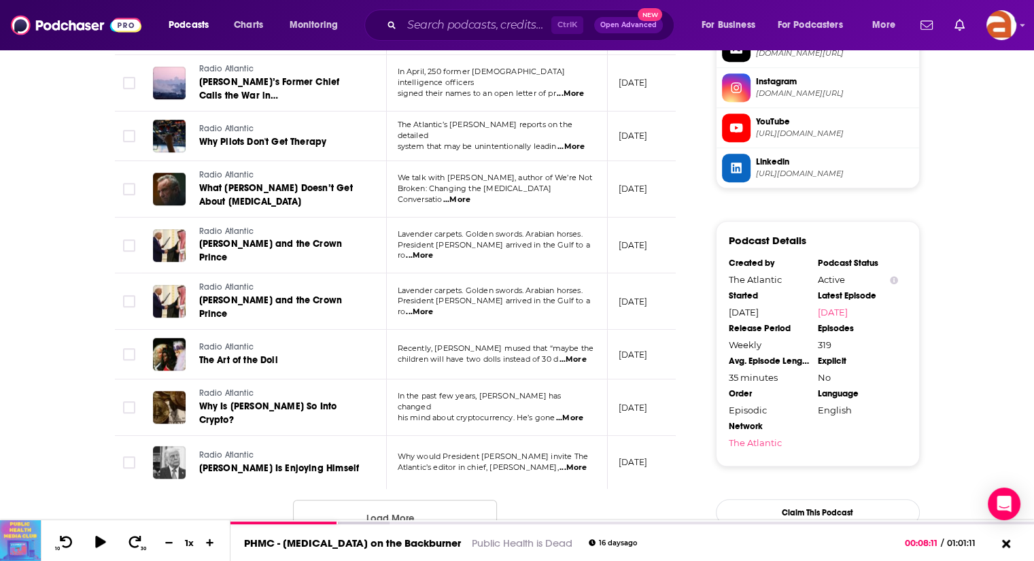
click at [374, 500] on button "Load More ..." at bounding box center [395, 518] width 204 height 37
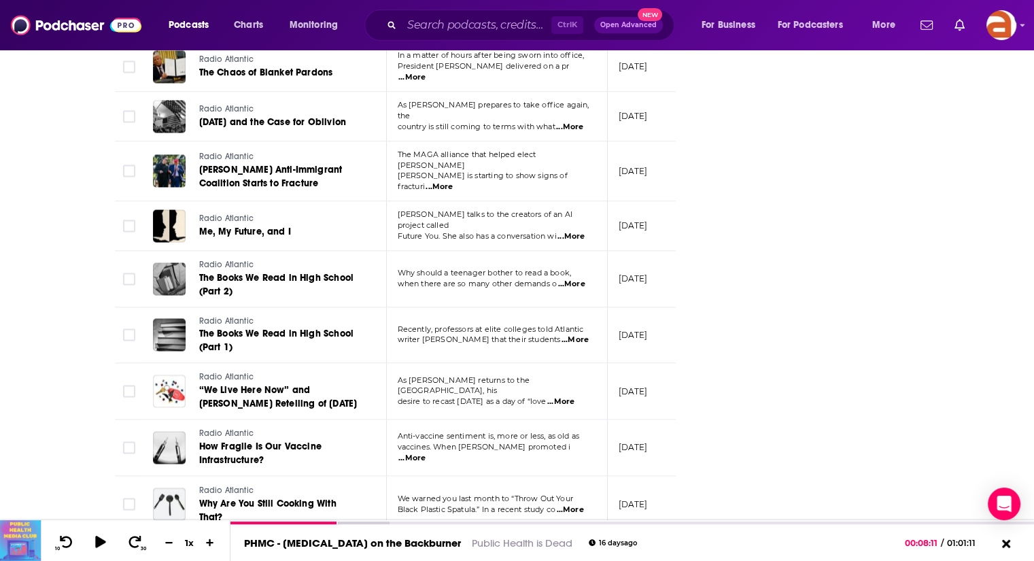
scroll to position [2521, 0]
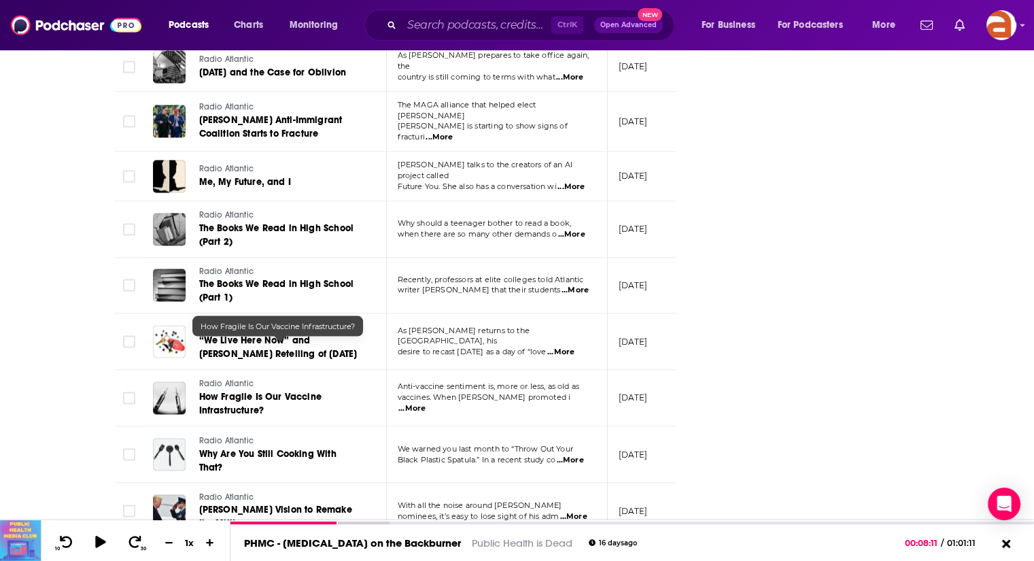
click at [243, 390] on link "How Fragile Is Our Vaccine Infrastructure?" at bounding box center [280, 403] width 163 height 27
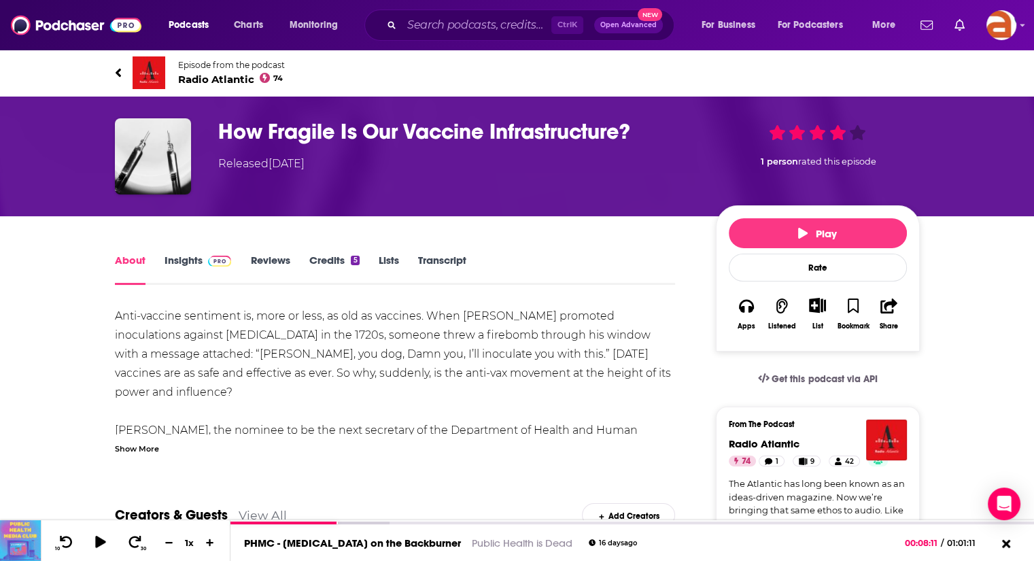
click at [143, 449] on div "Show More" at bounding box center [137, 447] width 44 height 13
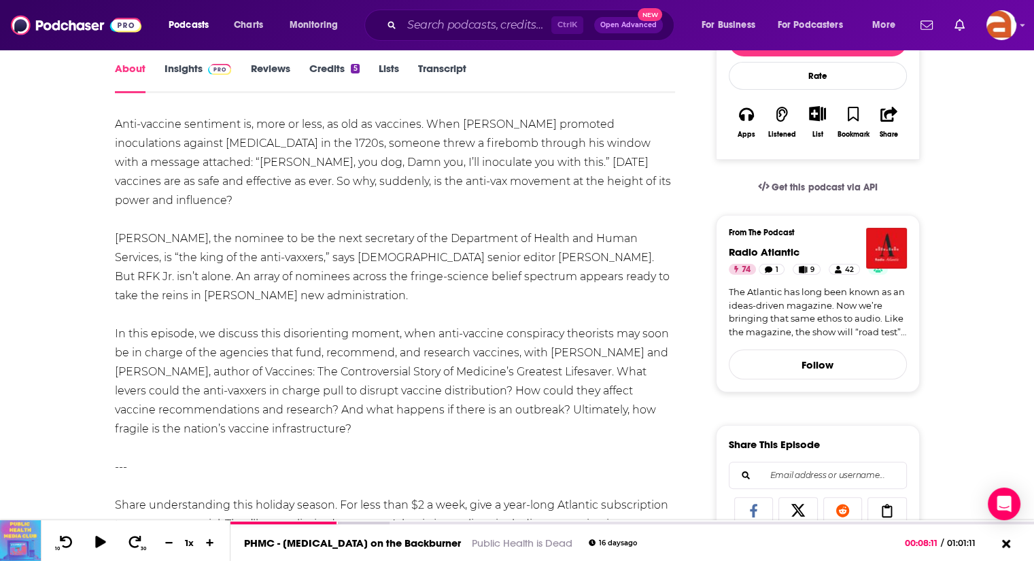
scroll to position [100, 0]
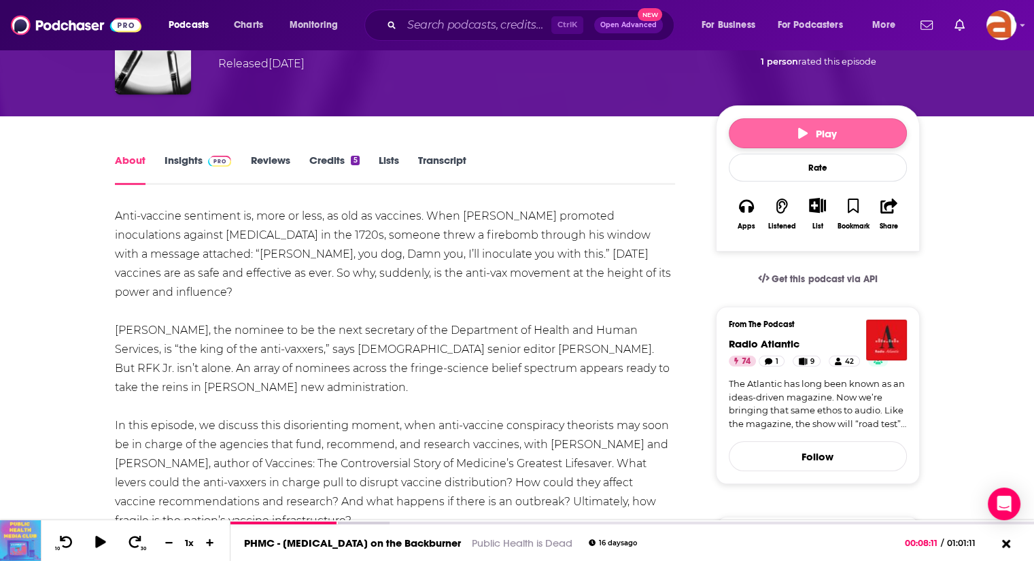
click at [754, 133] on button "Play" at bounding box center [818, 133] width 178 height 30
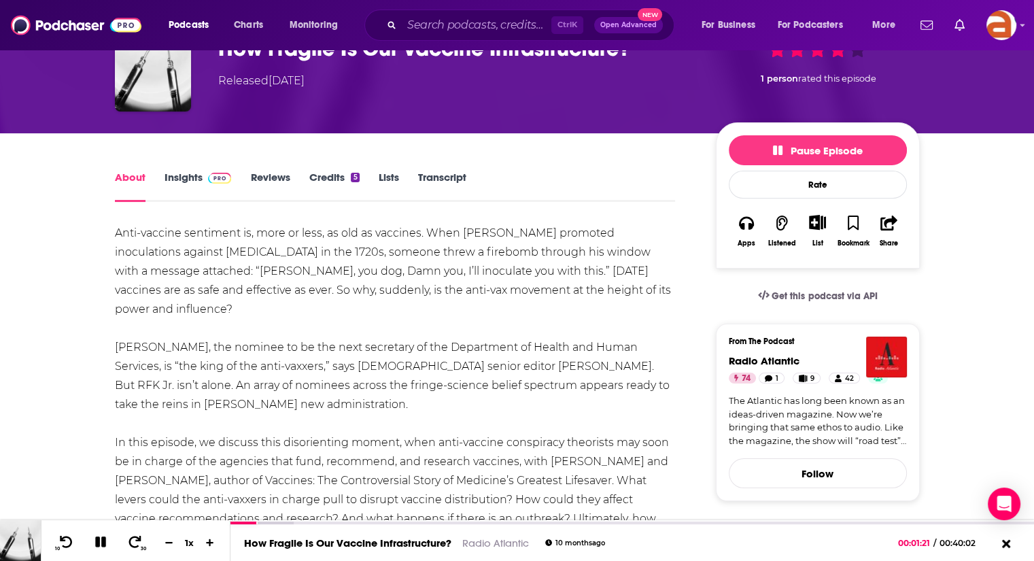
scroll to position [0, 0]
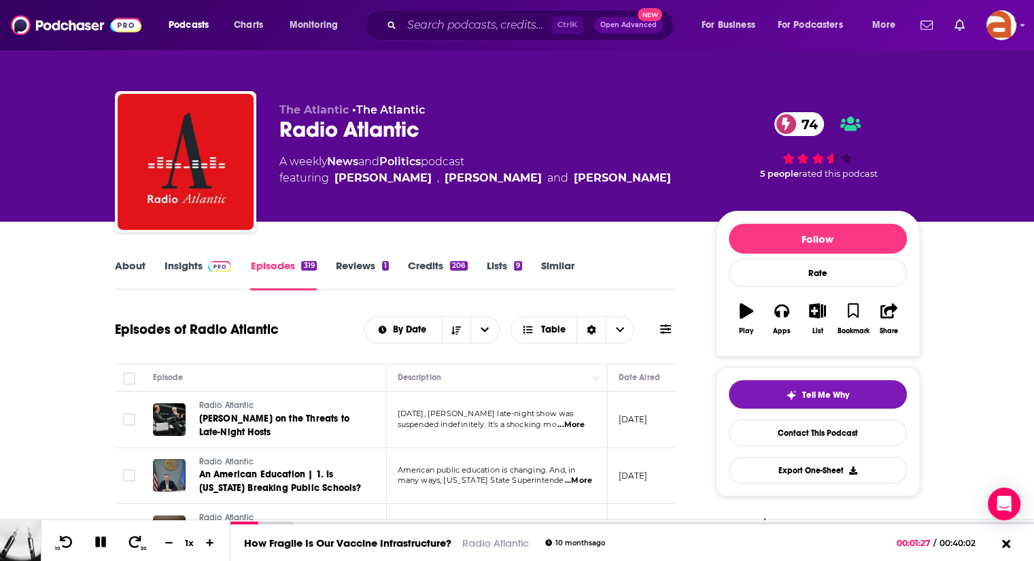
click at [560, 271] on link "Similar" at bounding box center [557, 274] width 33 height 31
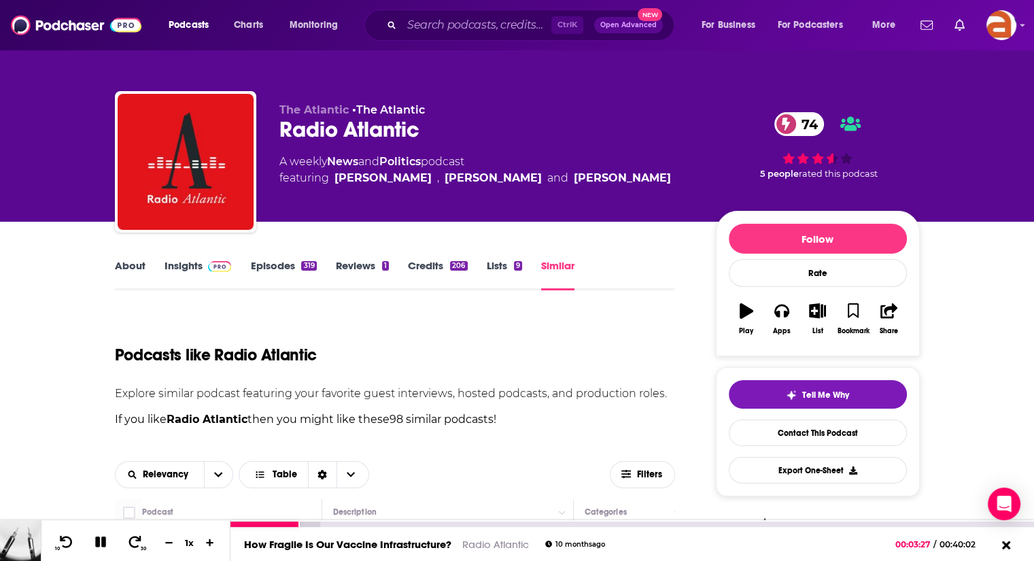
click at [107, 541] on icon at bounding box center [101, 542] width 16 height 12
drag, startPoint x: 107, startPoint y: 541, endPoint x: 136, endPoint y: 534, distance: 30.2
drag, startPoint x: 136, startPoint y: 534, endPoint x: 209, endPoint y: 332, distance: 214.1
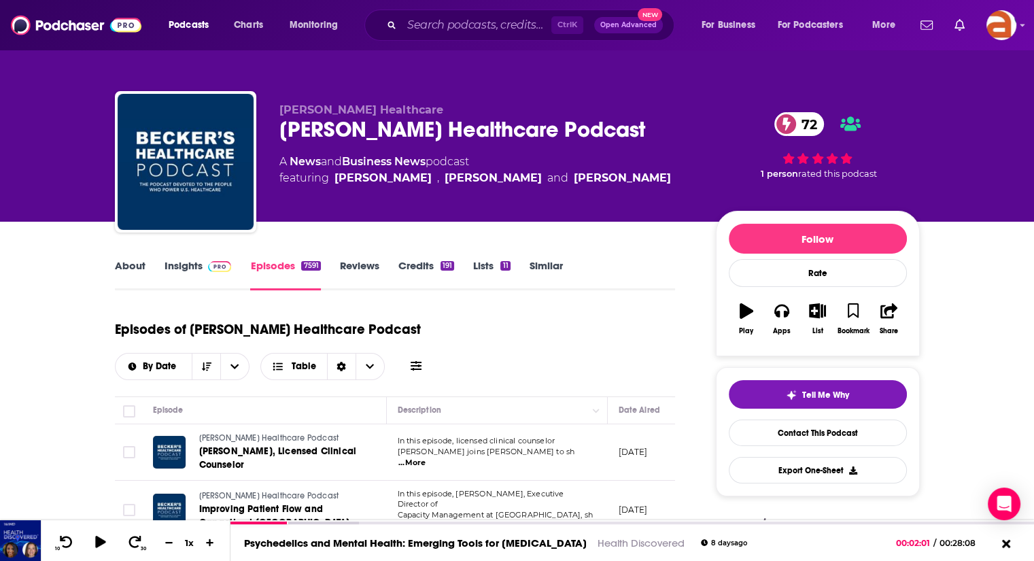
click at [546, 264] on link "Similar" at bounding box center [545, 274] width 33 height 31
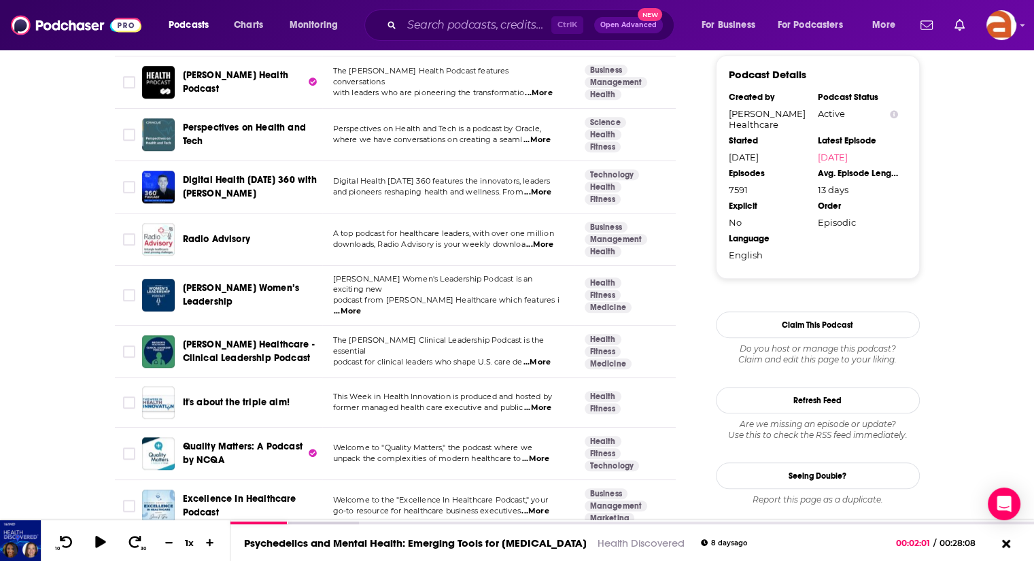
scroll to position [1375, 0]
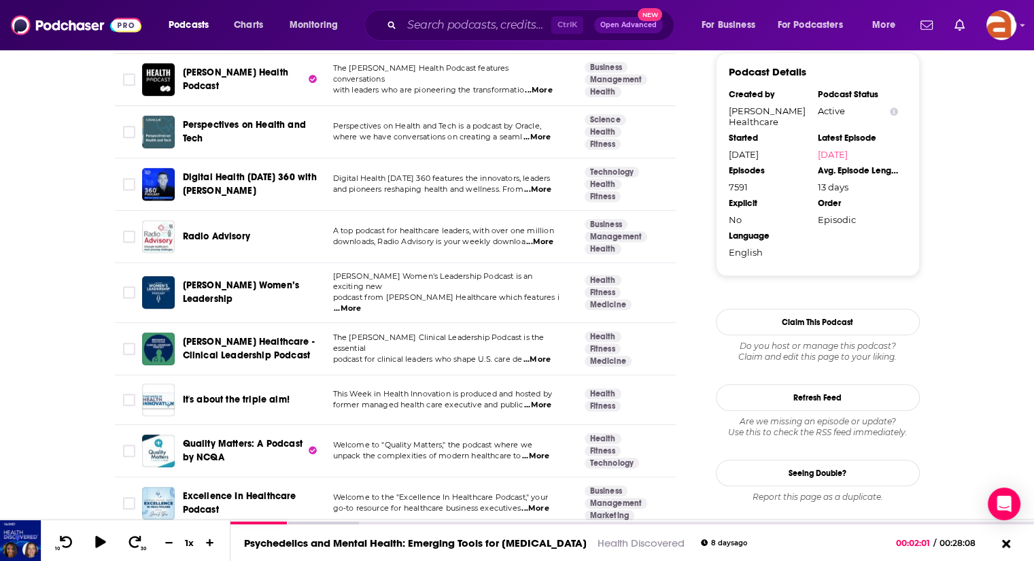
click at [361, 303] on span "...More" at bounding box center [347, 308] width 27 height 11
click at [332, 275] on td "Becker's Women's Leadership Podcast is an exciting new podcast from Becker's He…" at bounding box center [447, 293] width 251 height 60
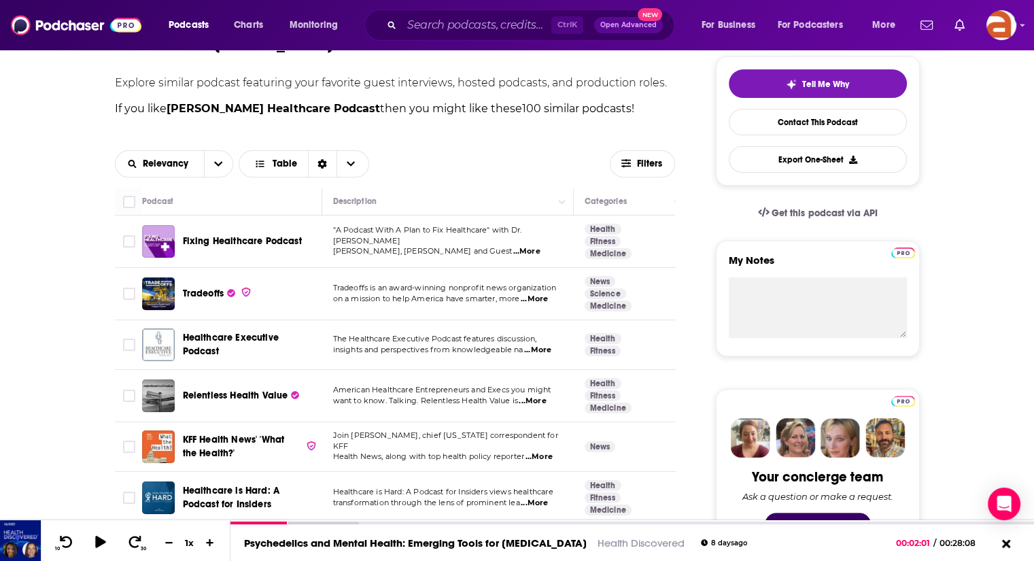
scroll to position [313, 0]
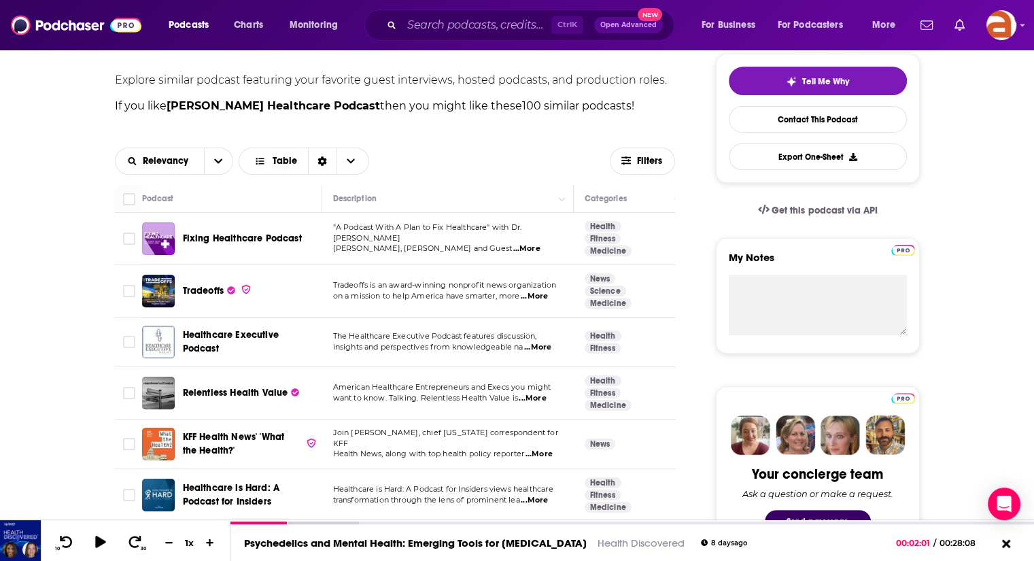
click at [202, 290] on span "Tradeoffs" at bounding box center [203, 291] width 41 height 12
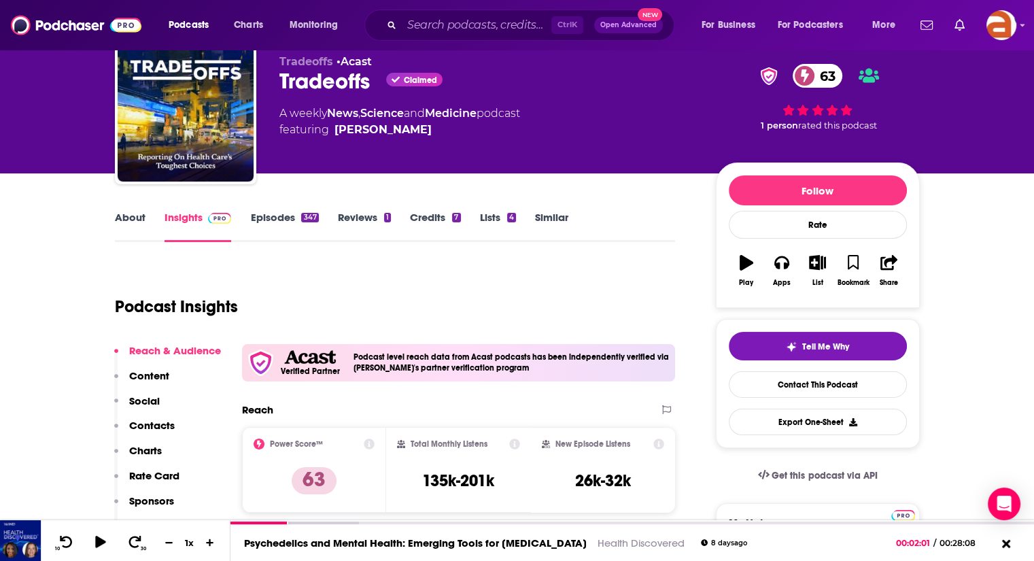
scroll to position [14, 0]
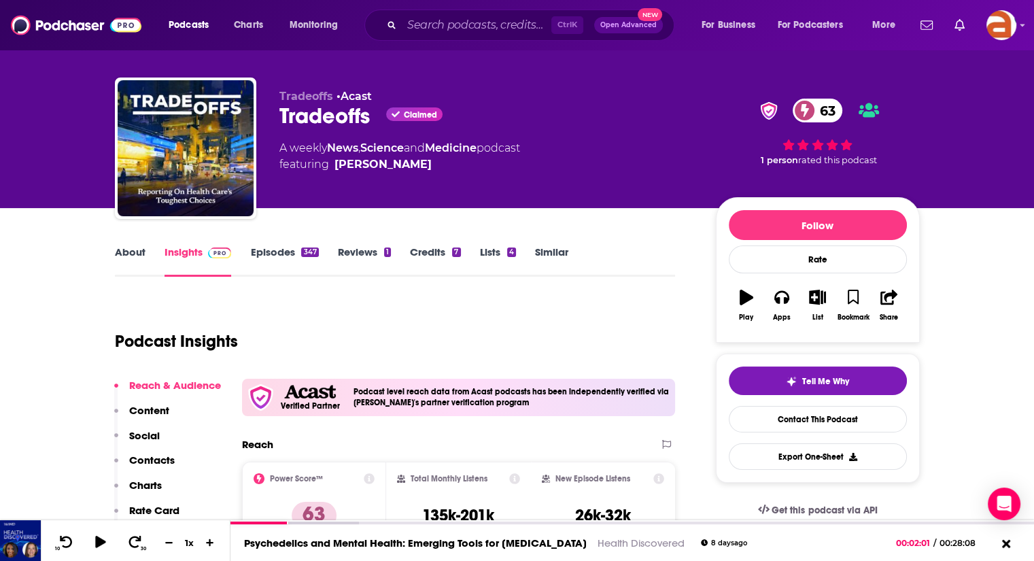
drag, startPoint x: 556, startPoint y: 259, endPoint x: 1040, endPoint y: 26, distance: 537.1
click at [556, 259] on link "Similar" at bounding box center [551, 260] width 33 height 31
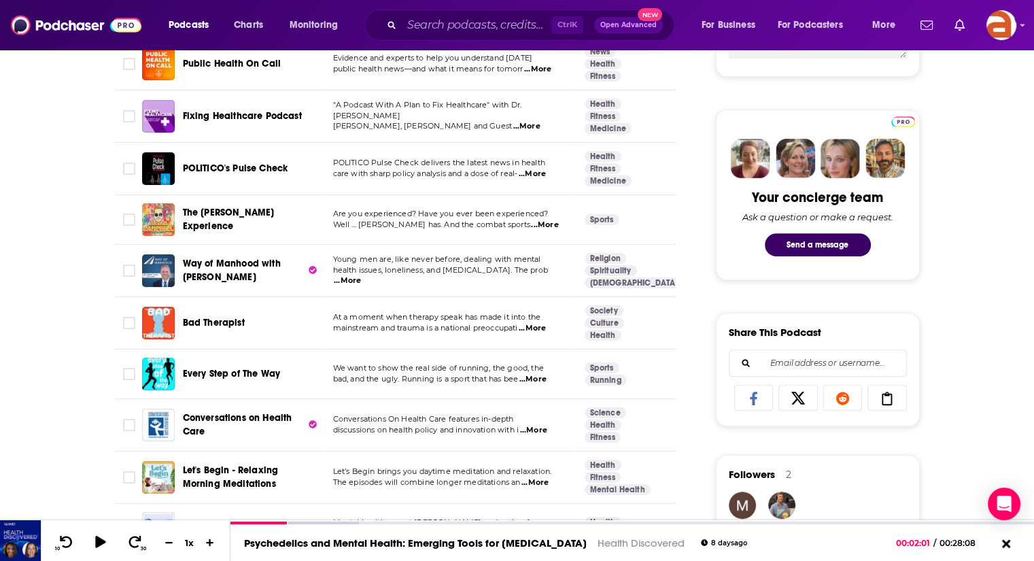
scroll to position [599, 0]
